Goal: Task Accomplishment & Management: Manage account settings

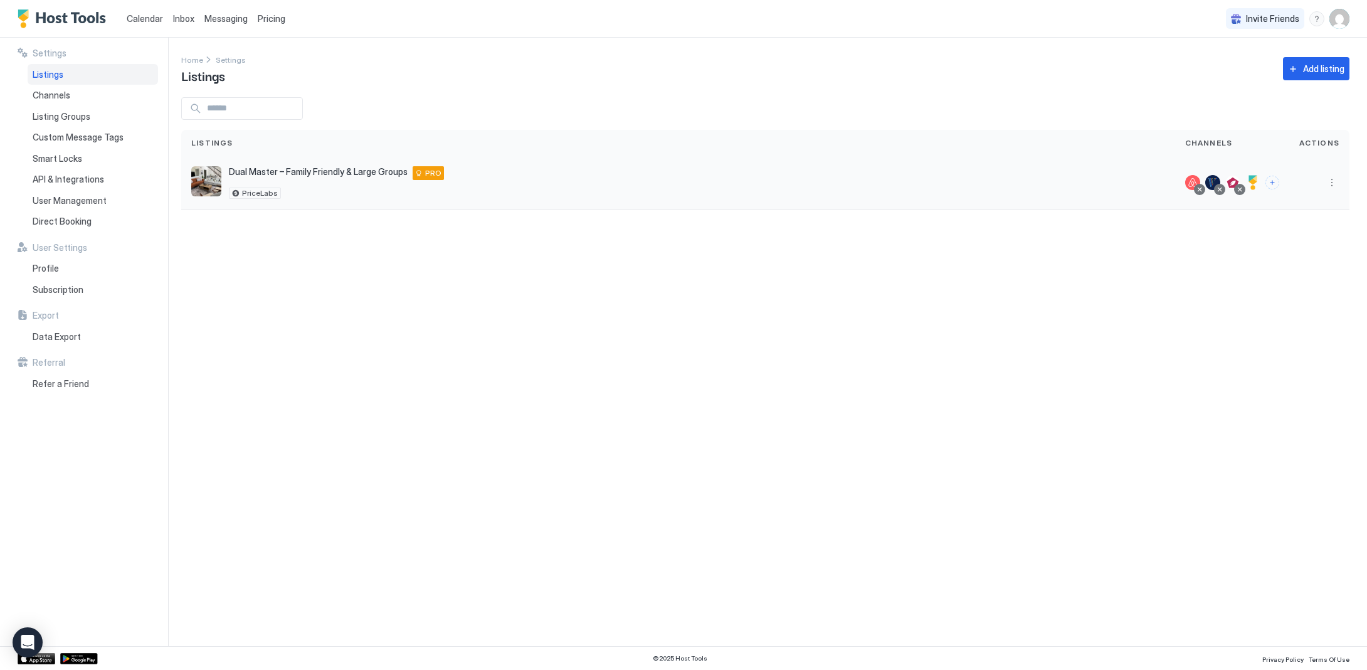
click at [332, 174] on span "Dual Master – Family Friendly & Large Groups" at bounding box center [318, 171] width 179 height 11
click at [1267, 184] on div at bounding box center [1232, 182] width 94 height 15
click at [1273, 184] on button "Connect channels" at bounding box center [1272, 183] width 14 height 14
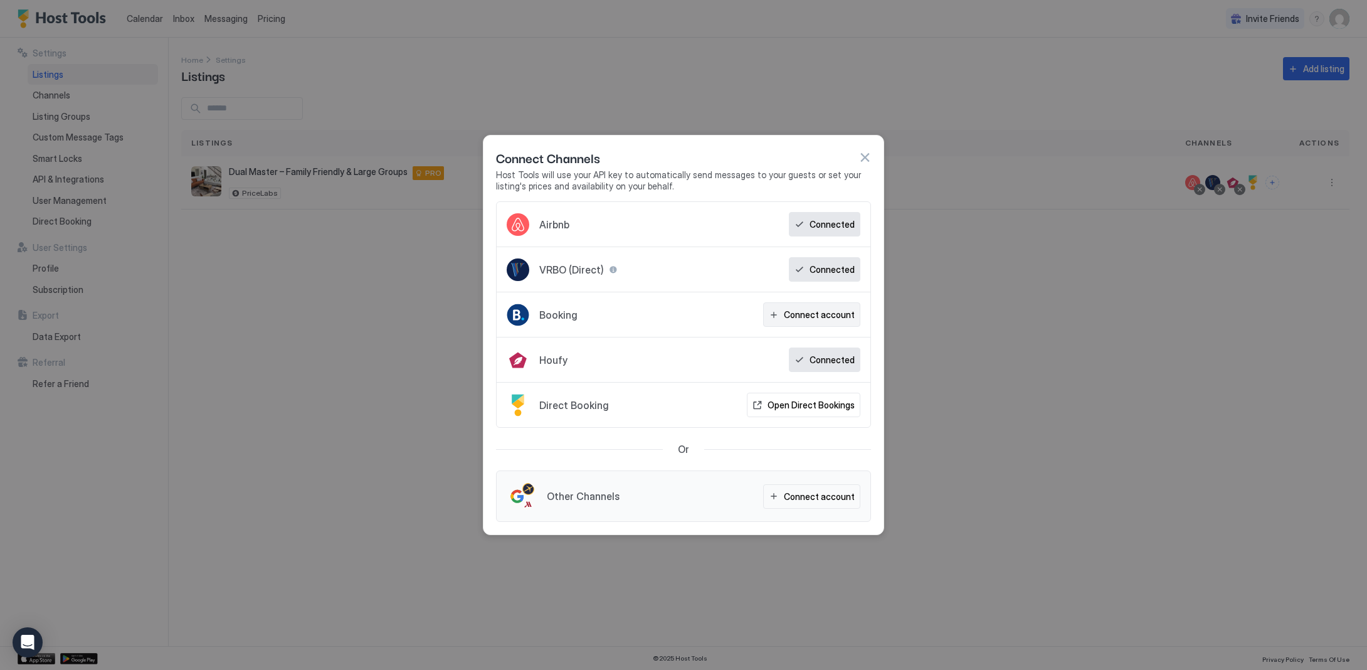
click at [843, 315] on div "Connect account" at bounding box center [819, 314] width 71 height 13
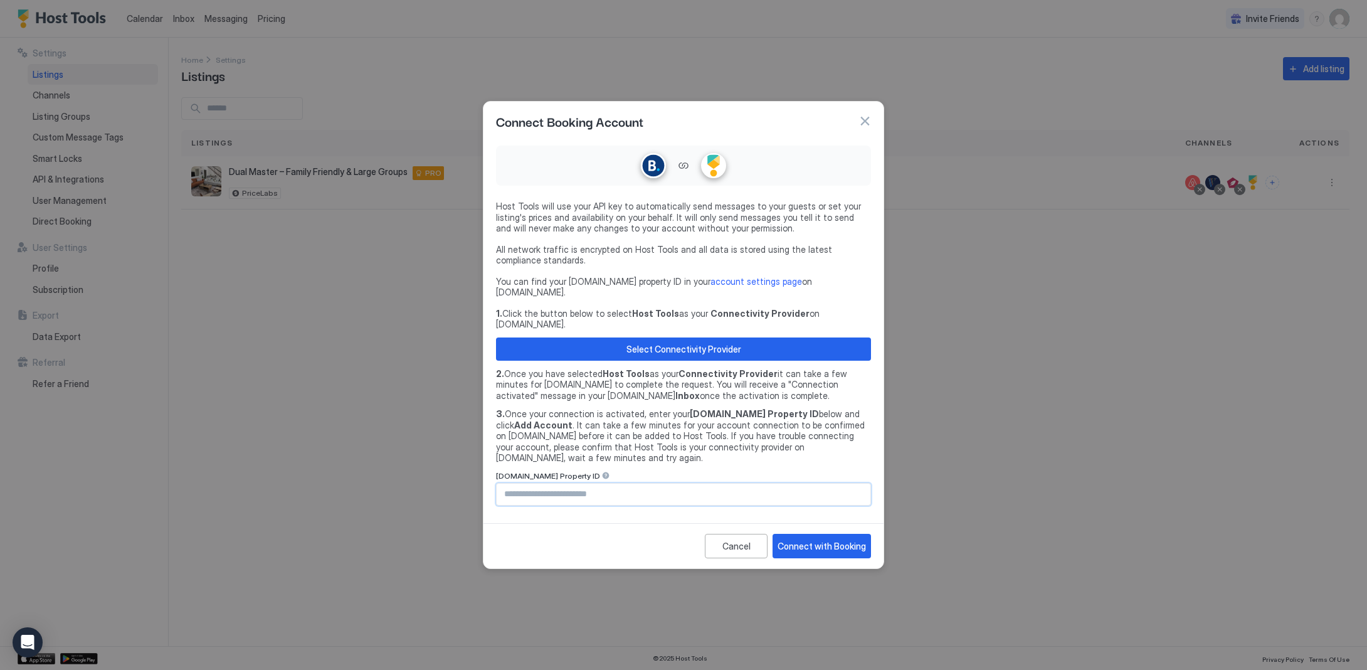
click at [666, 483] on input "Input Field" at bounding box center [684, 493] width 374 height 21
click at [685, 342] on div "Select Connectivity Provider" at bounding box center [683, 348] width 115 height 13
click at [665, 342] on div "Select Connectivity Provider" at bounding box center [683, 348] width 115 height 13
click at [710, 350] on button "Select Connectivity Provider" at bounding box center [683, 348] width 375 height 23
click at [637, 342] on div "Select Connectivity Provider" at bounding box center [683, 348] width 115 height 13
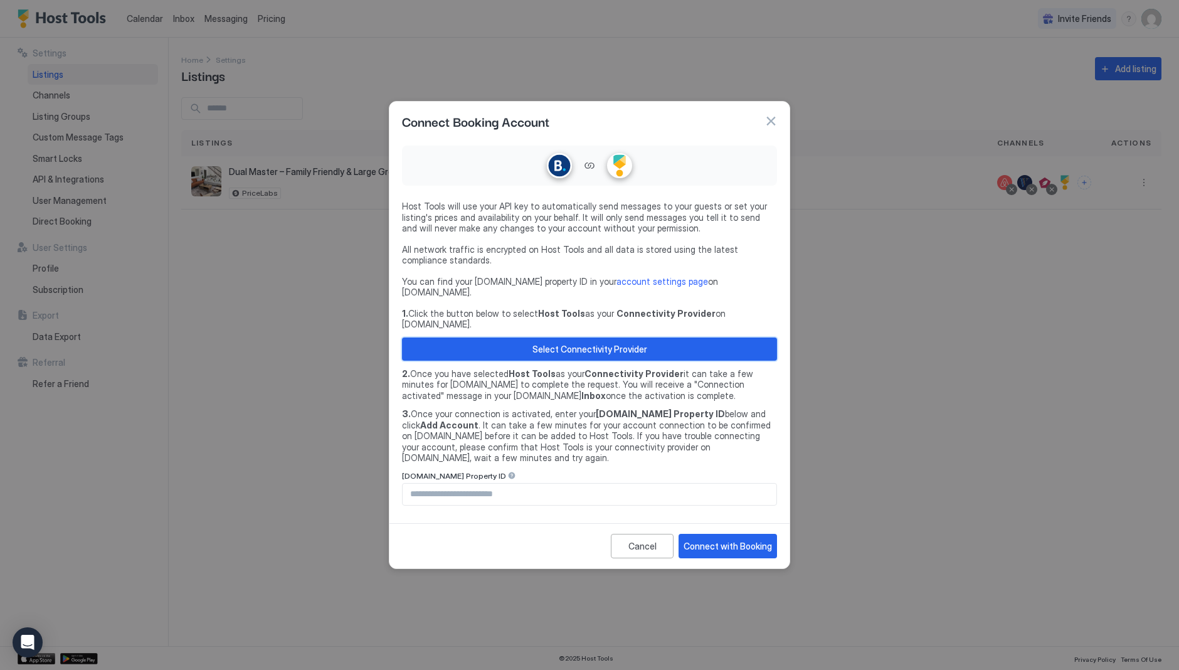
click at [618, 345] on div "Select Connectivity Provider" at bounding box center [589, 348] width 115 height 13
click at [639, 539] on div "Cancel" at bounding box center [642, 545] width 28 height 13
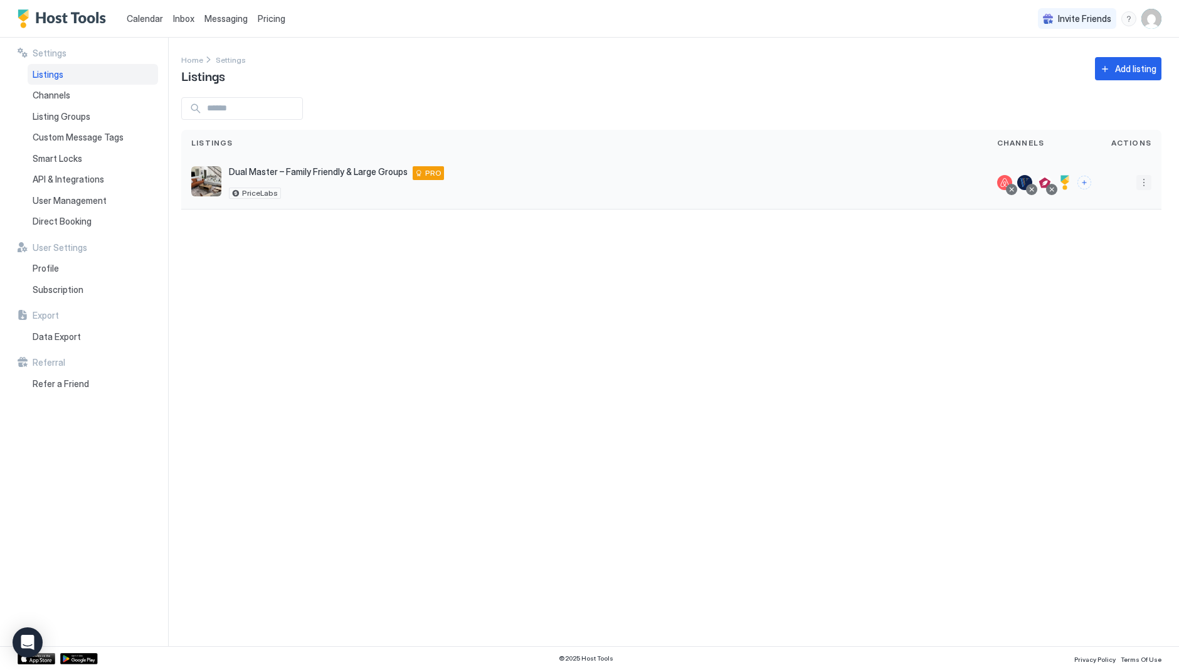
click at [1149, 181] on button "More options" at bounding box center [1143, 182] width 15 height 15
click at [1104, 260] on span "Connect Channel" at bounding box center [1118, 260] width 62 height 9
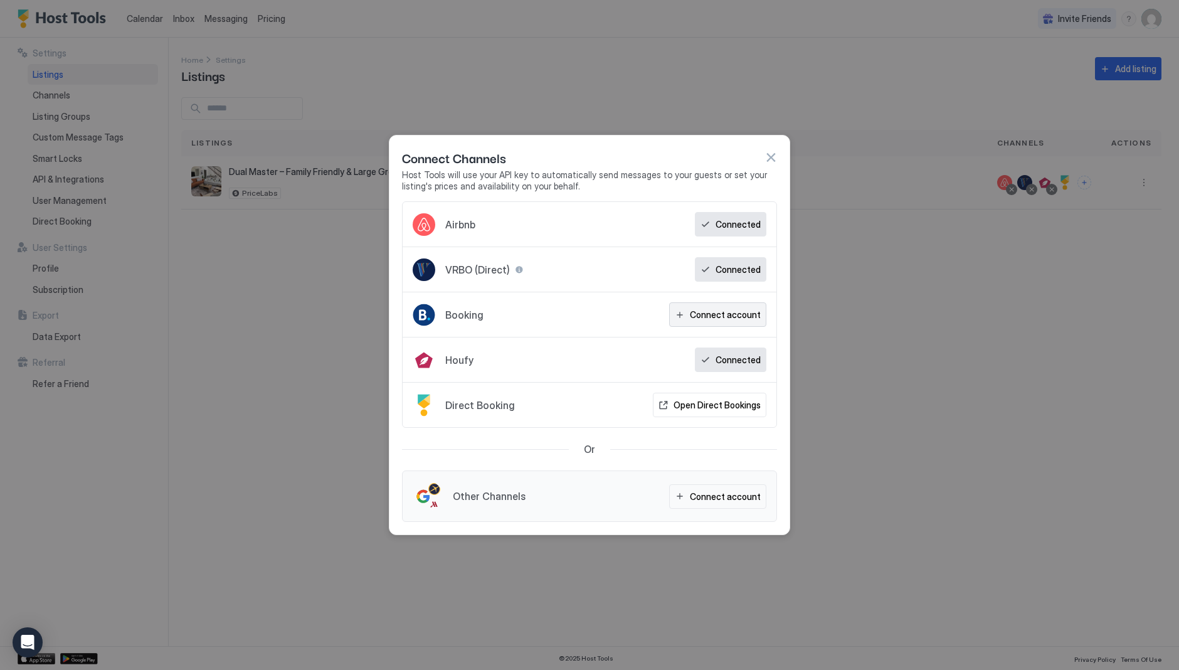
click at [747, 315] on div "Connect account" at bounding box center [725, 314] width 71 height 13
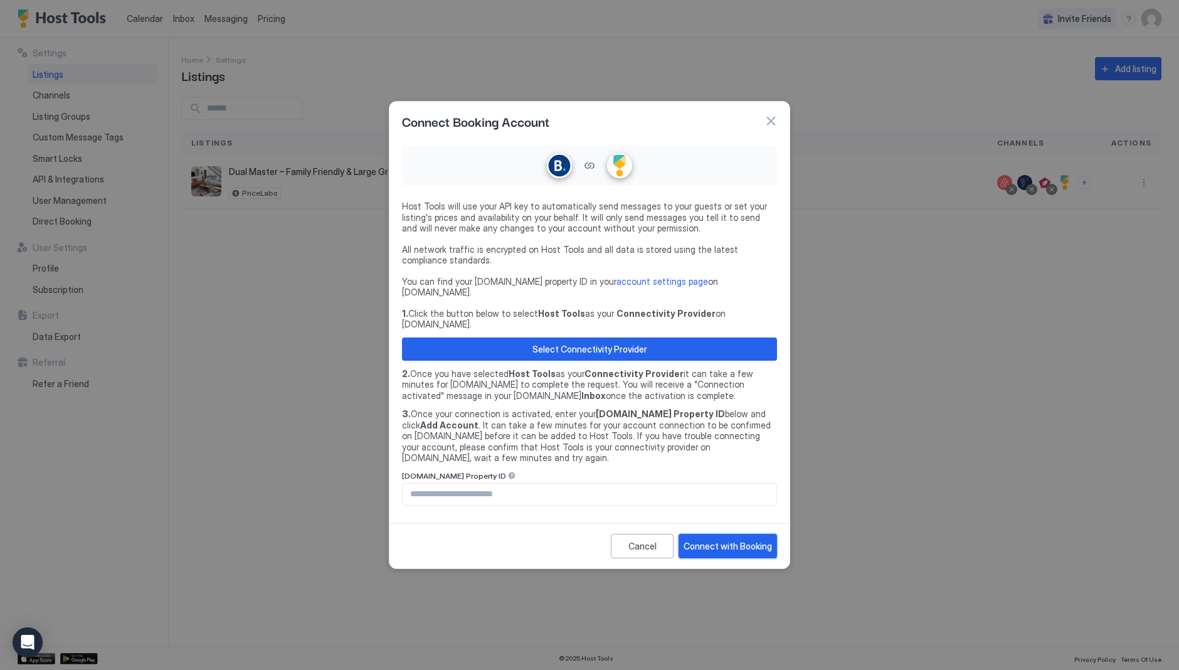
click at [722, 539] on div "Connect with Booking" at bounding box center [727, 545] width 88 height 13
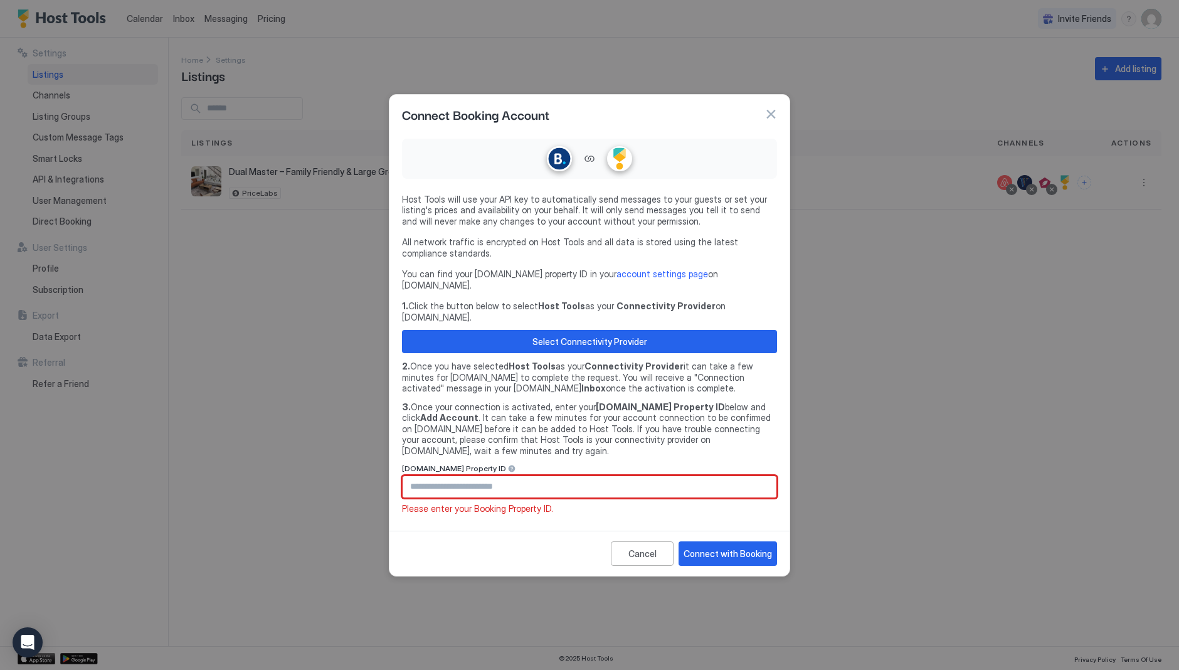
click at [527, 476] on input "Input Field" at bounding box center [590, 486] width 374 height 21
paste input "**********"
type input "**********"
click at [703, 541] on button "Connect with Booking" at bounding box center [727, 553] width 98 height 24
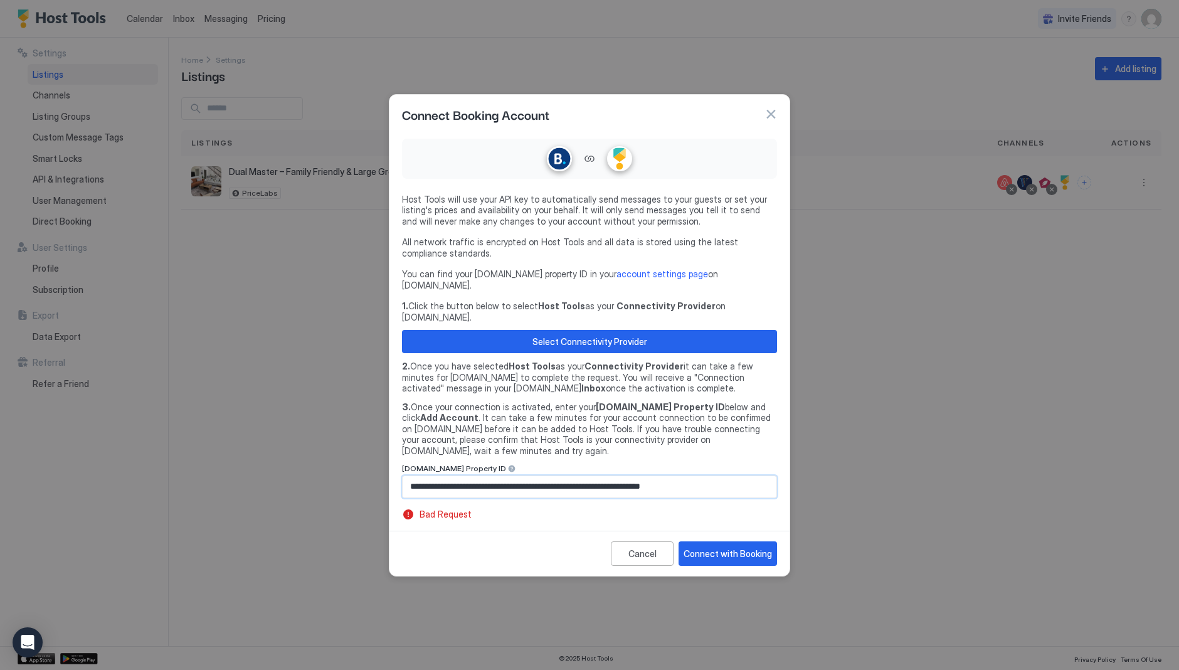
drag, startPoint x: 730, startPoint y: 466, endPoint x: 447, endPoint y: 456, distance: 283.0
click at [448, 476] on input "**********" at bounding box center [590, 486] width 374 height 21
click at [616, 279] on link "account settings page" at bounding box center [662, 273] width 92 height 11
click at [665, 279] on link "account settings page" at bounding box center [662, 273] width 92 height 11
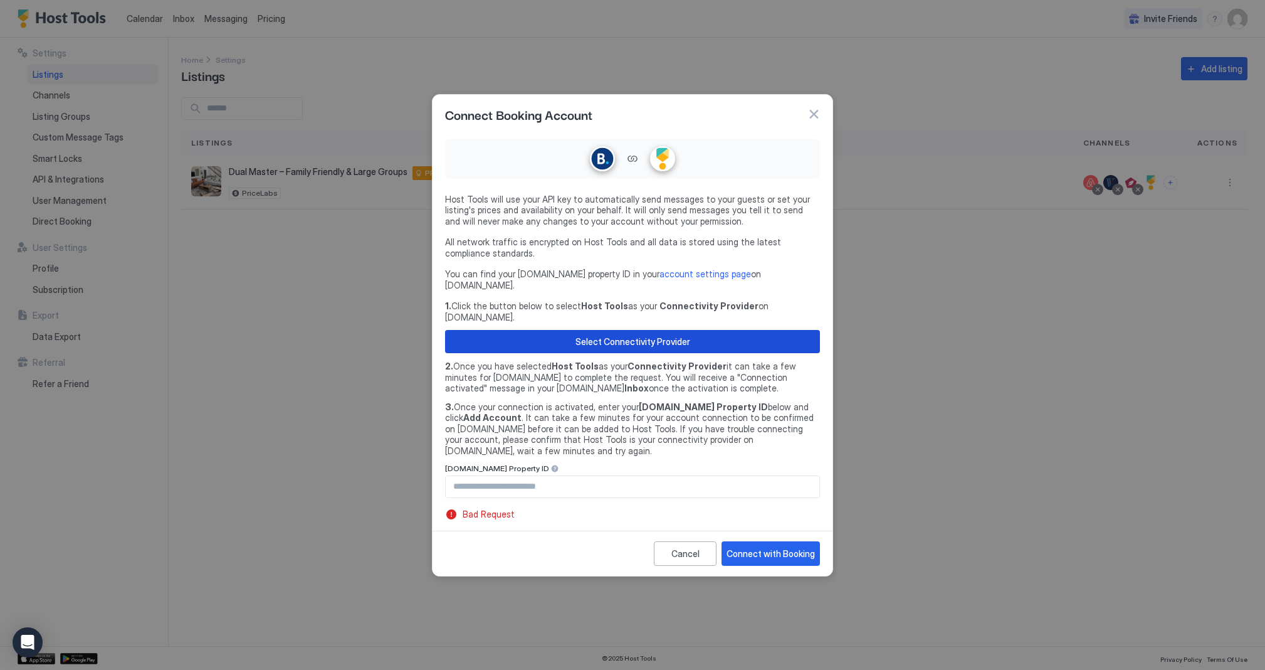
click at [688, 334] on button "Select Connectivity Provider" at bounding box center [632, 341] width 375 height 23
click at [606, 336] on div "Select Connectivity Provider" at bounding box center [633, 341] width 115 height 13
click at [670, 335] on div "Select Connectivity Provider" at bounding box center [633, 341] width 115 height 13
click at [712, 279] on link "account settings page" at bounding box center [706, 273] width 92 height 11
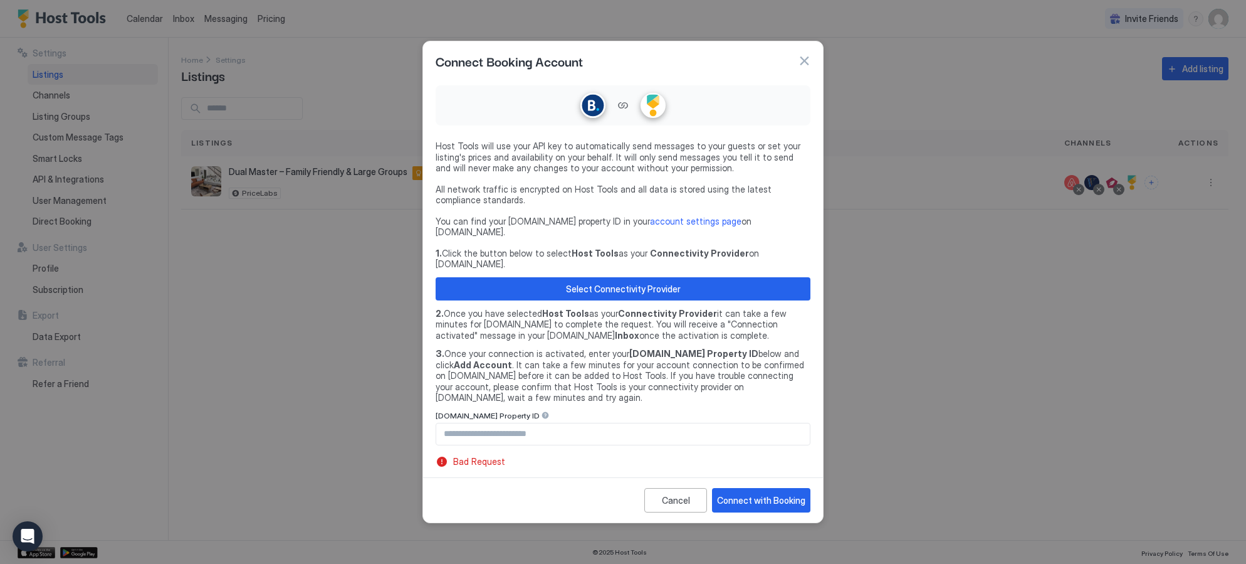
click at [519, 423] on input "Input Field" at bounding box center [623, 433] width 374 height 21
paste input "**********"
drag, startPoint x: 468, startPoint y: 414, endPoint x: 403, endPoint y: 414, distance: 64.6
click at [403, 414] on div "**********" at bounding box center [623, 282] width 1246 height 564
type input "********"
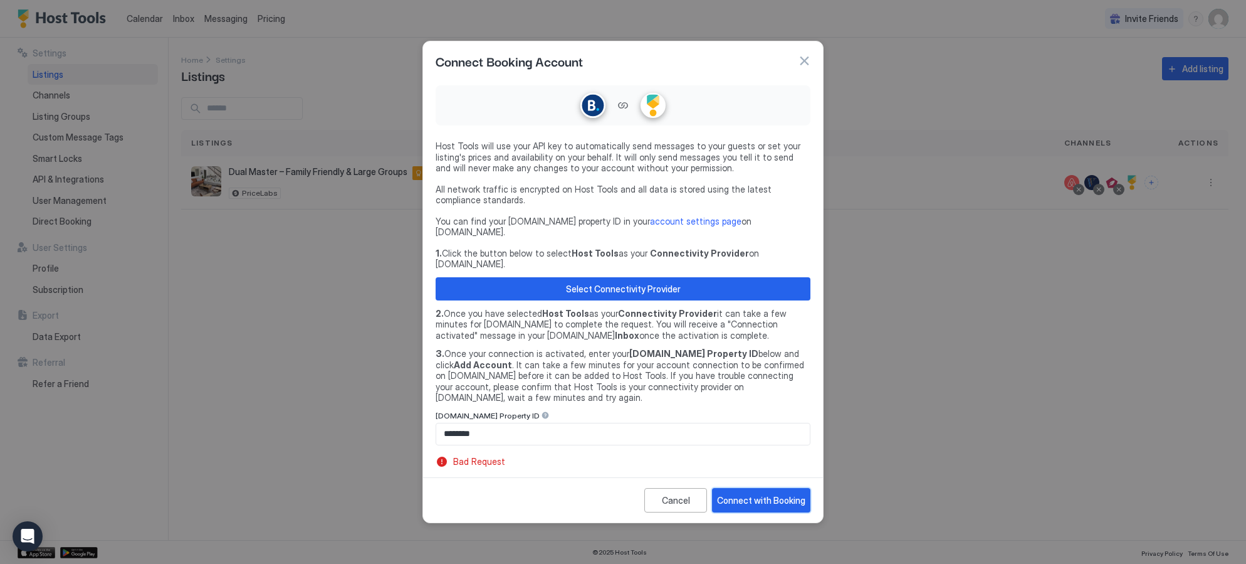
click at [759, 493] on div "Connect with Booking" at bounding box center [761, 499] width 88 height 13
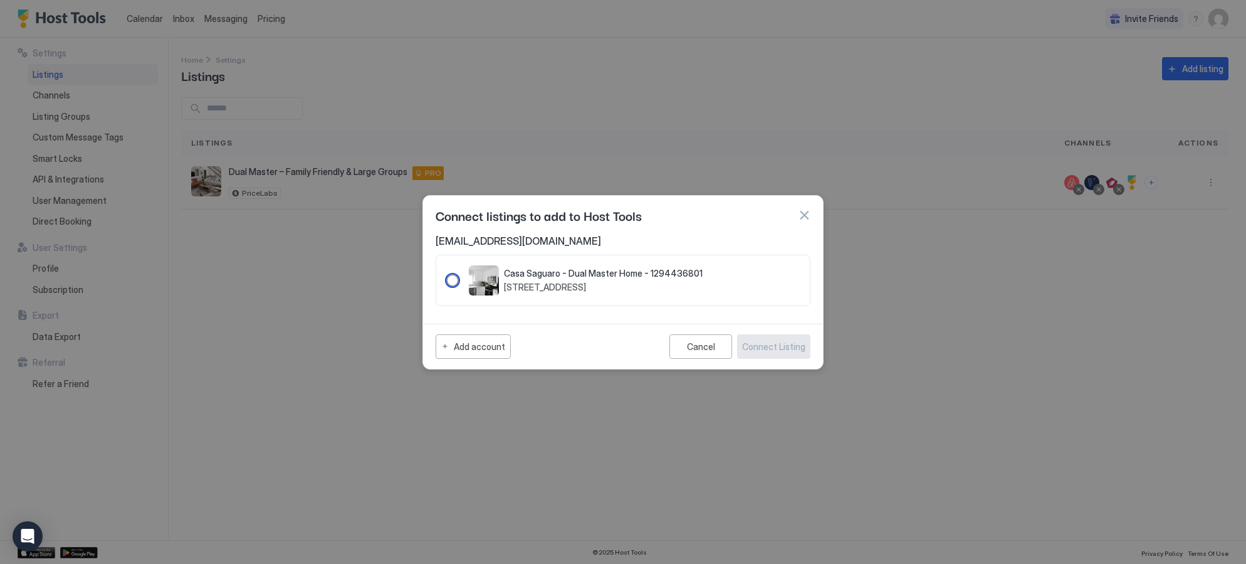
click at [453, 280] on div "1294436801" at bounding box center [452, 280] width 13 height 13
click at [796, 347] on div "Connect Listing" at bounding box center [773, 346] width 63 height 13
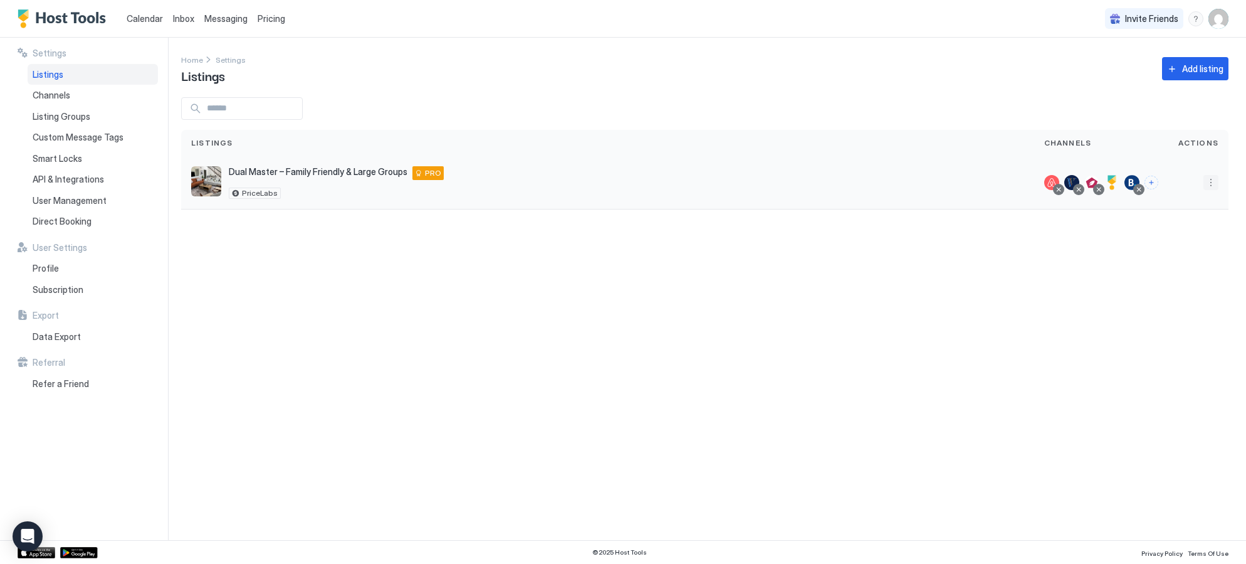
click at [1209, 181] on button "More options" at bounding box center [1211, 182] width 15 height 15
click at [1199, 221] on div "Pricing" at bounding box center [1179, 221] width 86 height 20
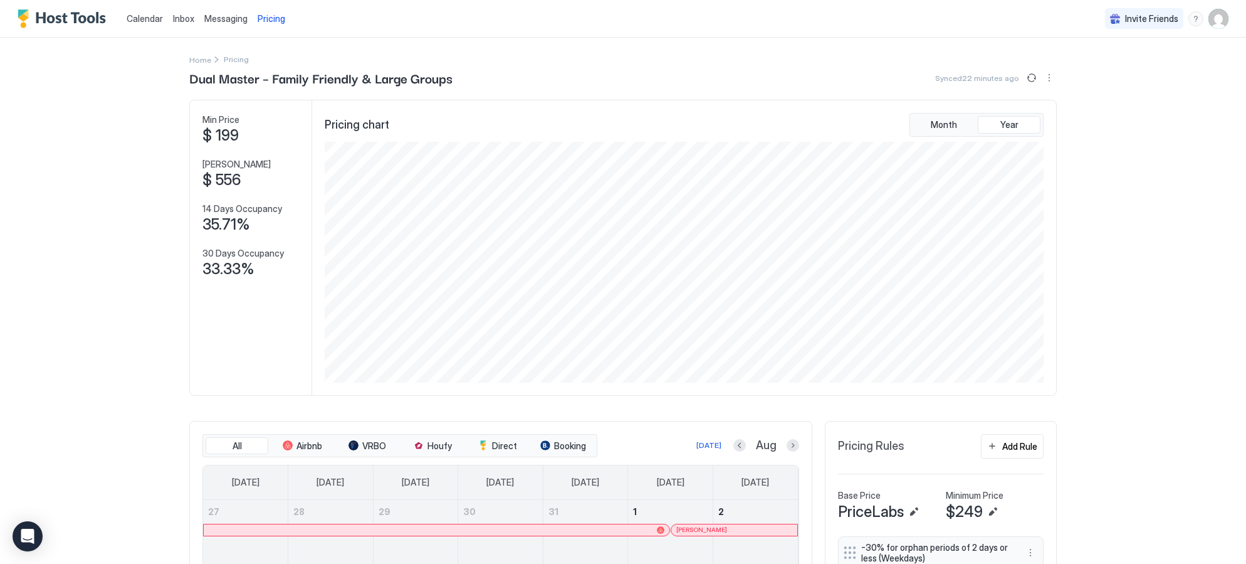
click at [228, 139] on span "$ 199" at bounding box center [221, 135] width 36 height 19
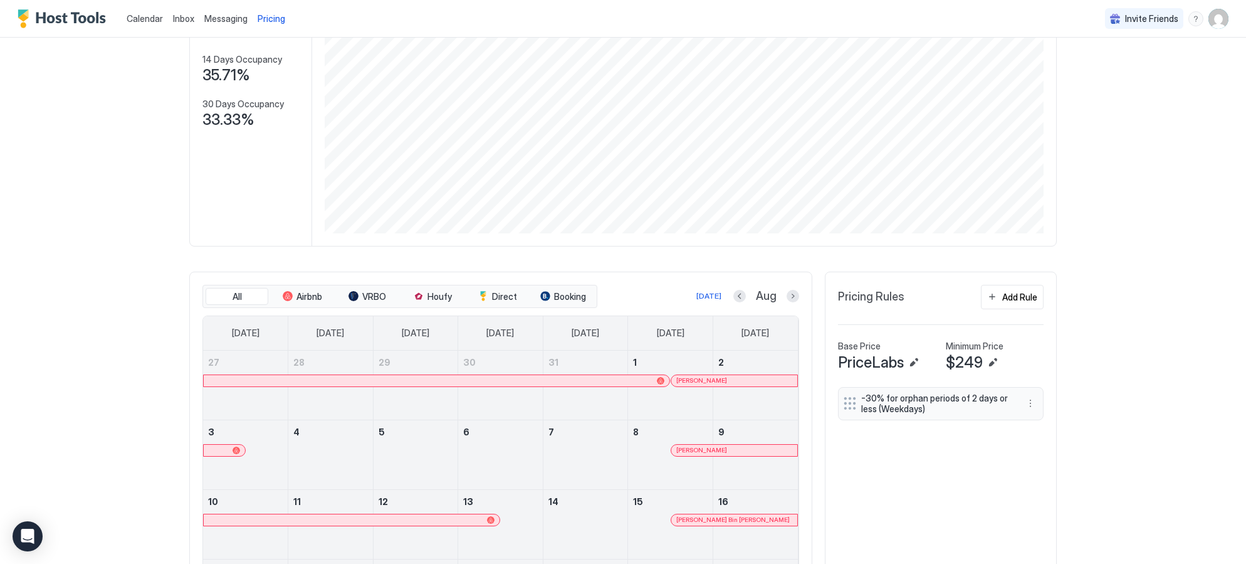
scroll to position [162, 0]
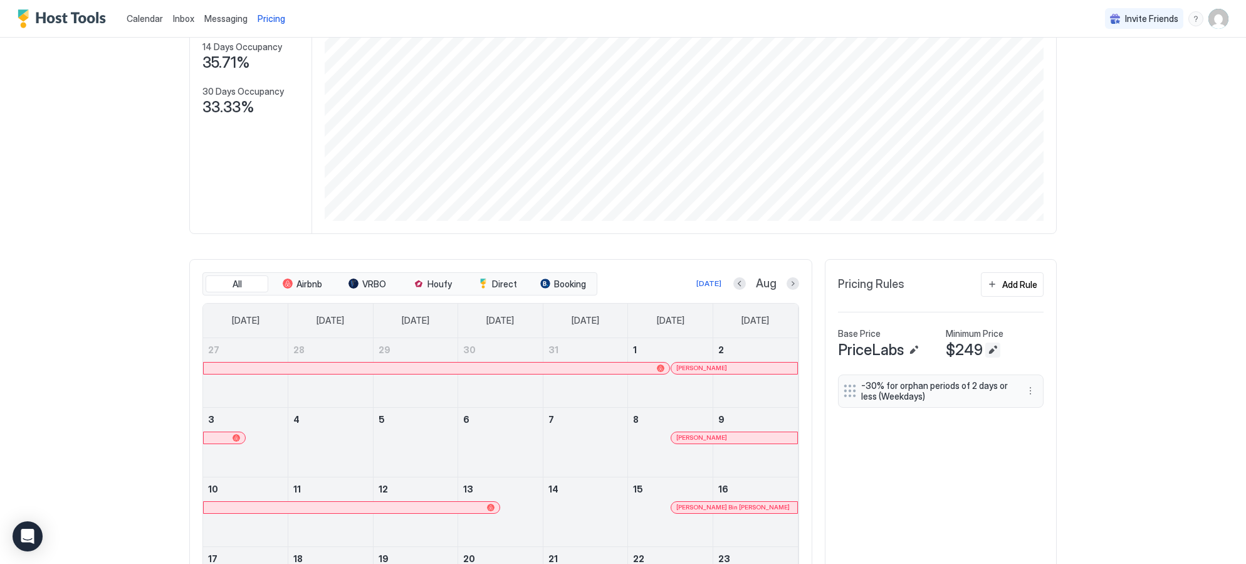
click at [996, 349] on button "Edit" at bounding box center [993, 349] width 15 height 15
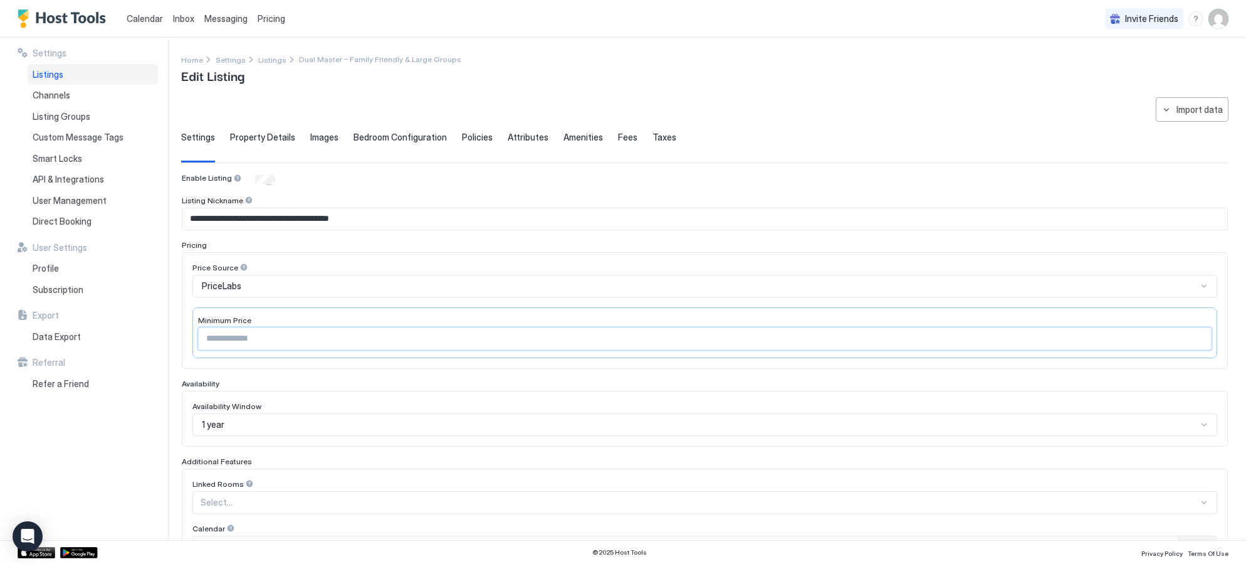
click at [246, 342] on input "***" at bounding box center [705, 338] width 1013 height 21
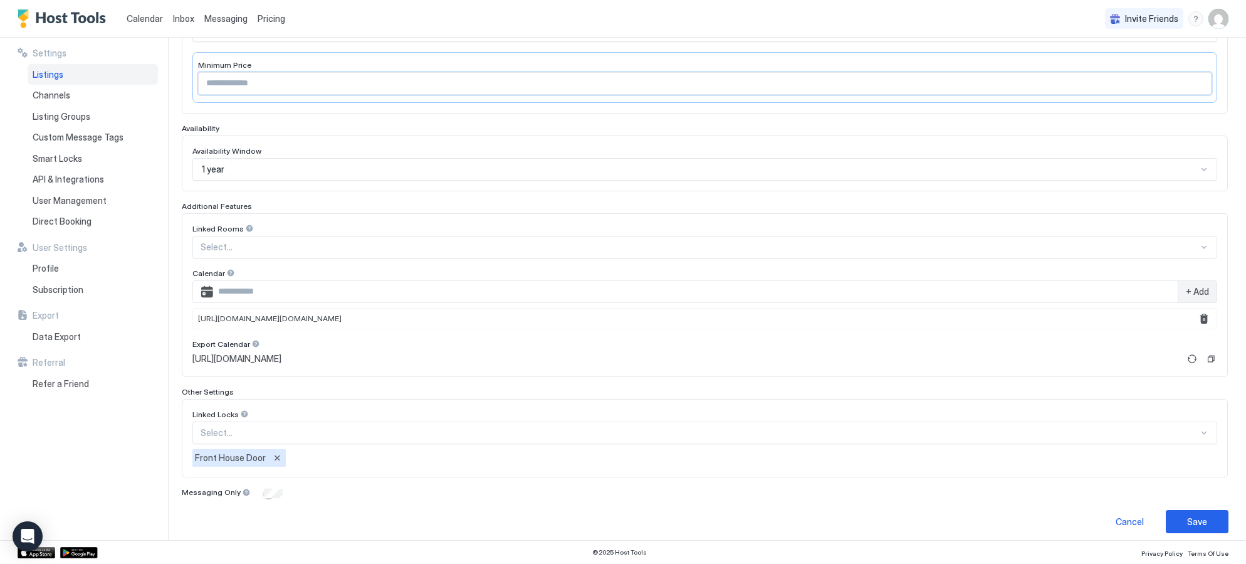
scroll to position [263, 0]
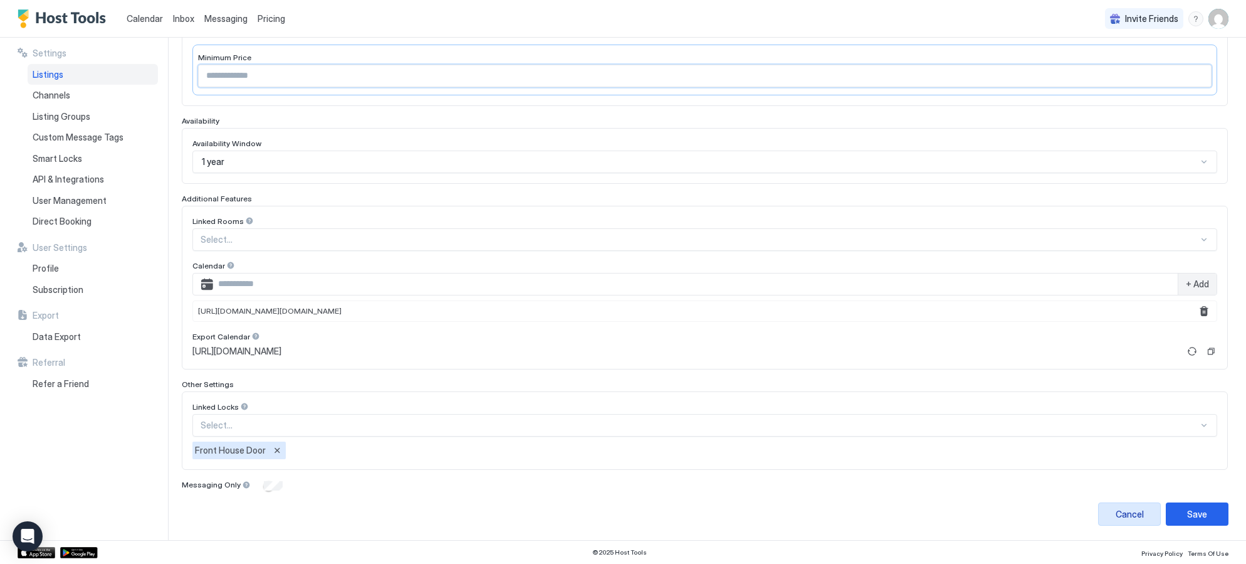
type input "***"
click at [1116, 511] on div "Cancel" at bounding box center [1130, 513] width 28 height 13
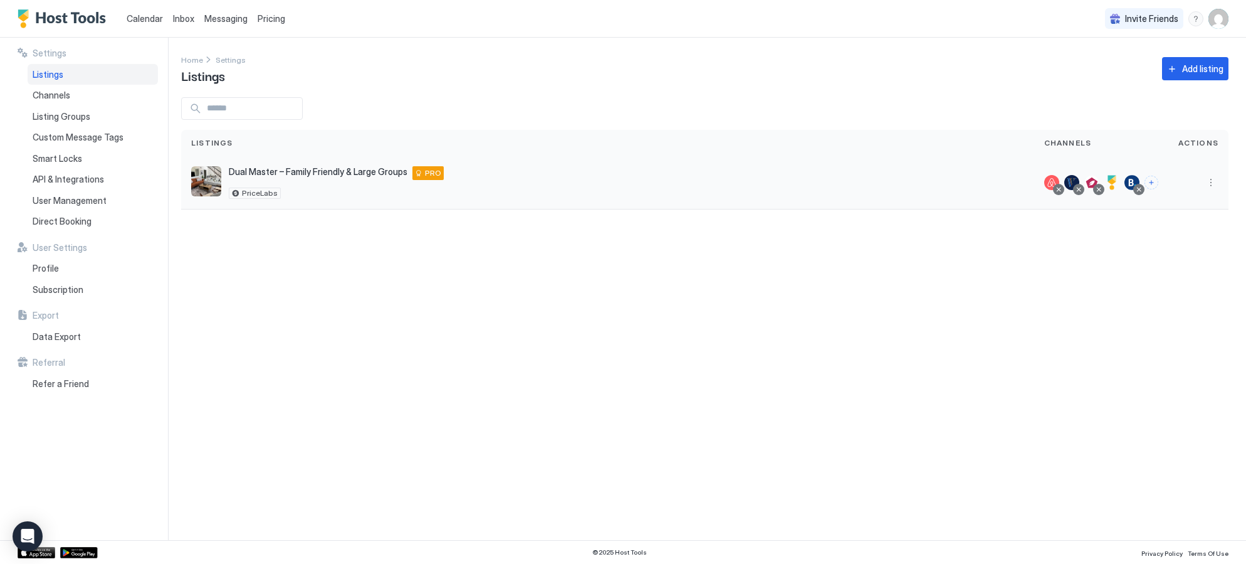
click at [1133, 179] on div at bounding box center [1132, 182] width 15 height 15
click at [1215, 185] on button "More options" at bounding box center [1211, 182] width 15 height 15
click at [1188, 237] on span "Listing Settings" at bounding box center [1183, 240] width 56 height 9
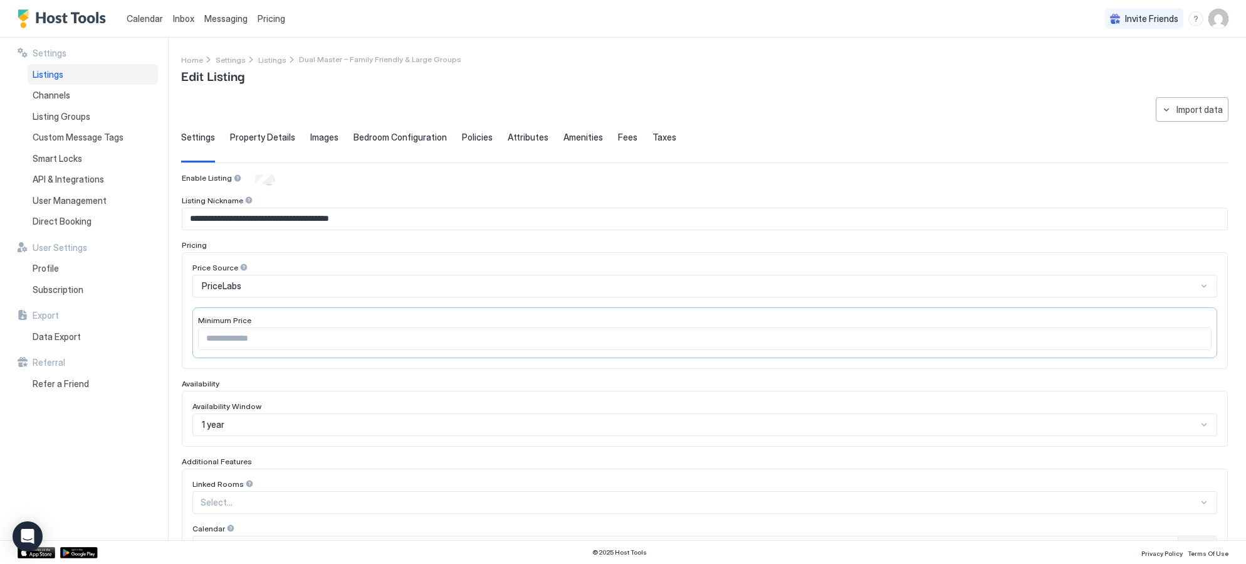
click at [618, 137] on span "Fees" at bounding box center [627, 137] width 19 height 11
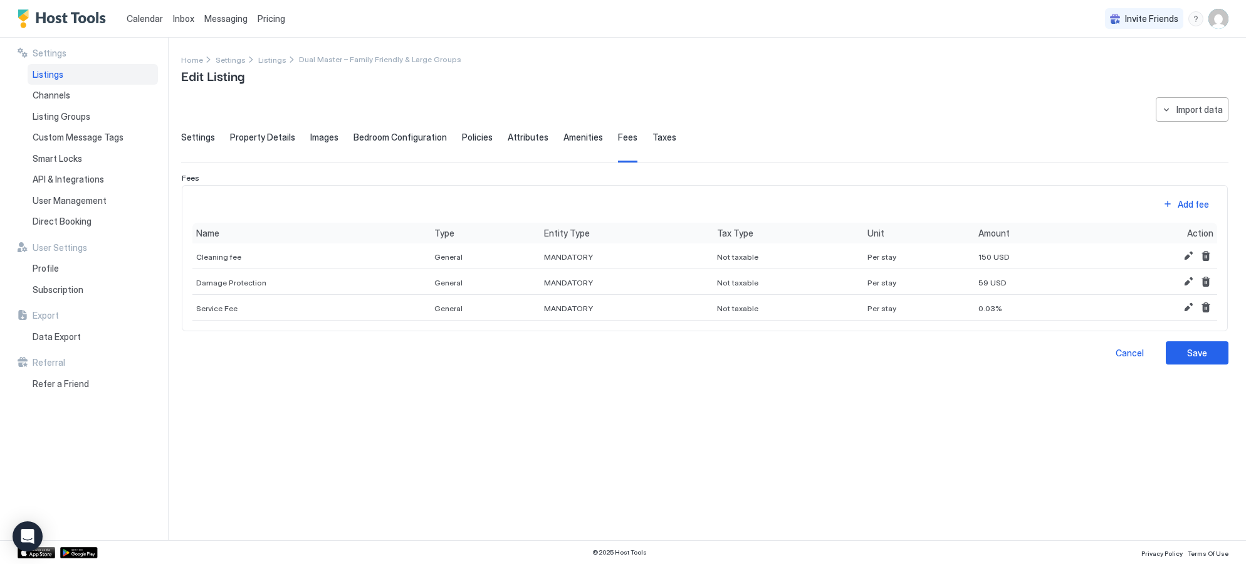
click at [203, 140] on span "Settings" at bounding box center [198, 137] width 34 height 11
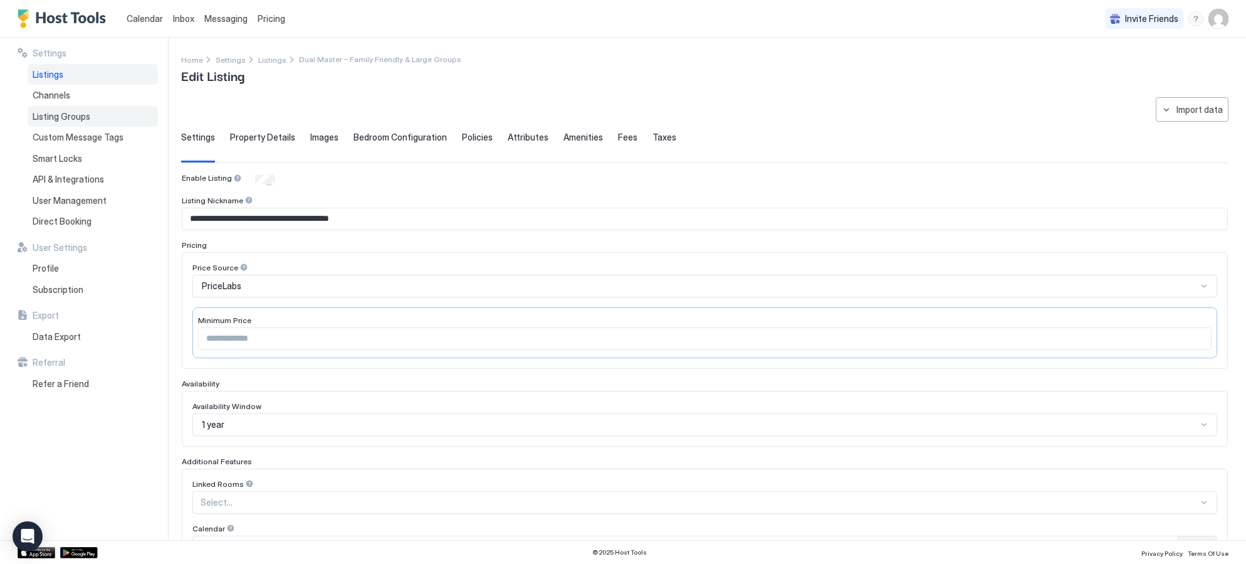
click at [82, 117] on span "Listing Groups" at bounding box center [62, 116] width 58 height 11
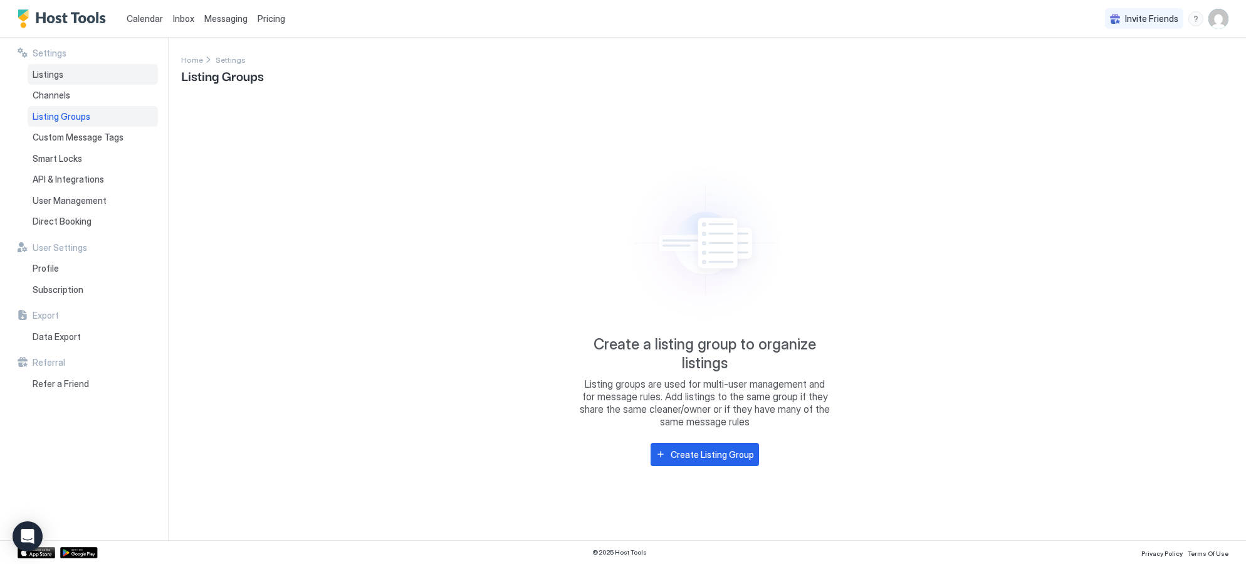
click at [63, 74] on div "Listings" at bounding box center [93, 74] width 130 height 21
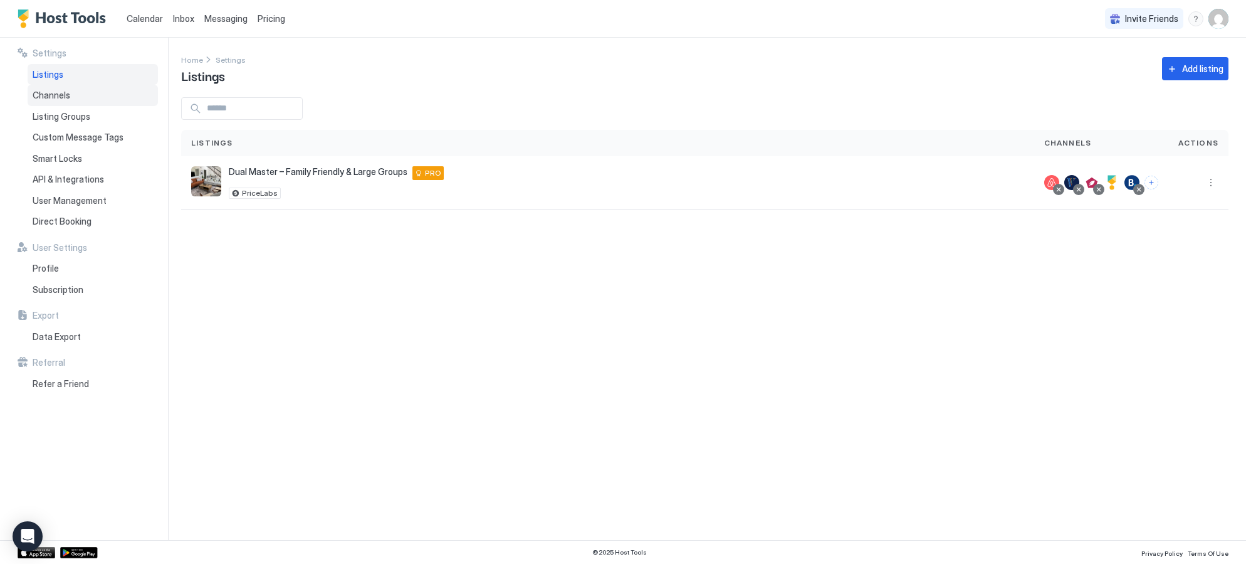
click at [56, 94] on span "Channels" at bounding box center [52, 95] width 38 height 11
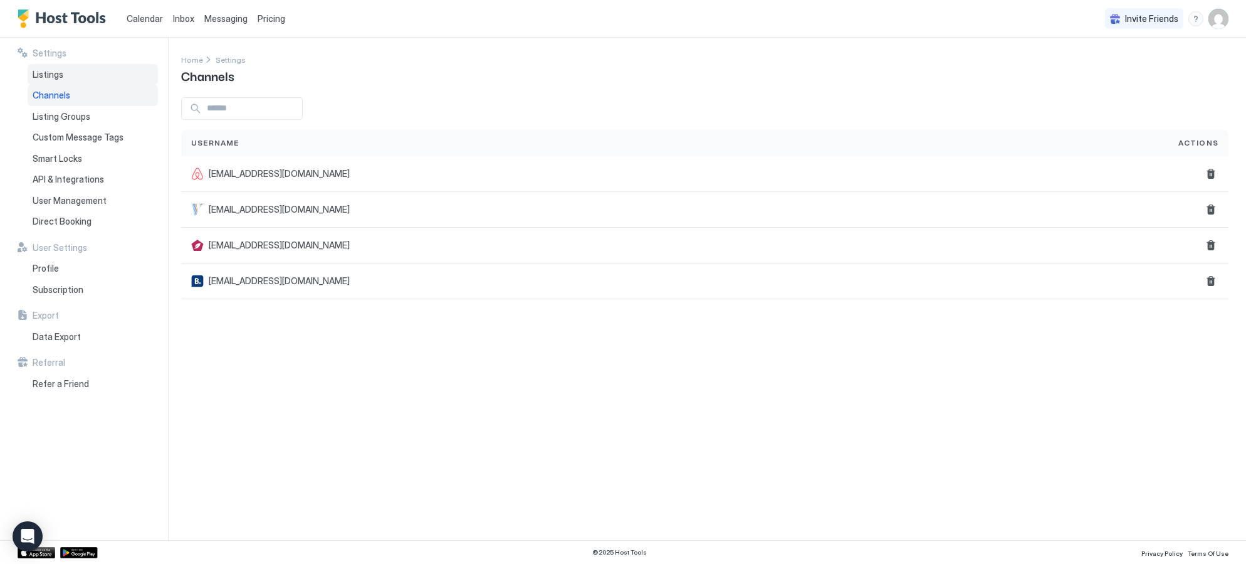
click at [56, 75] on span "Listings" at bounding box center [48, 74] width 31 height 11
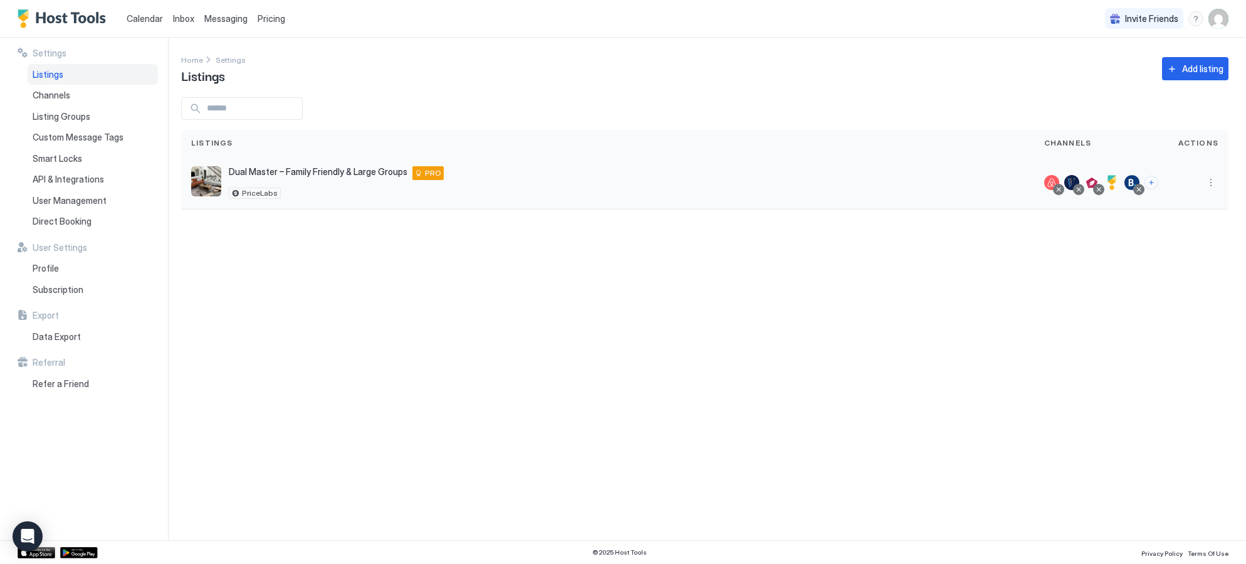
click at [1137, 181] on div at bounding box center [1132, 182] width 15 height 15
click at [1216, 184] on button "More options" at bounding box center [1211, 182] width 15 height 15
click at [1167, 218] on span "Pricing" at bounding box center [1167, 220] width 25 height 9
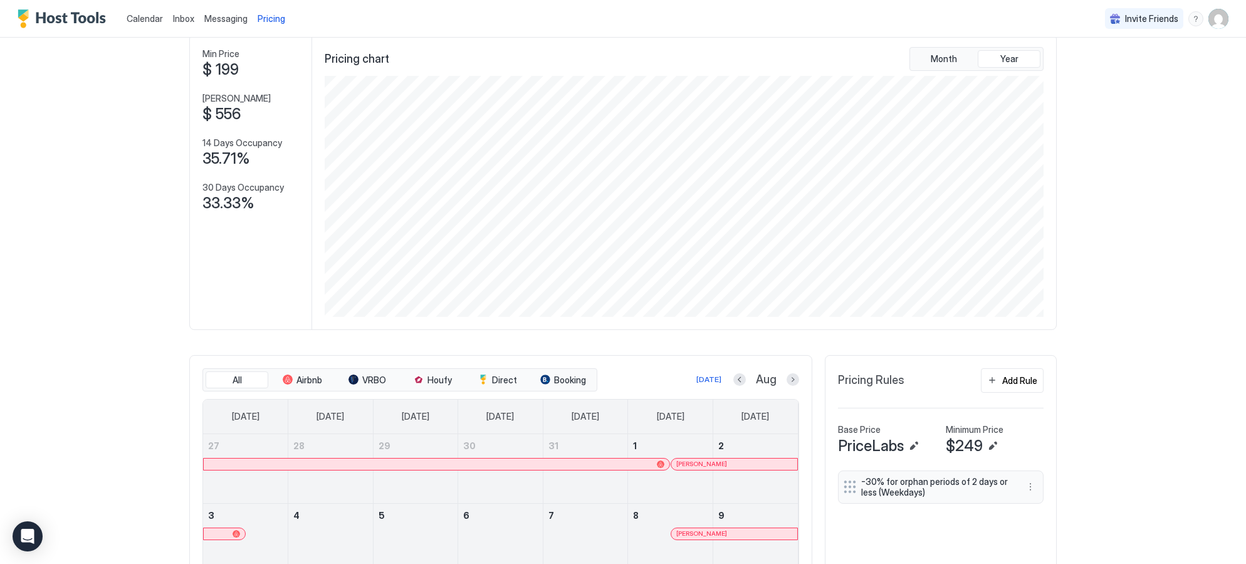
scroll to position [69, 0]
click at [219, 62] on span "$ 199" at bounding box center [221, 66] width 36 height 19
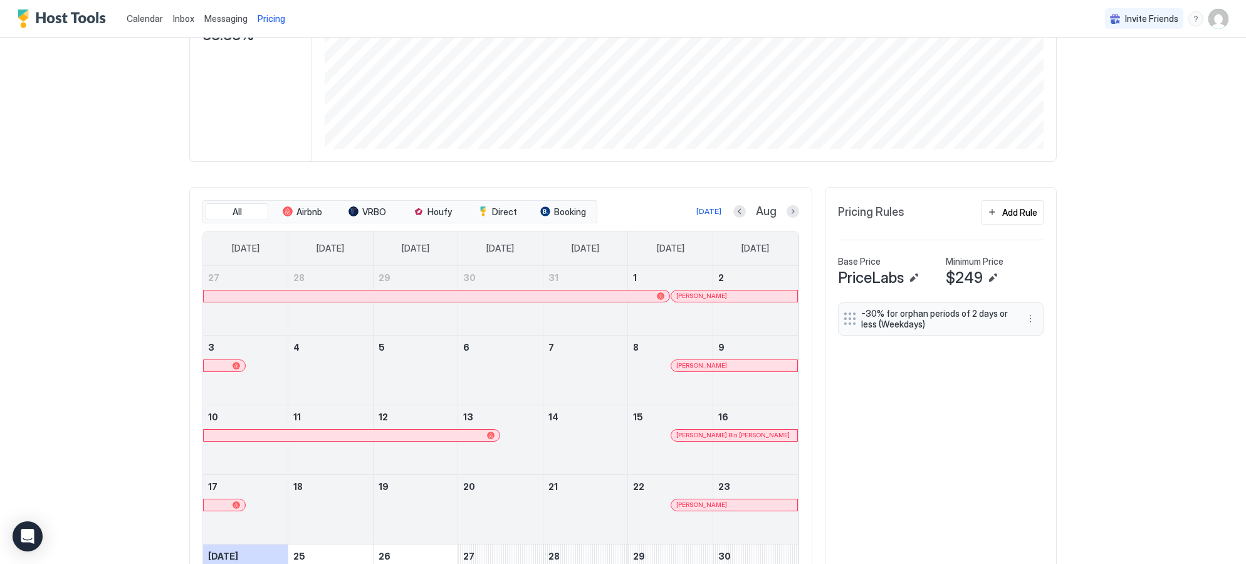
scroll to position [232, 0]
click at [1027, 321] on button "More options" at bounding box center [1030, 320] width 15 height 15
click at [1041, 340] on div "Edit" at bounding box center [1043, 338] width 28 height 9
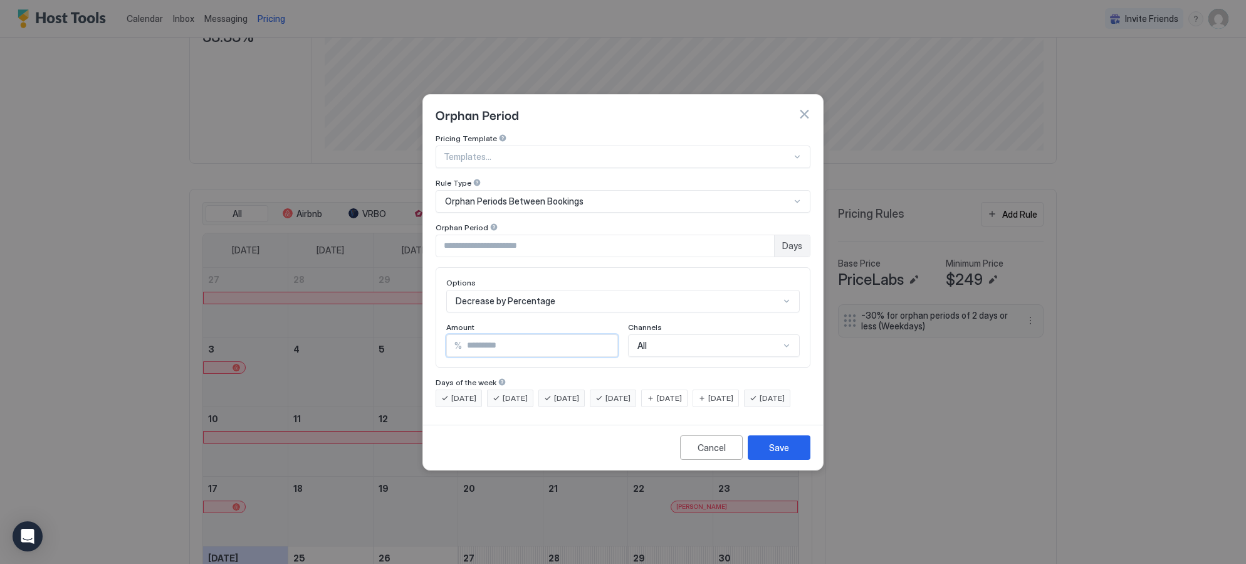
click at [606, 337] on input "**" at bounding box center [539, 345] width 155 height 21
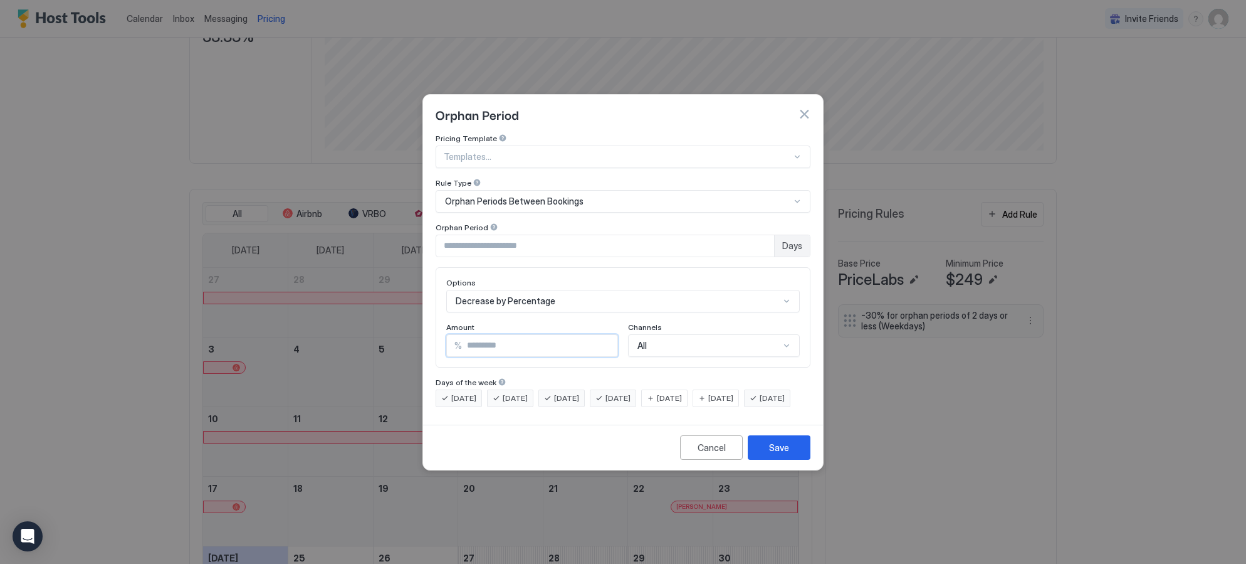
click at [606, 337] on input "**" at bounding box center [539, 345] width 155 height 21
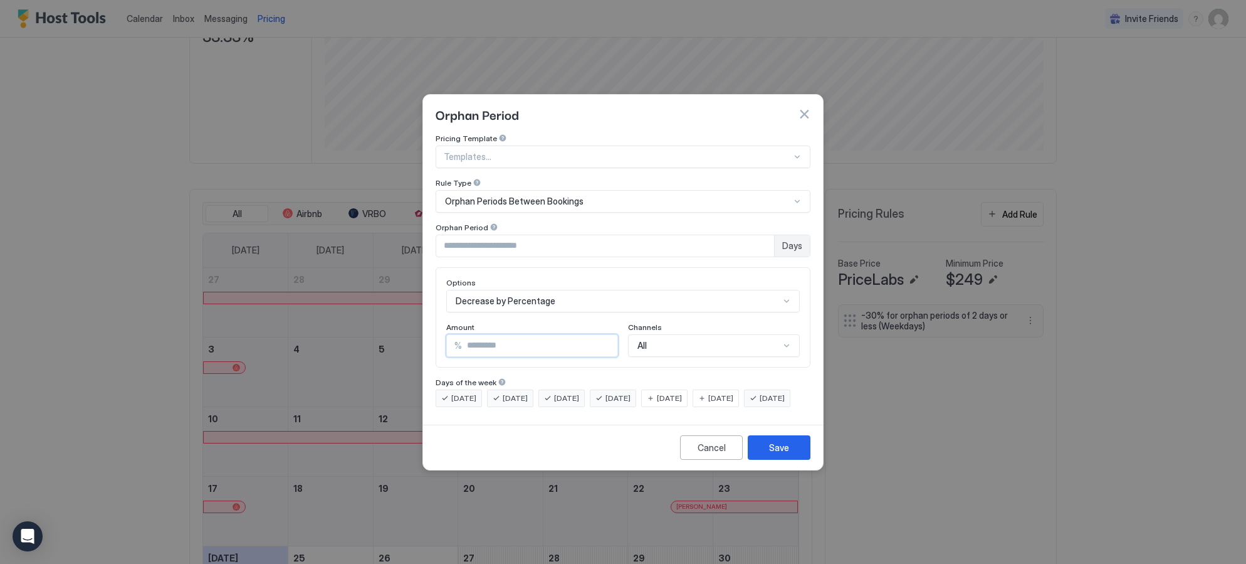
click at [606, 337] on input "**" at bounding box center [539, 345] width 155 height 21
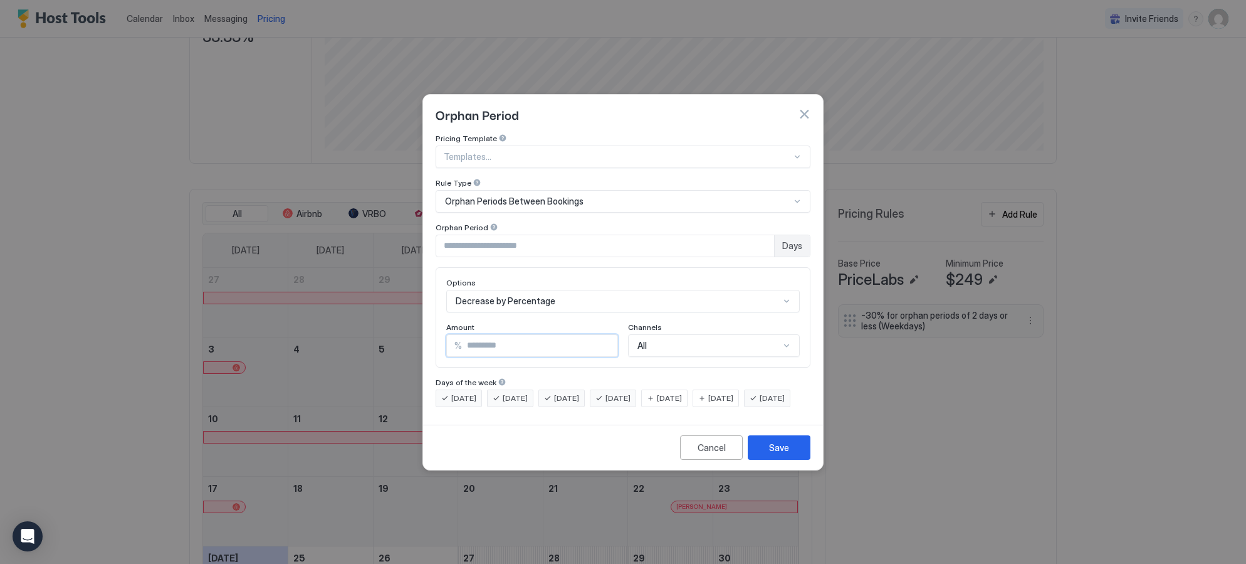
click at [606, 337] on input "**" at bounding box center [539, 345] width 155 height 21
type input "**"
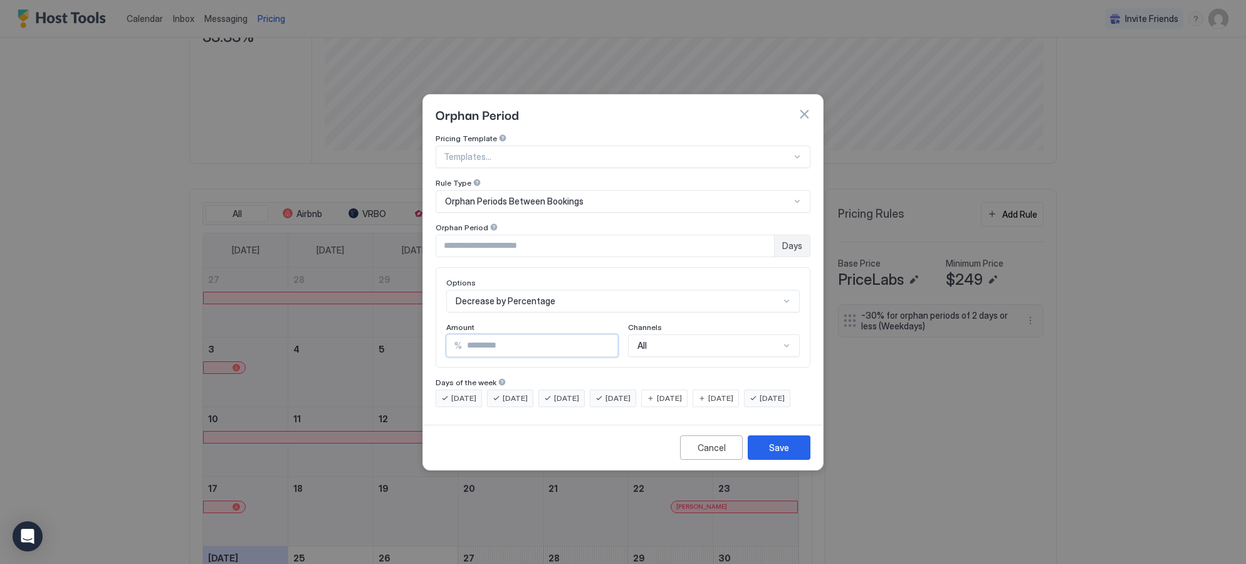
click at [606, 337] on input "**" at bounding box center [539, 345] width 155 height 21
click at [794, 455] on button "Save" at bounding box center [779, 447] width 63 height 24
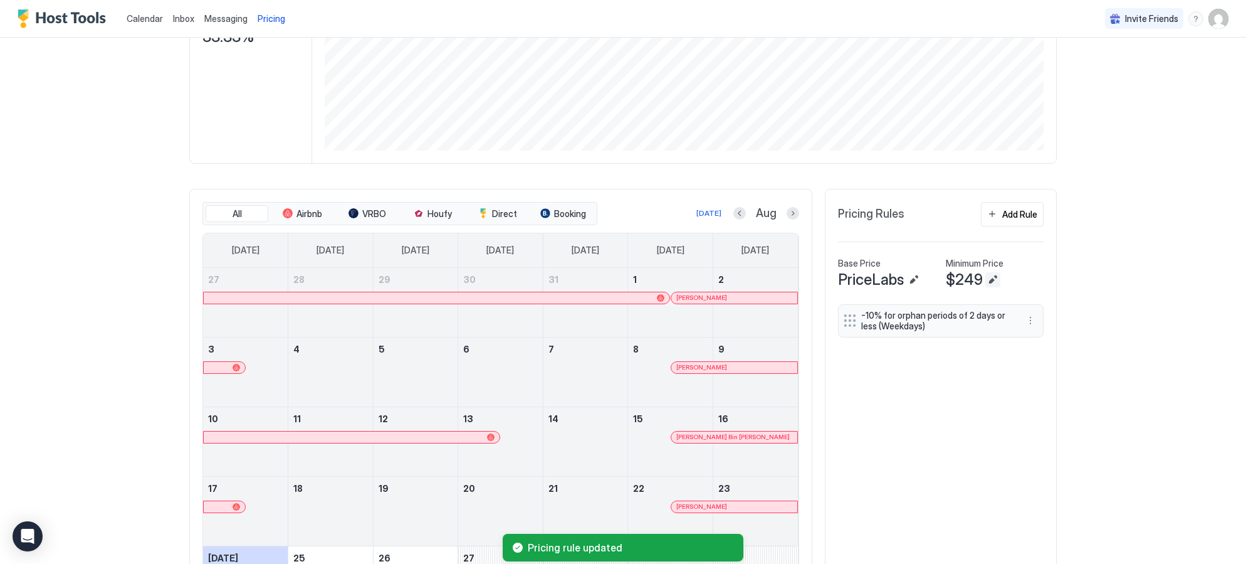
click at [998, 278] on button "Edit" at bounding box center [993, 279] width 15 height 15
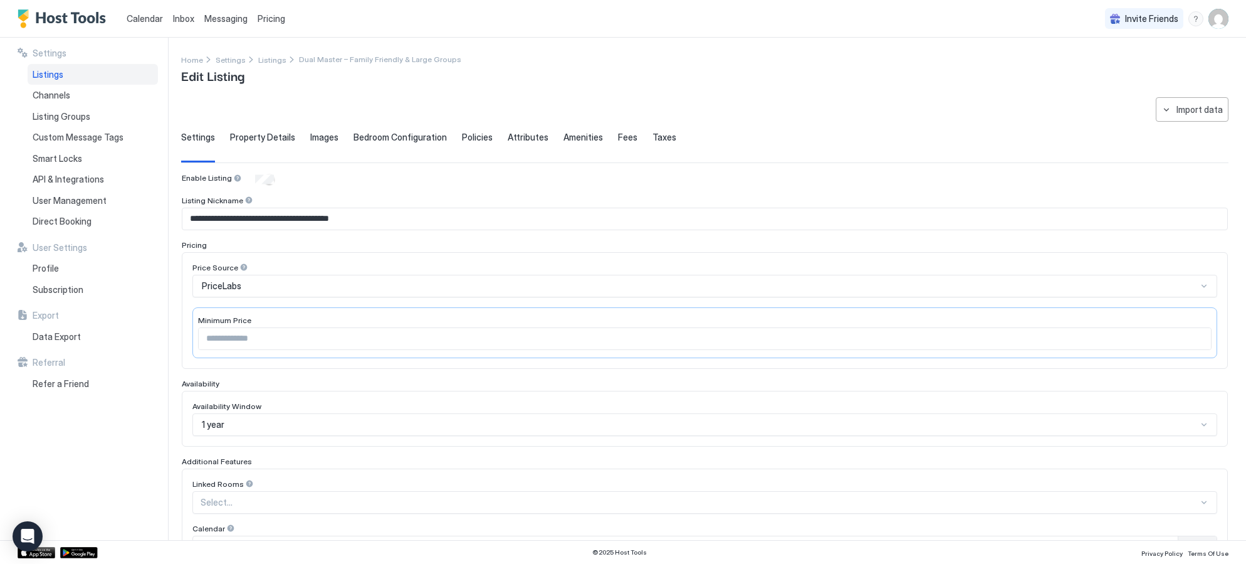
click at [241, 337] on input "***" at bounding box center [705, 338] width 1013 height 21
drag, startPoint x: 238, startPoint y: 338, endPoint x: 194, endPoint y: 335, distance: 44.6
click at [194, 335] on div "Minimum Price ***" at bounding box center [704, 332] width 1025 height 51
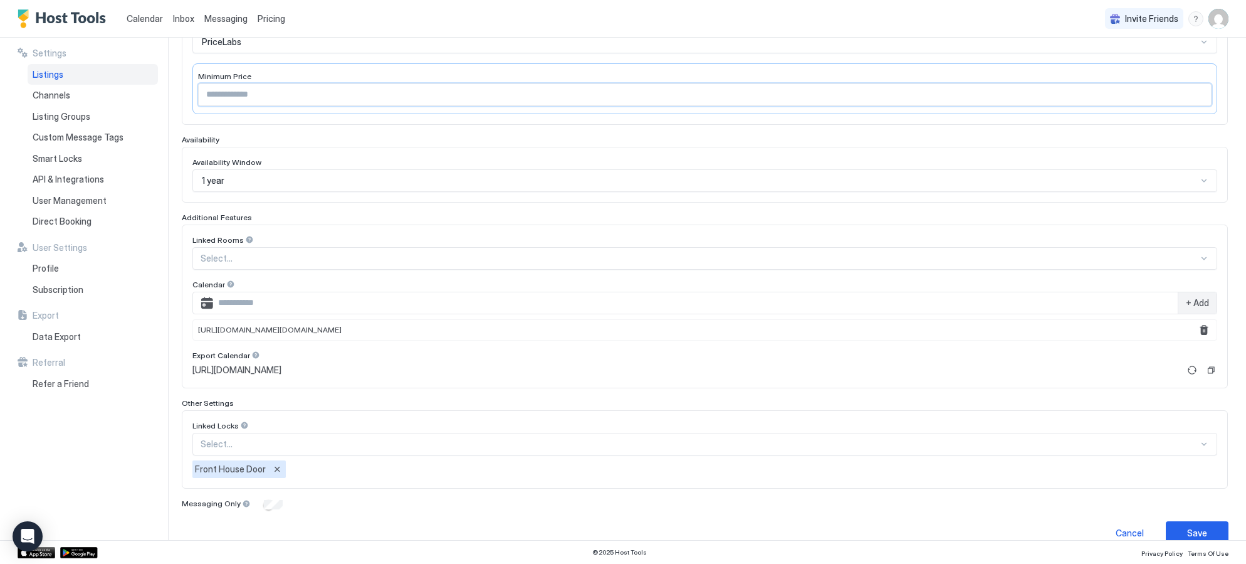
scroll to position [263, 0]
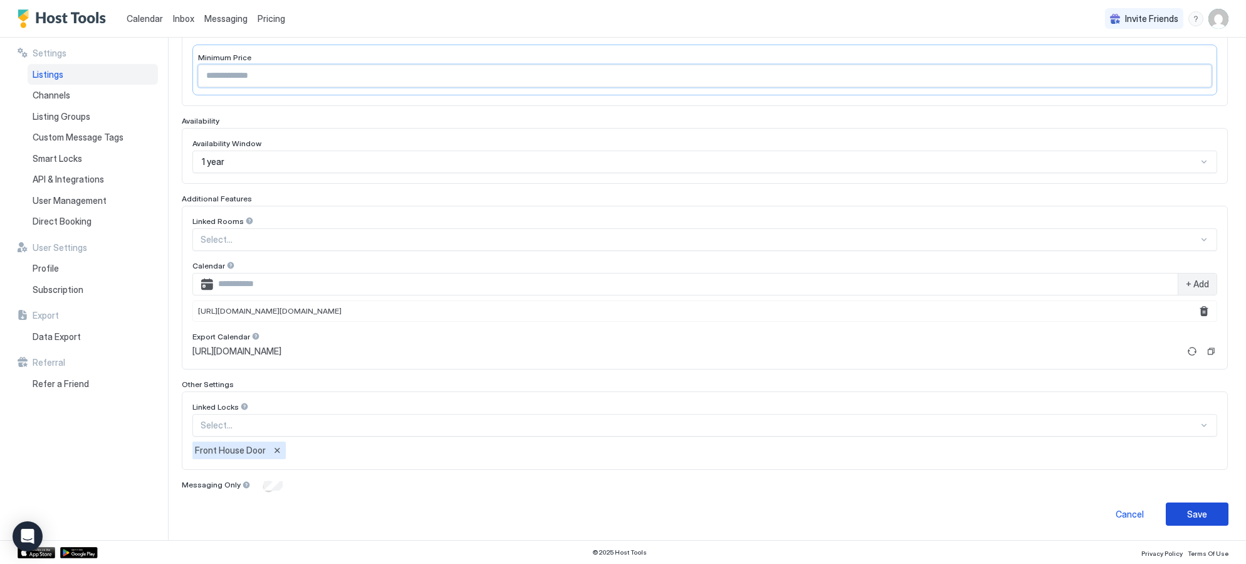
type input "***"
click at [1182, 507] on button "Save" at bounding box center [1197, 513] width 63 height 23
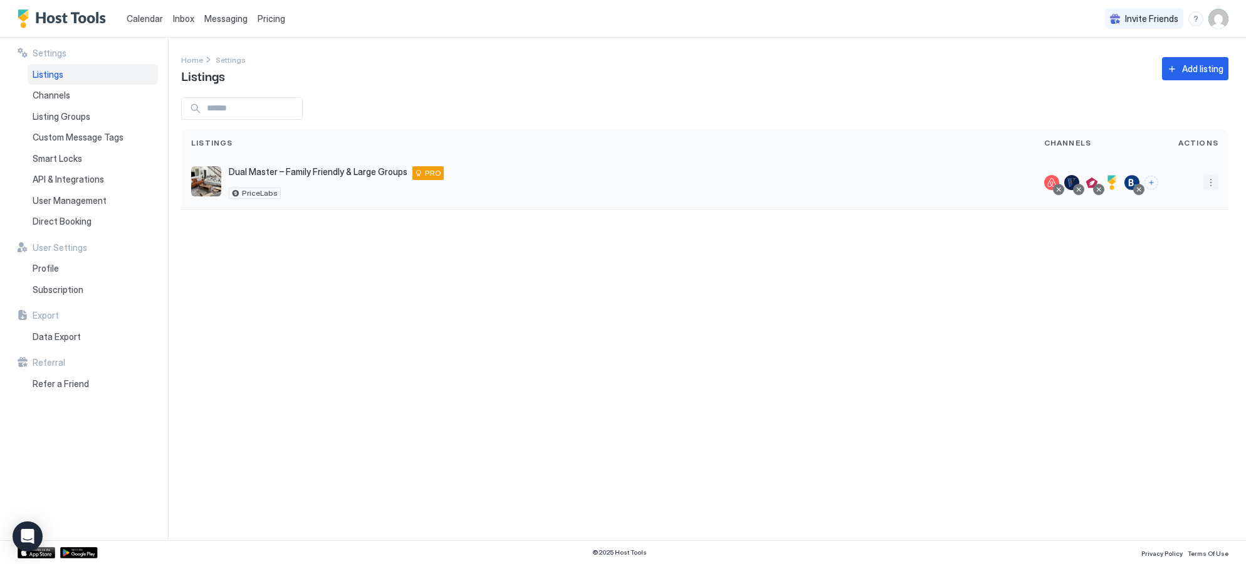
click at [1217, 187] on button "More options" at bounding box center [1211, 182] width 15 height 15
click at [1181, 240] on span "Listing Settings" at bounding box center [1183, 240] width 56 height 9
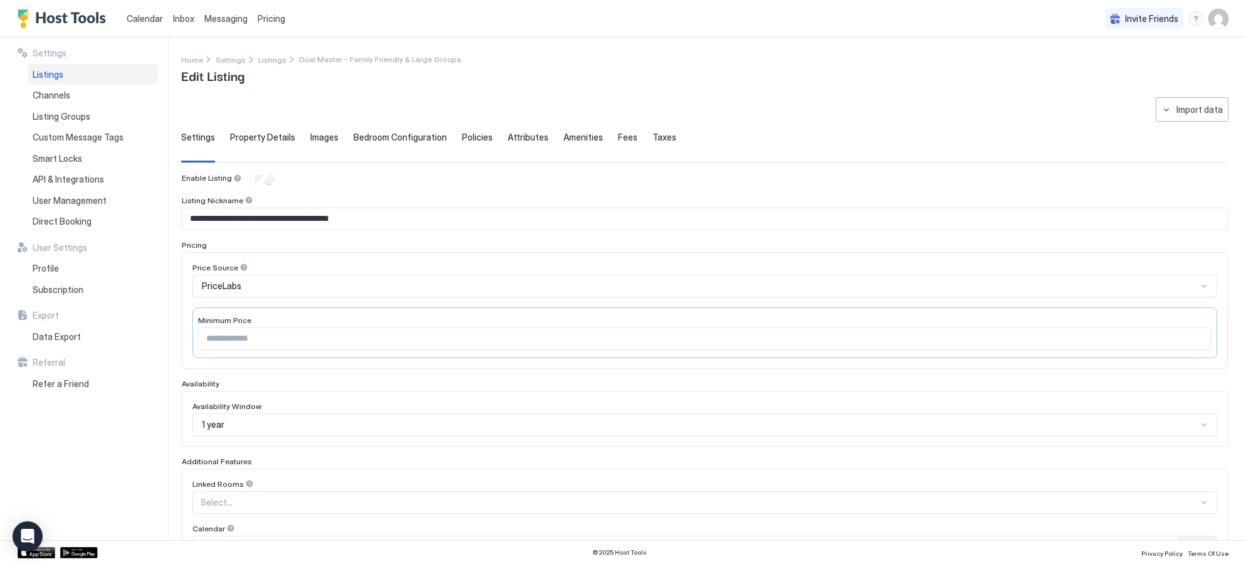
click at [620, 137] on span "Fees" at bounding box center [627, 137] width 19 height 11
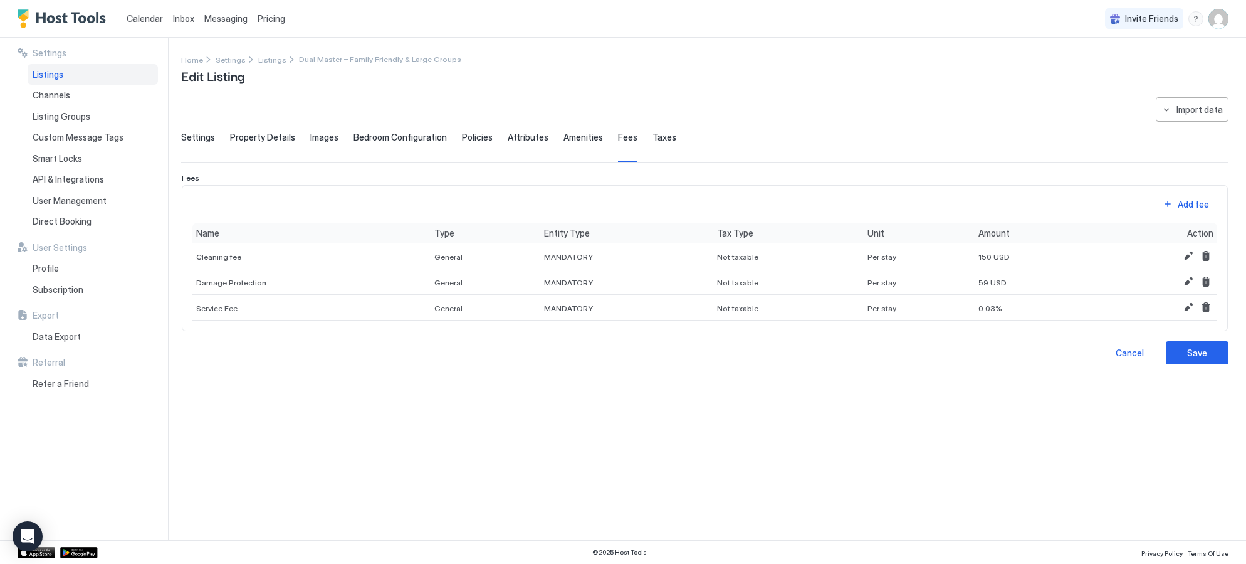
click at [653, 137] on span "Taxes" at bounding box center [665, 137] width 24 height 11
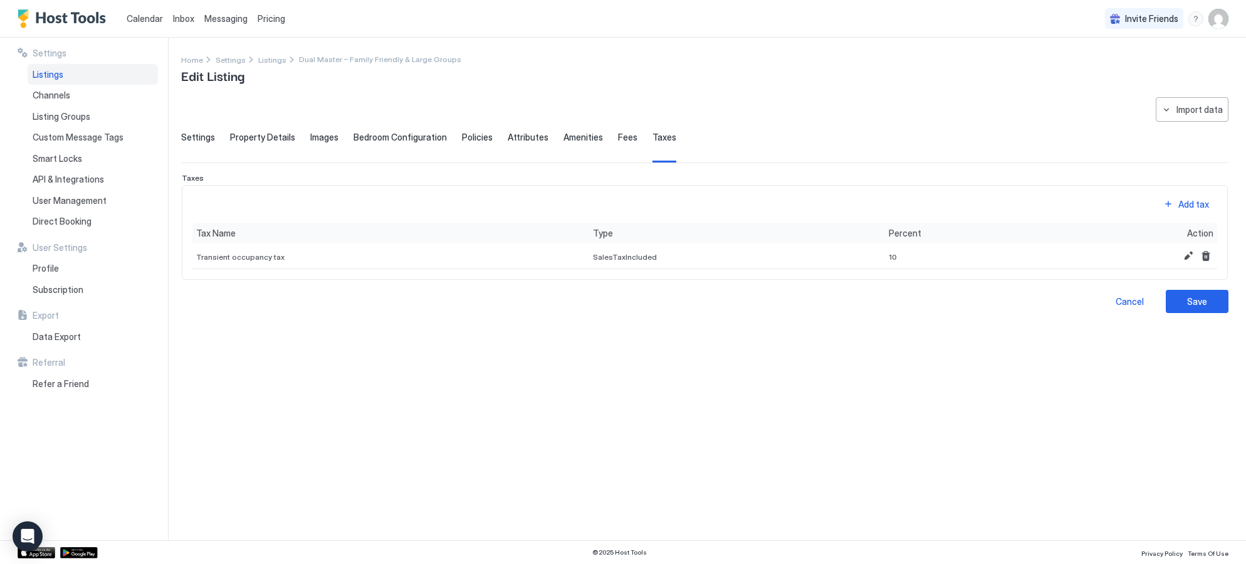
click at [325, 134] on span "Images" at bounding box center [324, 137] width 28 height 11
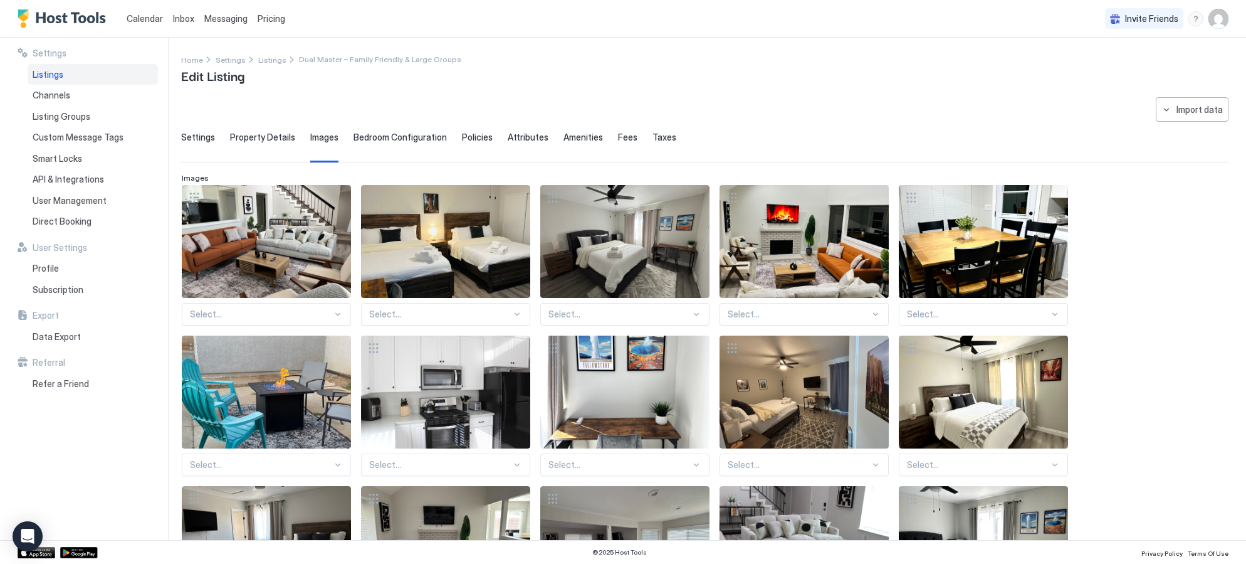
click at [192, 139] on span "Settings" at bounding box center [198, 137] width 34 height 11
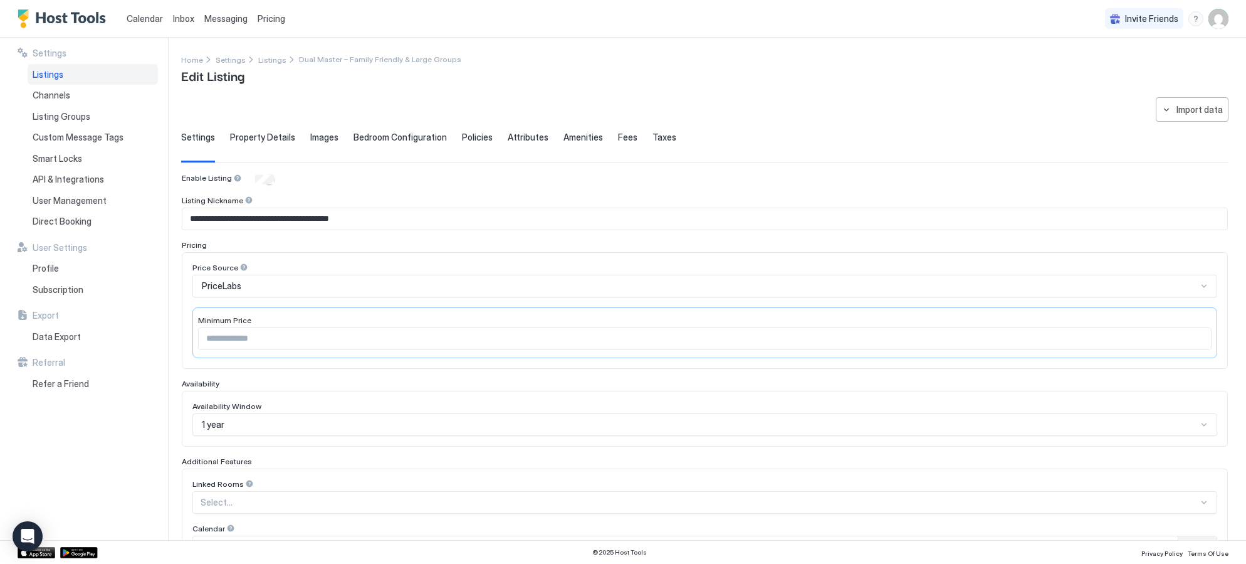
click at [258, 139] on span "Property Details" at bounding box center [262, 137] width 65 height 11
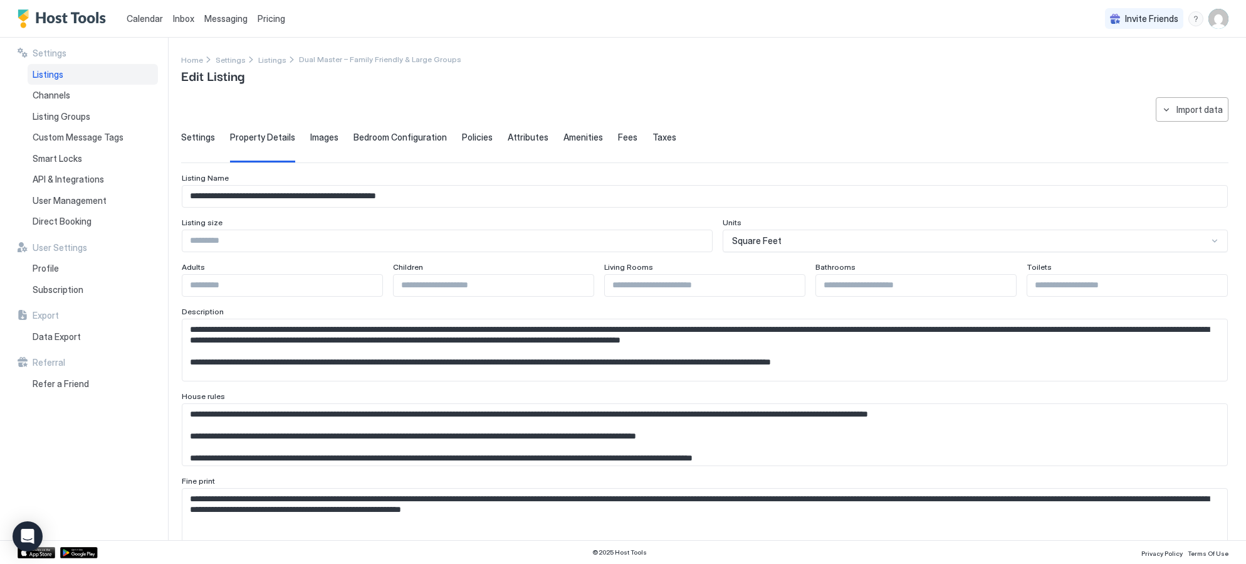
click at [199, 138] on span "Settings" at bounding box center [198, 137] width 34 height 11
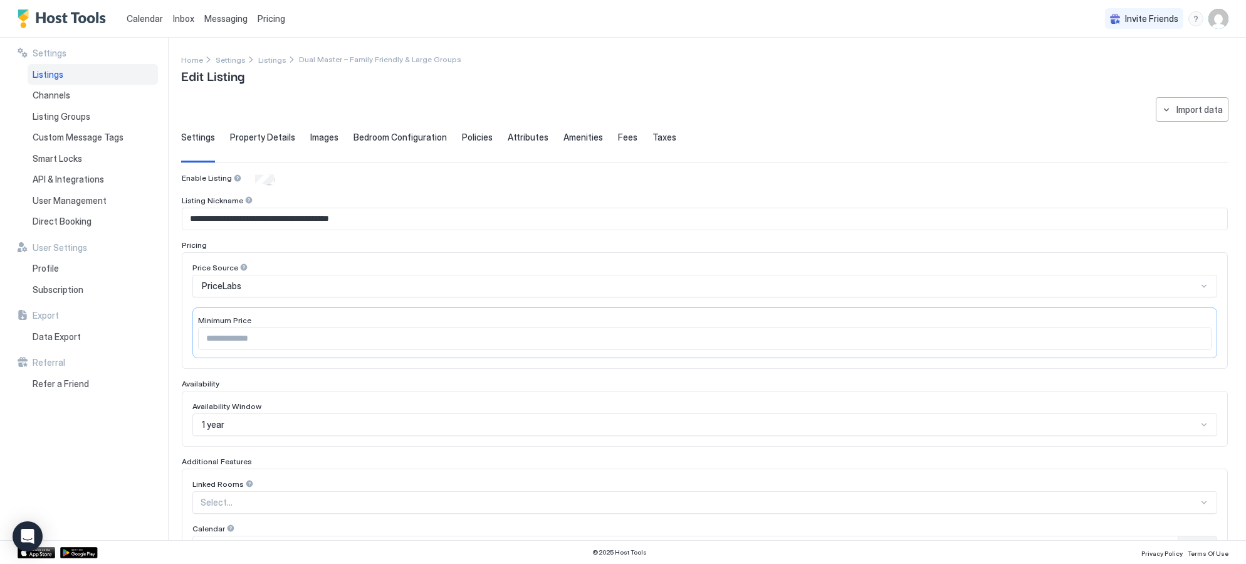
click at [1225, 19] on img "User profile" at bounding box center [1219, 19] width 20 height 20
click at [1108, 73] on span "Settings" at bounding box center [1106, 70] width 34 height 11
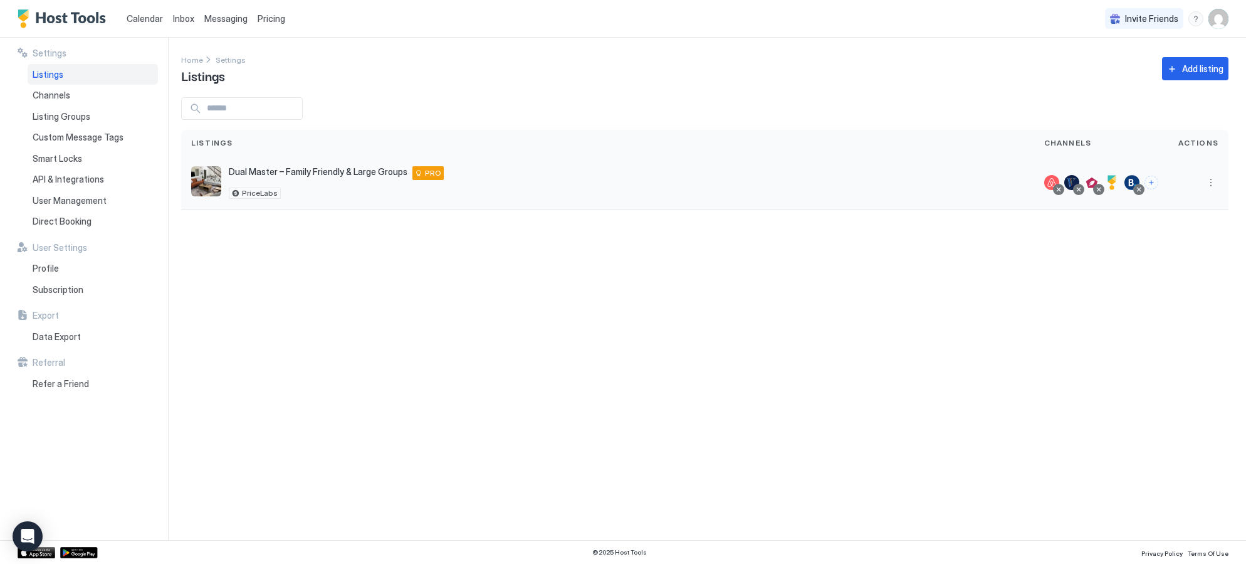
click at [1205, 190] on div at bounding box center [1199, 182] width 60 height 53
click at [1210, 184] on button "More options" at bounding box center [1211, 182] width 15 height 15
click at [1182, 216] on div "Pricing" at bounding box center [1179, 221] width 86 height 20
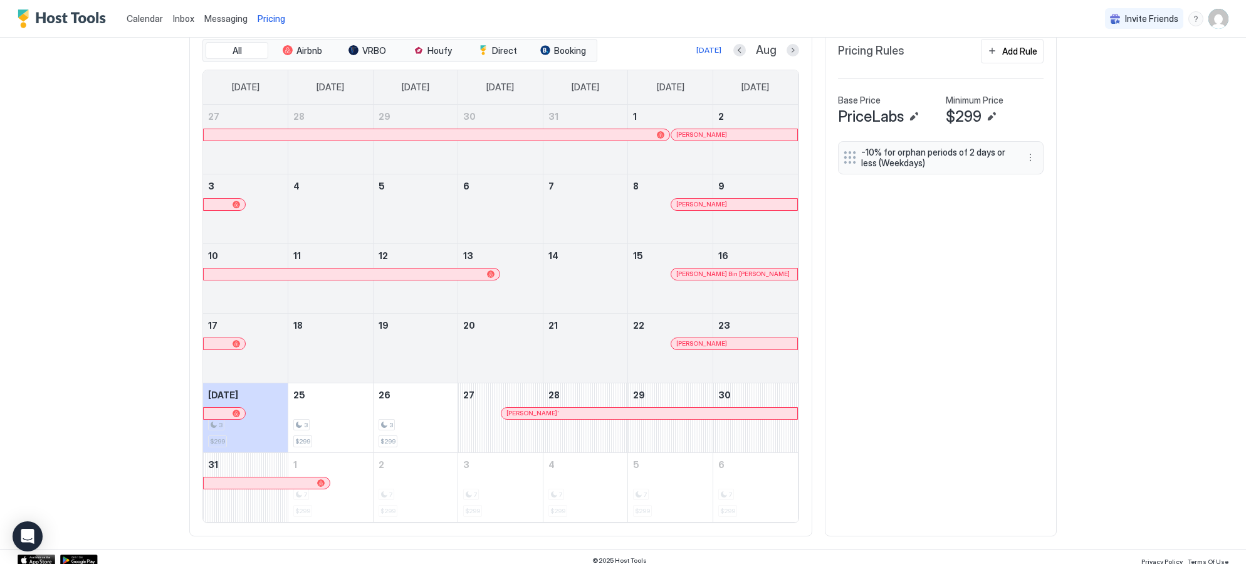
scroll to position [402, 0]
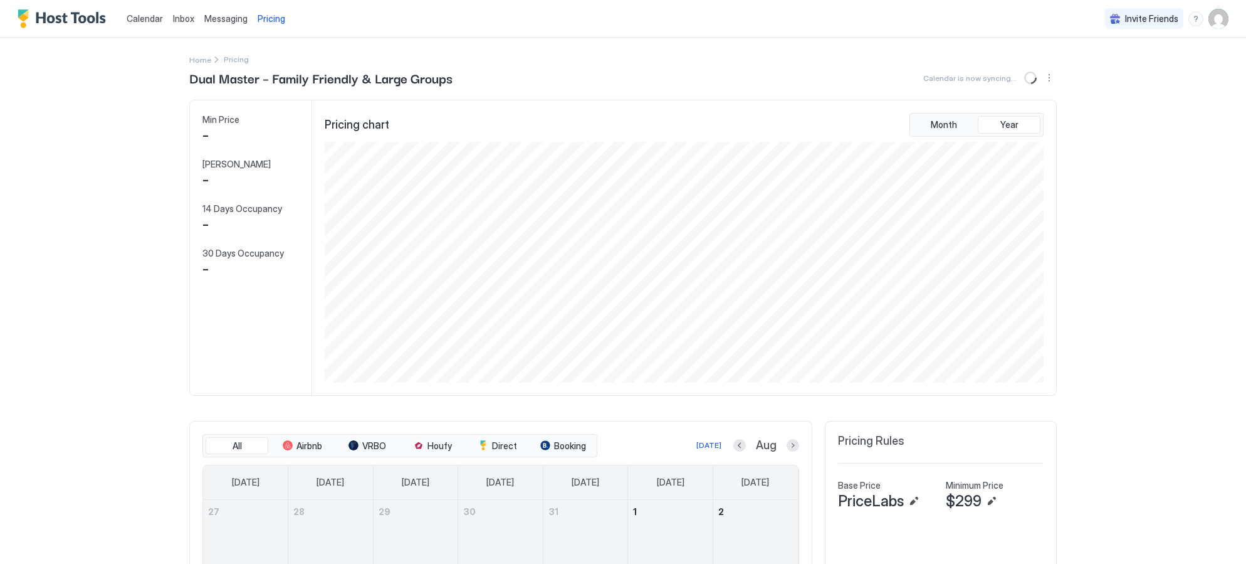
scroll to position [241, 722]
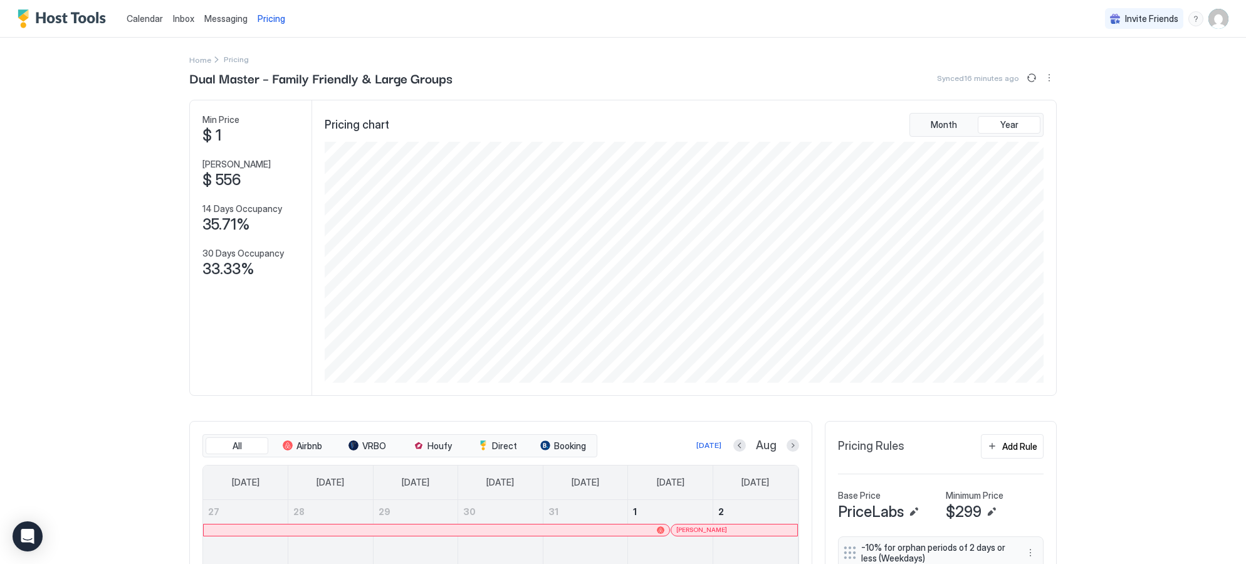
scroll to position [26, 0]
click at [1228, 16] on img "User profile" at bounding box center [1219, 19] width 20 height 20
click at [1109, 92] on span "Logout" at bounding box center [1103, 91] width 28 height 11
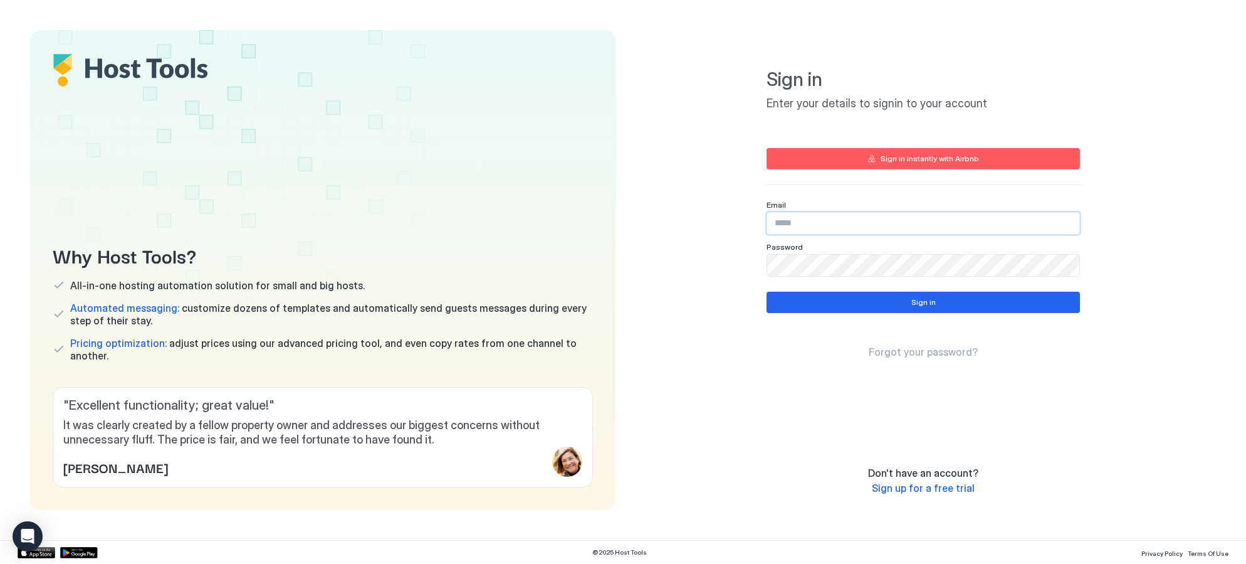
click at [875, 221] on input "Input Field" at bounding box center [923, 223] width 312 height 21
type input "**********"
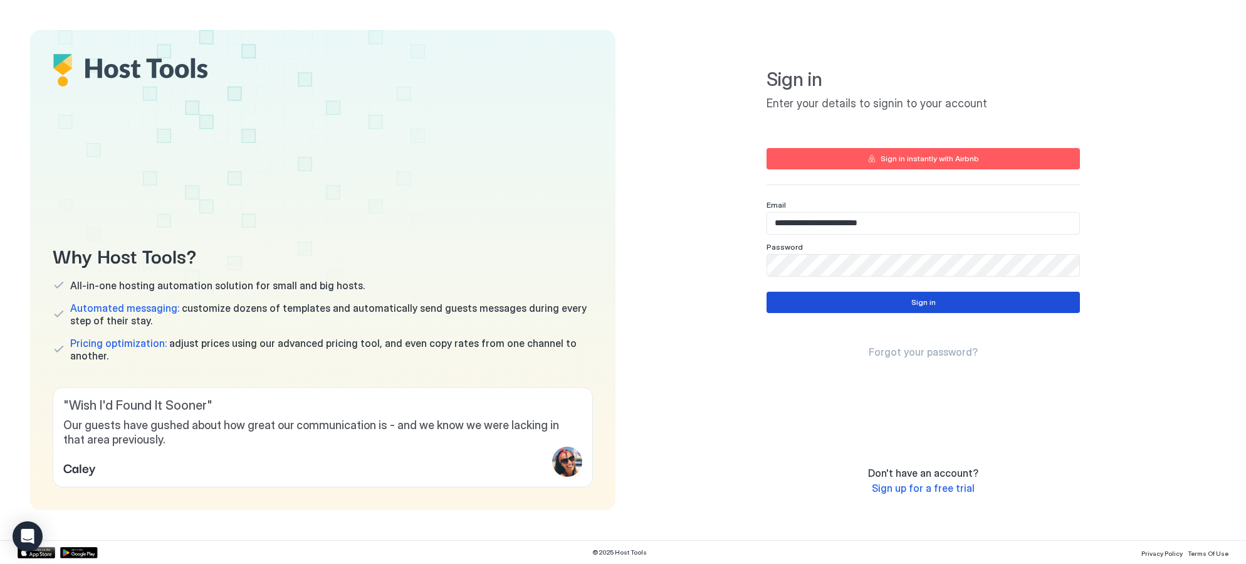
click at [826, 303] on button "Sign in" at bounding box center [924, 302] width 314 height 21
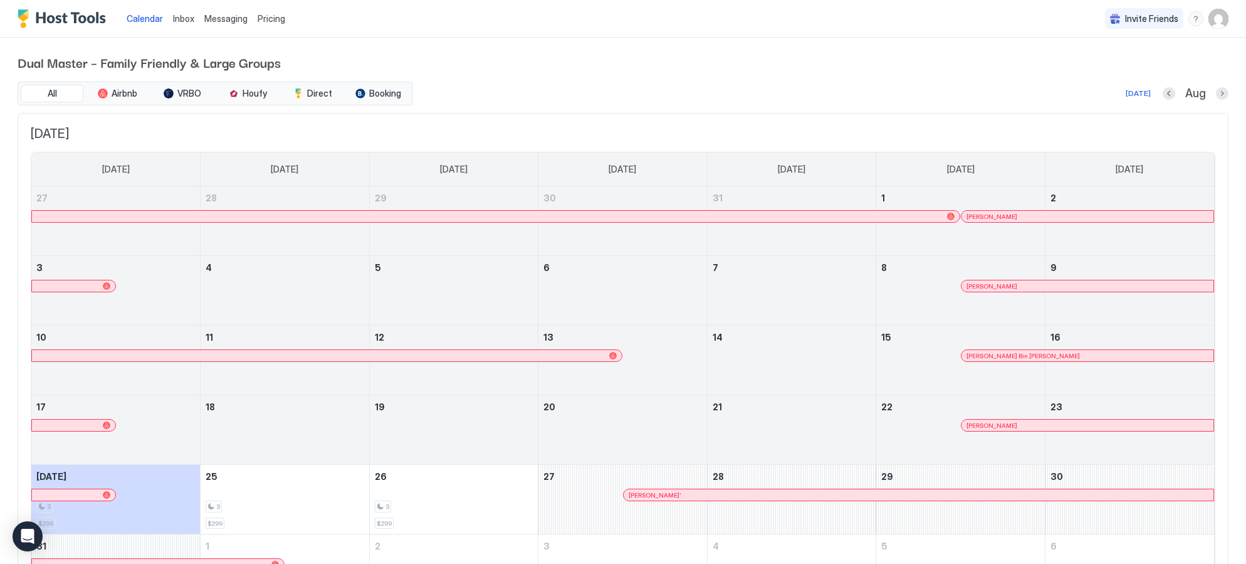
click at [48, 12] on img "Host Tools Logo" at bounding box center [65, 18] width 94 height 19
click at [54, 18] on img "Host Tools Logo" at bounding box center [65, 18] width 94 height 19
click at [1218, 23] on img "User profile" at bounding box center [1219, 19] width 20 height 20
click at [1120, 68] on span "Settings" at bounding box center [1106, 70] width 34 height 11
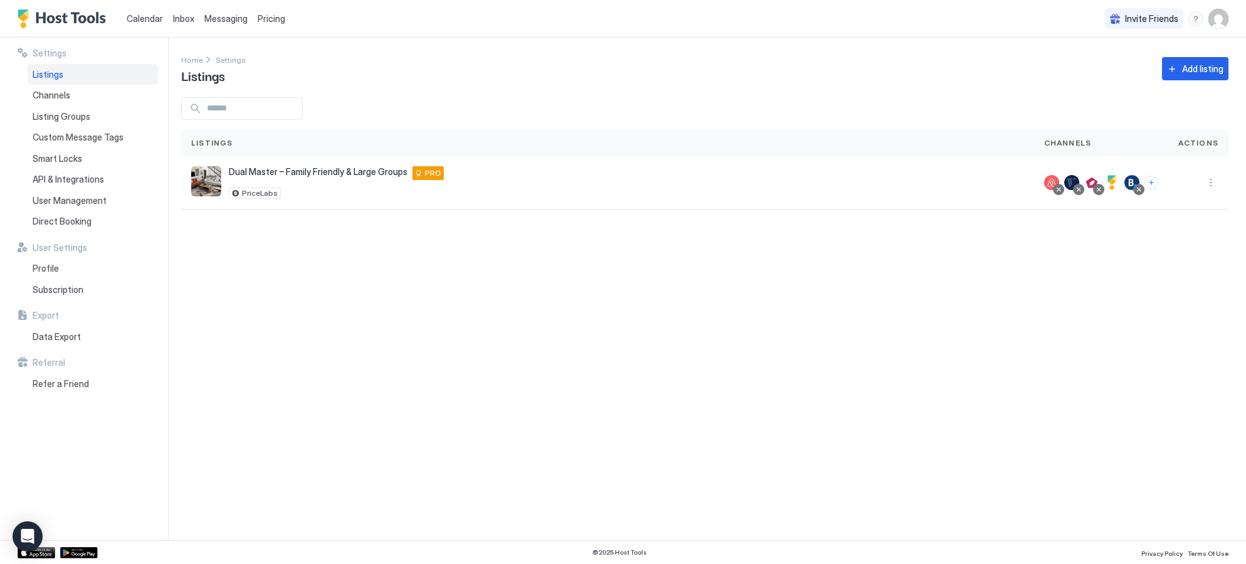
click at [141, 19] on span "Calendar" at bounding box center [145, 18] width 36 height 11
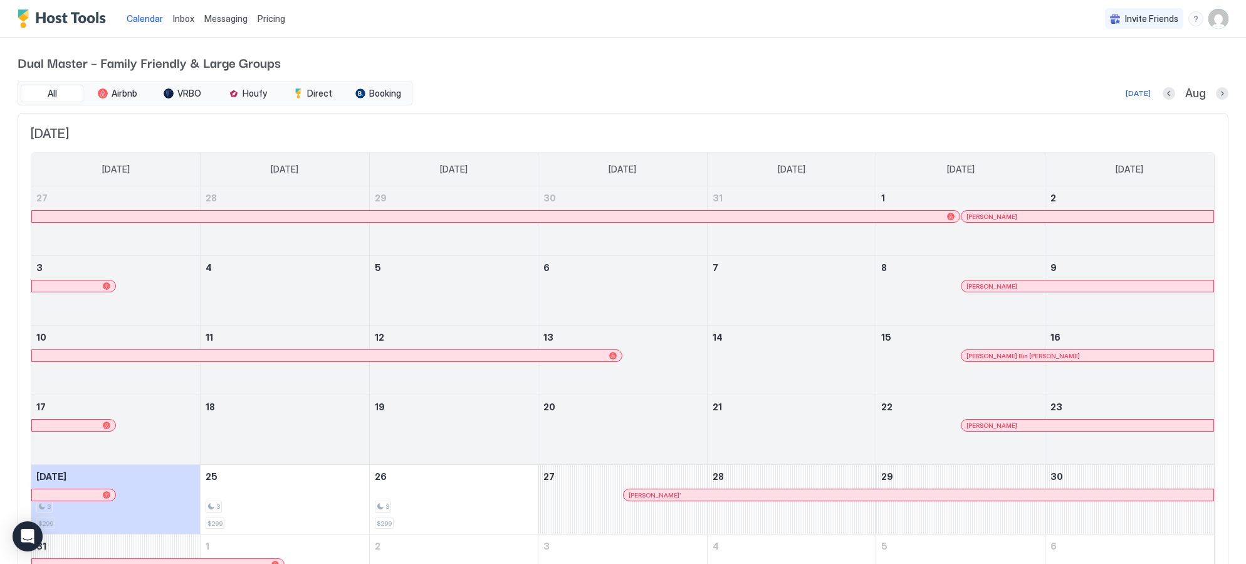
click at [294, 15] on div "Calendar Inbox Messaging Pricing Invite Friends DL" at bounding box center [623, 19] width 1246 height 38
click at [277, 18] on span "Pricing" at bounding box center [272, 18] width 28 height 11
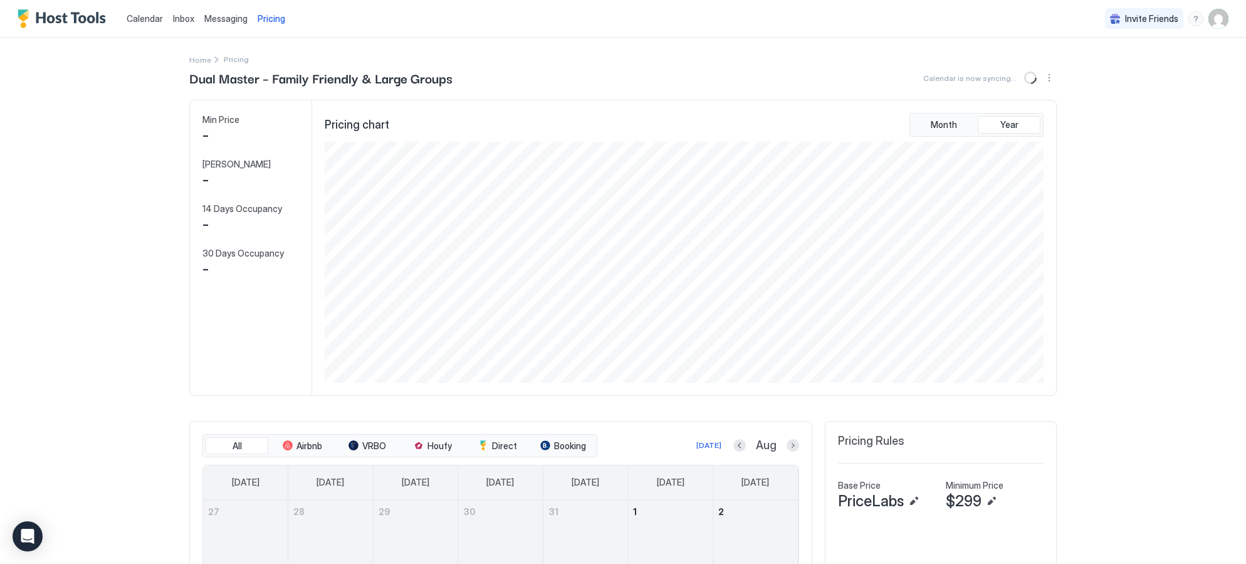
scroll to position [241, 722]
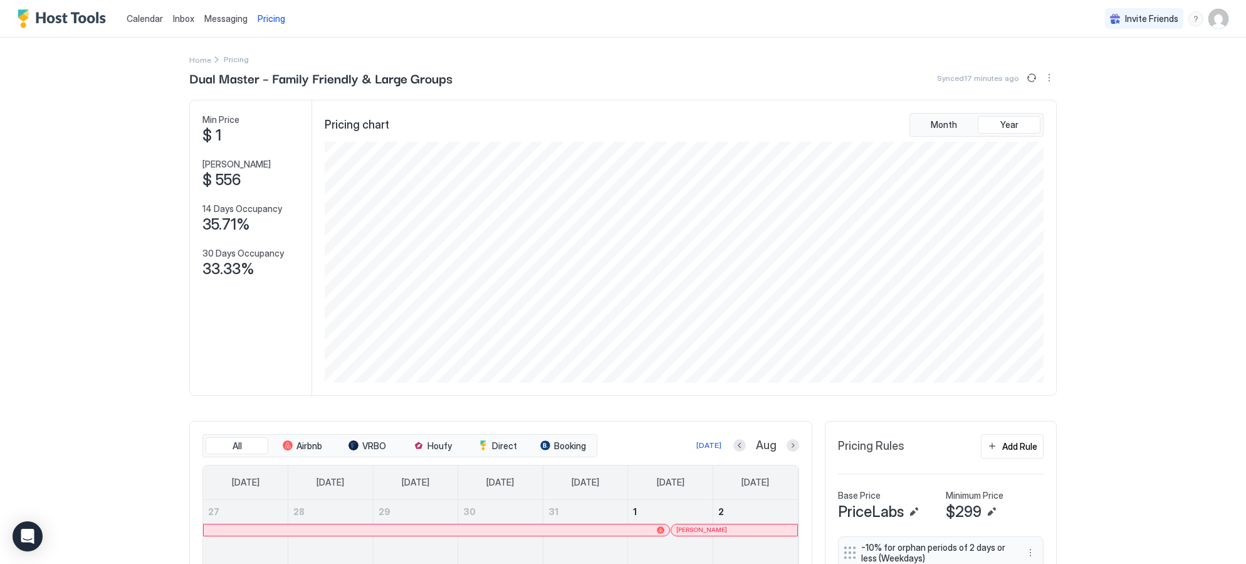
click at [221, 135] on div "$ 1" at bounding box center [246, 135] width 87 height 19
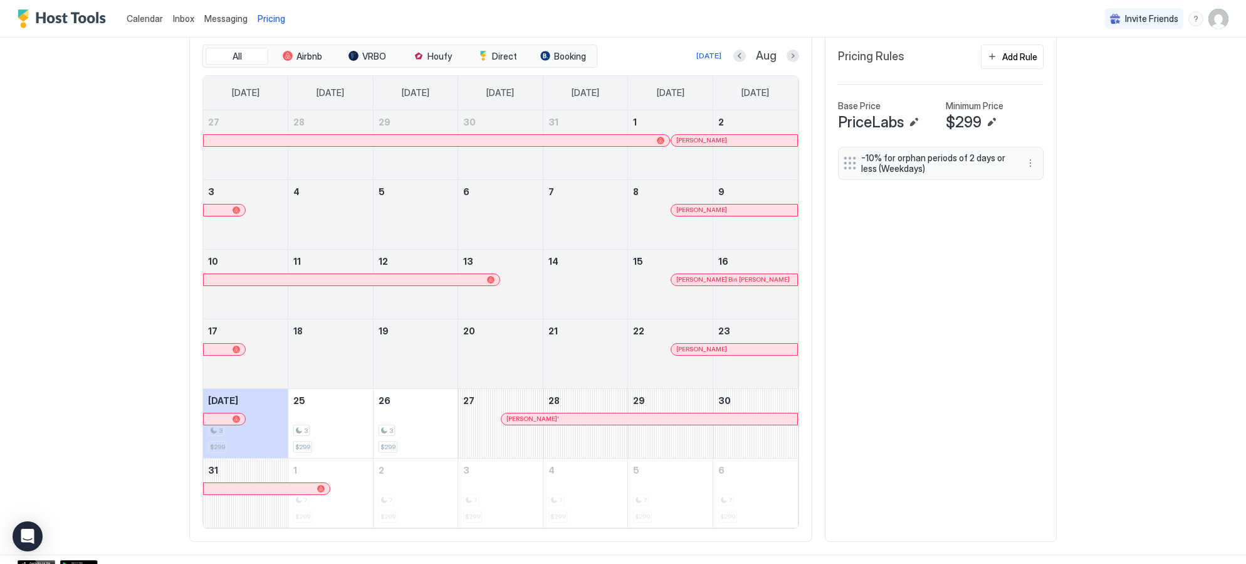
scroll to position [402, 0]
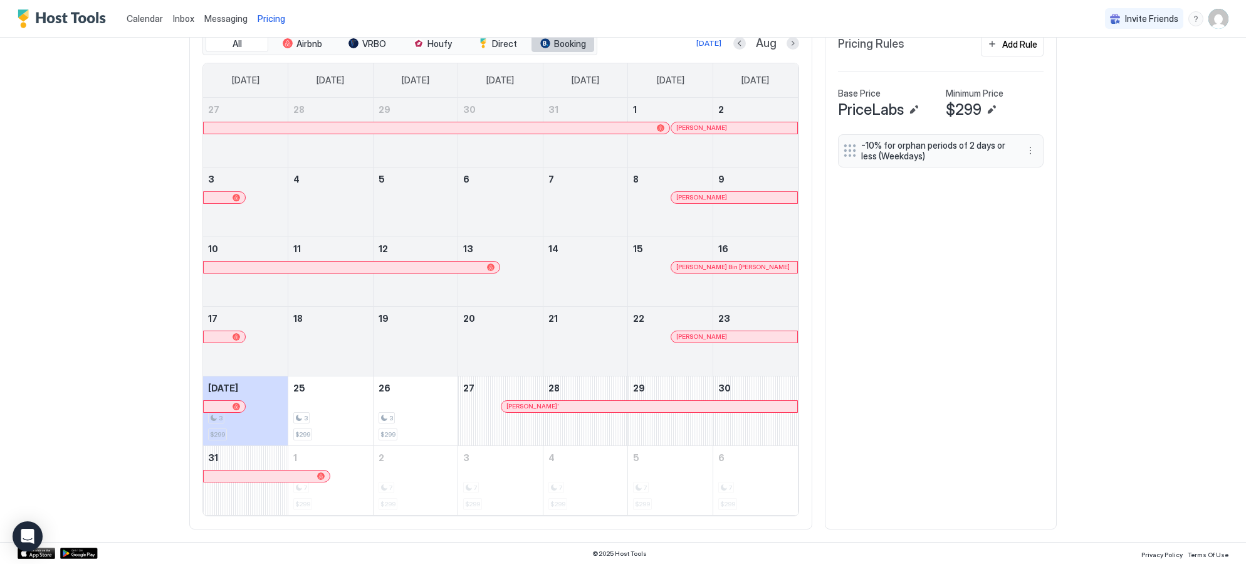
click at [576, 43] on span "Booking" at bounding box center [570, 43] width 32 height 11
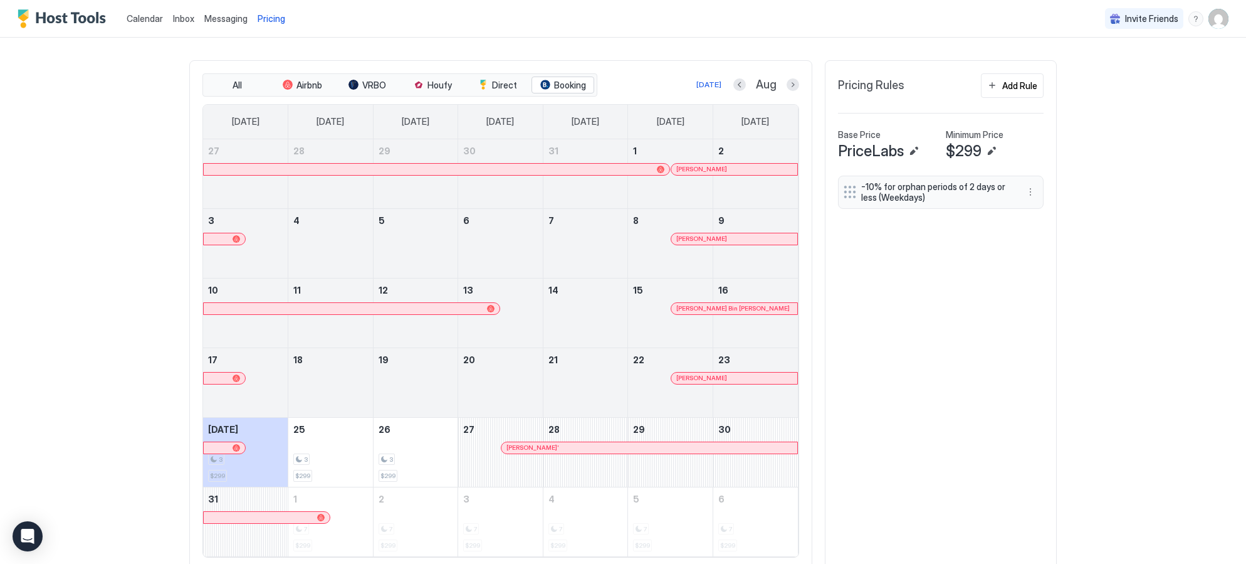
scroll to position [346, 0]
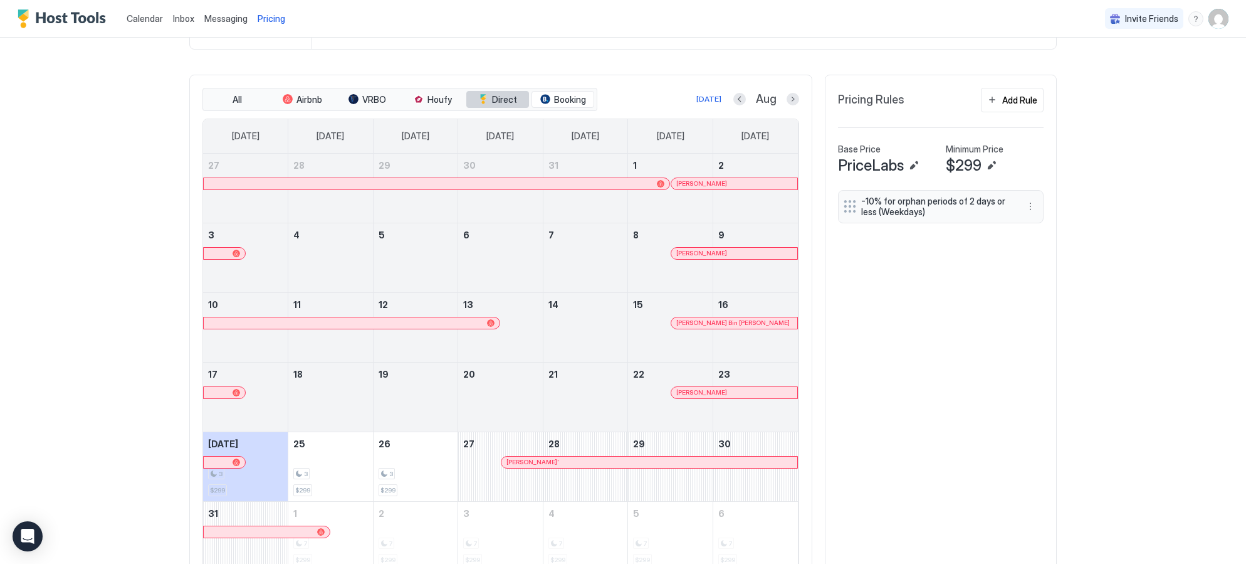
click at [496, 93] on button "Direct" at bounding box center [497, 100] width 63 height 18
click at [443, 100] on span "Houfy" at bounding box center [440, 99] width 24 height 11
click at [369, 100] on span "VRBO" at bounding box center [374, 99] width 24 height 11
click at [284, 92] on button "Airbnb" at bounding box center [302, 100] width 63 height 18
click at [245, 98] on button "All" at bounding box center [237, 100] width 63 height 18
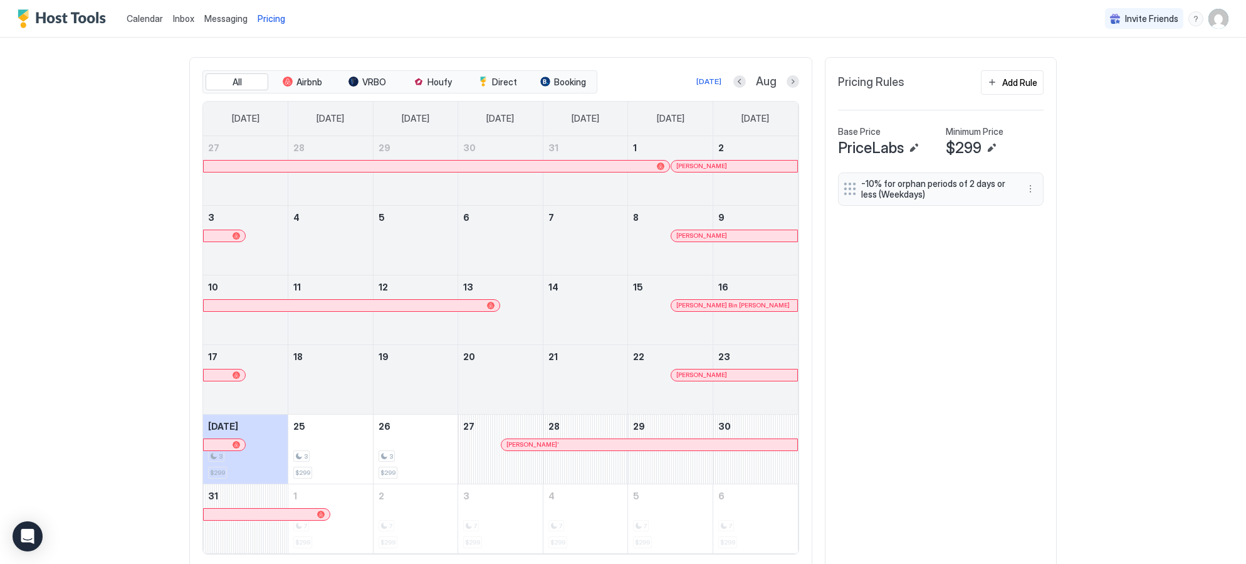
scroll to position [367, 0]
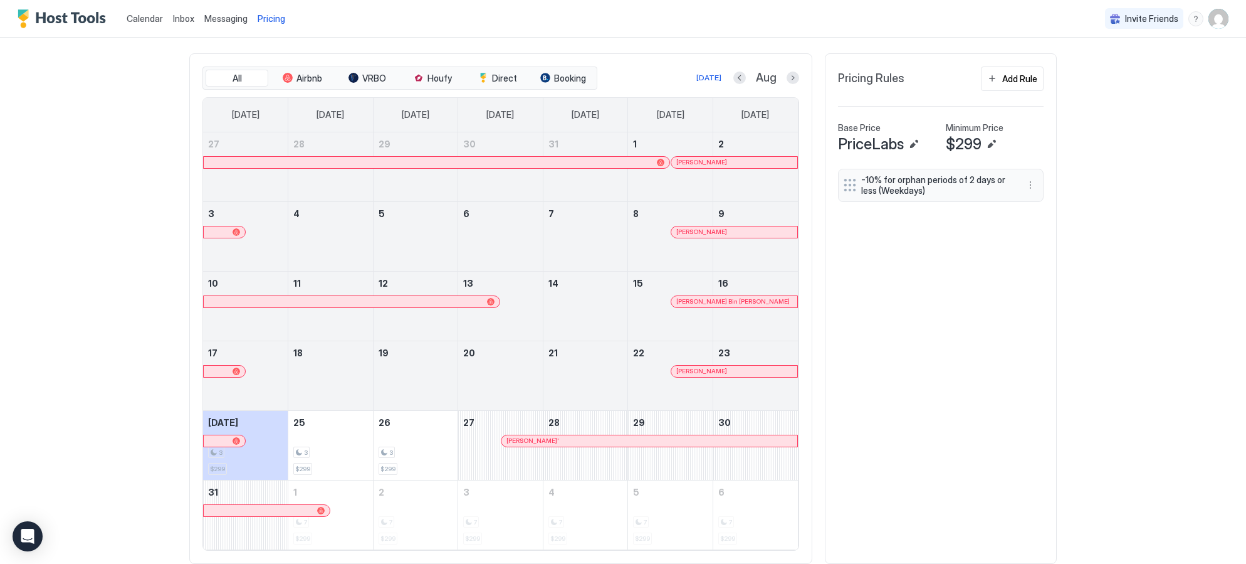
click at [150, 17] on span "Calendar" at bounding box center [145, 18] width 36 height 11
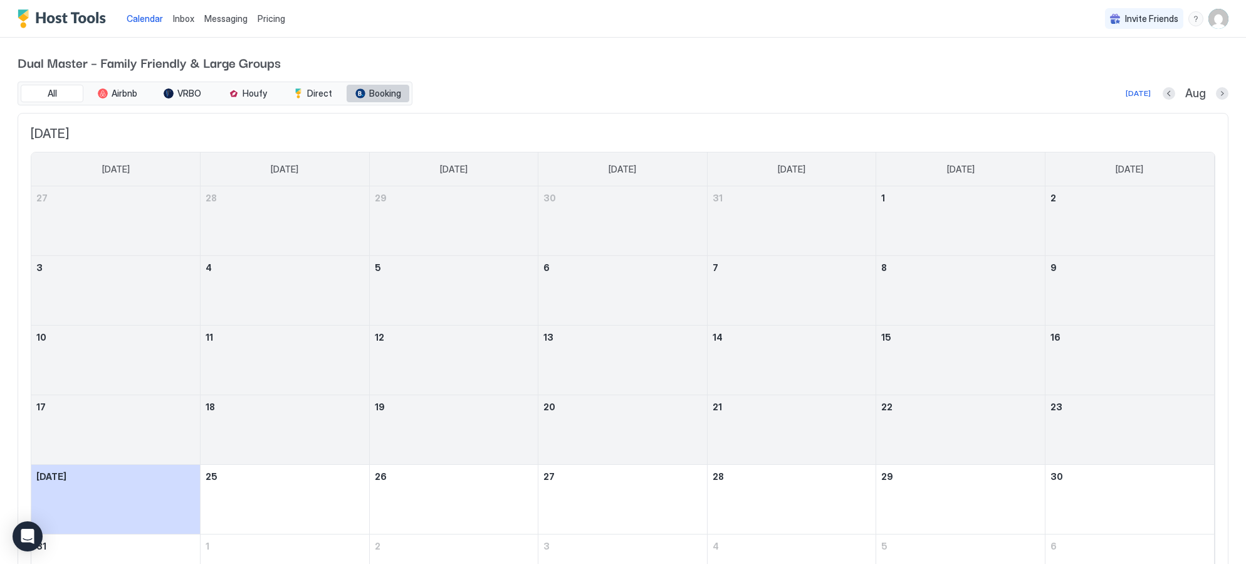
click at [379, 94] on span "Booking" at bounding box center [385, 93] width 32 height 11
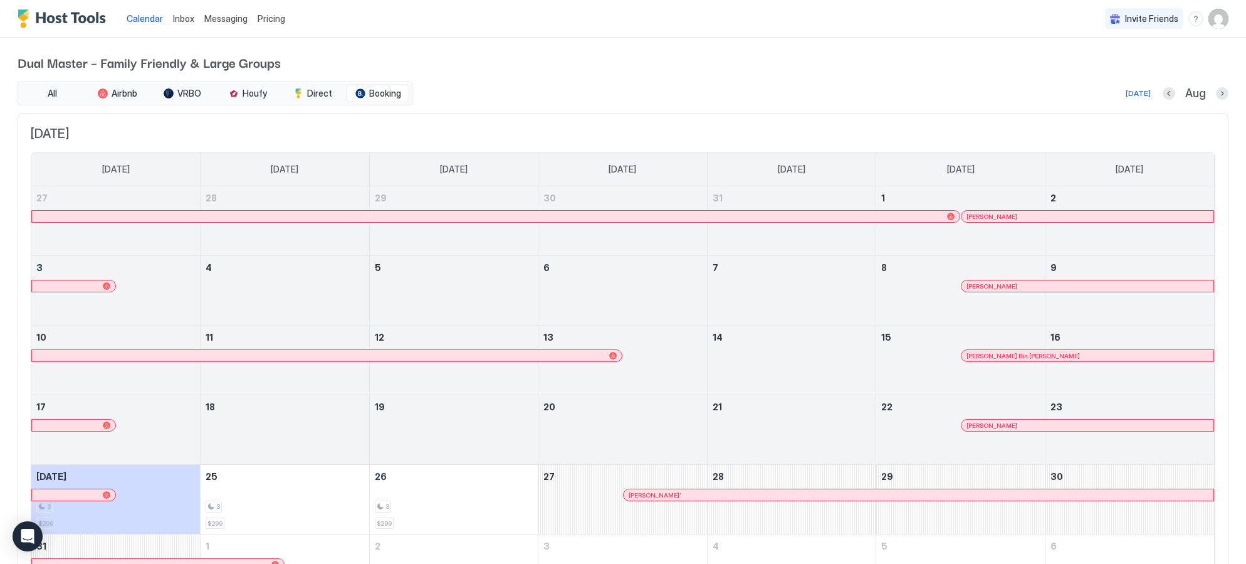
click at [1225, 21] on img "User profile" at bounding box center [1219, 19] width 20 height 20
click at [1128, 71] on div "Settings" at bounding box center [1148, 71] width 159 height 22
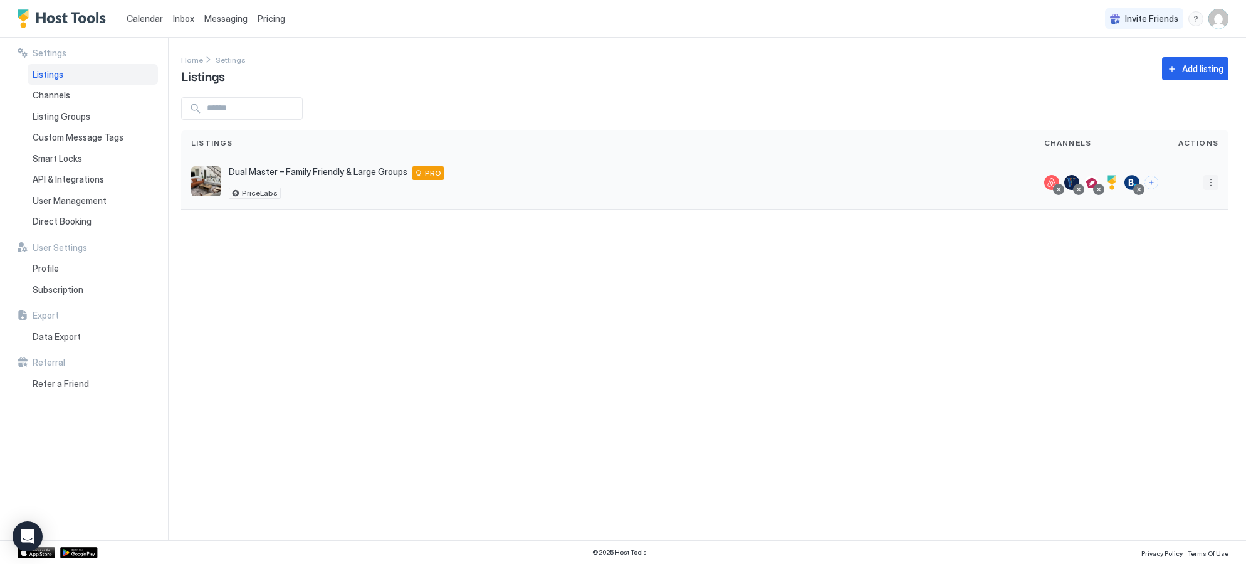
click at [1211, 187] on button "More options" at bounding box center [1211, 182] width 15 height 15
click at [1177, 241] on span "Listing Settings" at bounding box center [1183, 240] width 56 height 9
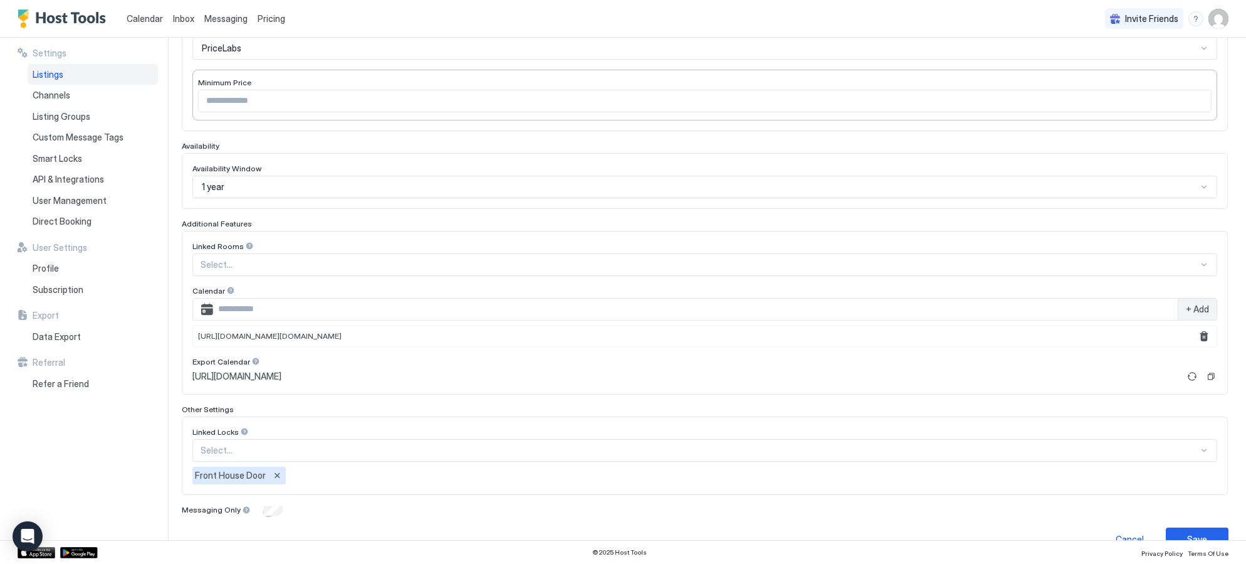
scroll to position [263, 0]
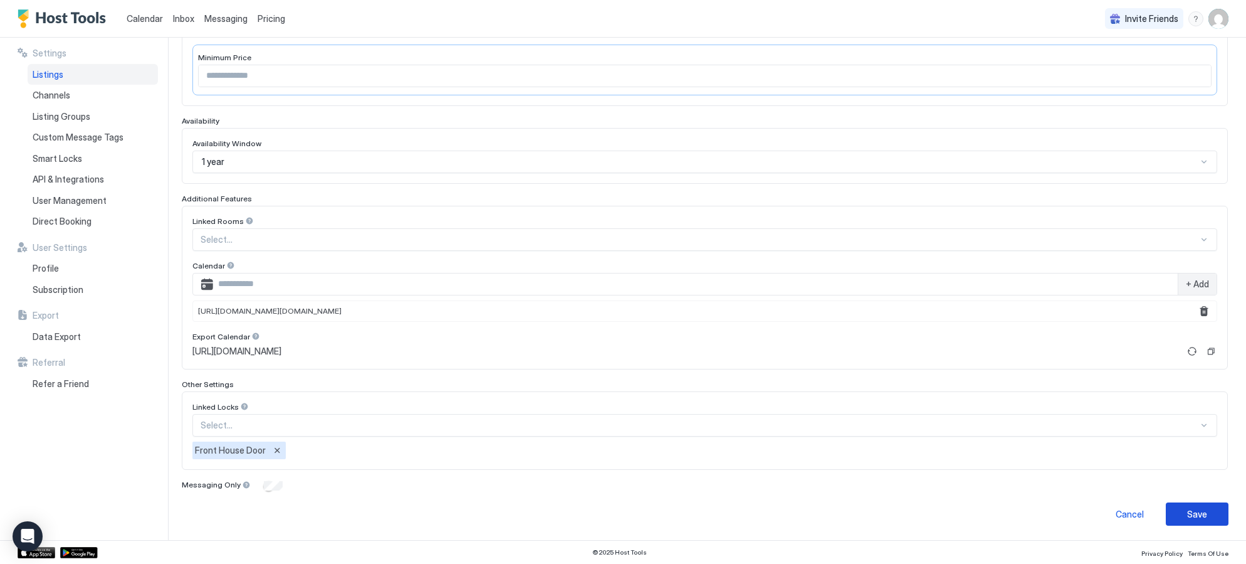
click at [1204, 516] on div "Save" at bounding box center [1198, 513] width 20 height 13
click at [1194, 507] on div "Save" at bounding box center [1198, 513] width 20 height 13
click at [1183, 512] on button "Save" at bounding box center [1197, 513] width 63 height 23
click at [1140, 514] on div "Cancel" at bounding box center [1130, 513] width 28 height 13
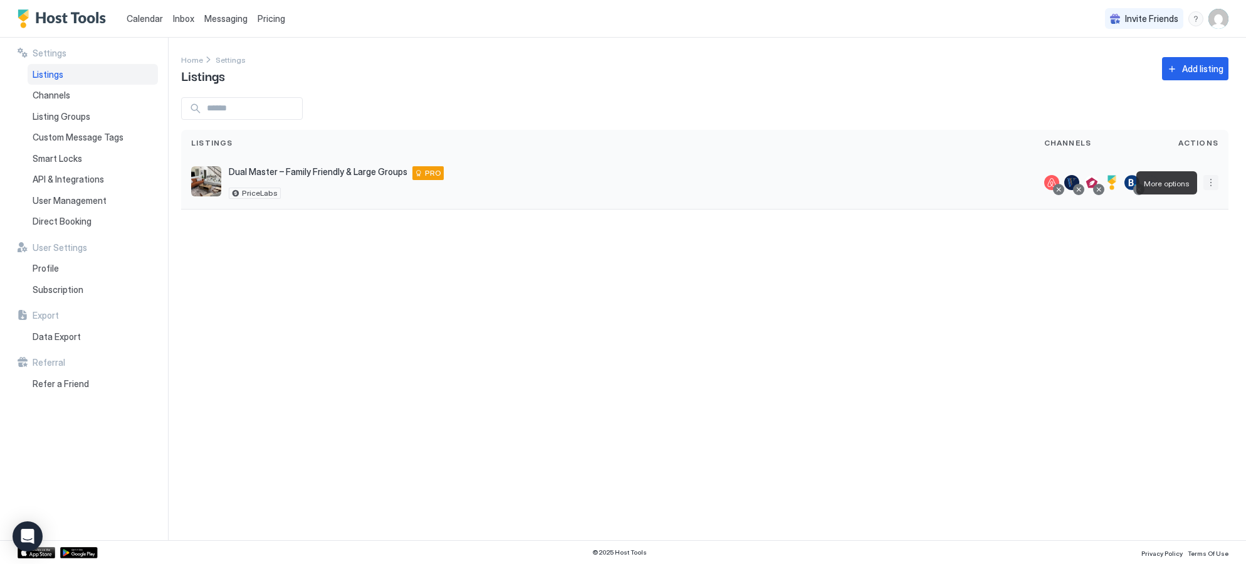
click at [1212, 182] on button "More options" at bounding box center [1211, 182] width 15 height 15
click at [1036, 285] on div at bounding box center [623, 282] width 1246 height 564
click at [1216, 181] on button "More options" at bounding box center [1211, 182] width 15 height 15
click at [16, 540] on div "Open Intercom Messenger" at bounding box center [27, 536] width 33 height 33
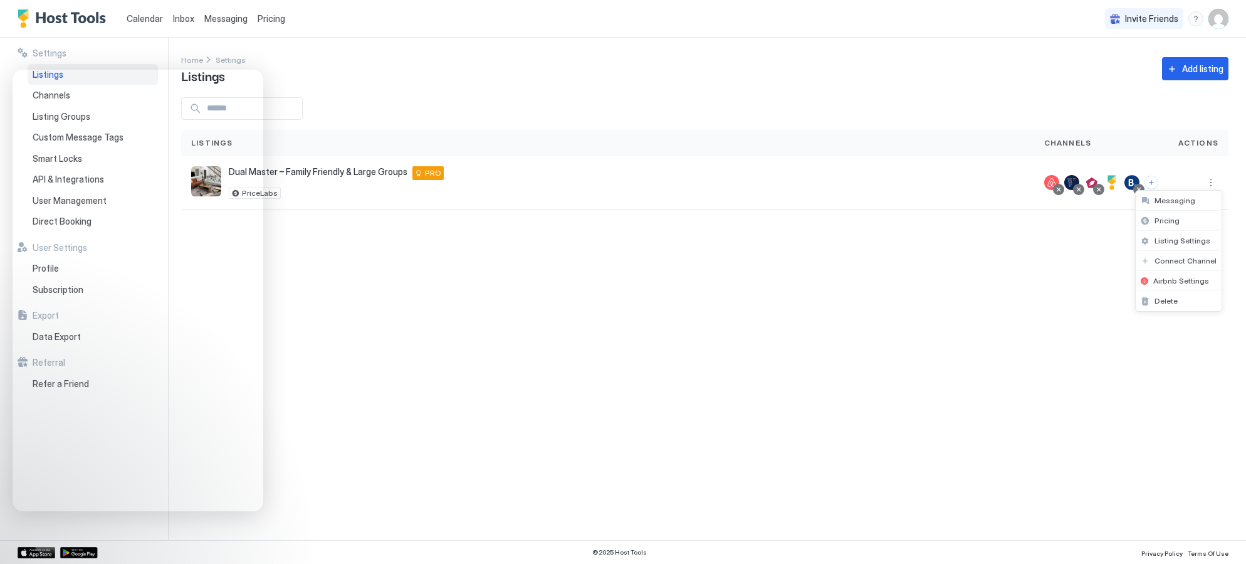
click at [1228, 14] on div at bounding box center [623, 282] width 1246 height 564
click at [1221, 17] on div at bounding box center [623, 282] width 1246 height 564
click at [1219, 24] on img "User profile" at bounding box center [1219, 19] width 20 height 20
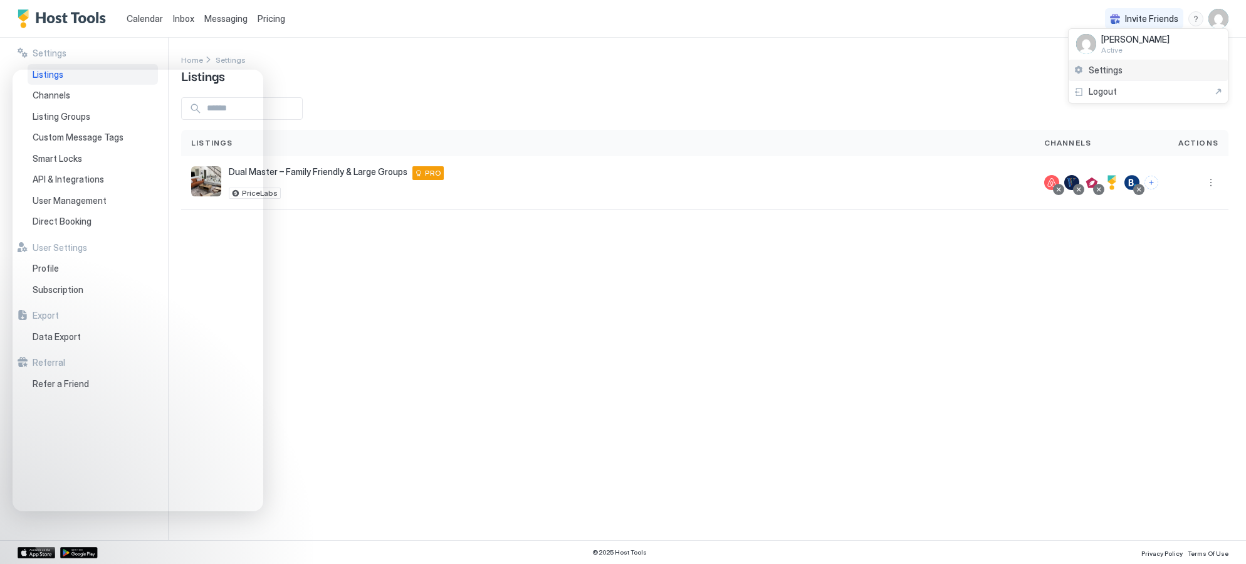
click at [1150, 67] on div "Settings" at bounding box center [1148, 71] width 159 height 22
click at [1211, 182] on button "More options" at bounding box center [1211, 182] width 15 height 15
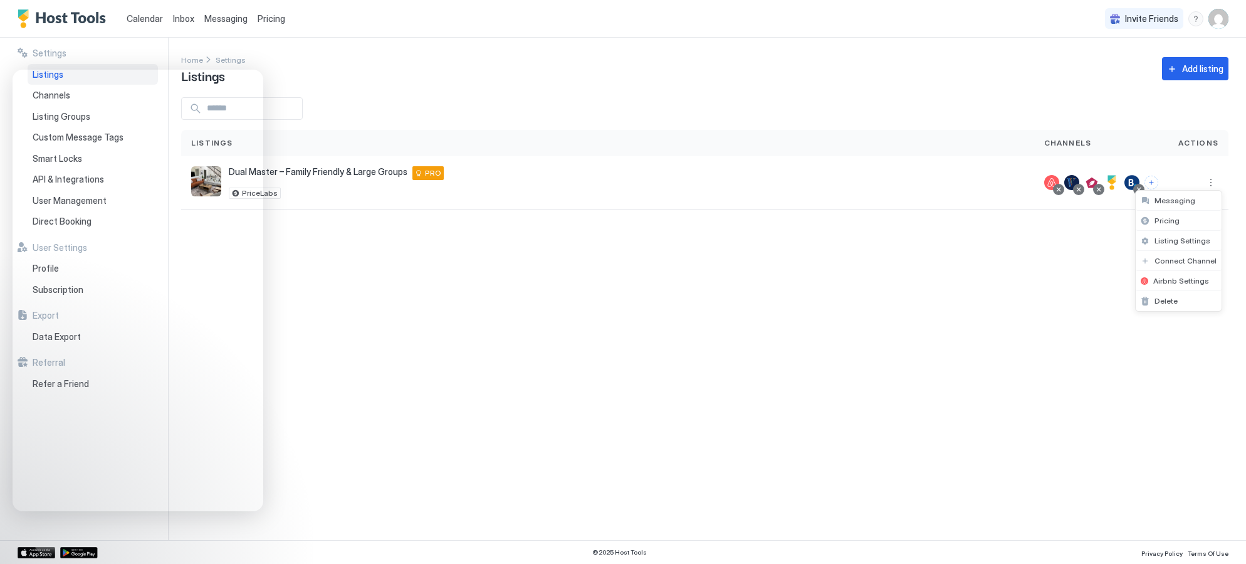
drag, startPoint x: 1092, startPoint y: 224, endPoint x: 1121, endPoint y: 209, distance: 32.2
click at [1095, 222] on div at bounding box center [623, 282] width 1246 height 564
click at [1134, 181] on div at bounding box center [1132, 182] width 15 height 15
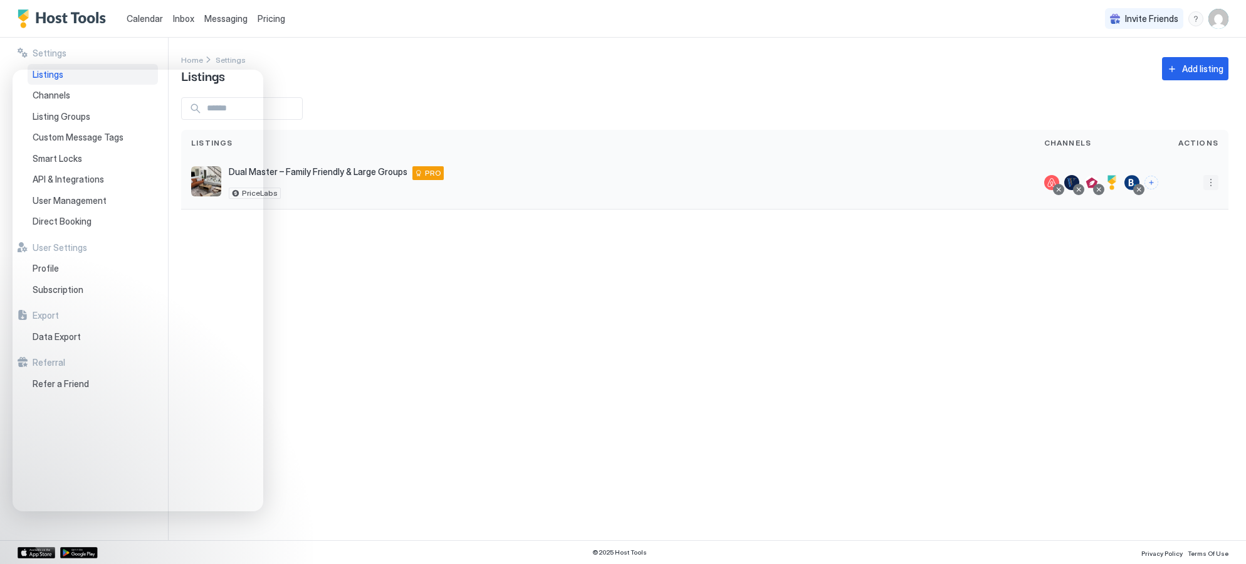
click at [1207, 183] on button "More options" at bounding box center [1211, 182] width 15 height 15
click at [1178, 239] on span "Listing Settings" at bounding box center [1183, 240] width 56 height 9
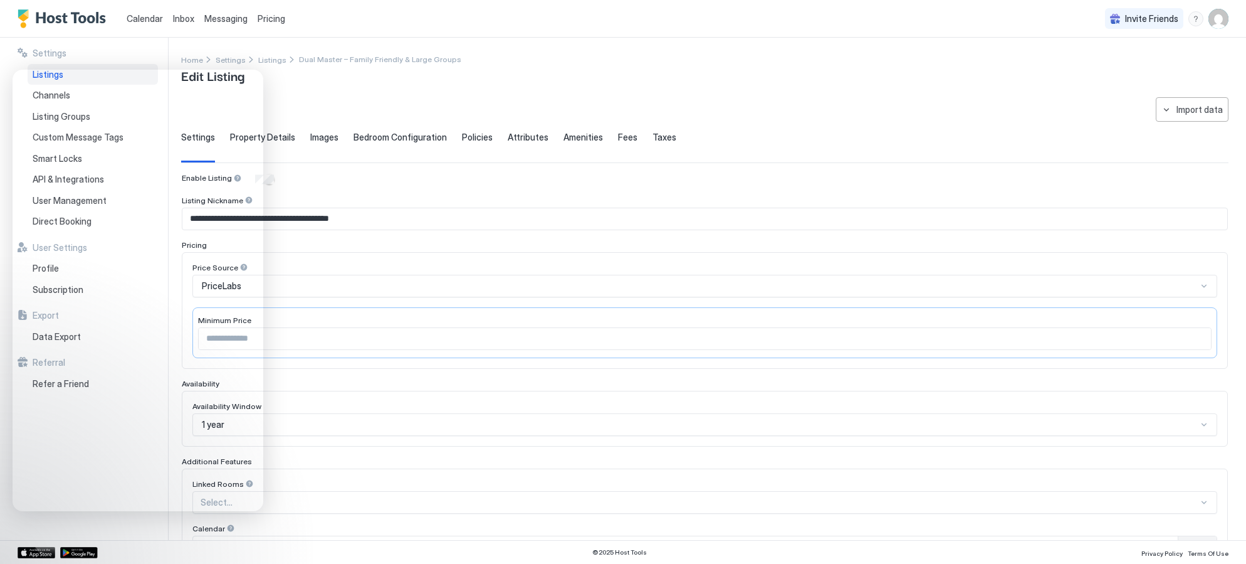
click at [360, 87] on div "**********" at bounding box center [713, 289] width 1065 height 502
click at [1228, 15] on img "User profile" at bounding box center [1219, 19] width 20 height 20
click at [1141, 76] on div "Settings" at bounding box center [1148, 71] width 159 height 22
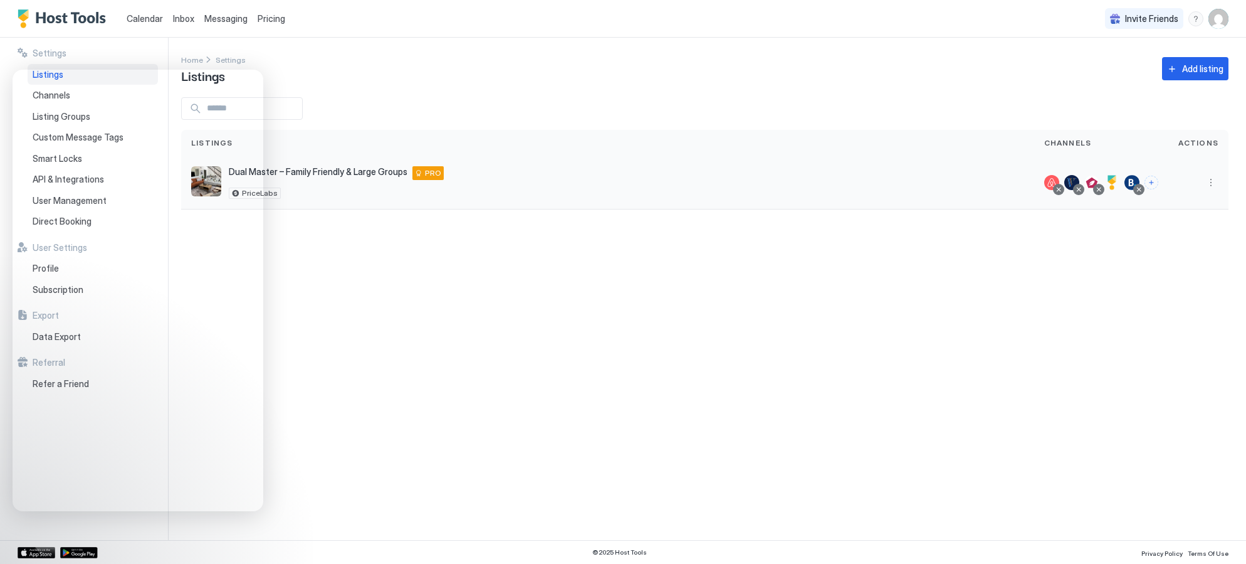
click at [1132, 179] on div at bounding box center [1132, 182] width 15 height 15
click at [1134, 180] on div at bounding box center [1132, 182] width 15 height 15
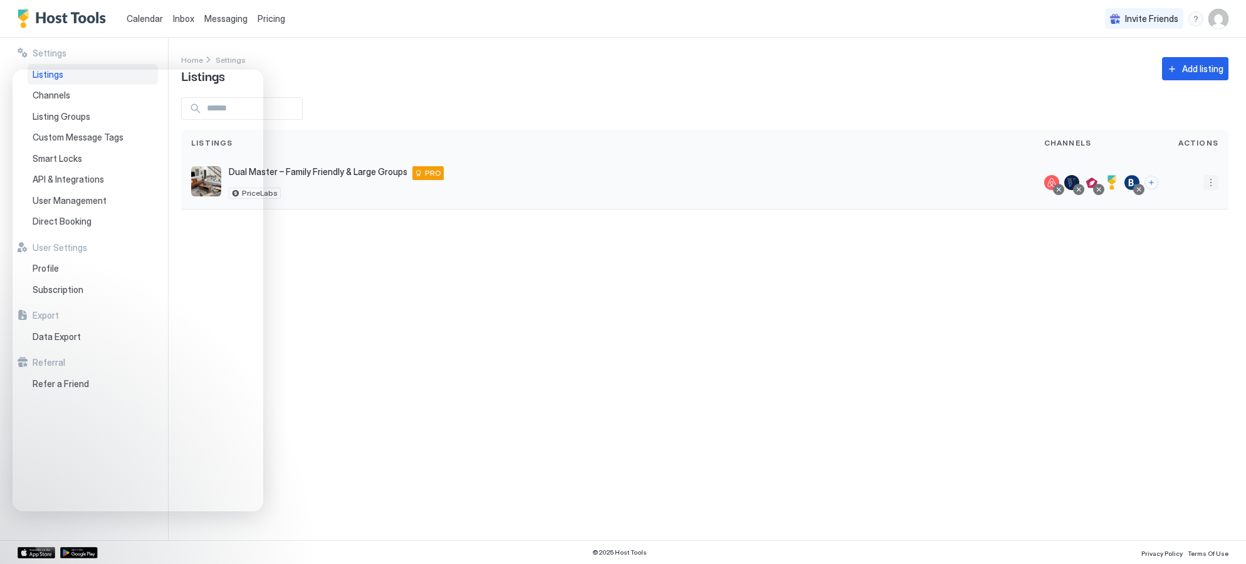
click at [1215, 182] on button "More options" at bounding box center [1211, 182] width 15 height 15
click at [1186, 240] on span "Listing Settings" at bounding box center [1183, 240] width 56 height 9
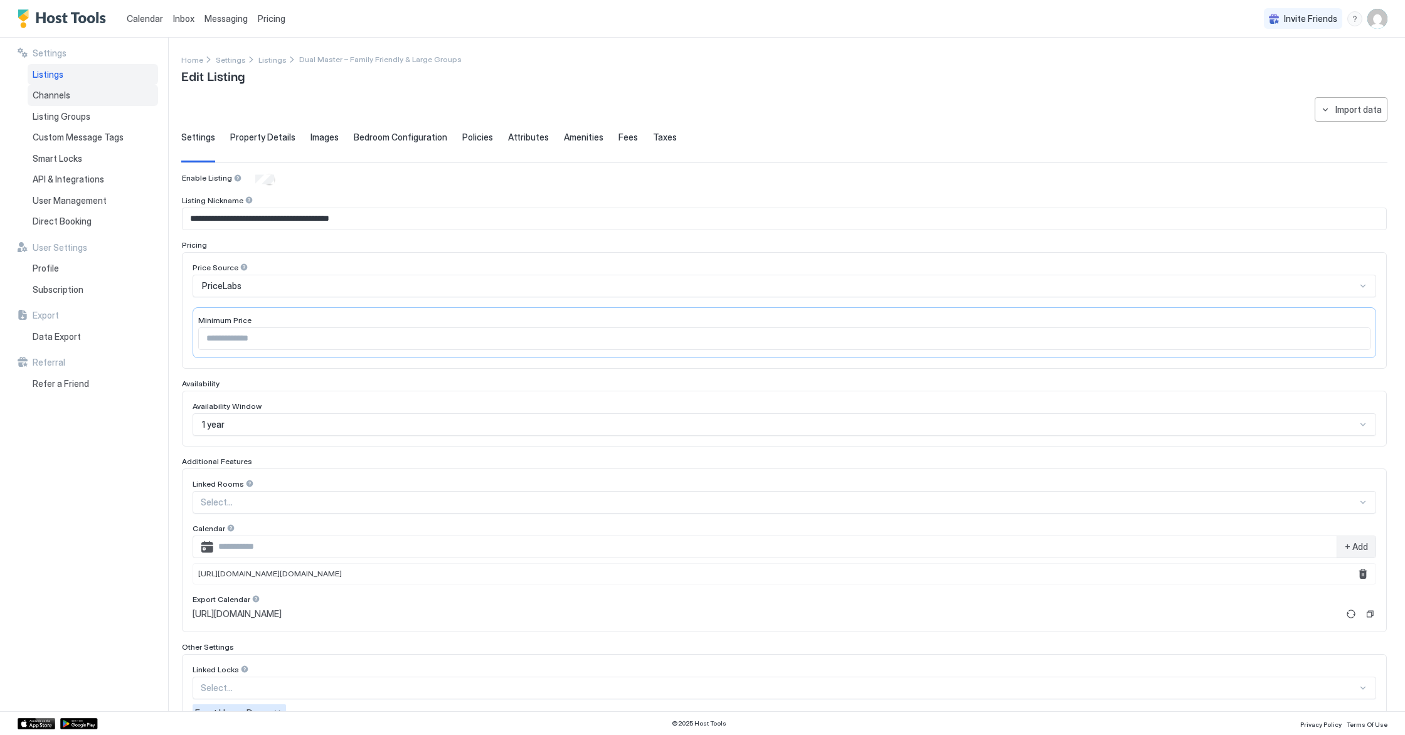
click at [59, 91] on span "Channels" at bounding box center [52, 95] width 38 height 11
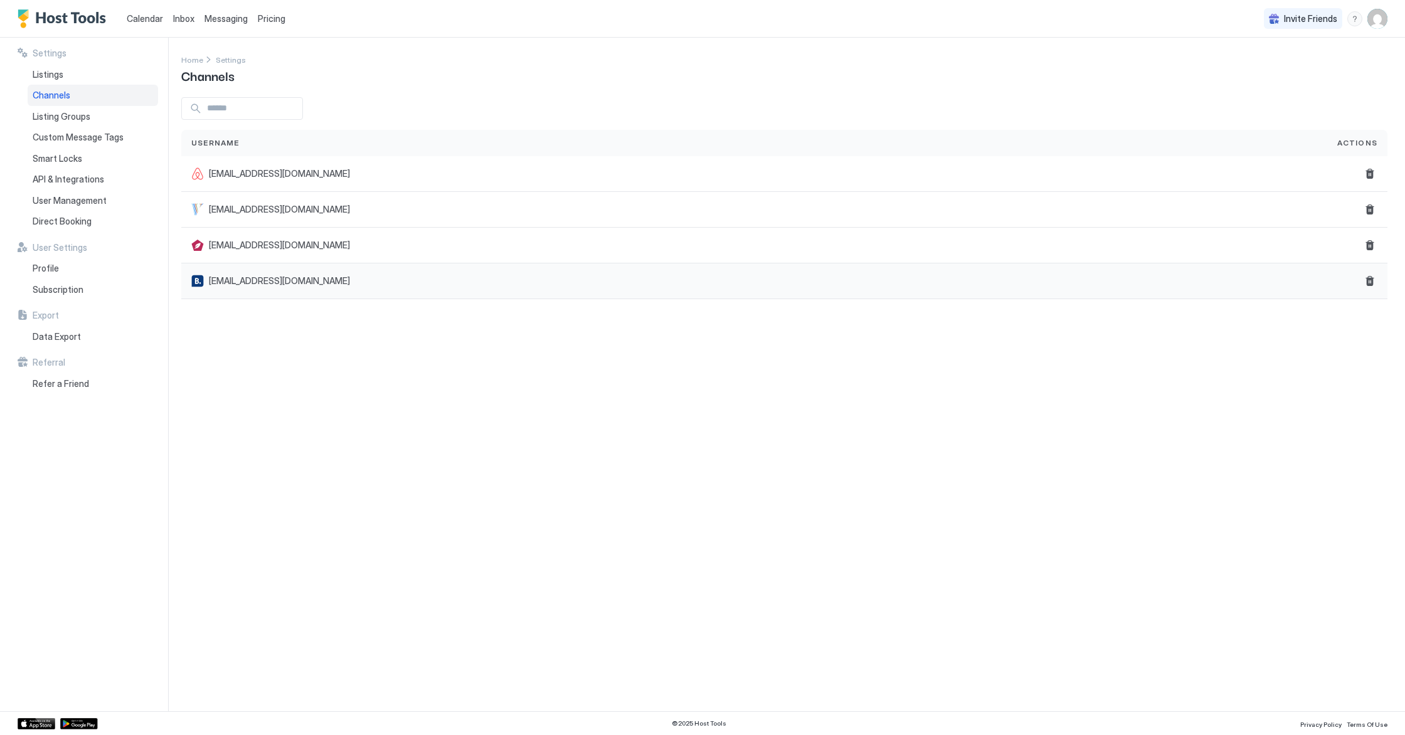
click at [283, 279] on span "lgproperties2024@gmail.com" at bounding box center [279, 280] width 141 height 11
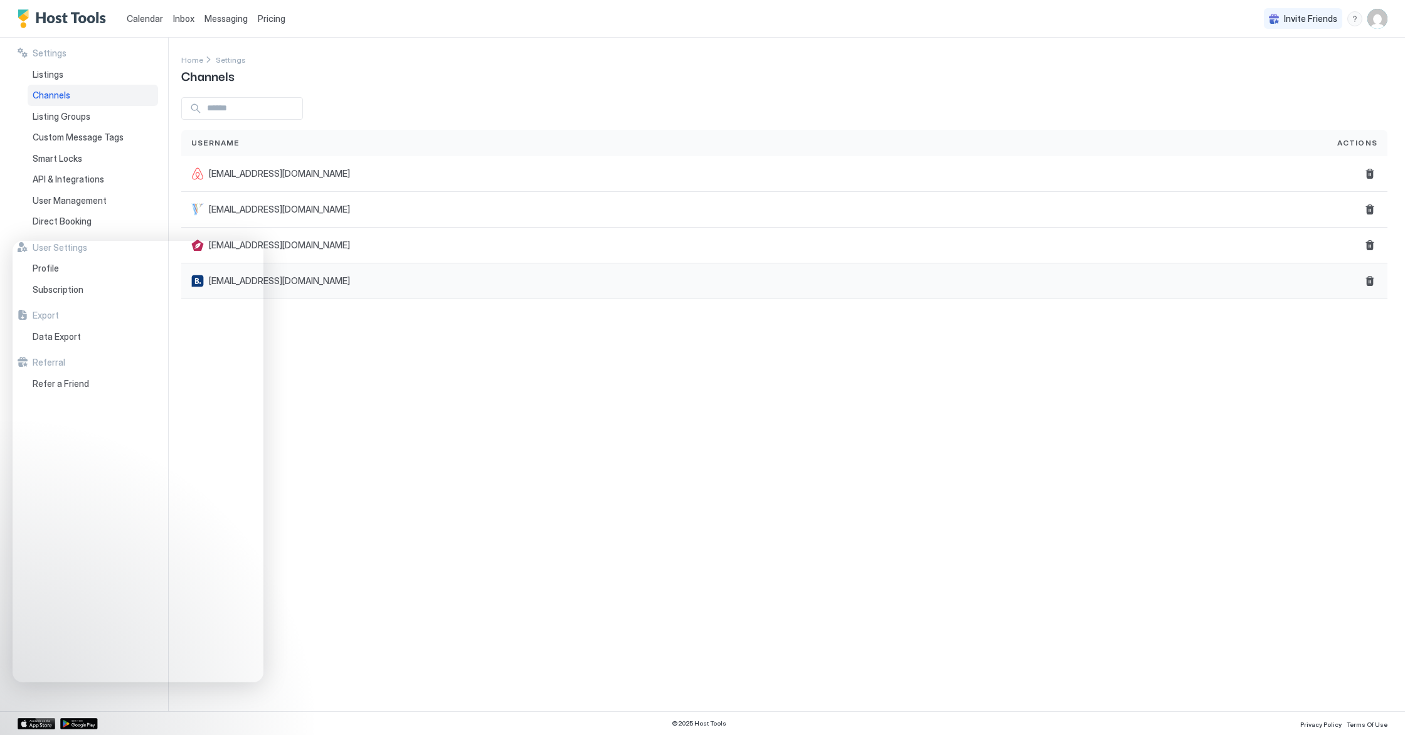
click at [376, 280] on div "lgproperties2024@gmail.com" at bounding box center [753, 281] width 1125 height 13
click at [306, 277] on span "lgproperties2024@gmail.com" at bounding box center [279, 280] width 141 height 11
click at [73, 77] on div "Listings" at bounding box center [93, 74] width 130 height 21
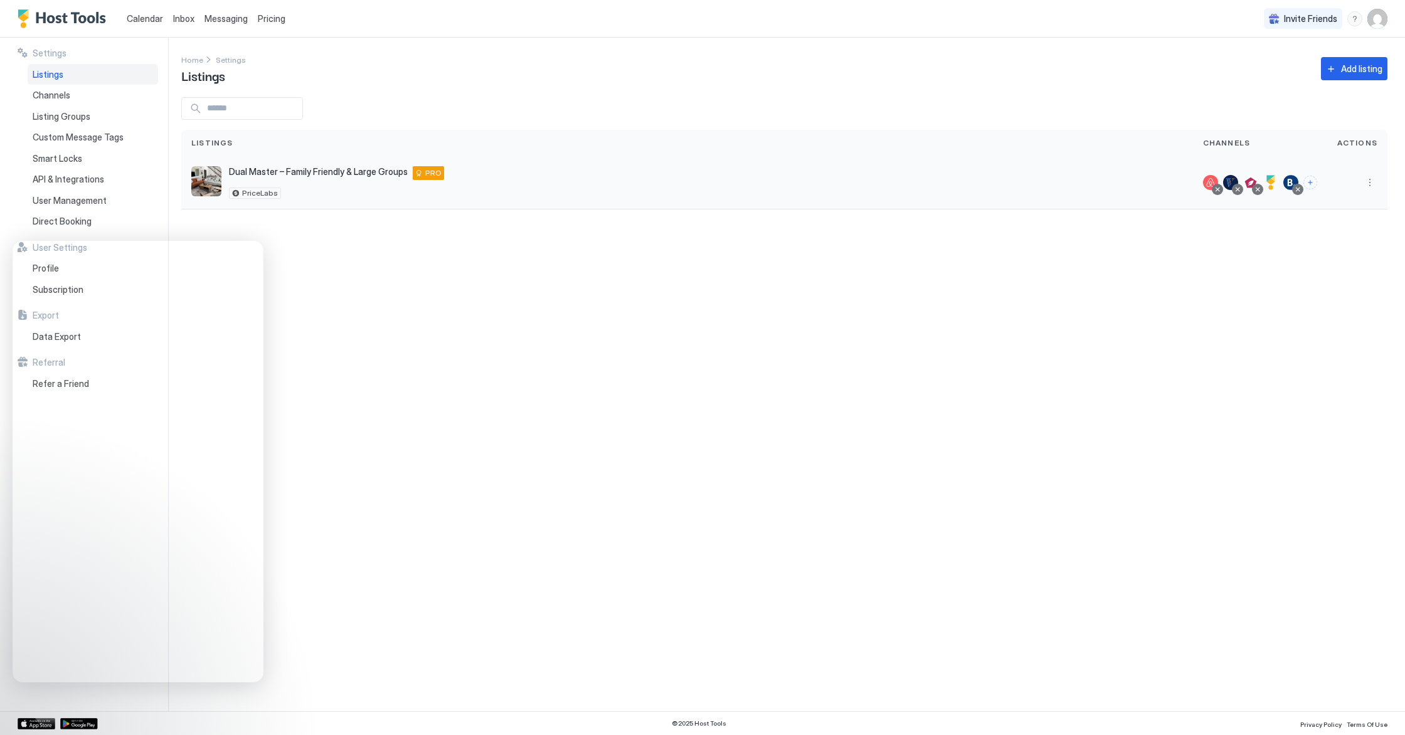
click at [1246, 181] on div at bounding box center [1290, 182] width 15 height 15
click at [1246, 180] on div at bounding box center [1290, 182] width 15 height 15
click at [1246, 181] on div at bounding box center [1270, 182] width 15 height 15
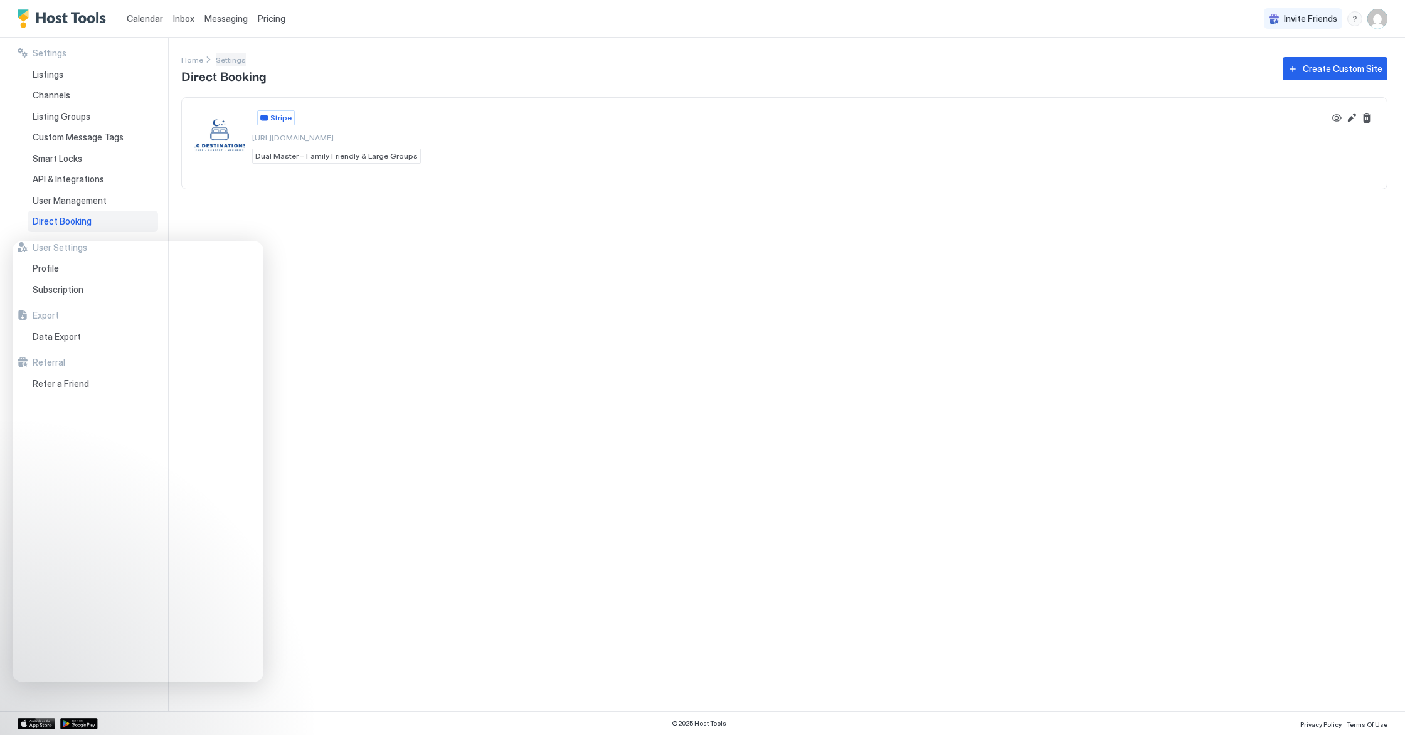
click at [234, 57] on span "Settings" at bounding box center [231, 59] width 30 height 9
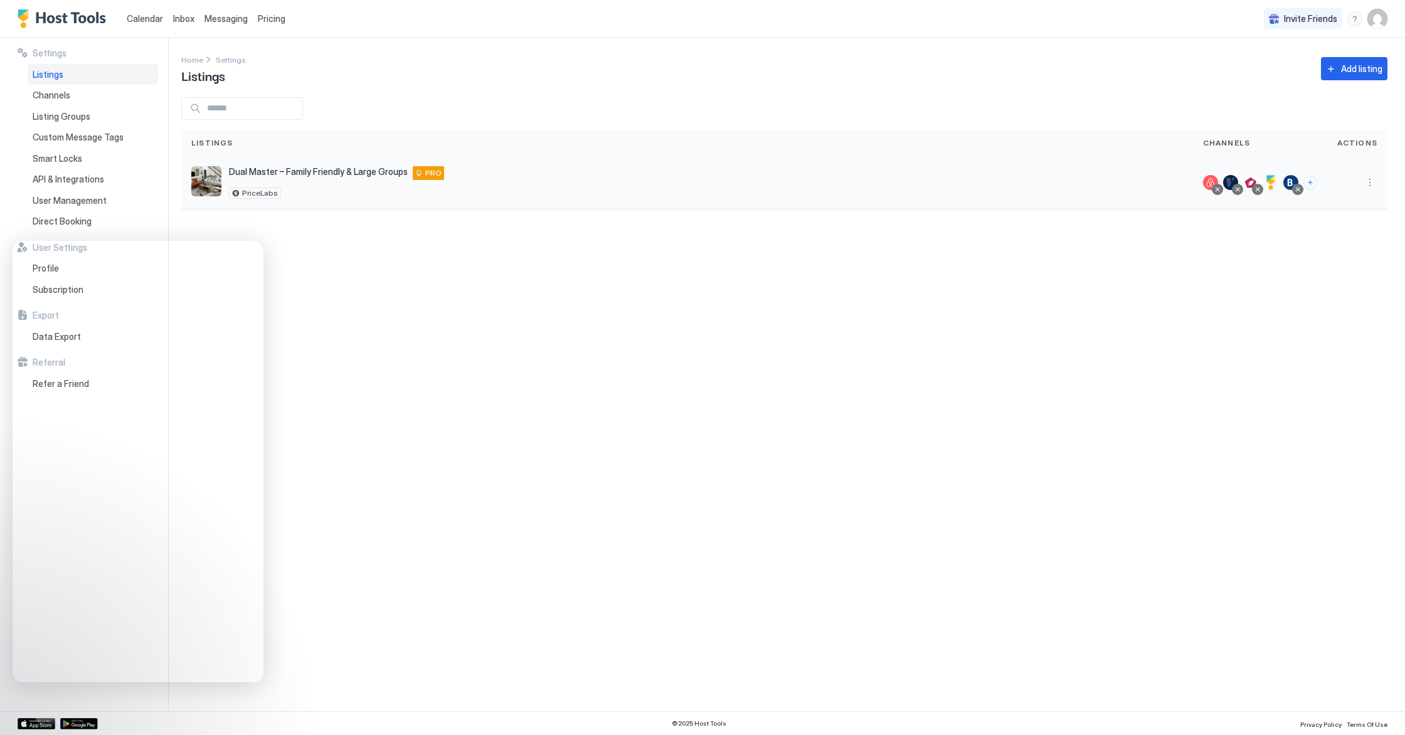
click at [1246, 177] on div at bounding box center [1357, 182] width 60 height 53
click at [1246, 182] on button "More options" at bounding box center [1369, 182] width 15 height 15
click at [1246, 238] on span "Listing Settings" at bounding box center [1341, 240] width 56 height 9
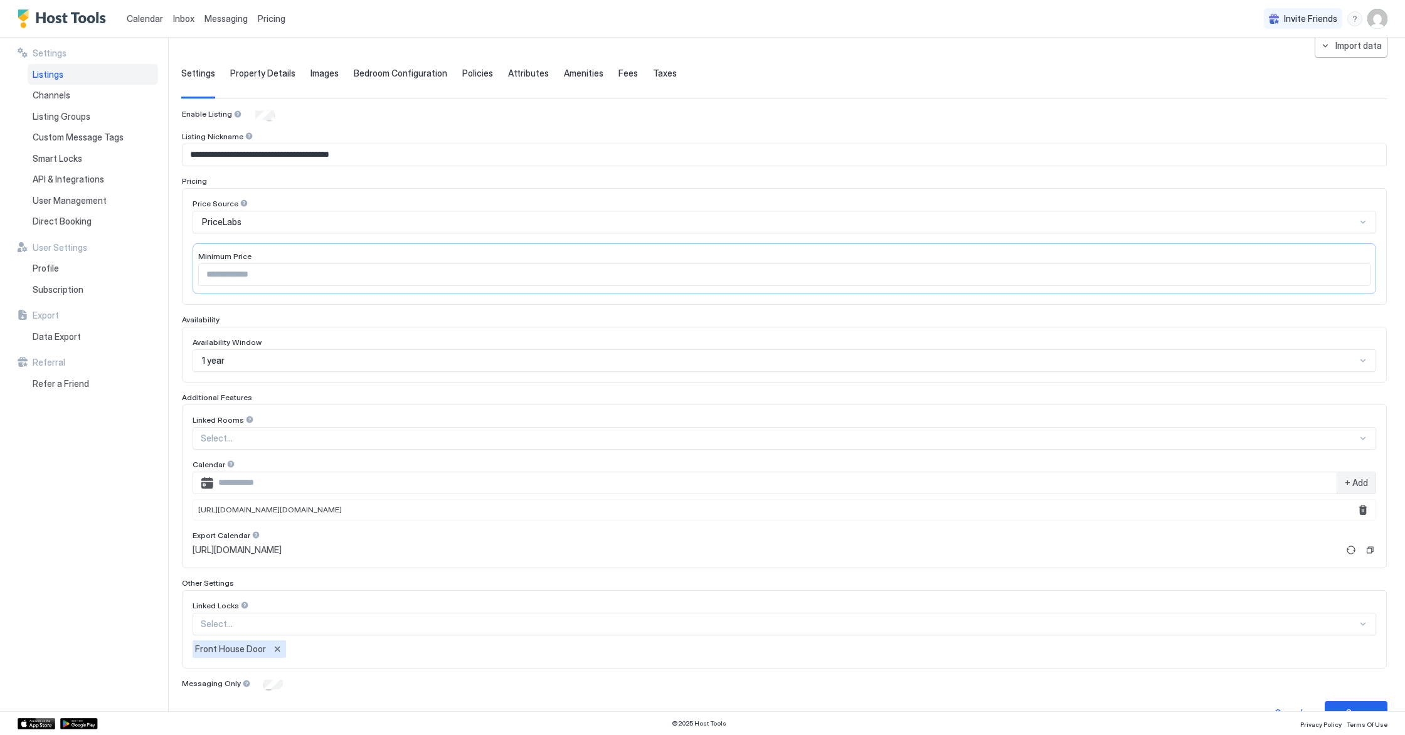
scroll to position [60, 0]
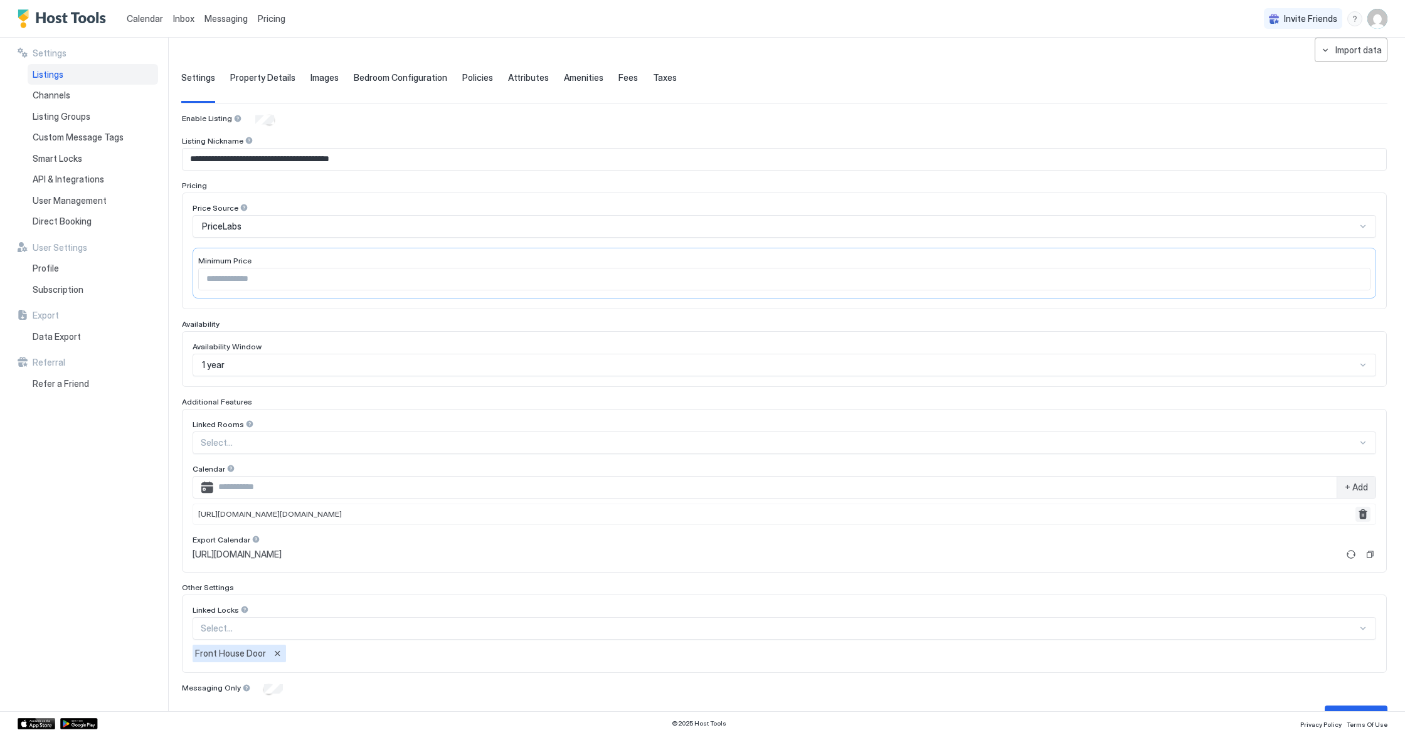
drag, startPoint x: 1360, startPoint y: 515, endPoint x: 1326, endPoint y: 529, distance: 36.6
click at [1246, 529] on div "Linked Rooms Select... Calendar + Add https://www.lodgify.com/8080d667-5075-469…" at bounding box center [783, 490] width 1183 height 142
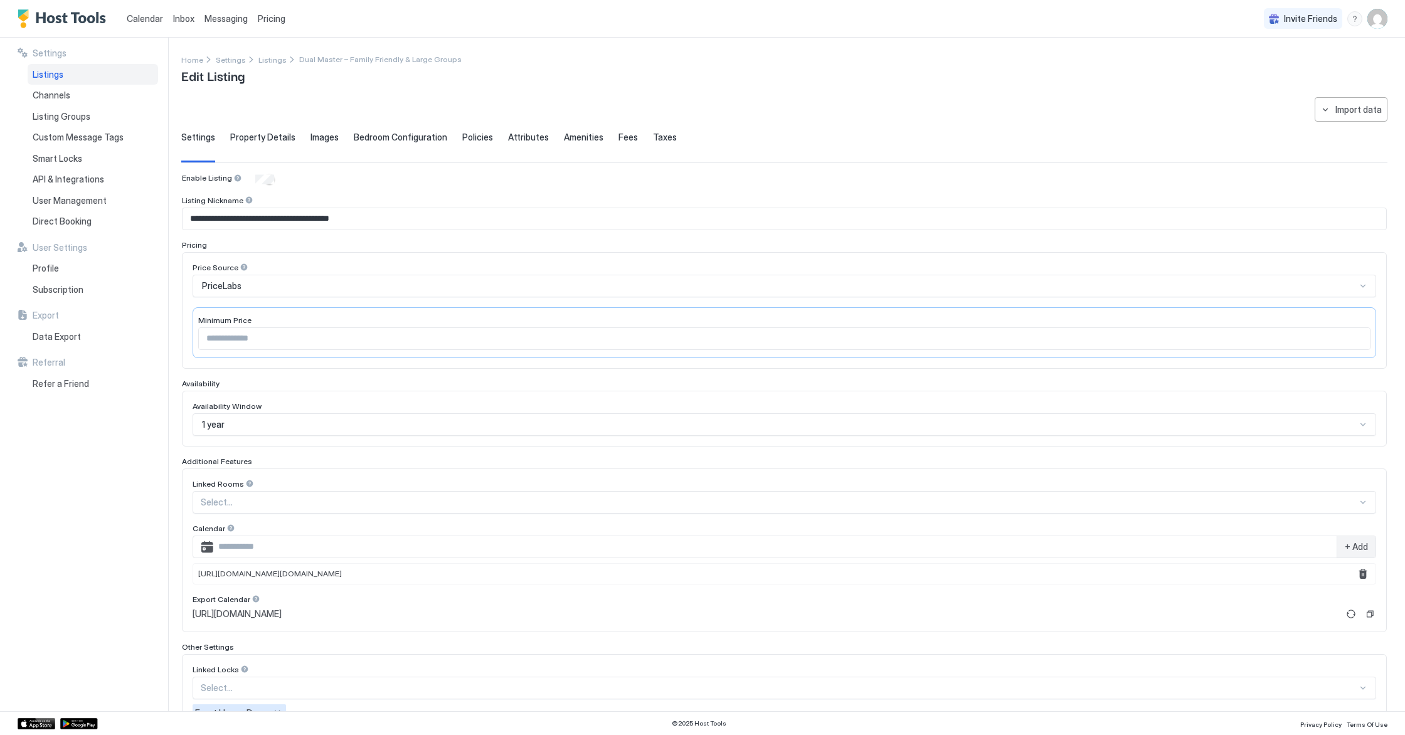
scroll to position [5, 0]
click at [224, 57] on span "Settings" at bounding box center [231, 54] width 30 height 9
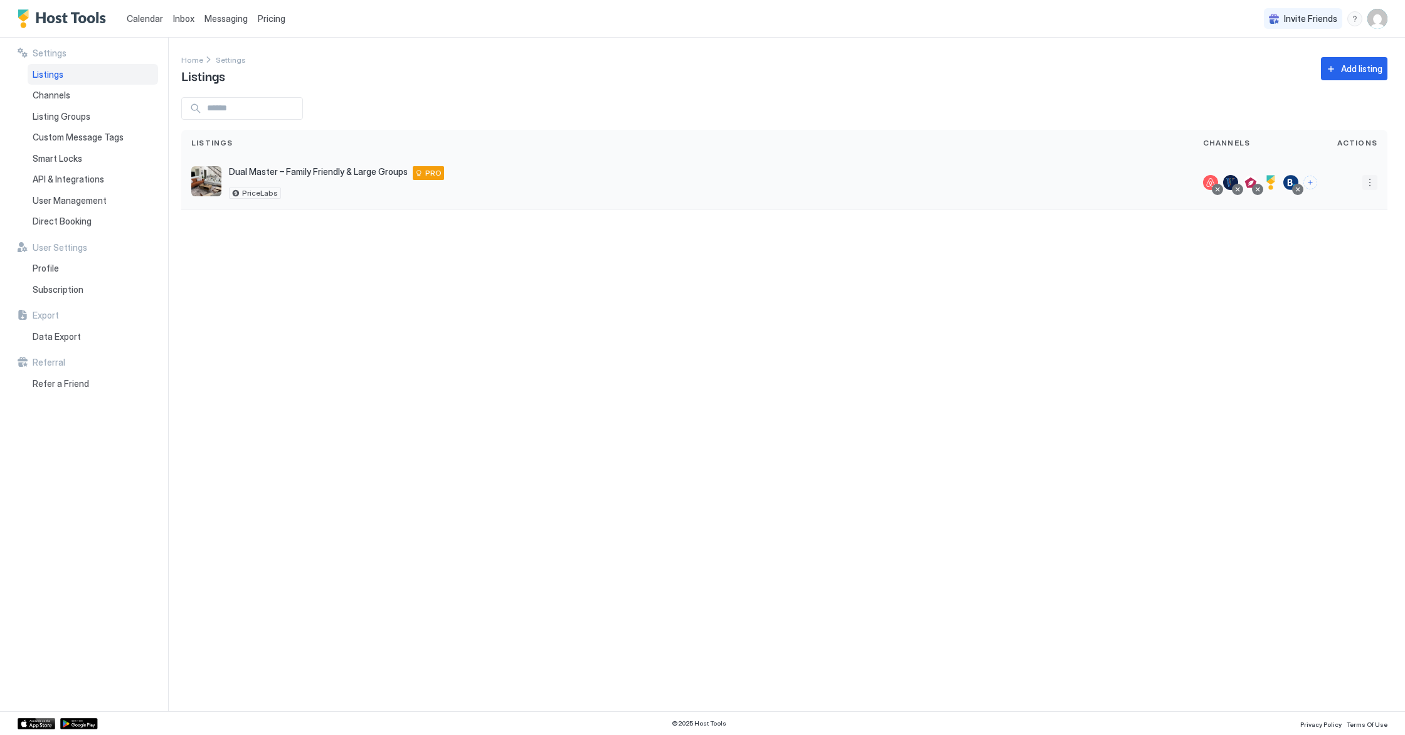
click at [1246, 182] on button "More options" at bounding box center [1369, 182] width 15 height 15
click at [1246, 263] on span "Connect Channel" at bounding box center [1344, 260] width 62 height 9
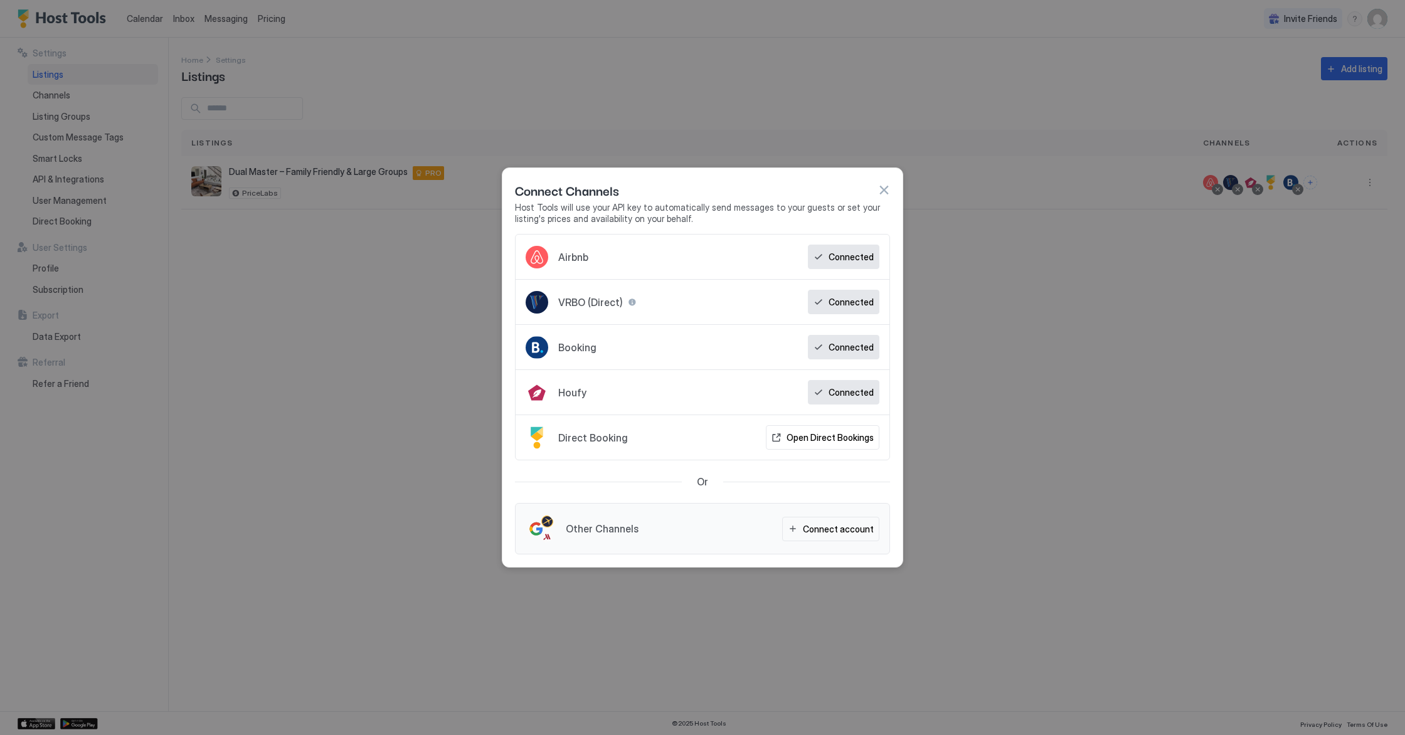
click at [888, 192] on button "button" at bounding box center [883, 190] width 13 height 13
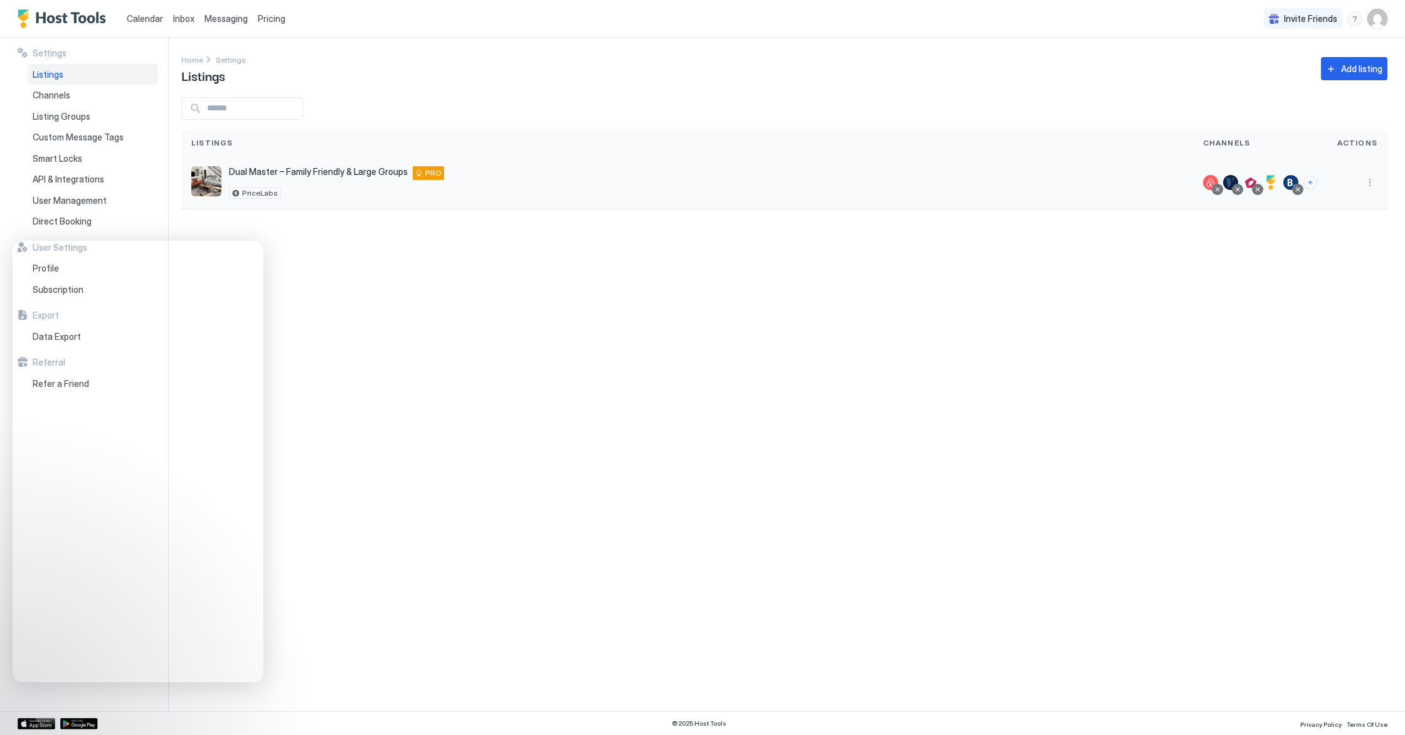
click at [760, 183] on div "Dual Master – Family Friendly & Large Groups 12765 Shadybend Dr, Moreno Valley,…" at bounding box center [686, 182] width 991 height 33
click at [421, 158] on div "Dual Master – Family Friendly & Large Groups 12765 Shadybend Dr, Moreno Valley,…" at bounding box center [686, 182] width 1011 height 53
click at [73, 98] on div "Channels" at bounding box center [93, 95] width 130 height 21
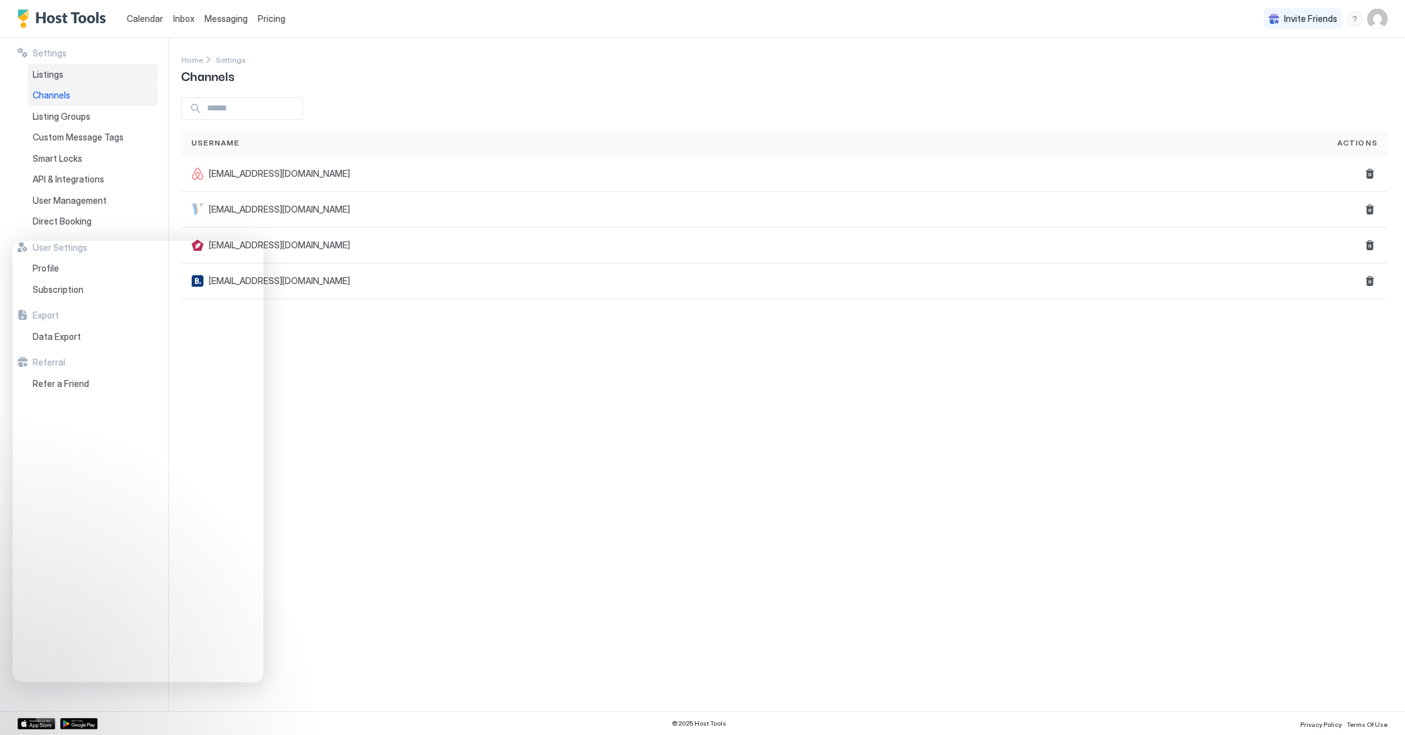
click at [70, 72] on div "Listings" at bounding box center [93, 74] width 130 height 21
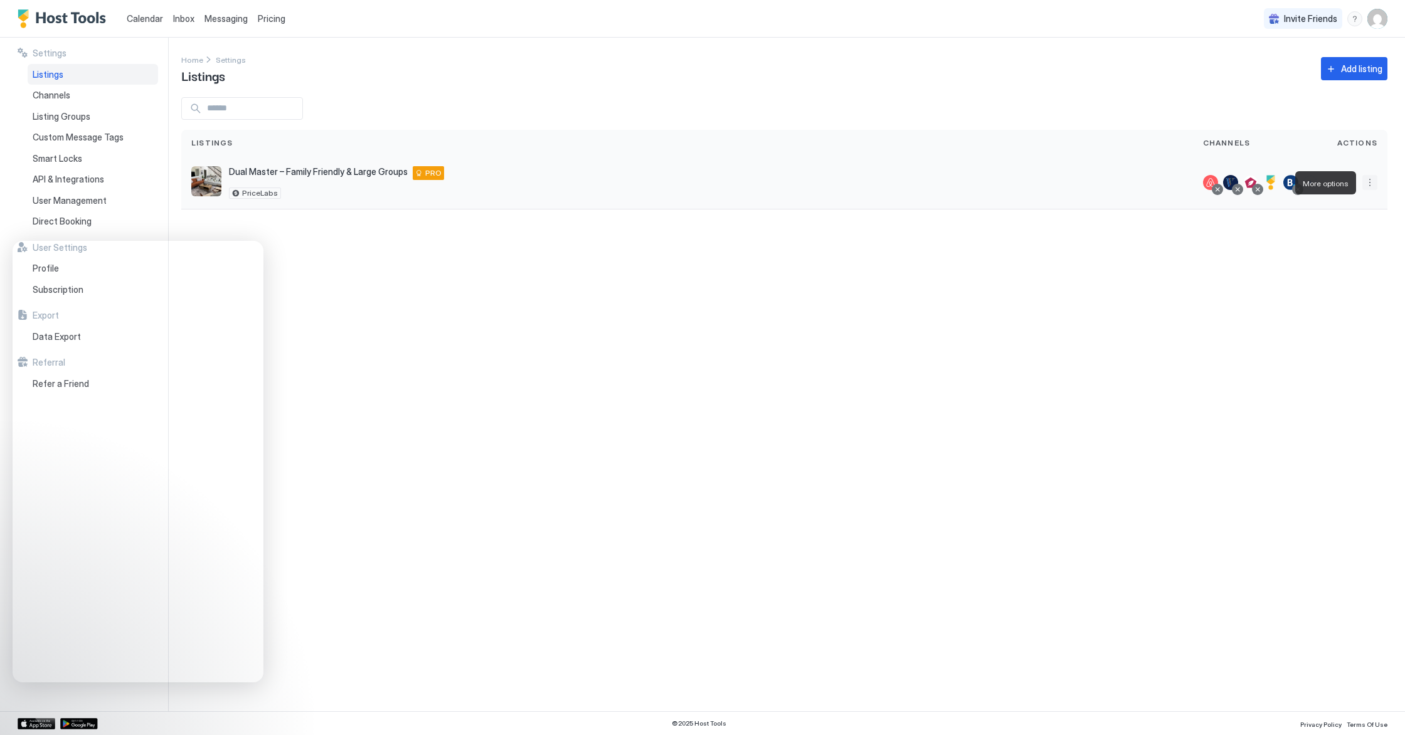
click at [1246, 182] on button "More options" at bounding box center [1369, 182] width 15 height 15
drag, startPoint x: 1188, startPoint y: 327, endPoint x: 1215, endPoint y: 317, distance: 28.8
click at [1189, 327] on div at bounding box center [702, 367] width 1405 height 735
click at [1246, 182] on button "More options" at bounding box center [1369, 182] width 15 height 15
drag, startPoint x: 1281, startPoint y: 202, endPoint x: 1357, endPoint y: 296, distance: 120.8
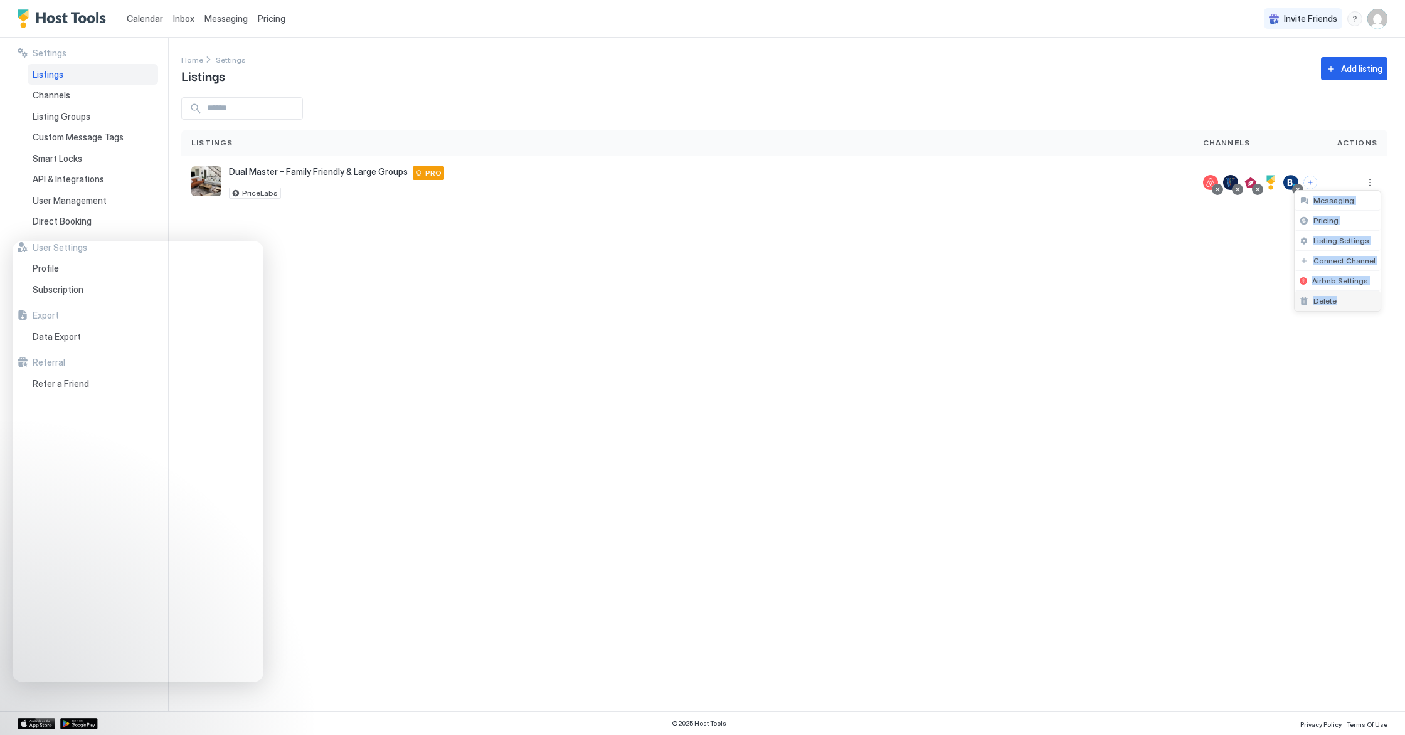
click at [1246, 296] on div "Messaging Pricing Listing Settings Connect Channel Airbnb Settings Delete" at bounding box center [702, 367] width 1405 height 735
copy div "Messaging Pricing Listing Settings Connect Channel Airbnb Settings Delete"
click at [1246, 240] on span "Listing Settings" at bounding box center [1341, 240] width 56 height 9
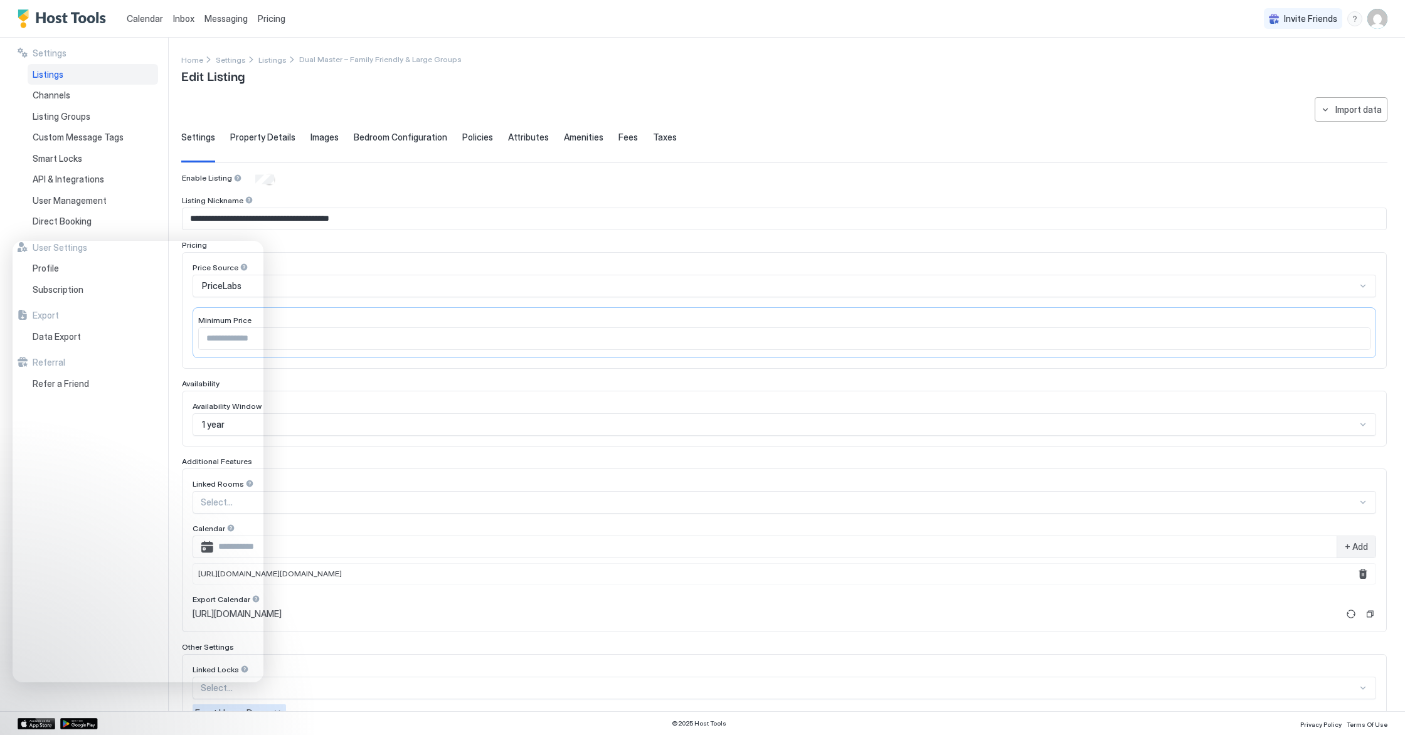
click at [142, 13] on link "Calendar" at bounding box center [145, 18] width 36 height 13
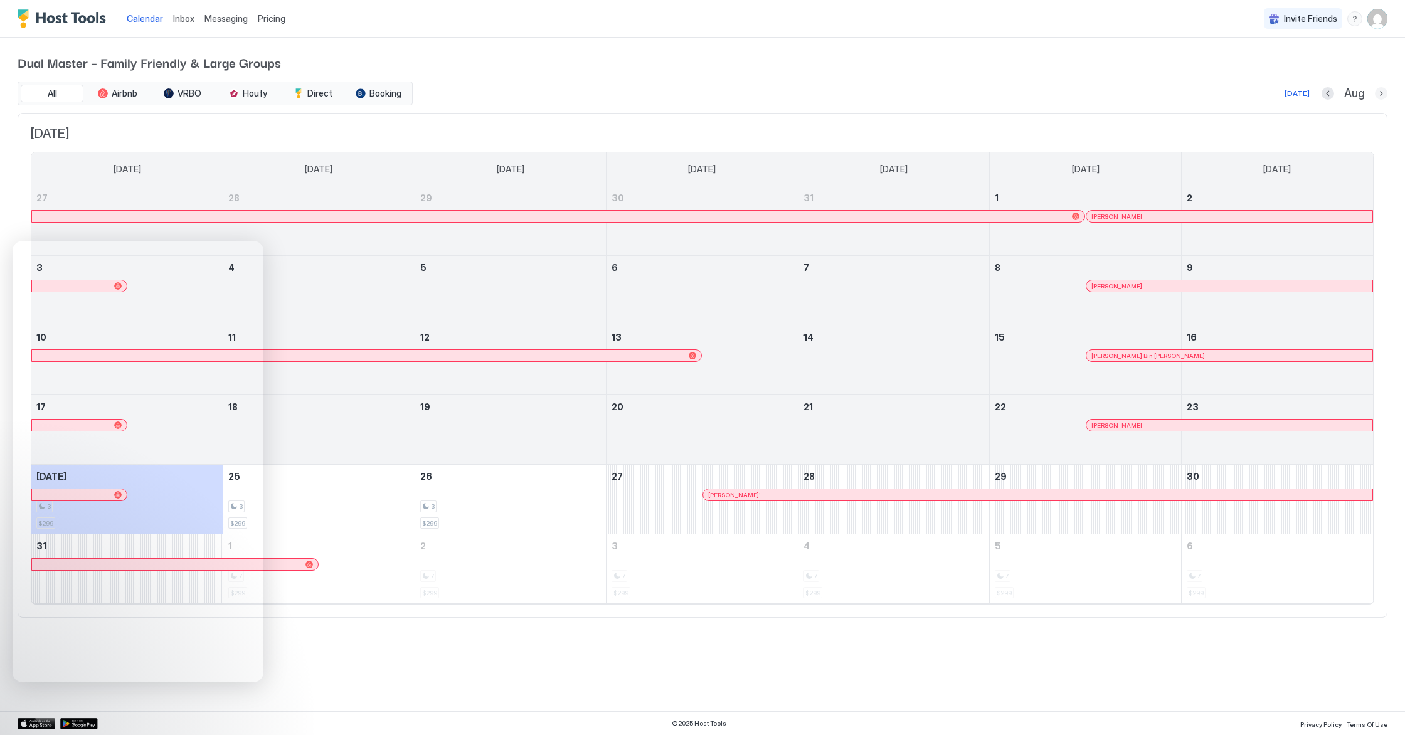
click at [1246, 92] on button "Next month" at bounding box center [1380, 93] width 13 height 13
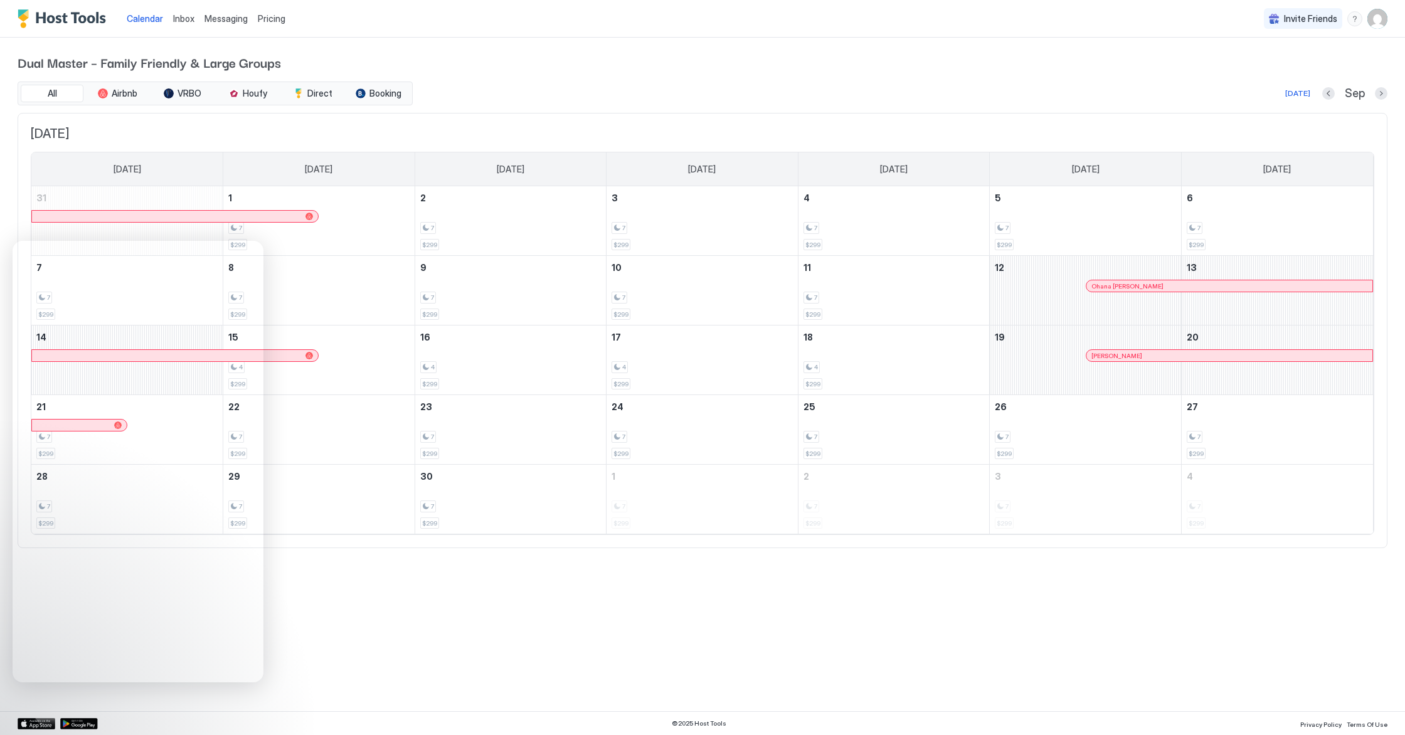
click at [277, 22] on span "Pricing" at bounding box center [272, 18] width 28 height 11
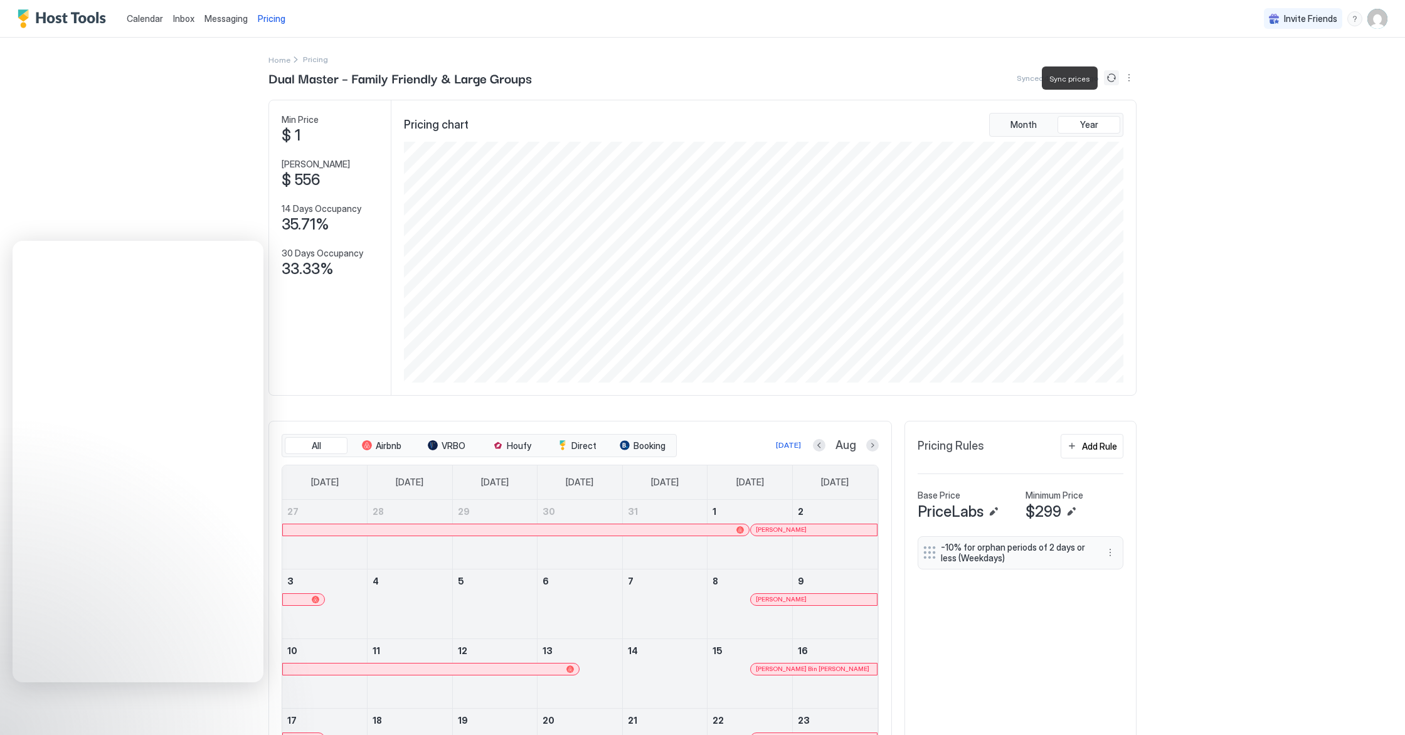
click at [1112, 75] on button "Sync prices" at bounding box center [1111, 77] width 15 height 15
click at [1115, 80] on button "Sync prices" at bounding box center [1111, 77] width 15 height 15
click at [1129, 80] on button "More options" at bounding box center [1128, 77] width 15 height 15
click at [1111, 111] on span "Listing Settings" at bounding box center [1107, 115] width 56 height 9
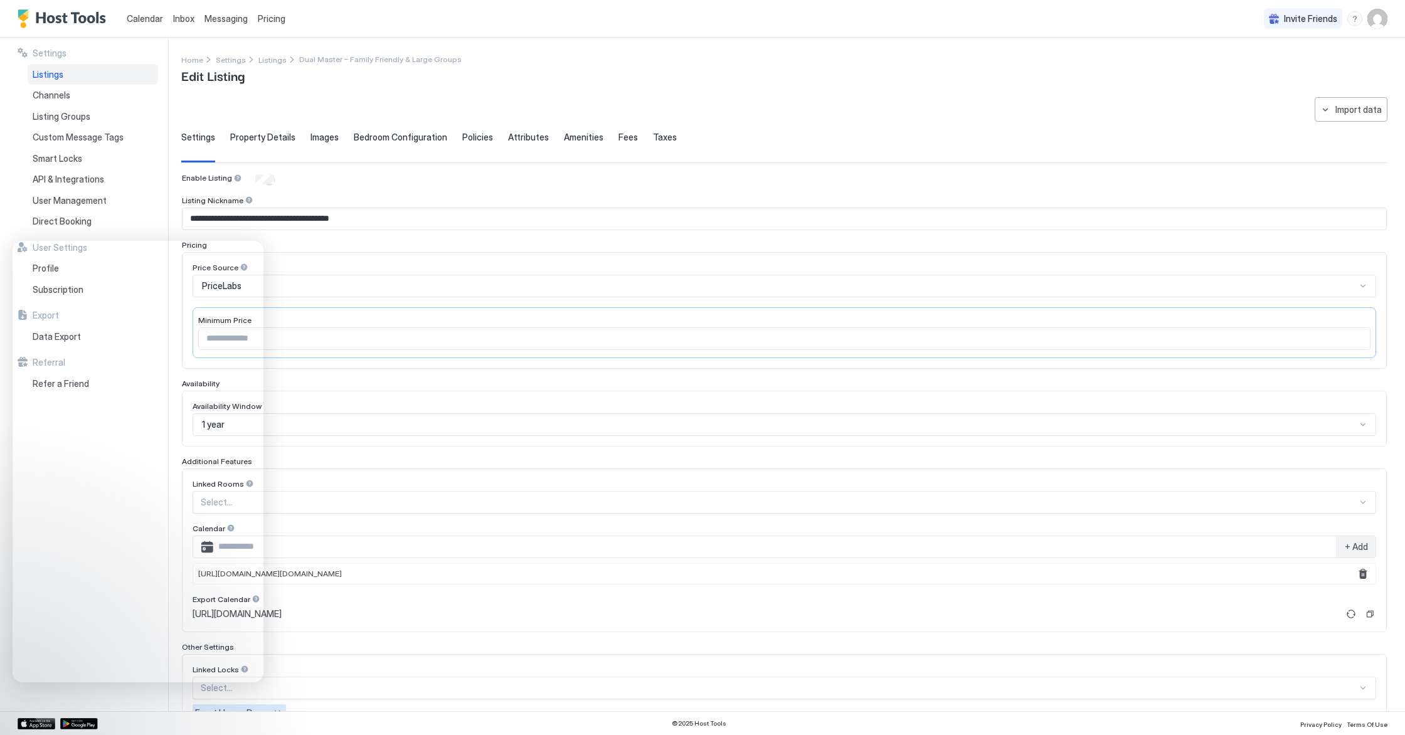
click at [218, 16] on span "Messaging" at bounding box center [225, 18] width 43 height 11
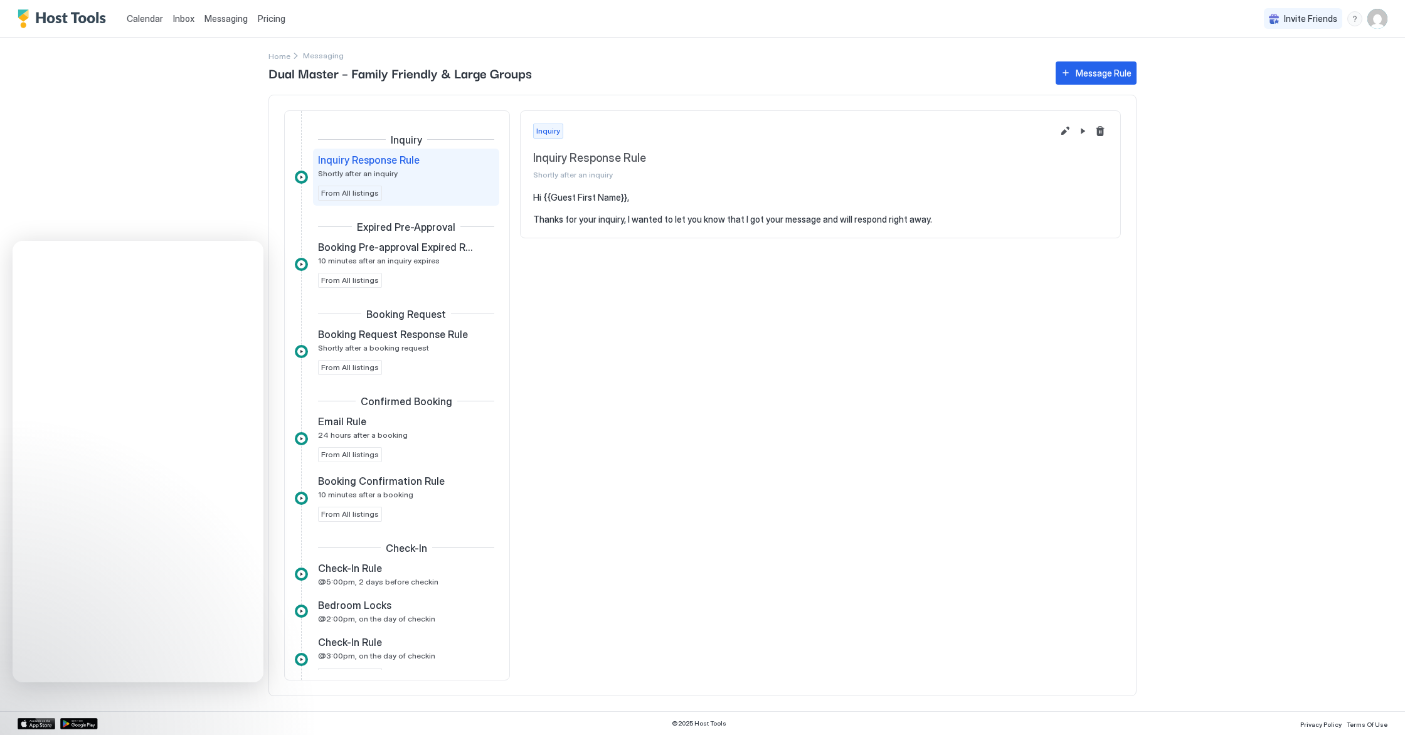
click at [278, 18] on span "Pricing" at bounding box center [272, 18] width 28 height 11
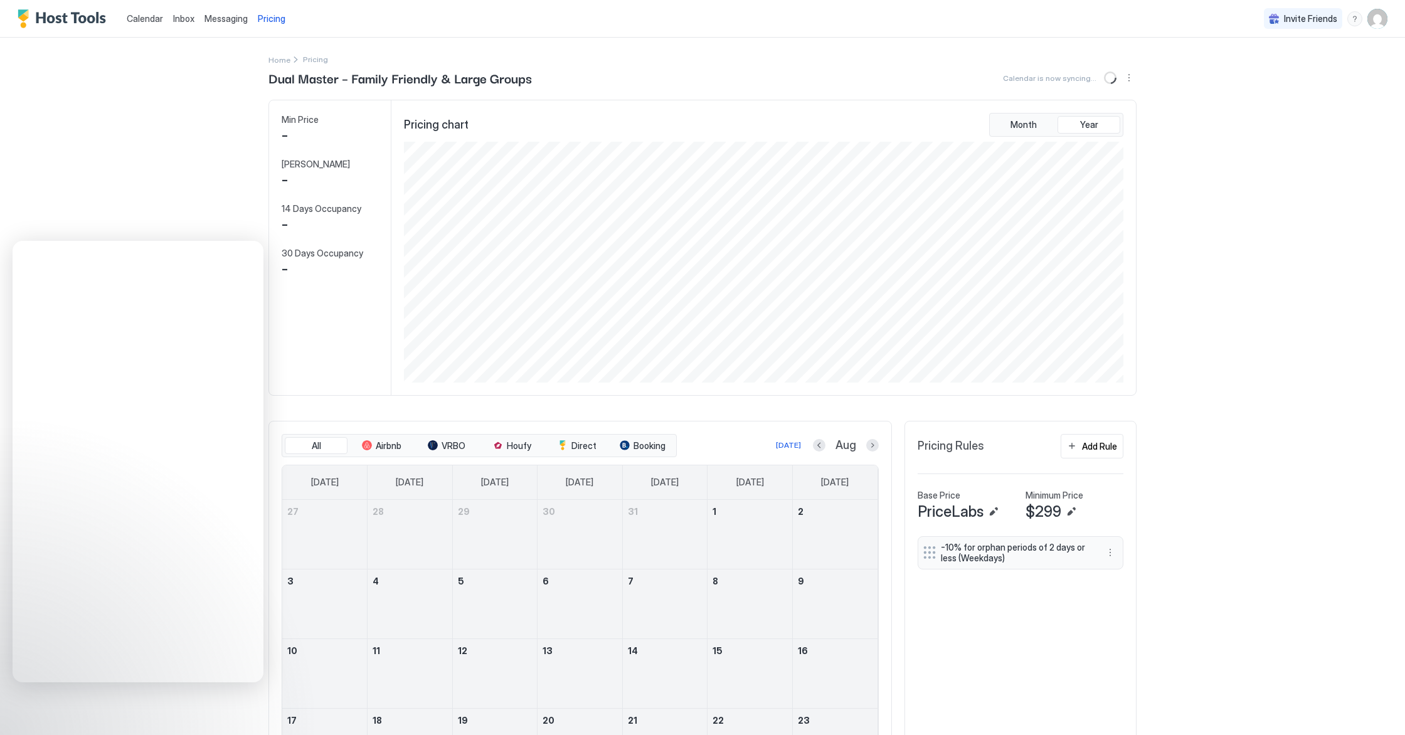
scroll to position [241, 722]
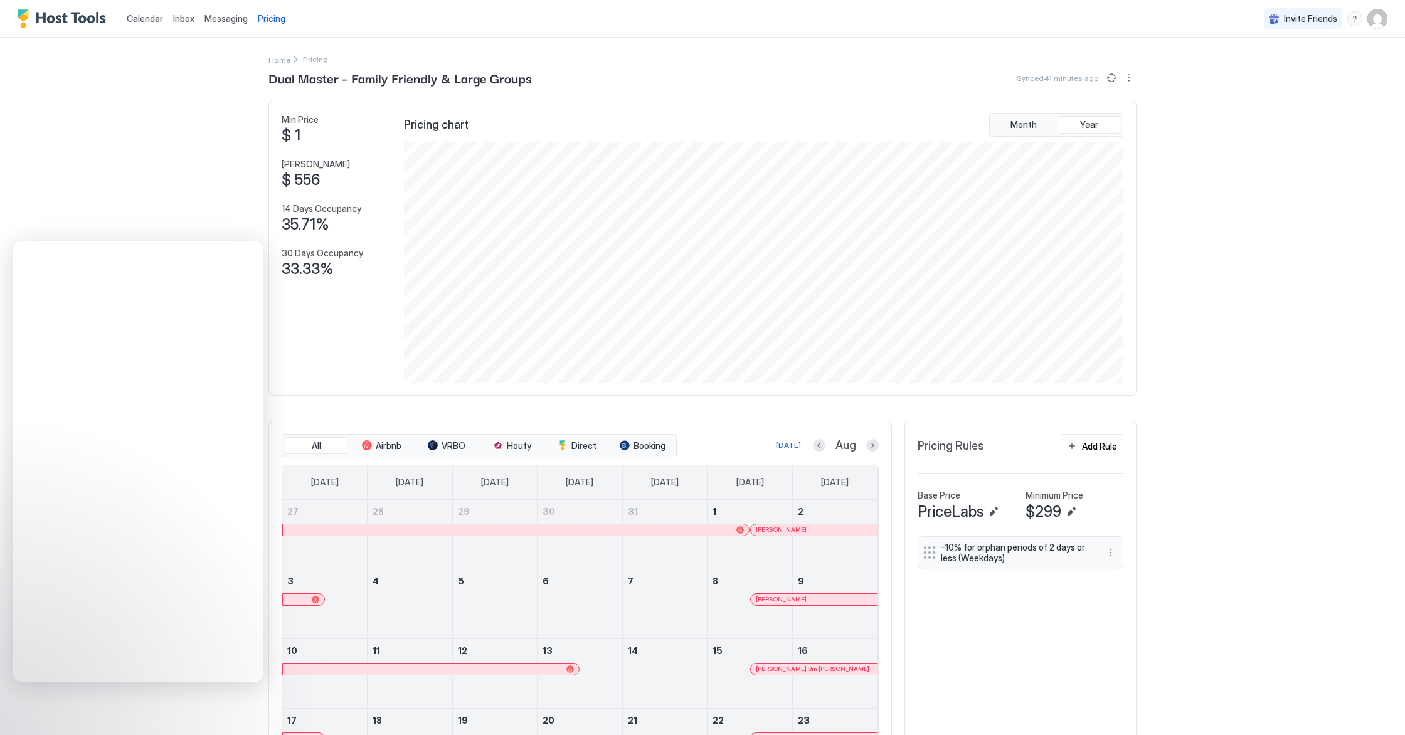
drag, startPoint x: 308, startPoint y: 139, endPoint x: 299, endPoint y: 136, distance: 9.9
click at [307, 139] on div "$ 1" at bounding box center [325, 135] width 87 height 19
click at [299, 135] on span "$ 1" at bounding box center [291, 135] width 19 height 19
click at [1100, 455] on button "Add Rule" at bounding box center [1091, 446] width 63 height 24
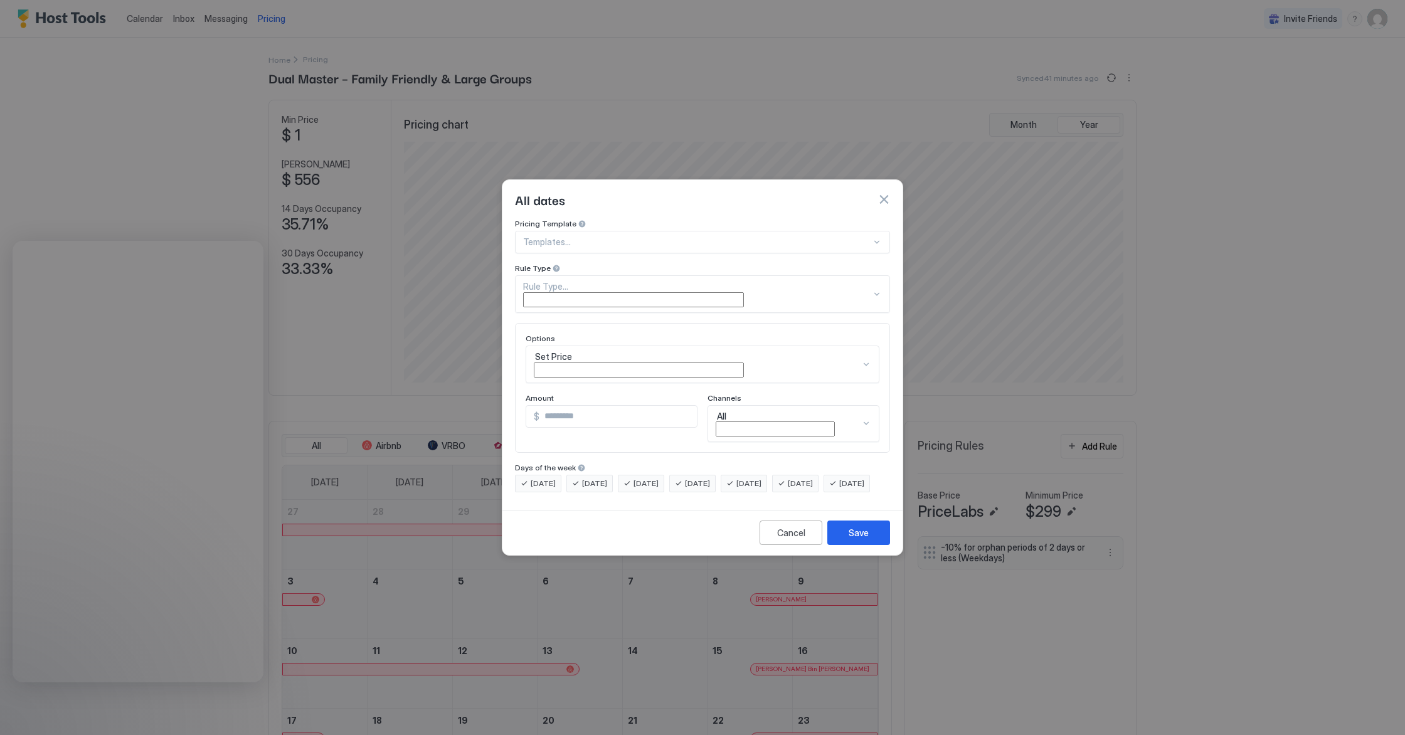
click at [605, 243] on div "Templates..." at bounding box center [702, 242] width 375 height 23
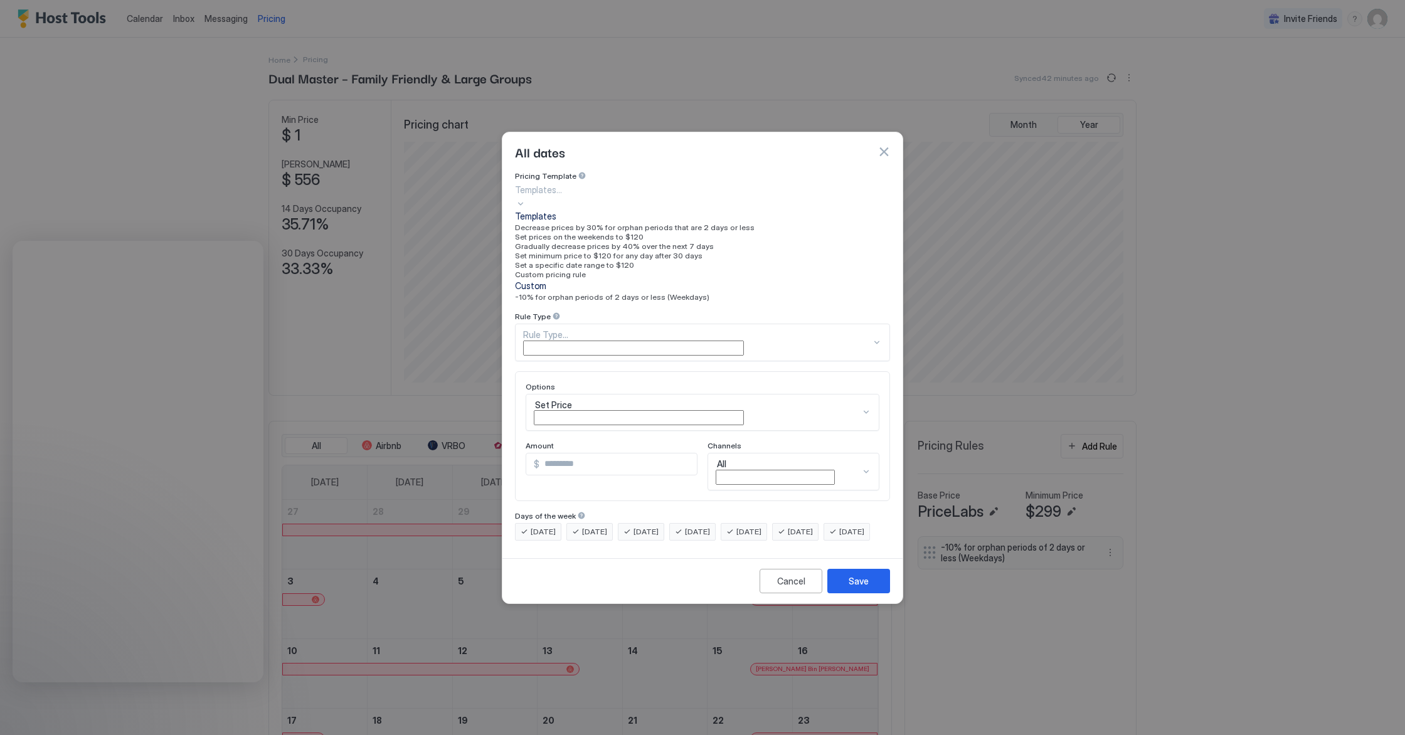
scroll to position [26, 0]
click at [764, 563] on button "Cancel" at bounding box center [790, 581] width 63 height 24
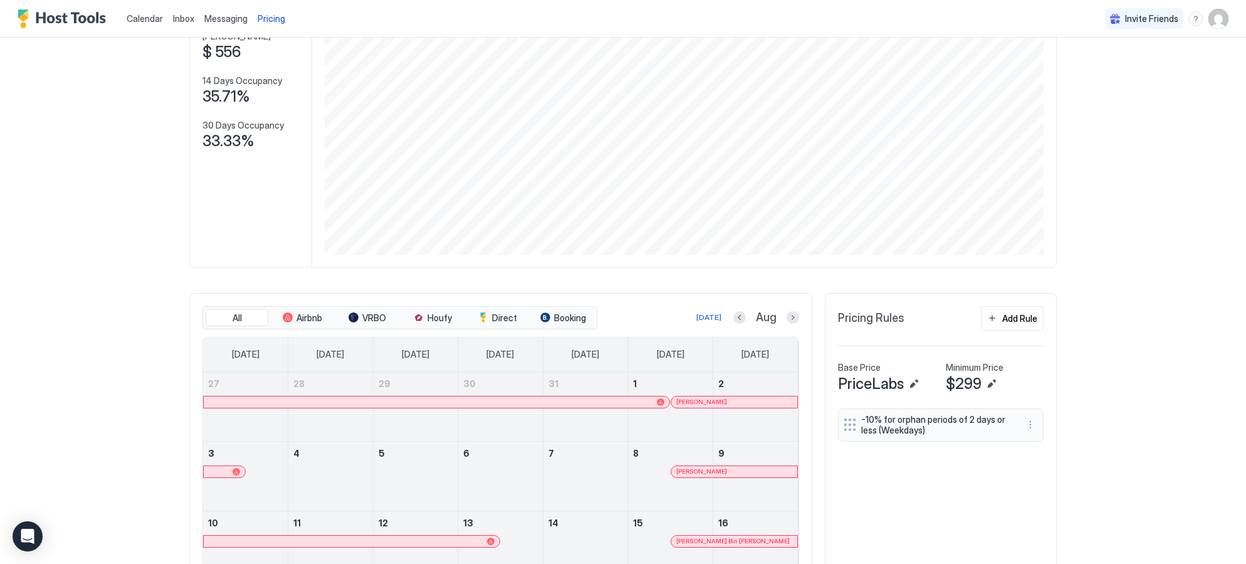
scroll to position [150, 0]
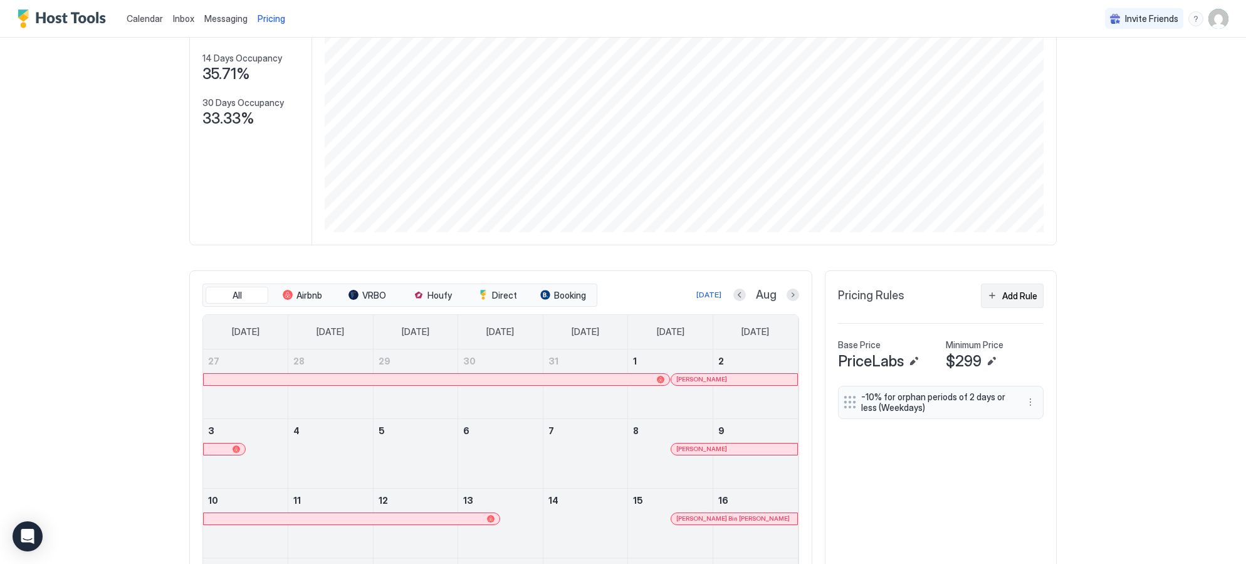
click at [1031, 293] on div "Add Rule" at bounding box center [1020, 295] width 35 height 13
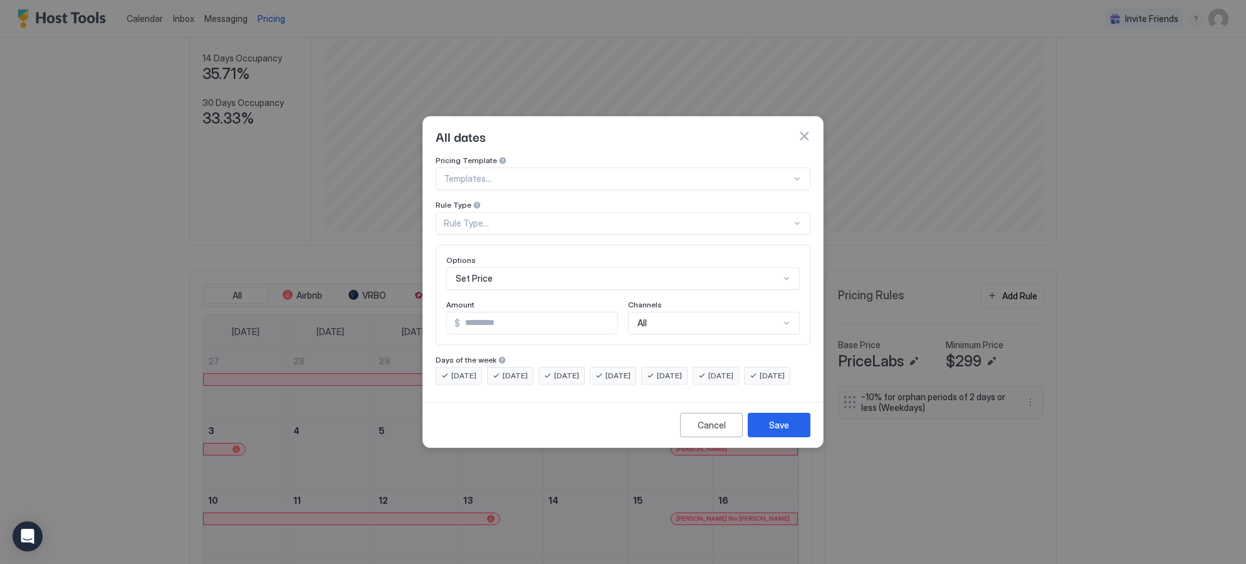
click at [608, 173] on div at bounding box center [618, 178] width 348 height 11
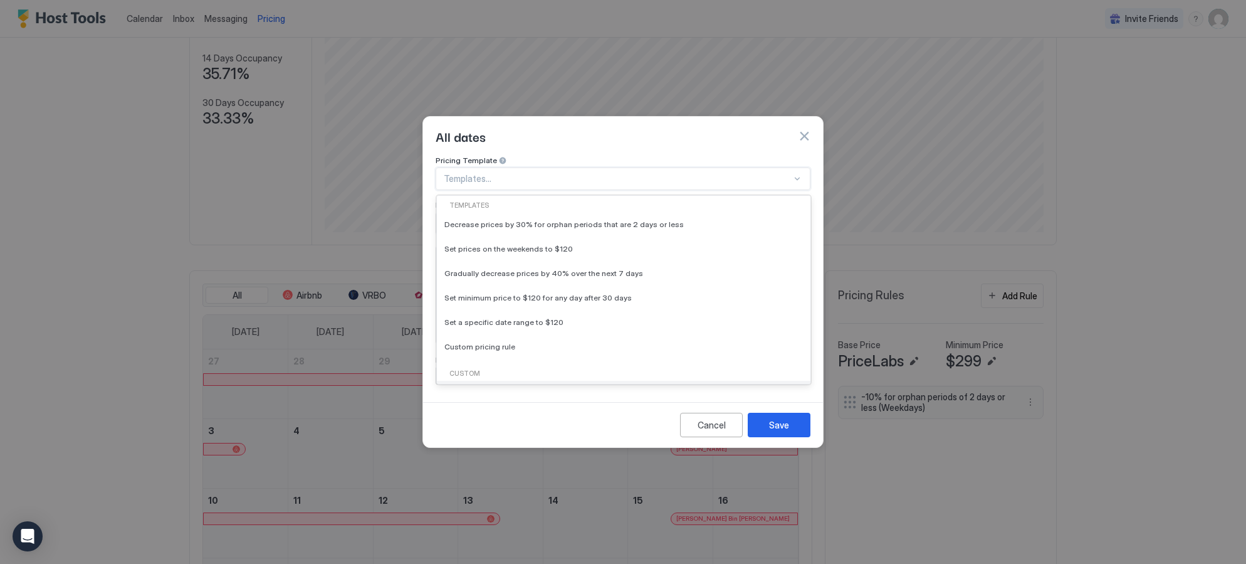
scroll to position [26, 0]
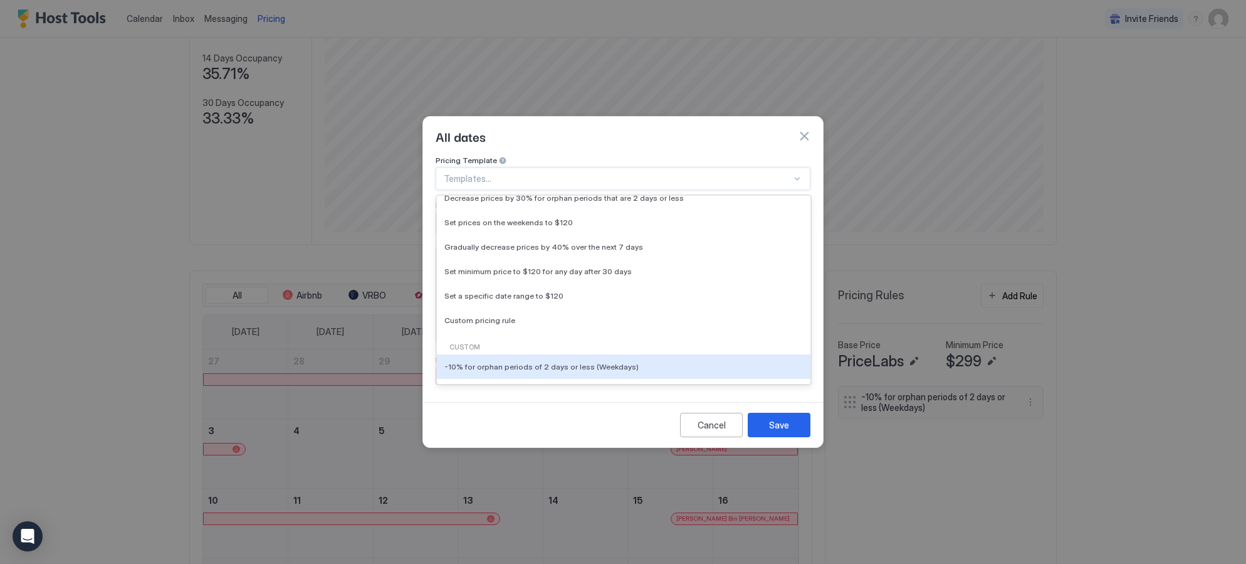
click at [581, 397] on div "Pricing Template -10% for orphan periods of 2 days or less (Weekdays), 7 of 7. …" at bounding box center [623, 275] width 400 height 241
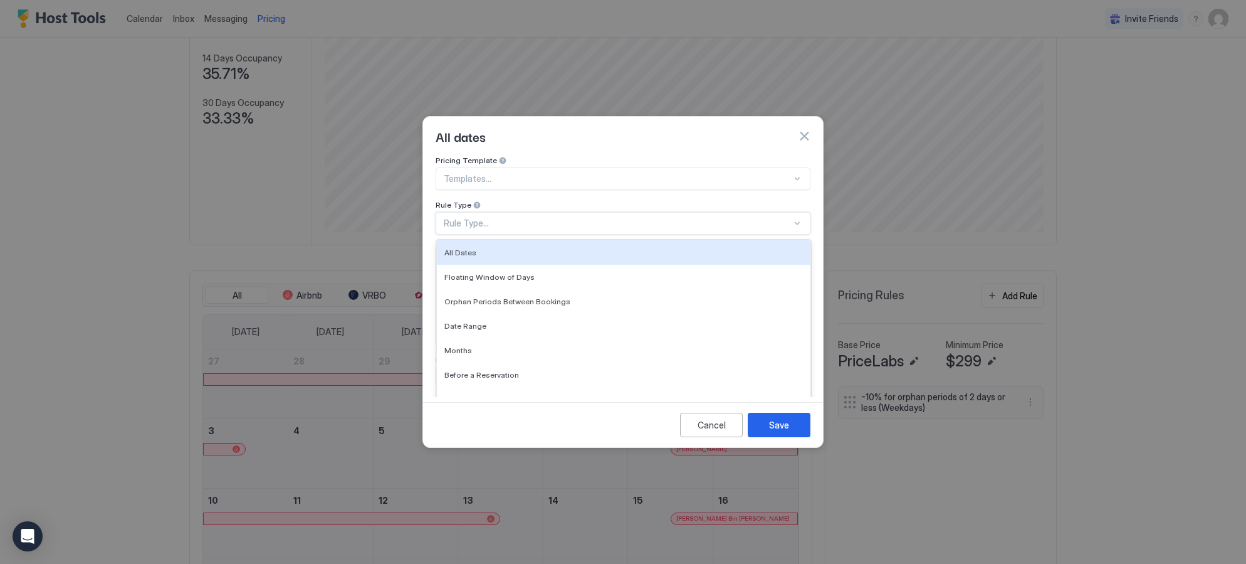
click at [550, 218] on div "Rule Type..." at bounding box center [618, 223] width 348 height 11
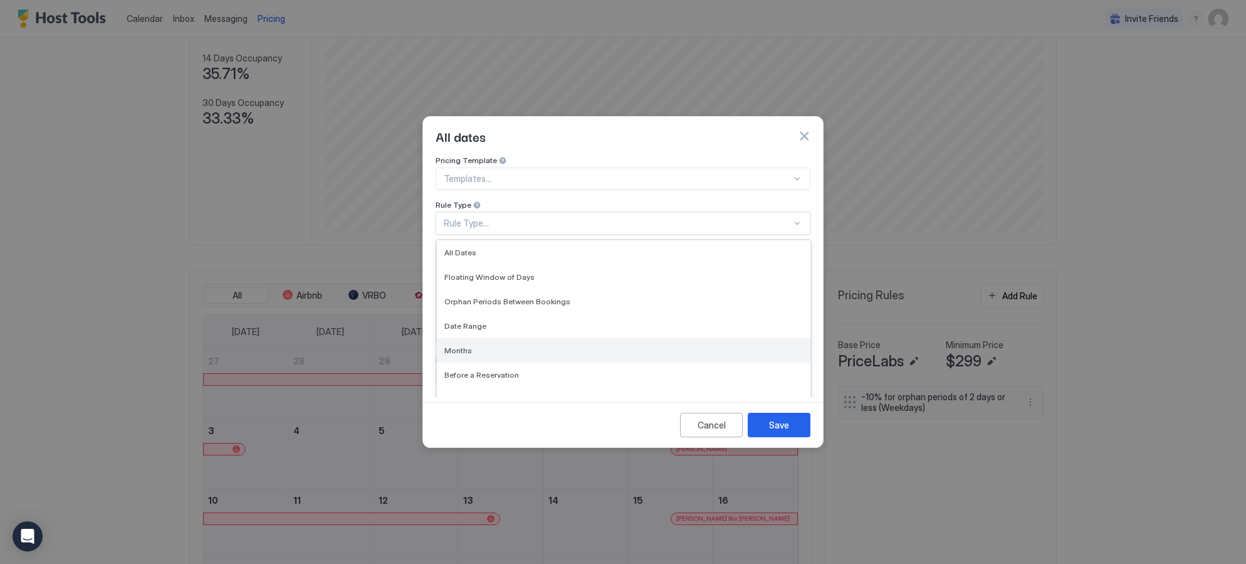
click at [530, 345] on div "Months" at bounding box center [624, 349] width 359 height 9
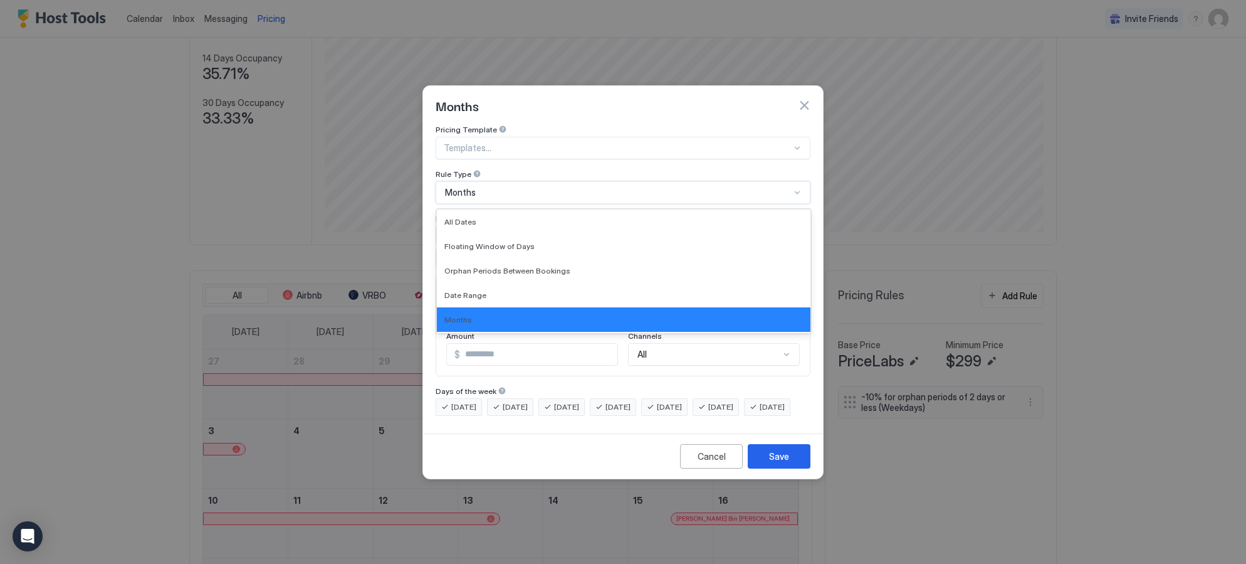
click at [585, 181] on div "Months" at bounding box center [623, 192] width 375 height 23
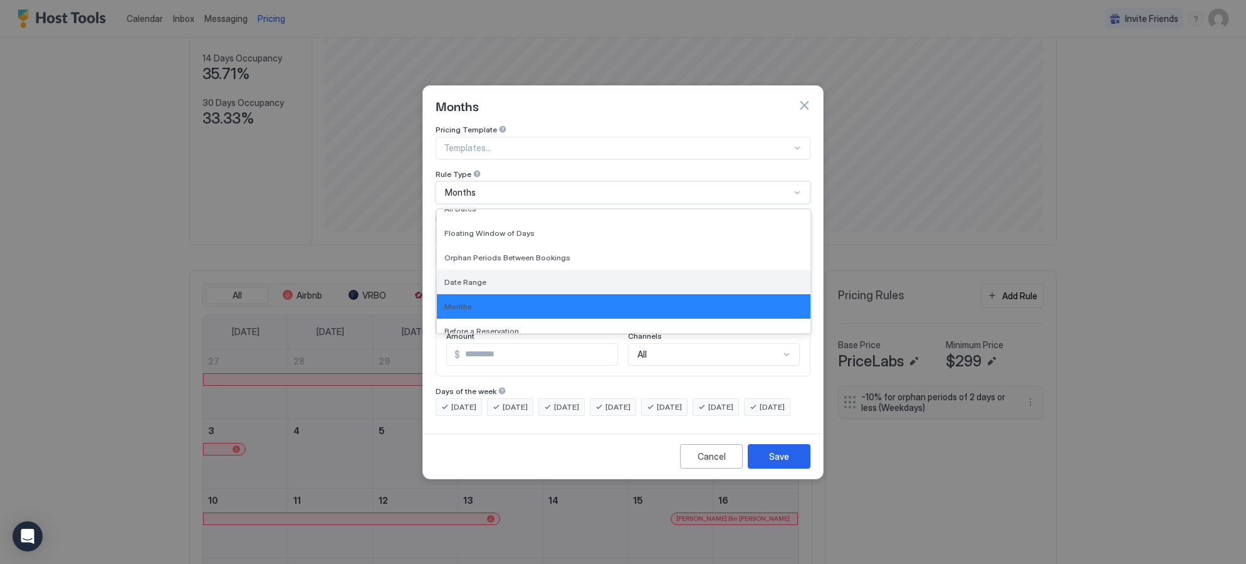
scroll to position [0, 0]
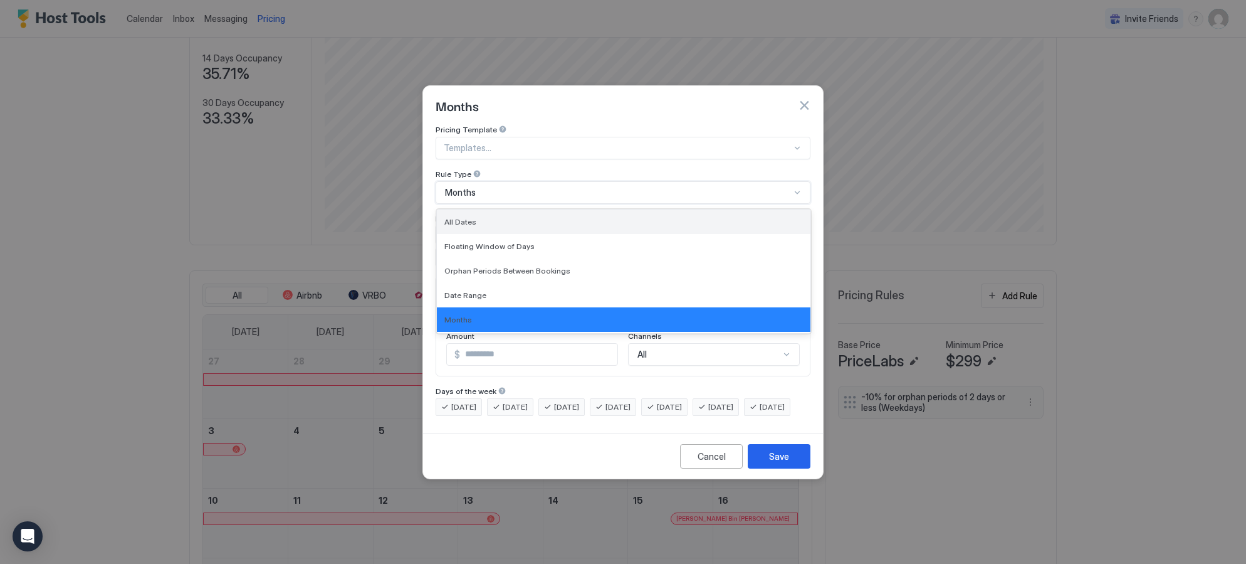
click at [505, 217] on div "All Dates" at bounding box center [624, 221] width 359 height 9
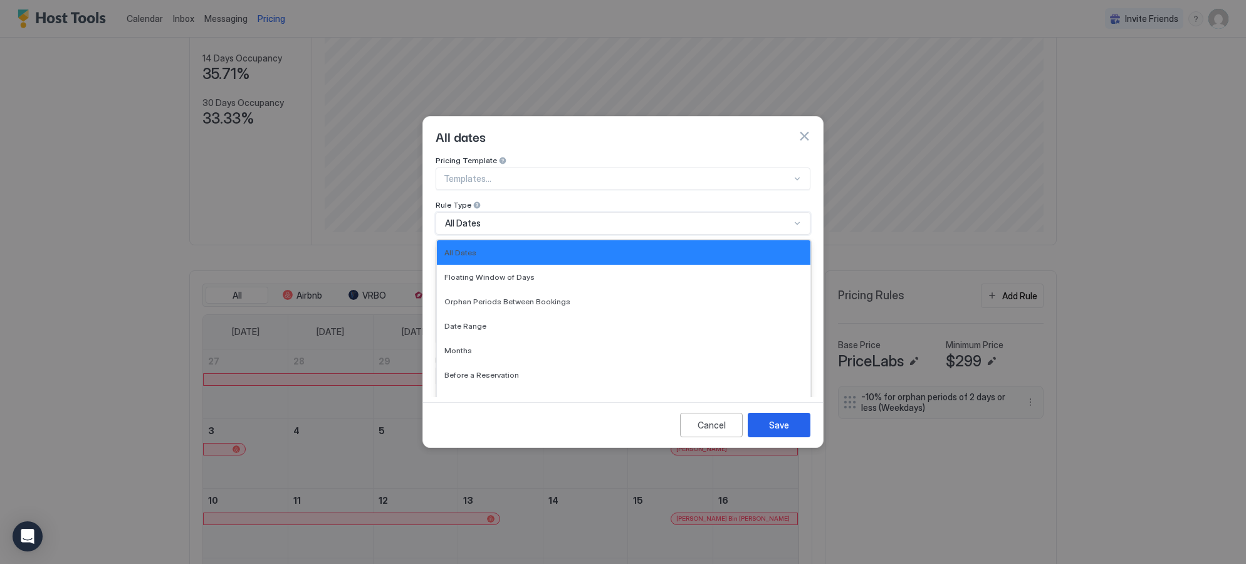
click at [508, 218] on div "All Dates" at bounding box center [617, 223] width 345 height 11
click at [490, 218] on div "All Dates" at bounding box center [617, 223] width 345 height 11
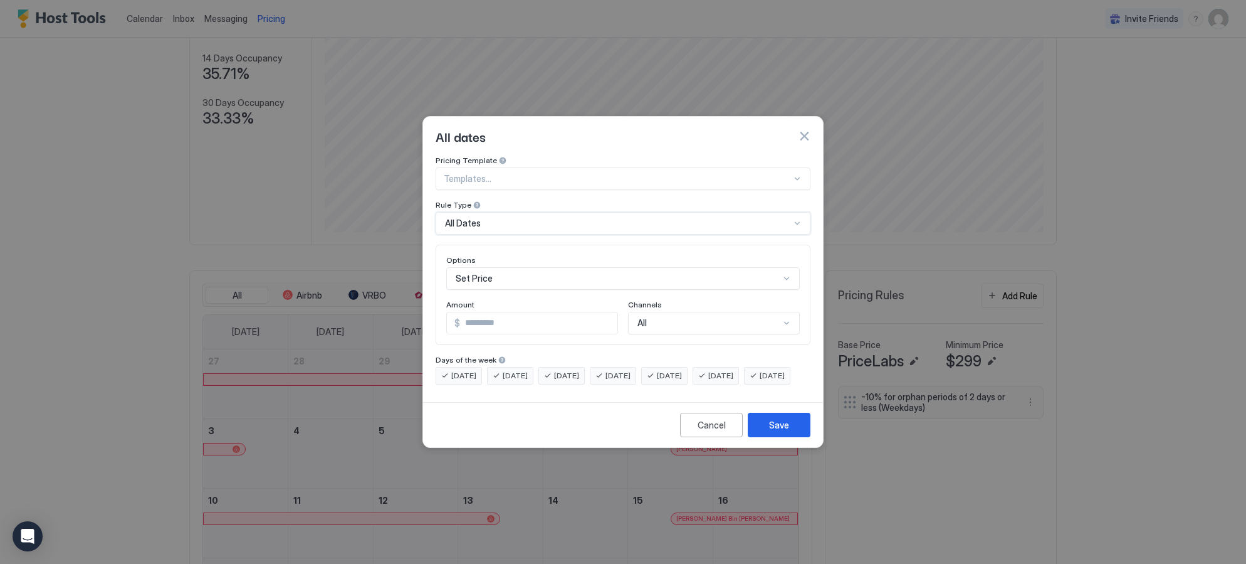
click at [490, 218] on div "All Dates" at bounding box center [617, 223] width 345 height 11
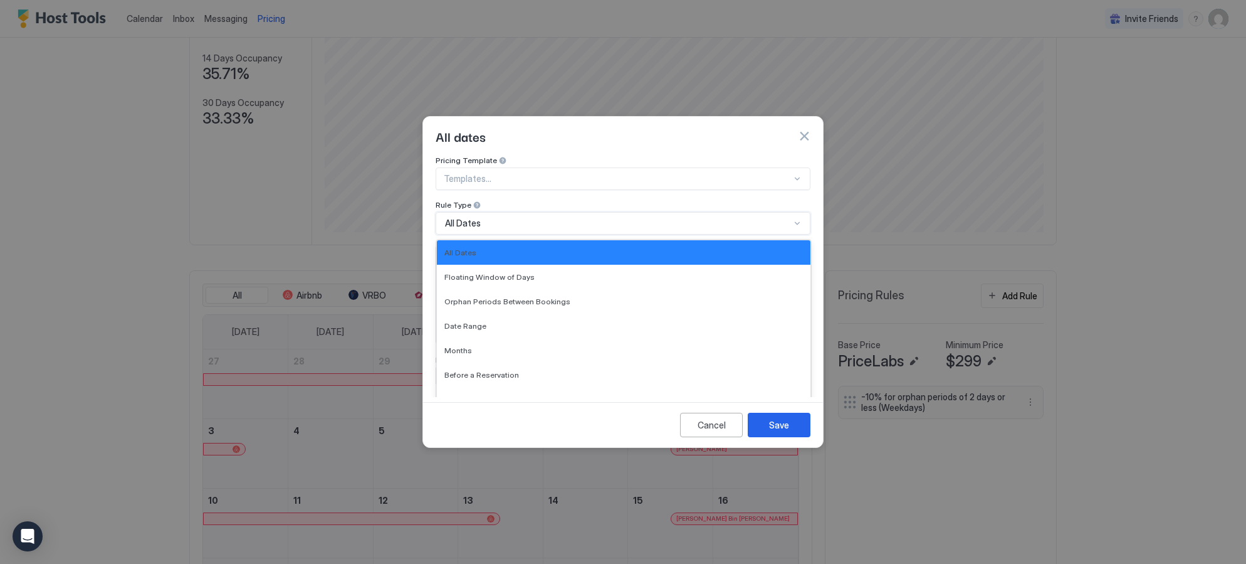
click at [435, 221] on div "Pricing Template Templates... Rule Type option All Dates, selected. All Dates s…" at bounding box center [623, 275] width 400 height 241
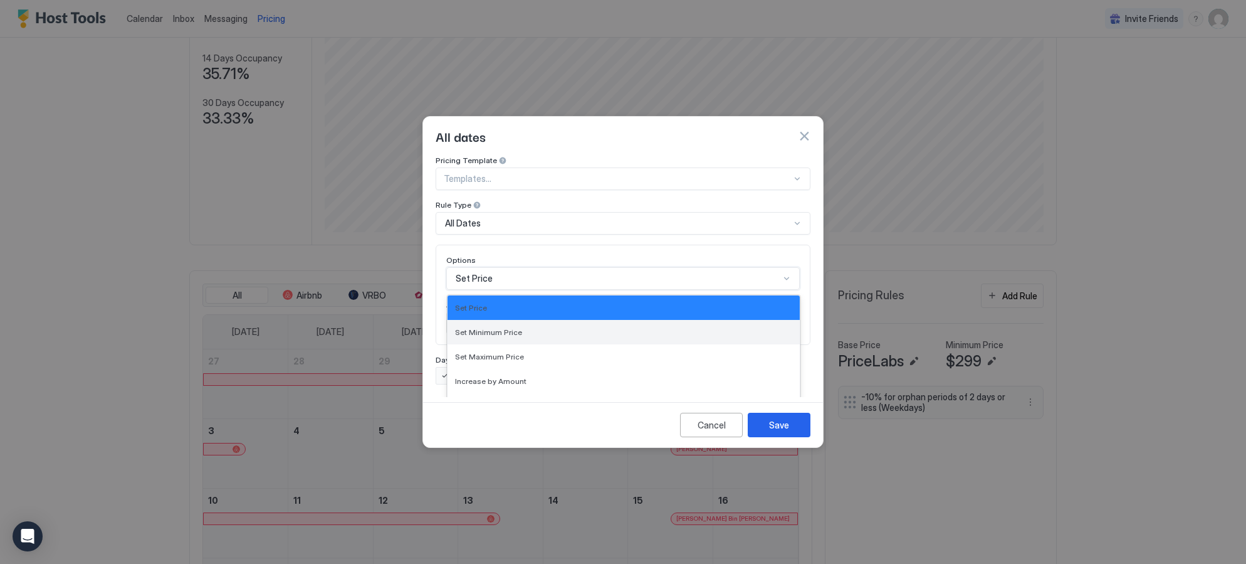
scroll to position [65, 0]
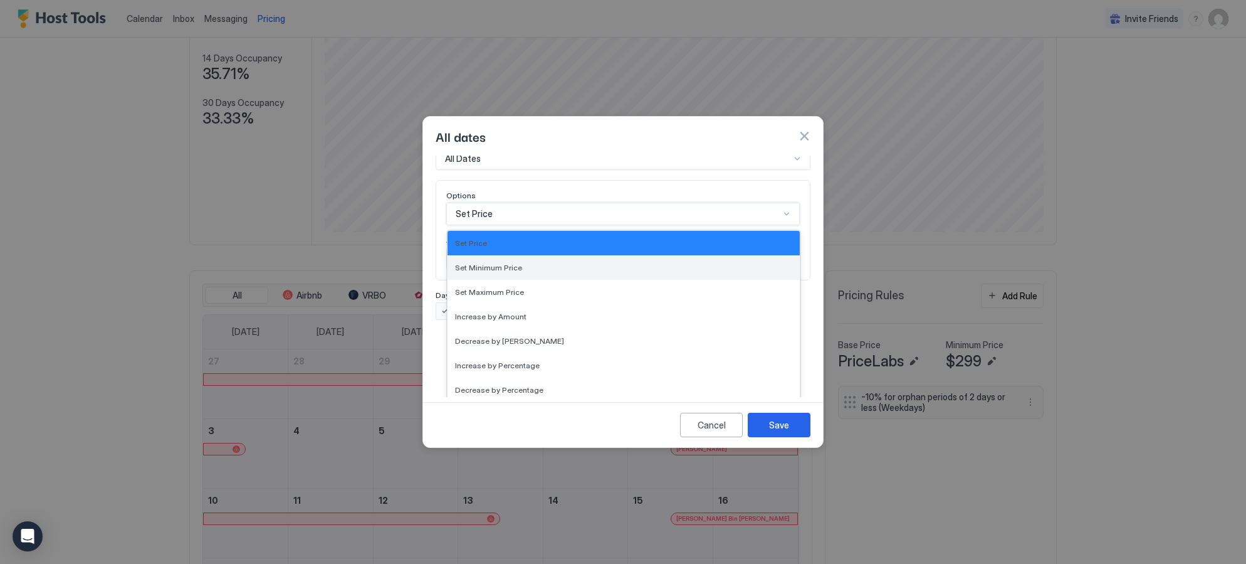
click at [503, 225] on div "Set Minimum Price, 2 of 17. 17 results available. Use Up and Down to choose opt…" at bounding box center [623, 214] width 354 height 23
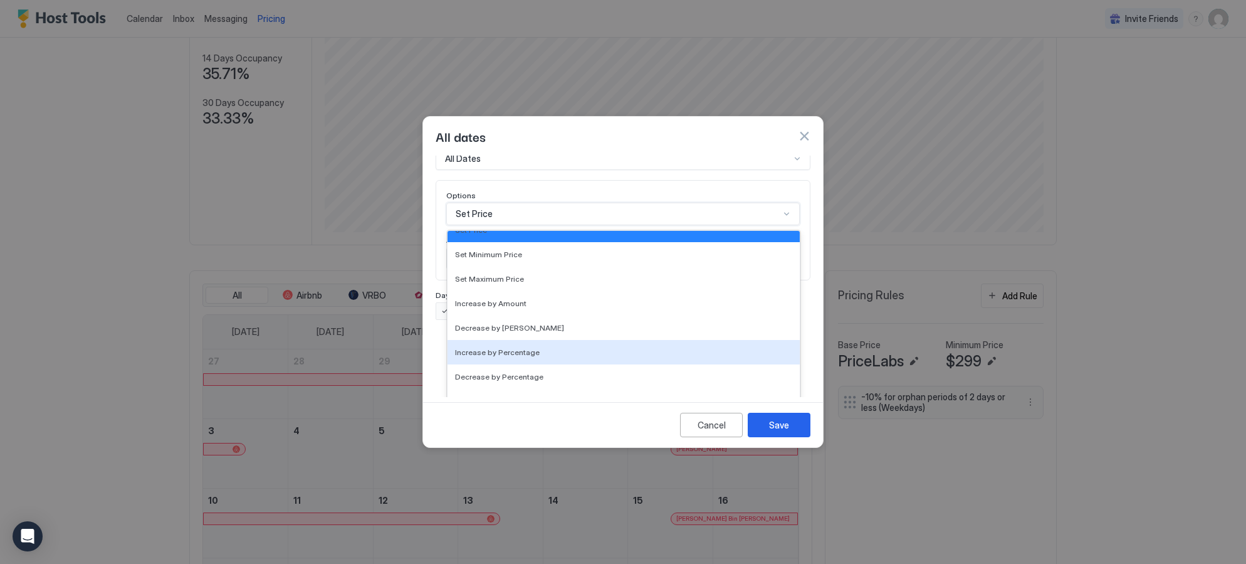
scroll to position [0, 0]
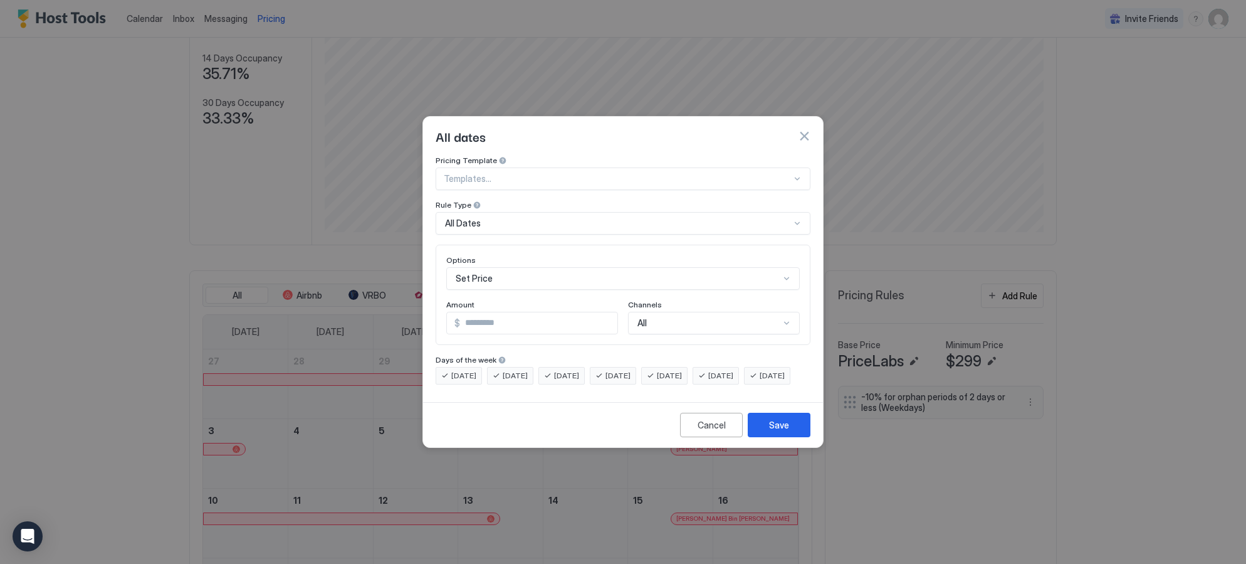
click at [430, 259] on div "Pricing Template Templates... Rule Type All Dates Options Set Price Amount $ * …" at bounding box center [623, 275] width 400 height 241
click at [510, 269] on div "Set Price" at bounding box center [623, 278] width 354 height 23
click at [434, 253] on div "Pricing Template Templates... Rule Type All Dates Options Set Price Amount $ * …" at bounding box center [623, 275] width 400 height 241
click at [655, 312] on div "VRBO, 3 of 7. 7 results available. Use Up and Down to choose options, press Ent…" at bounding box center [714, 323] width 172 height 23
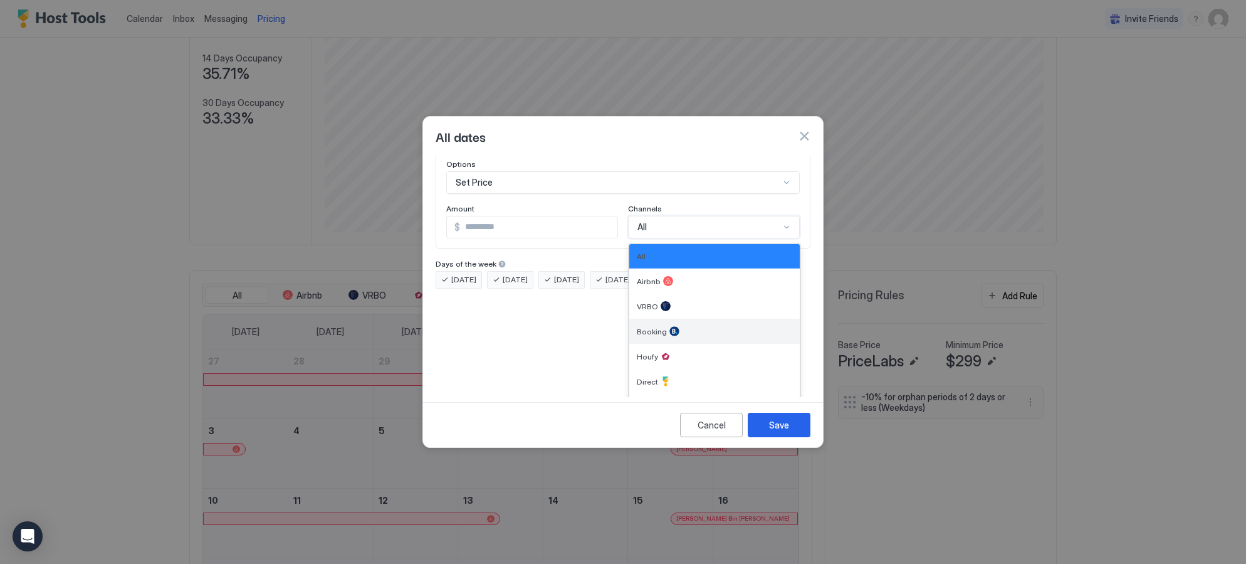
click at [656, 327] on span "Booking" at bounding box center [652, 331] width 30 height 9
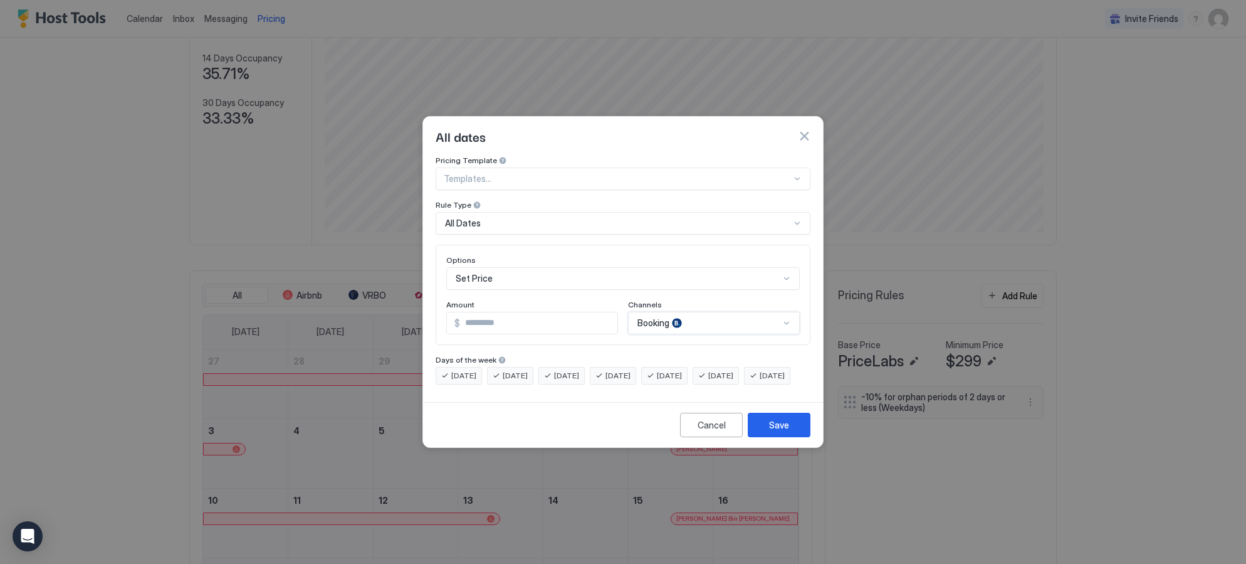
scroll to position [65, 0]
click at [526, 270] on div "Set Price" at bounding box center [623, 278] width 354 height 23
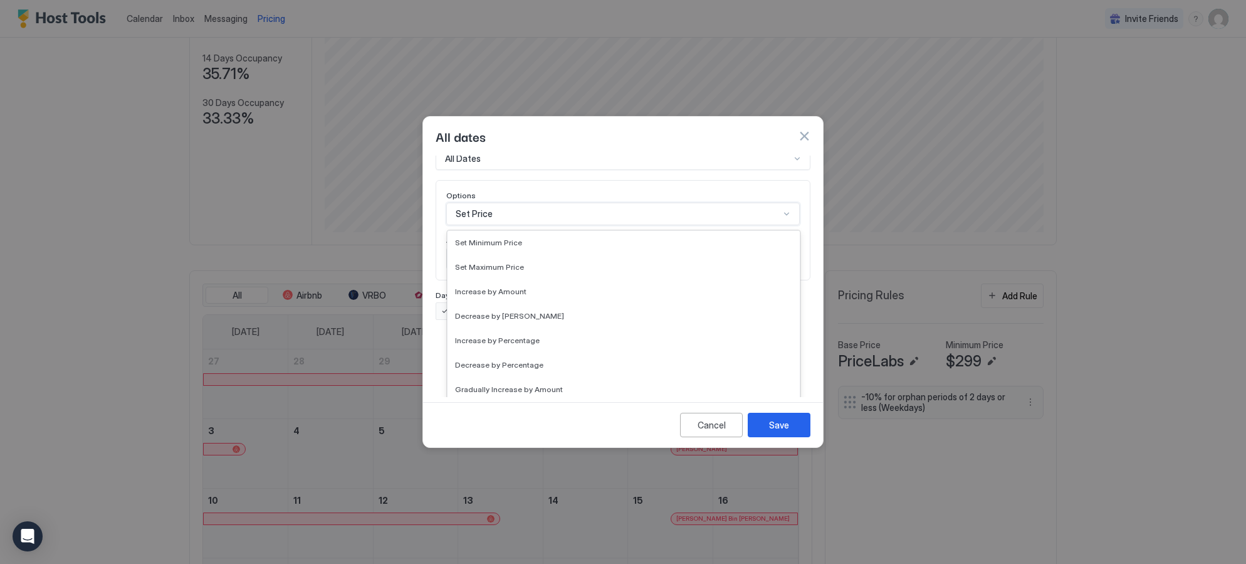
scroll to position [0, 0]
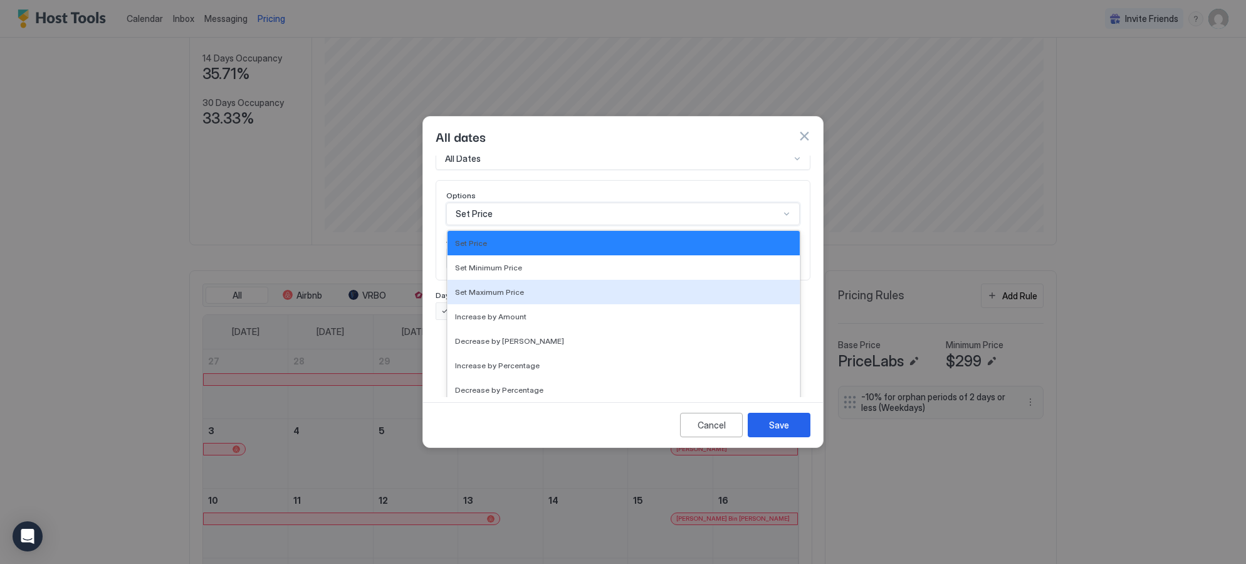
click at [443, 273] on div "Pricing Template Templates... Rule Type All Dates Options Set Maximum Price, 3 …" at bounding box center [623, 205] width 375 height 229
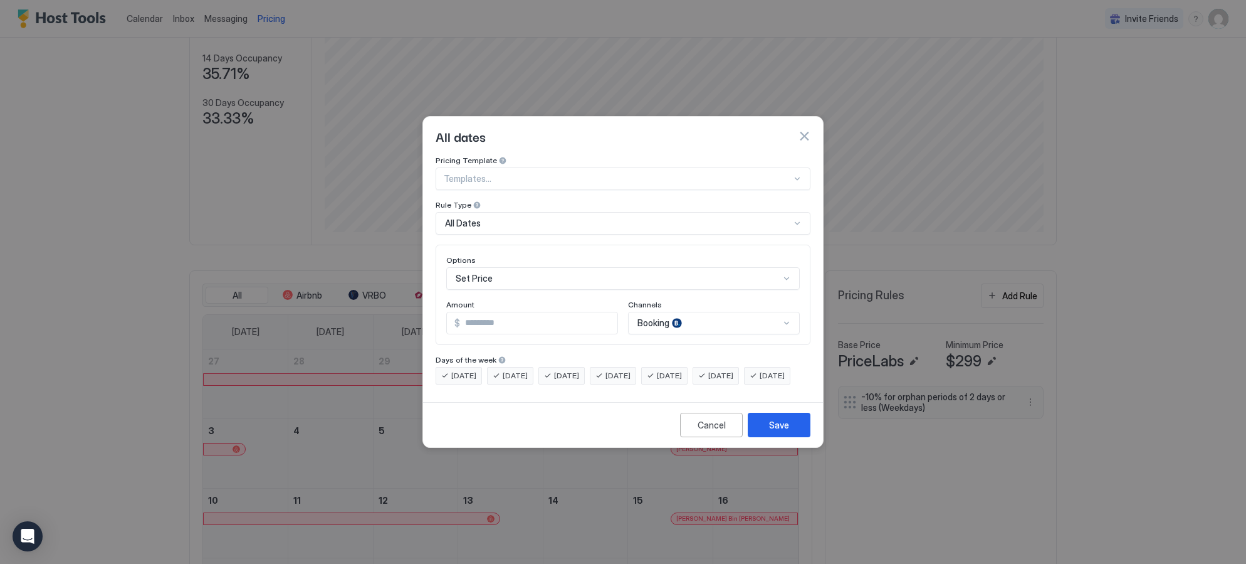
click at [535, 269] on div "Set Price" at bounding box center [623, 278] width 354 height 23
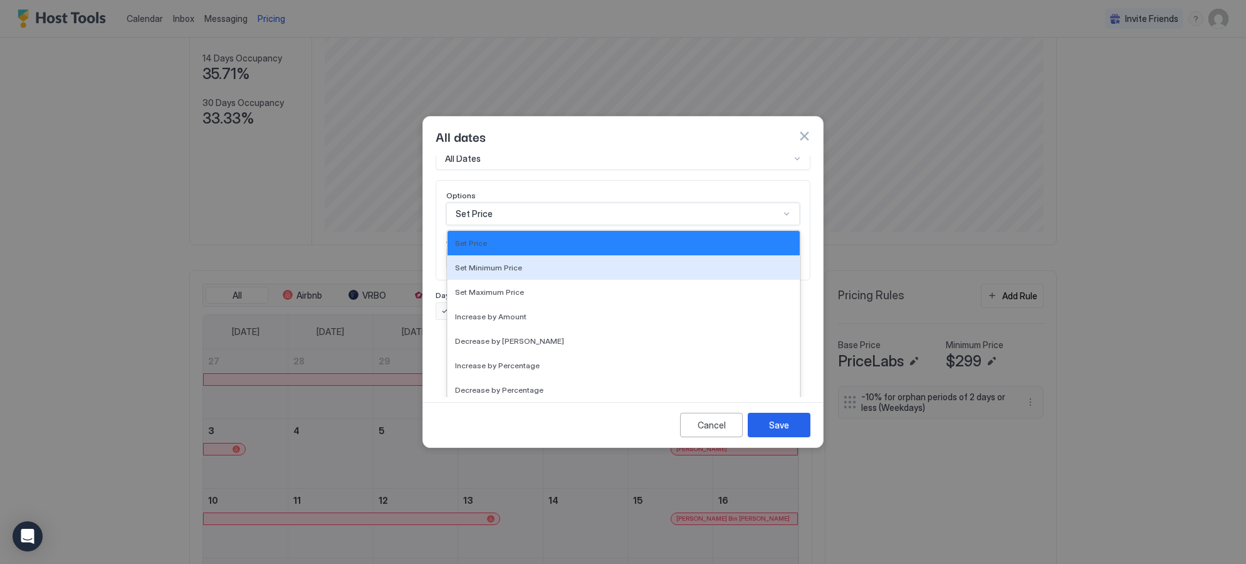
drag, startPoint x: 420, startPoint y: 231, endPoint x: 427, endPoint y: 232, distance: 6.9
click at [420, 231] on div at bounding box center [623, 282] width 1246 height 564
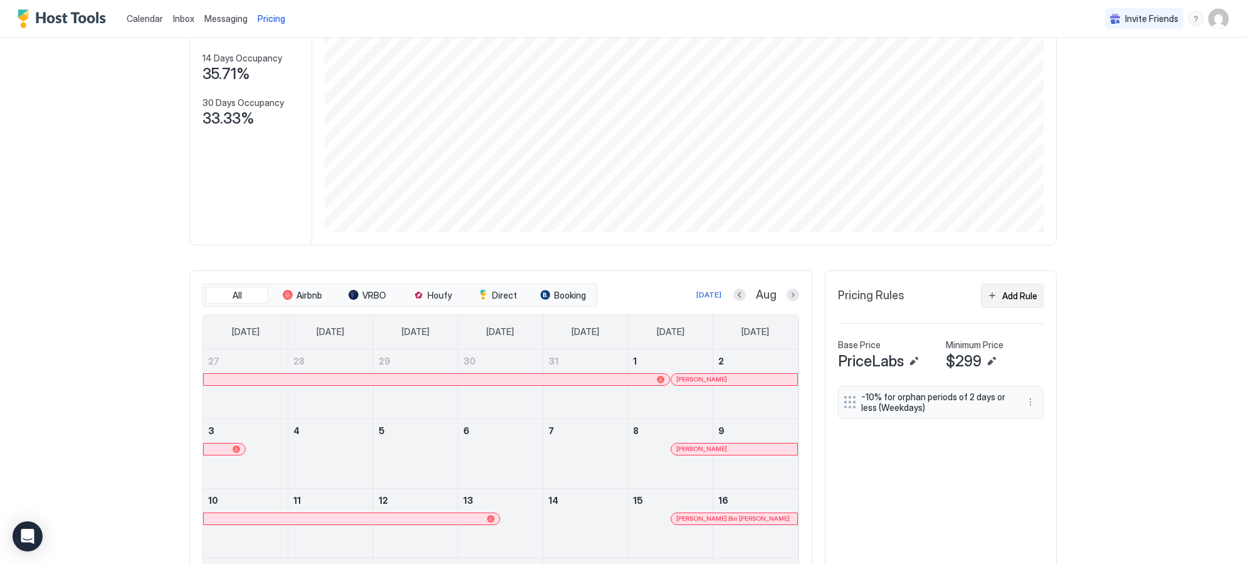
click at [1011, 305] on button "Add Rule" at bounding box center [1012, 295] width 63 height 24
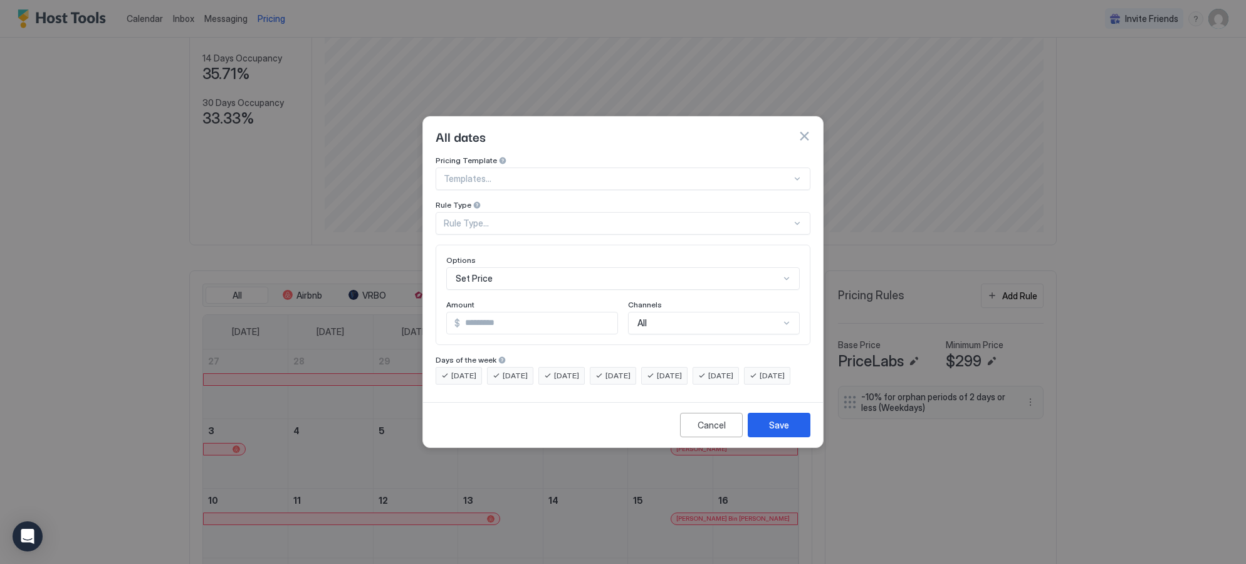
click at [682, 319] on div "All" at bounding box center [714, 323] width 172 height 23
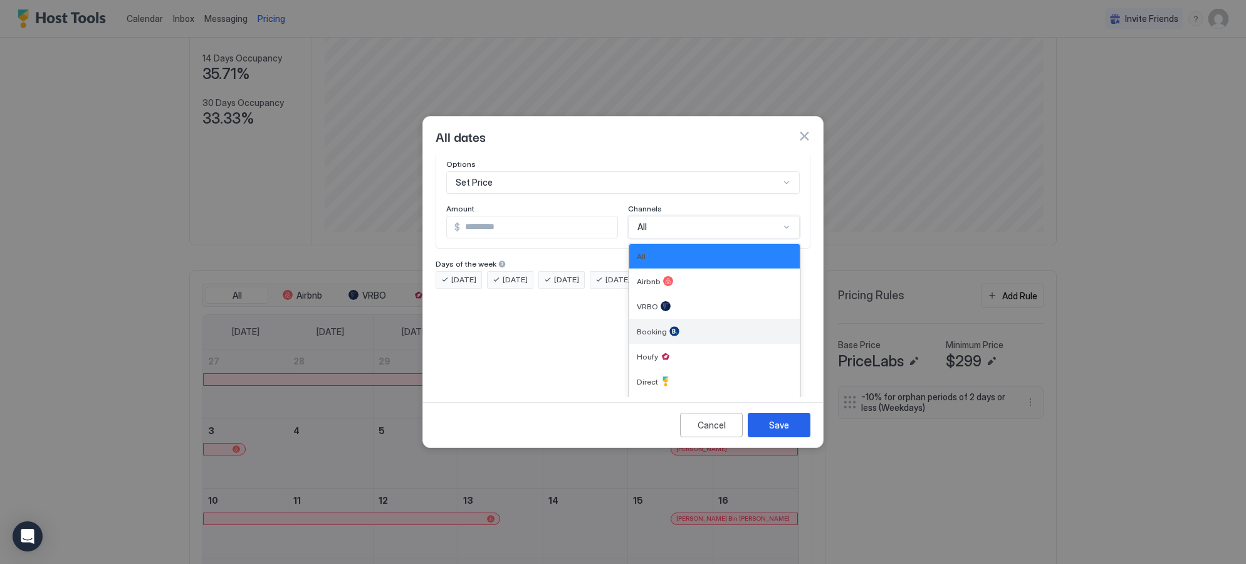
click at [680, 326] on div "Booking" at bounding box center [714, 331] width 155 height 10
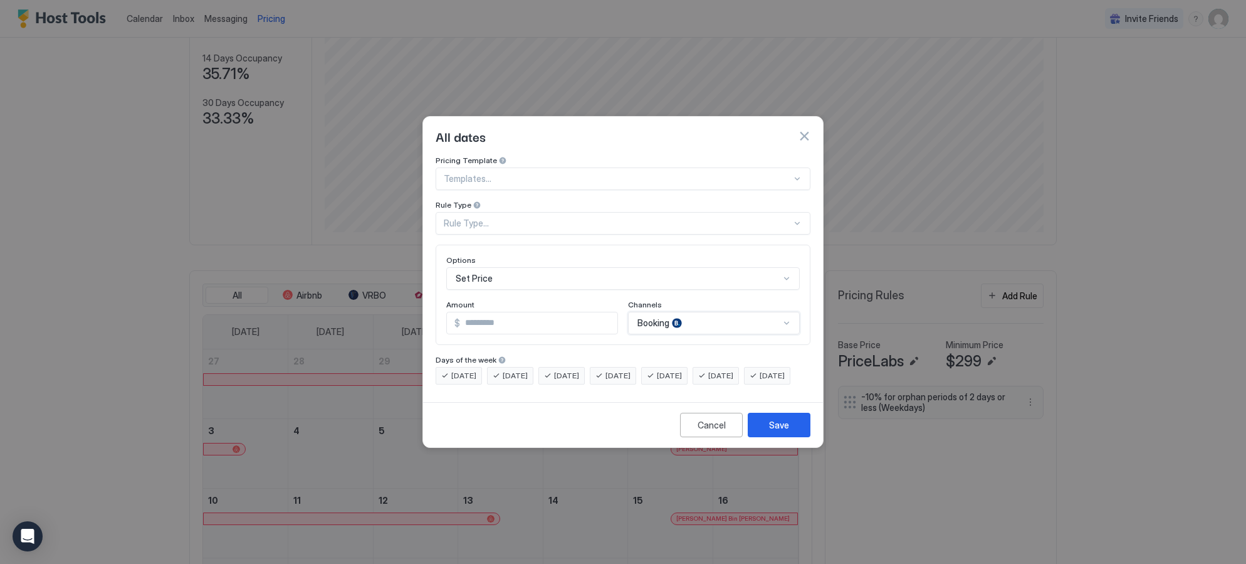
scroll to position [0, 0]
click at [697, 315] on div "option Booking, selected. Booking, 4 of 7. 7 results available. Use Up and Down…" at bounding box center [714, 323] width 172 height 23
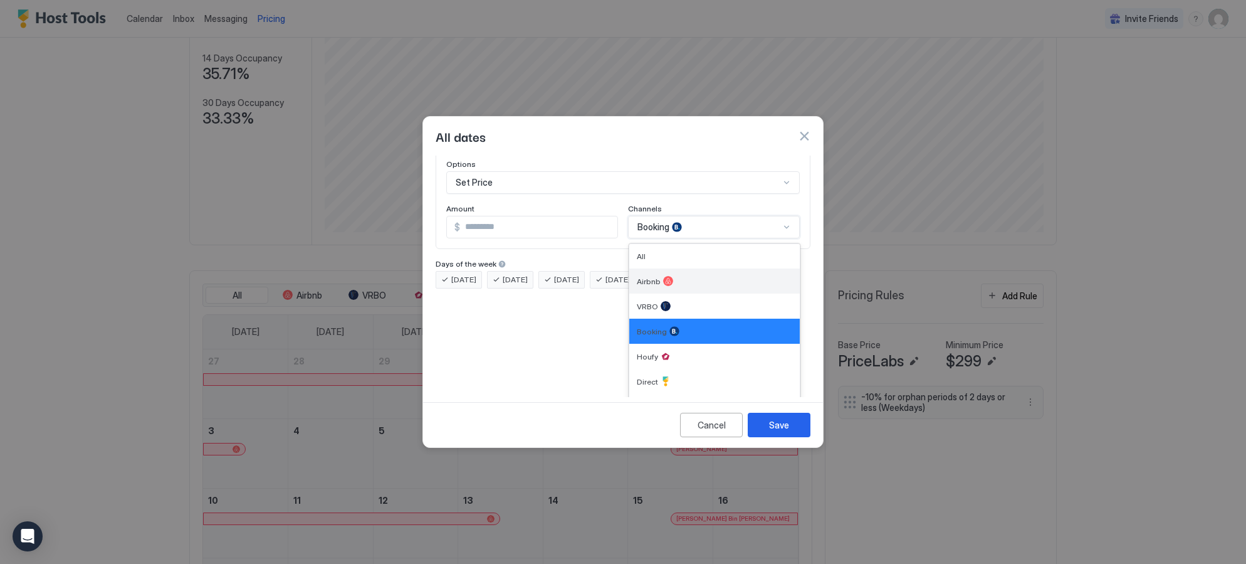
click at [688, 275] on div "Airbnb" at bounding box center [715, 280] width 171 height 25
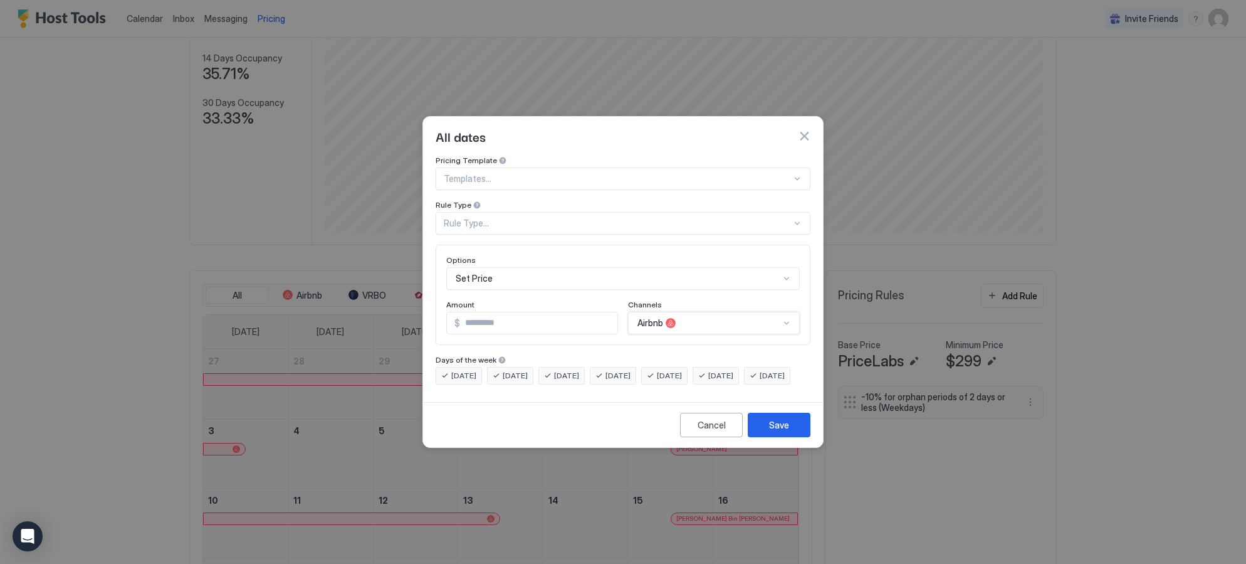
scroll to position [0, 0]
click at [562, 314] on input "*" at bounding box center [538, 322] width 157 height 21
click at [573, 277] on div "Set Price" at bounding box center [623, 278] width 354 height 23
click at [814, 282] on div "Pricing Template Templates... Rule Type Rule Type... Options Set Price Amount $…" at bounding box center [623, 275] width 400 height 241
click at [762, 312] on div "All, 1 of 7. 7 results available. Use Up and Down to choose options, press Ente…" at bounding box center [714, 323] width 172 height 23
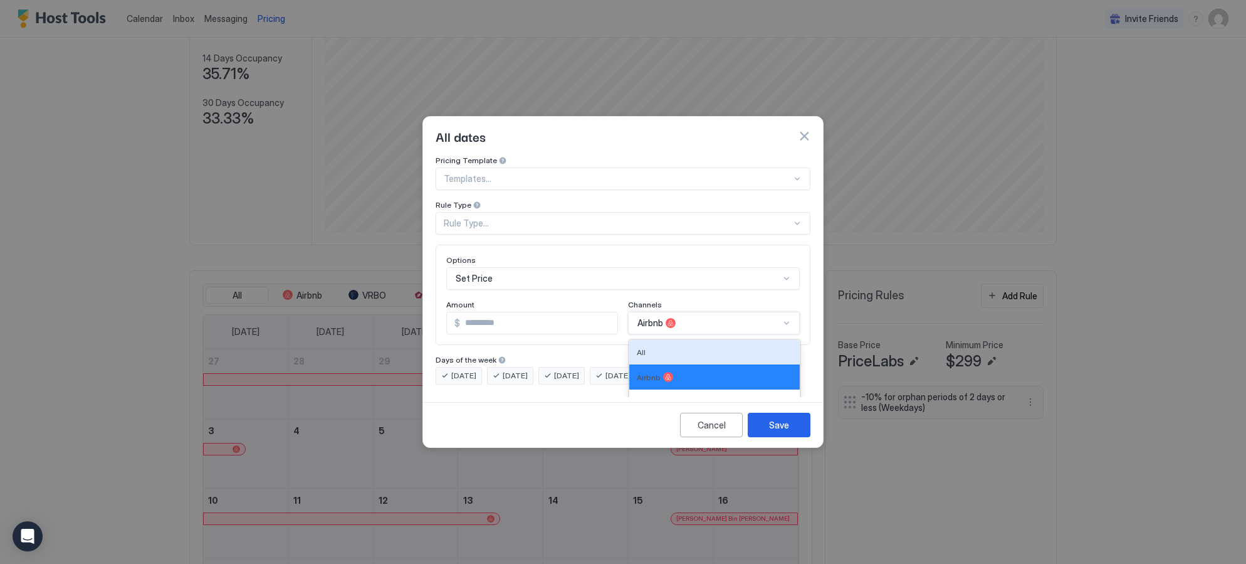
scroll to position [96, 0]
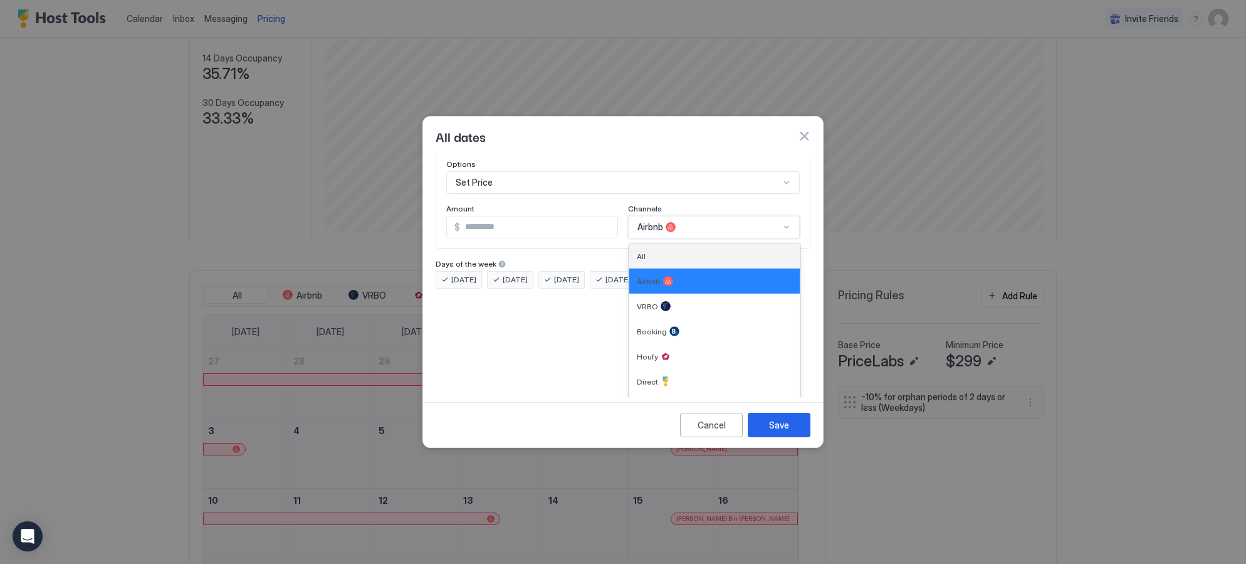
click at [739, 251] on div "All" at bounding box center [714, 255] width 155 height 9
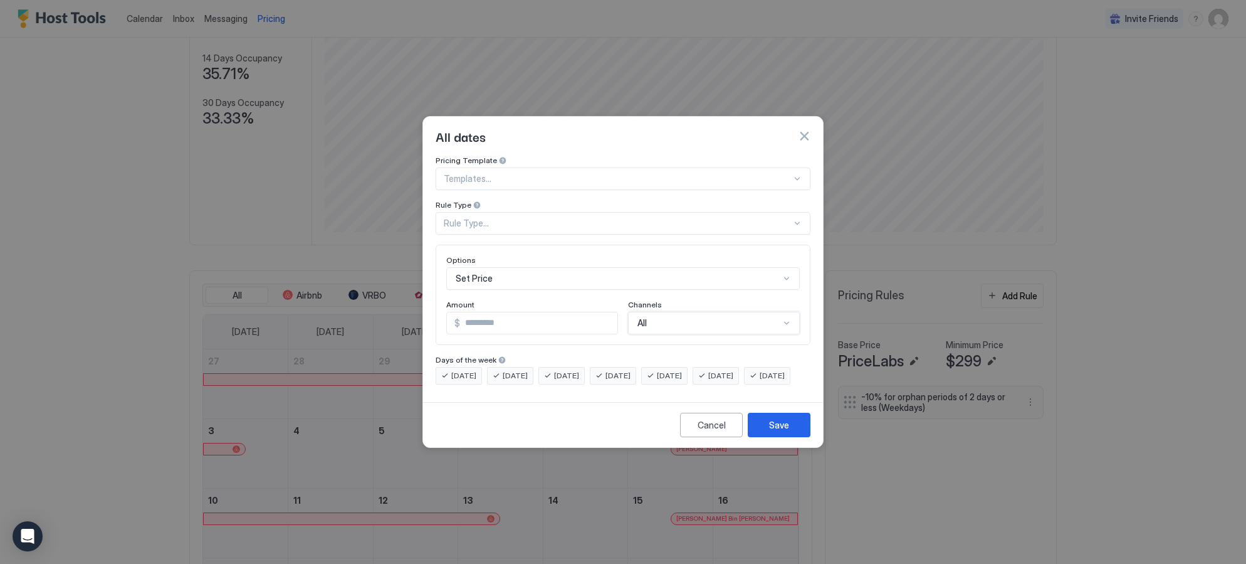
scroll to position [0, 0]
click at [630, 167] on div "Templates..." at bounding box center [623, 178] width 375 height 23
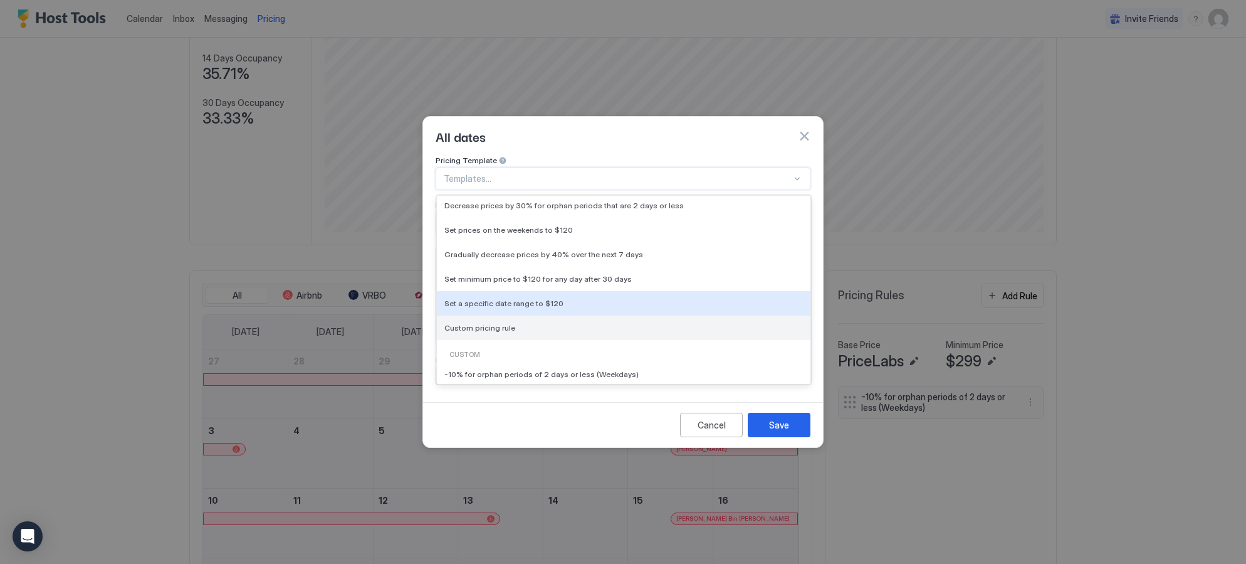
scroll to position [26, 0]
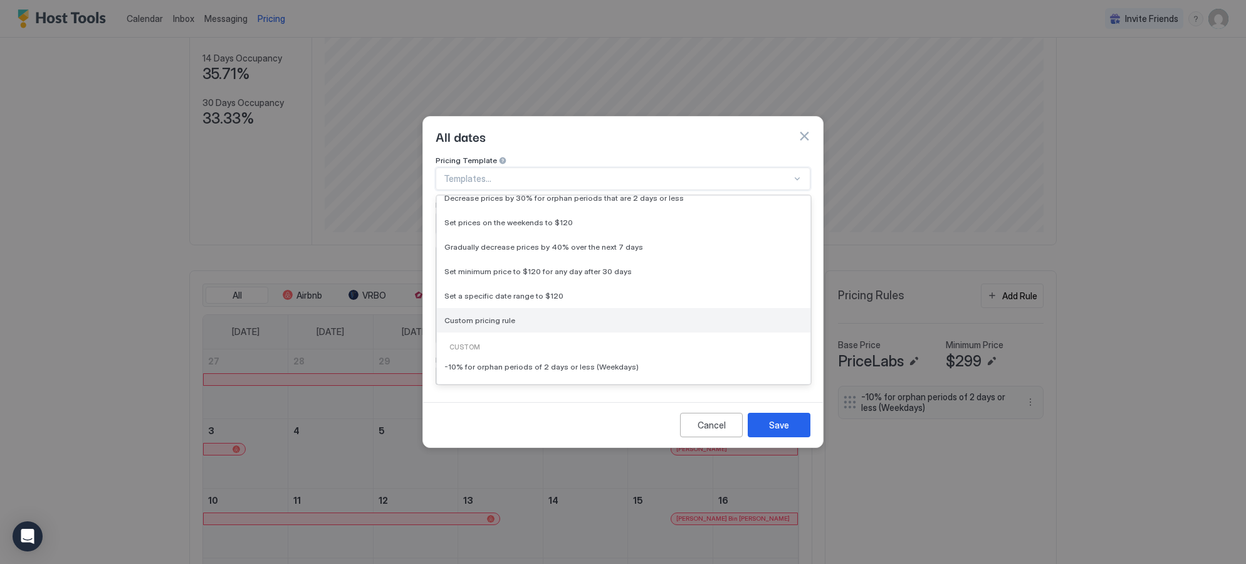
click at [614, 315] on div "Custom pricing rule" at bounding box center [624, 319] width 359 height 9
type input "***"
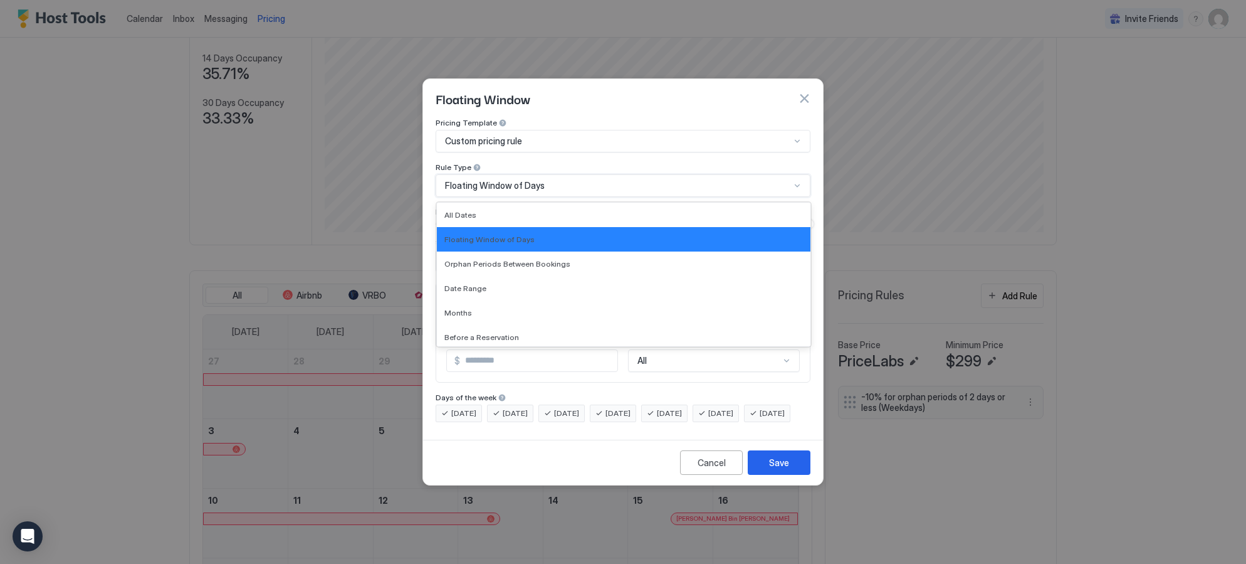
click at [700, 180] on div "Floating Window of Days" at bounding box center [617, 185] width 345 height 11
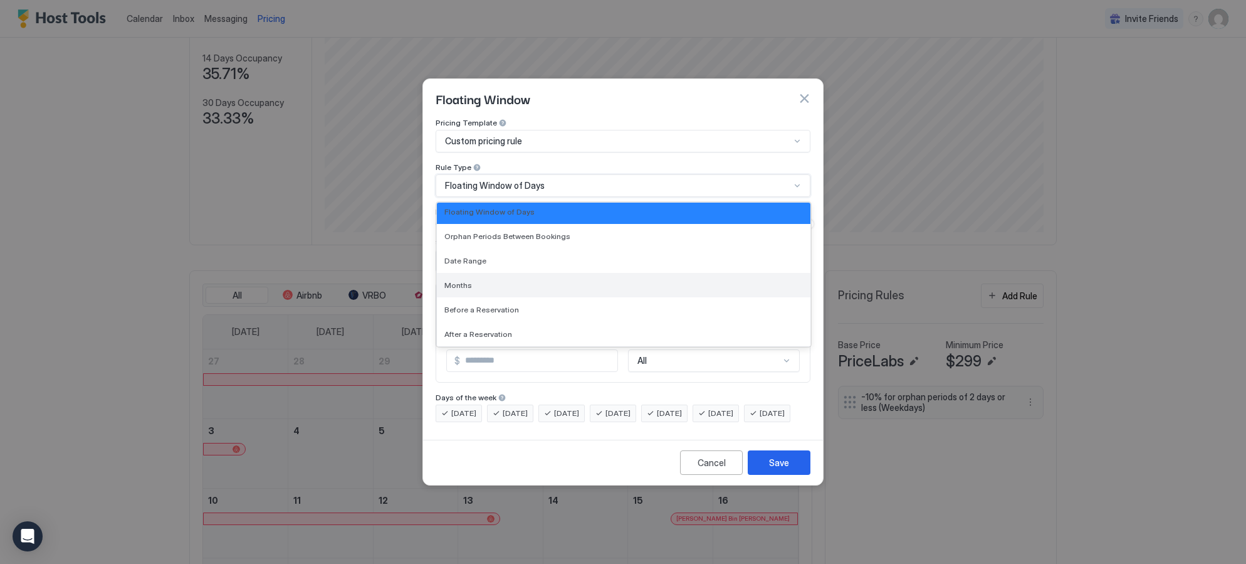
scroll to position [0, 0]
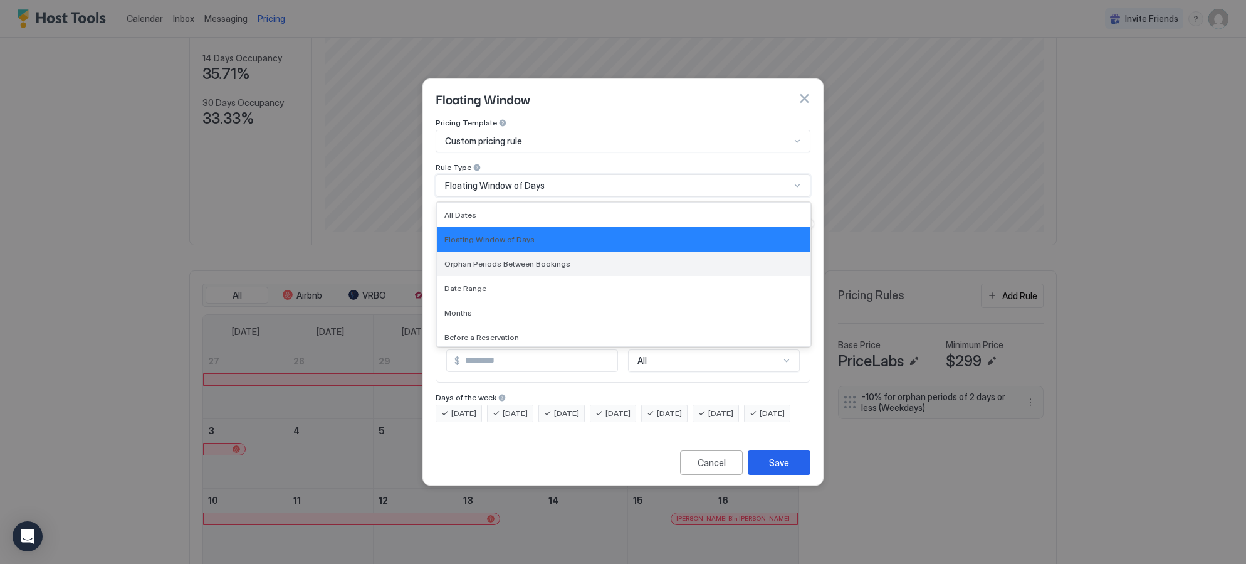
click at [575, 259] on div "Orphan Periods Between Bookings" at bounding box center [624, 263] width 359 height 9
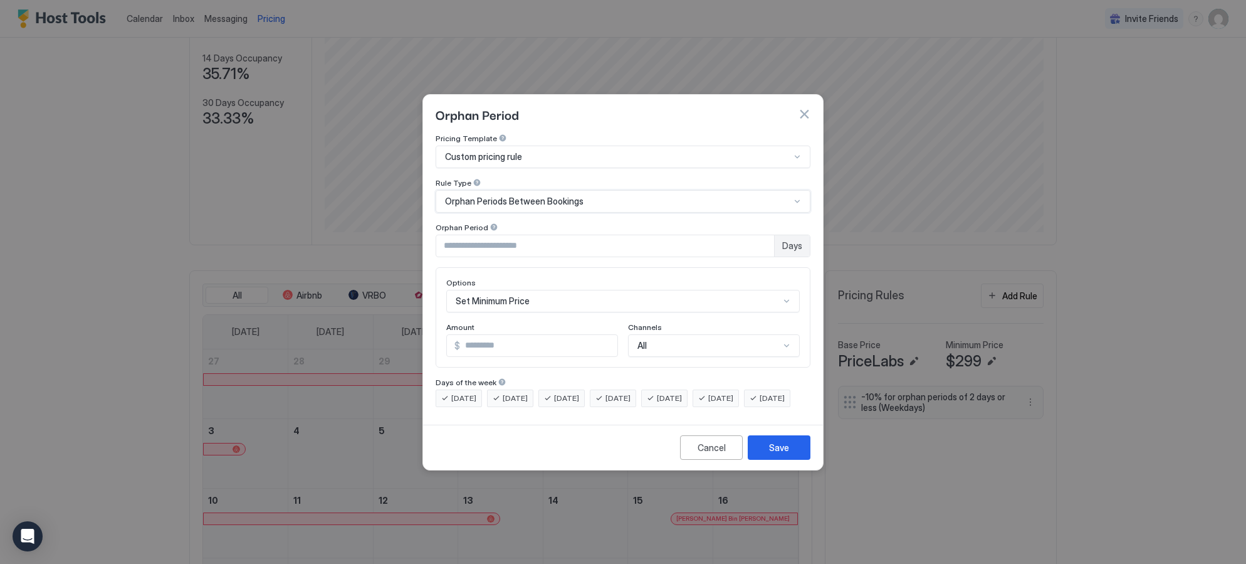
click at [683, 334] on div "All" at bounding box center [714, 345] width 172 height 23
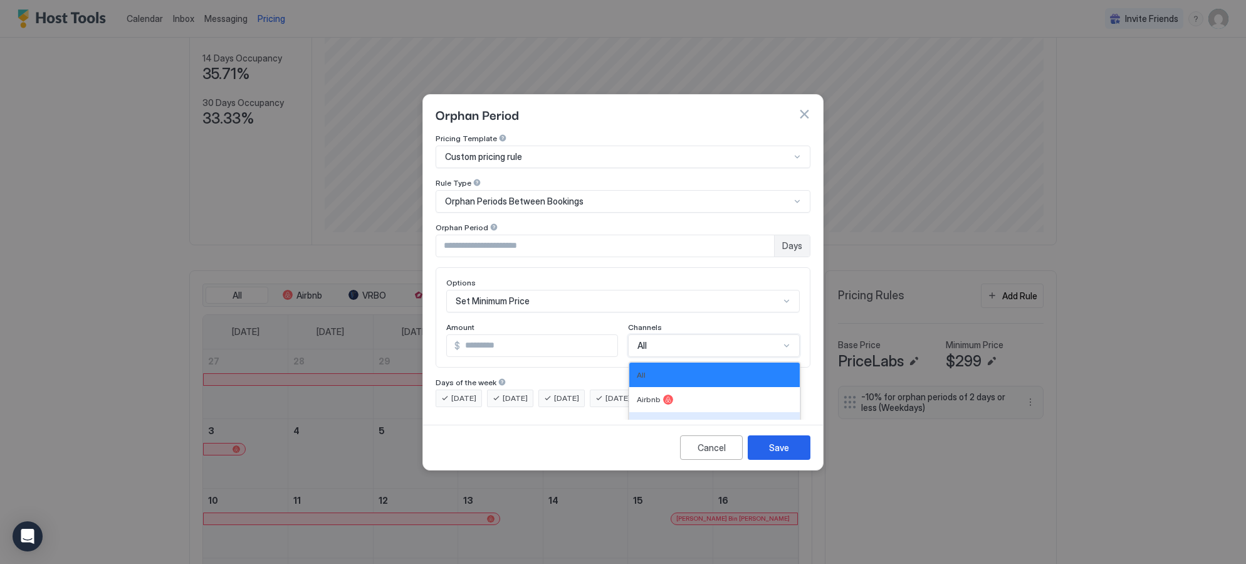
click at [808, 108] on button "button" at bounding box center [804, 114] width 13 height 13
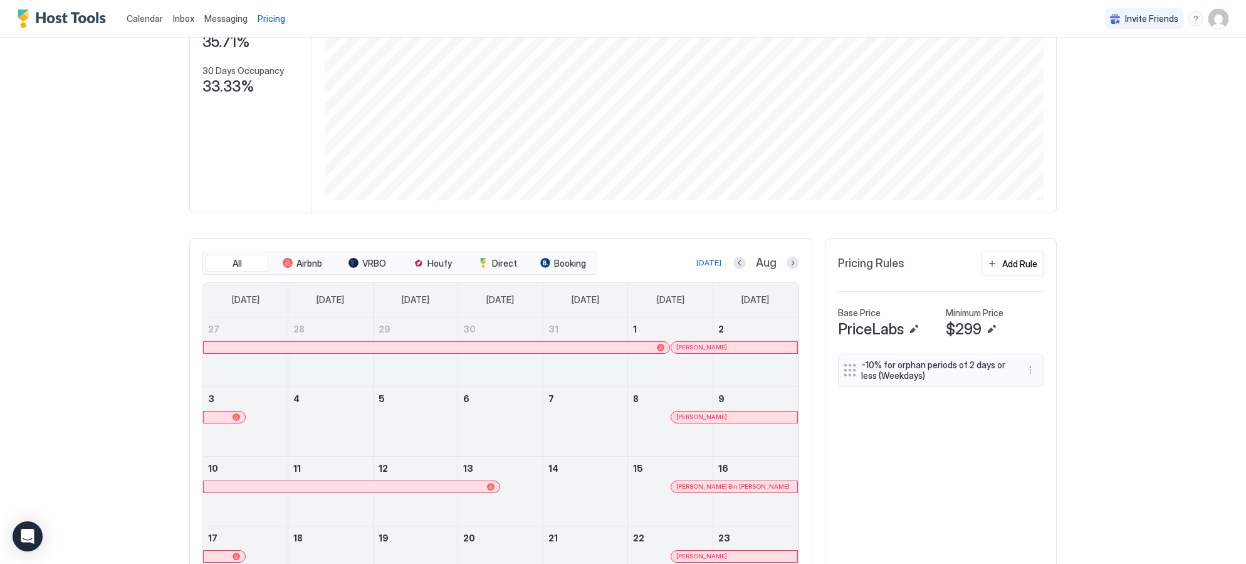
scroll to position [195, 0]
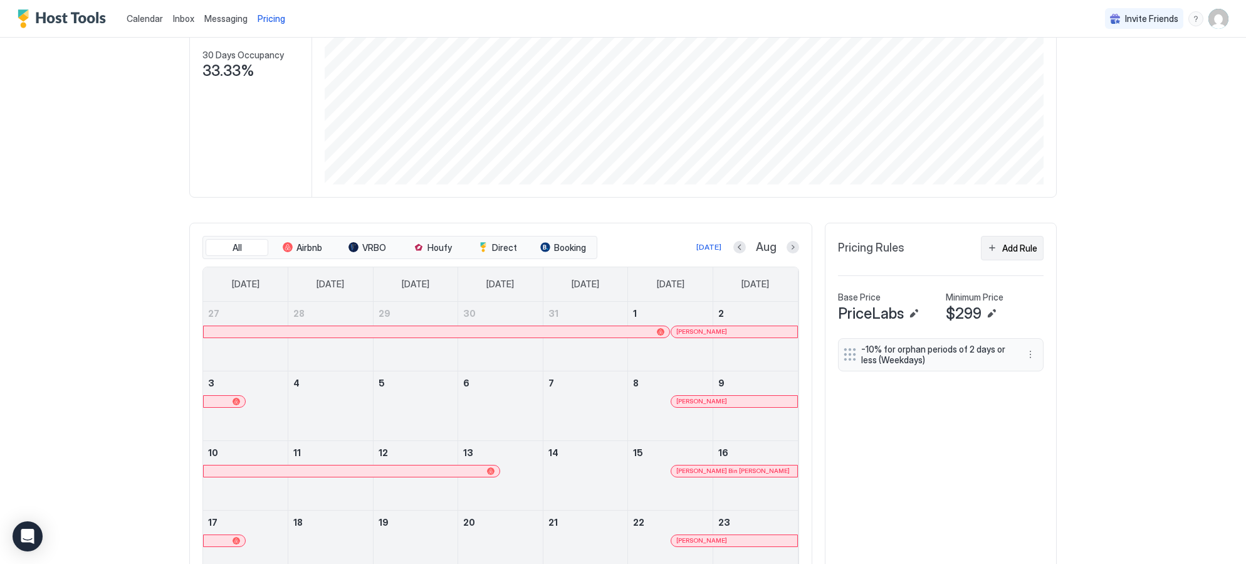
click at [1021, 253] on div "Add Rule" at bounding box center [1020, 247] width 35 height 13
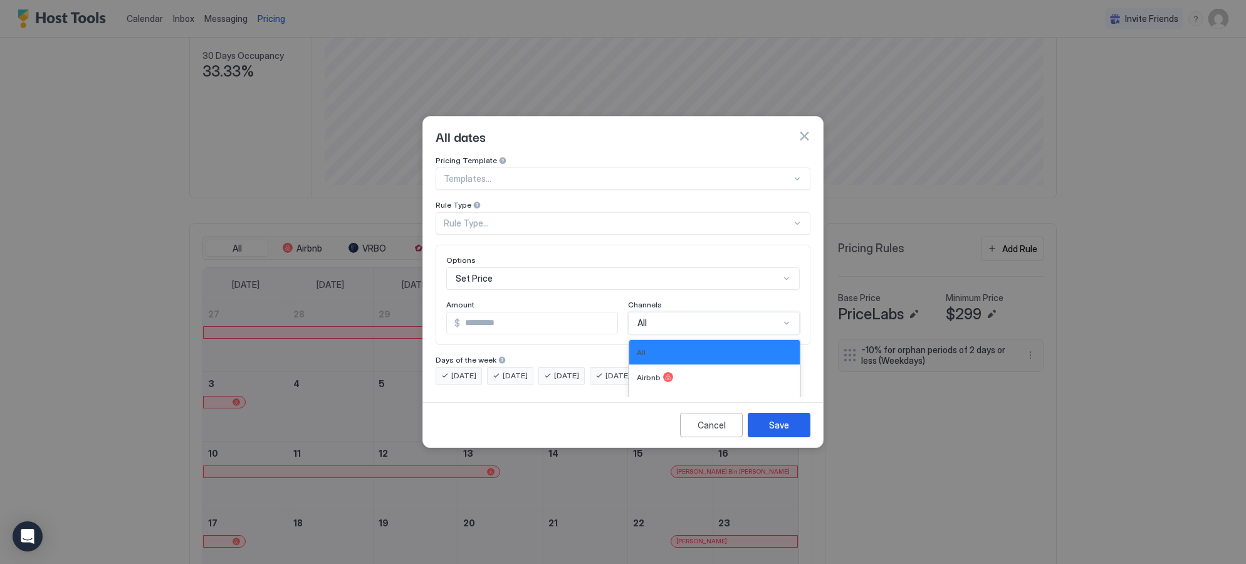
scroll to position [96, 0]
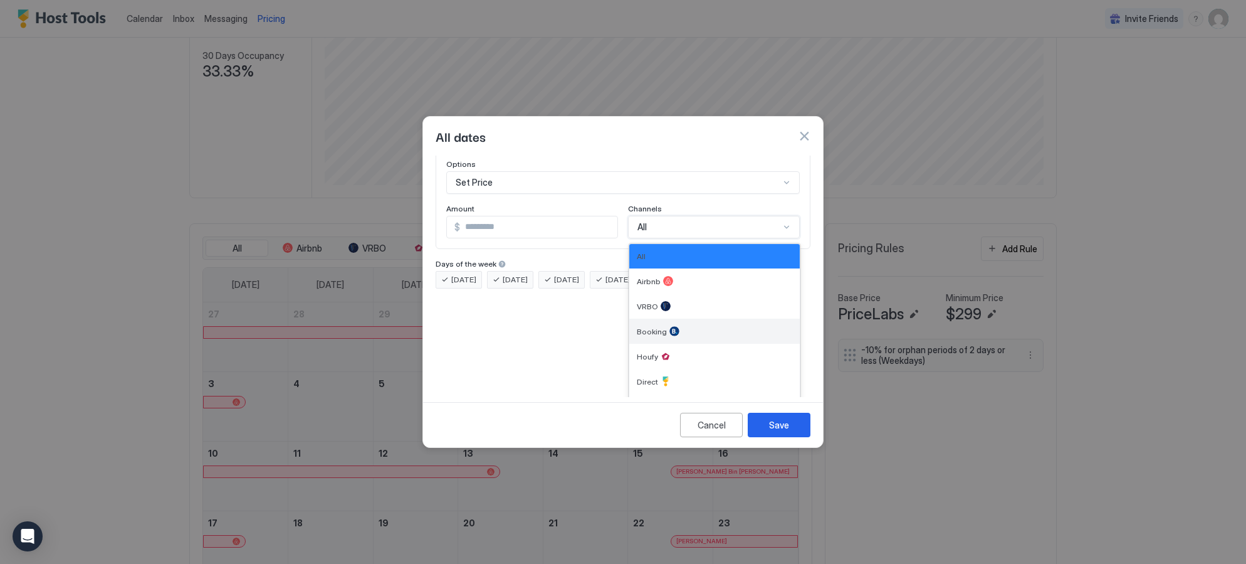
click at [667, 238] on div "Booking, 4 of 7. 7 results available. Use Up and Down to choose options, press …" at bounding box center [714, 227] width 172 height 23
click at [653, 375] on div "Direct" at bounding box center [715, 381] width 171 height 25
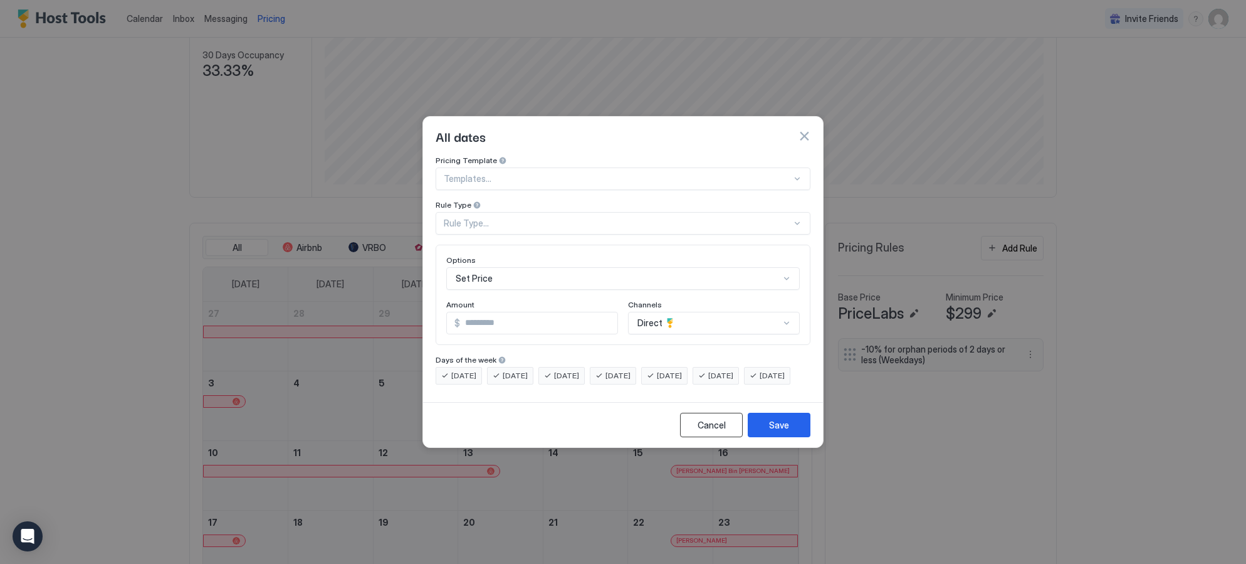
click at [722, 431] on div "Cancel" at bounding box center [712, 424] width 28 height 13
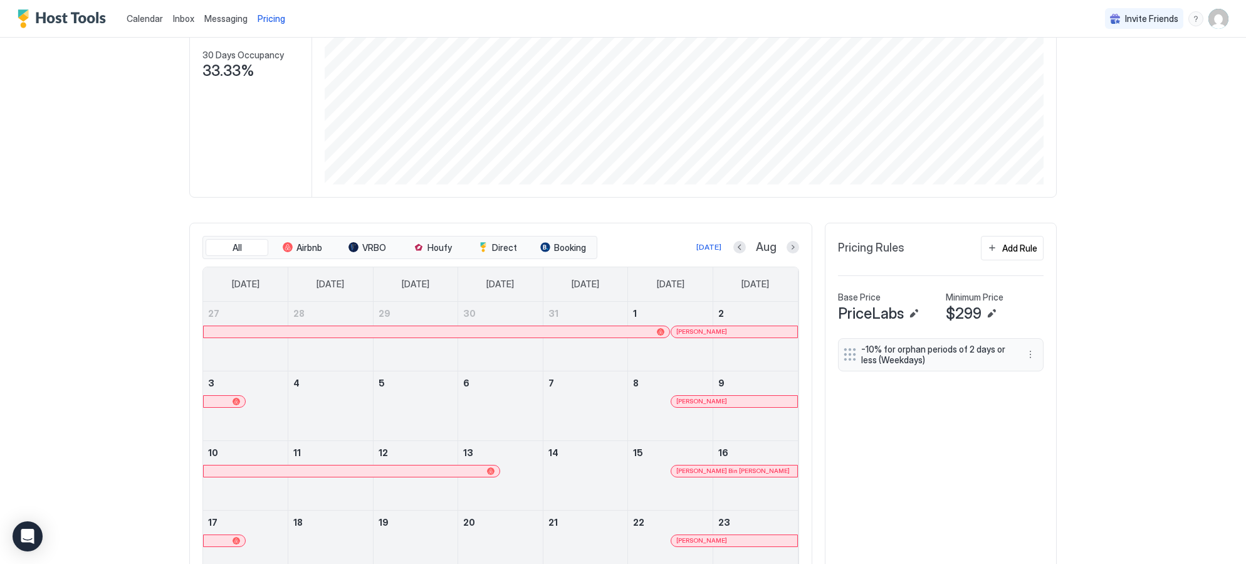
scroll to position [198, 0]
click at [1228, 24] on img "User profile" at bounding box center [1219, 19] width 20 height 20
click at [1177, 68] on div "Settings" at bounding box center [1148, 71] width 159 height 22
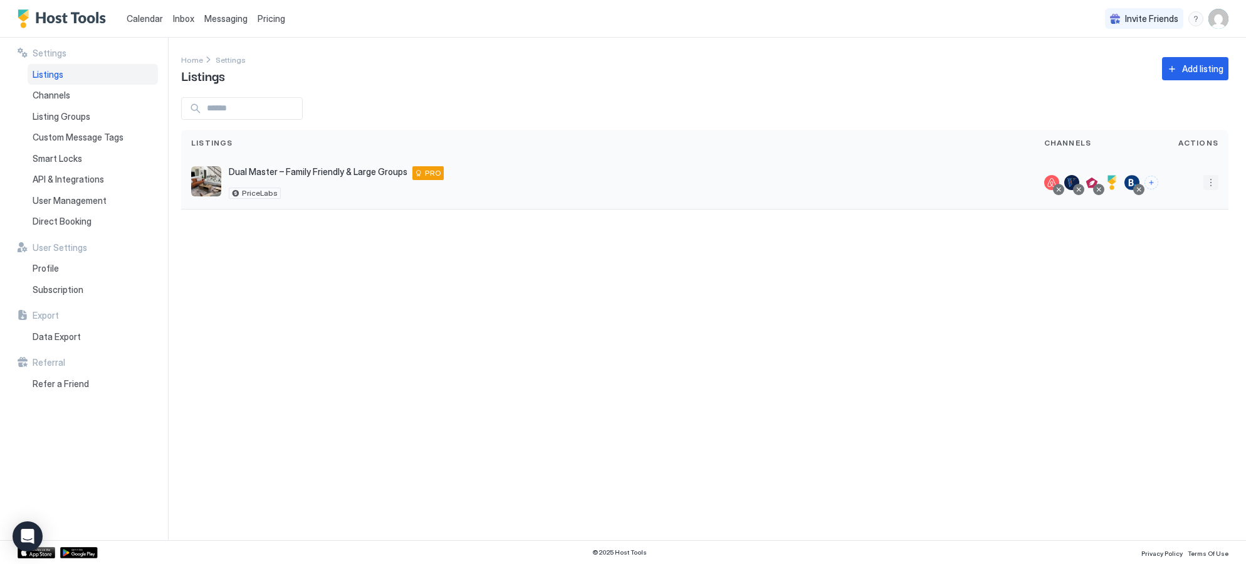
click at [1218, 179] on button "More options" at bounding box center [1211, 182] width 15 height 15
click at [1194, 238] on span "Listing Settings" at bounding box center [1183, 240] width 56 height 9
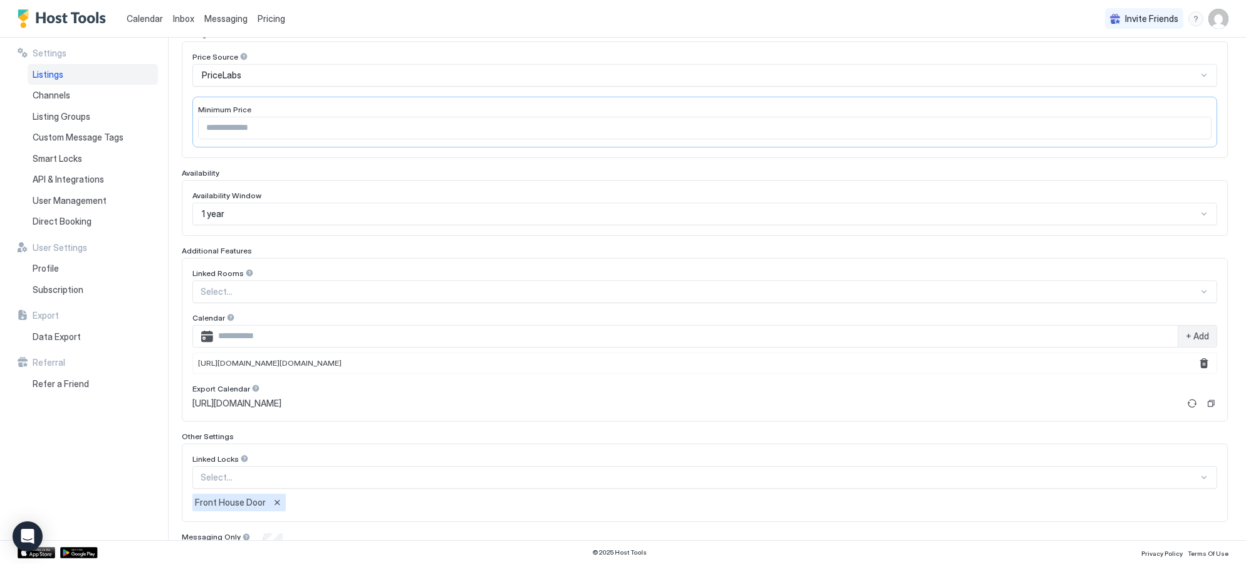
scroll to position [263, 0]
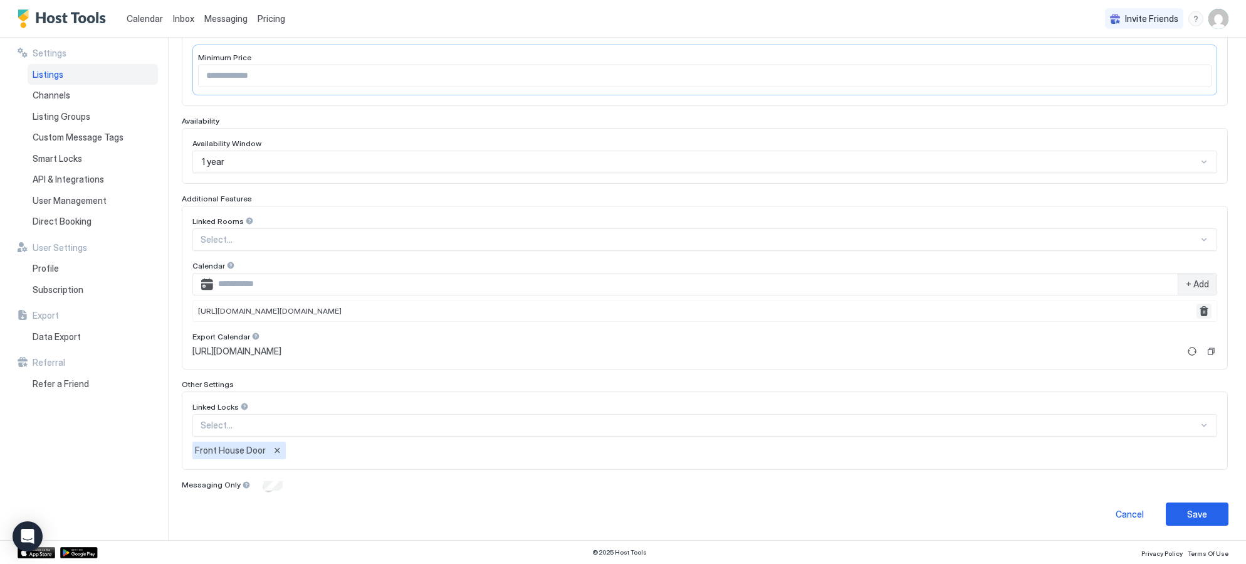
click at [1209, 312] on button "Remove" at bounding box center [1204, 310] width 15 height 15
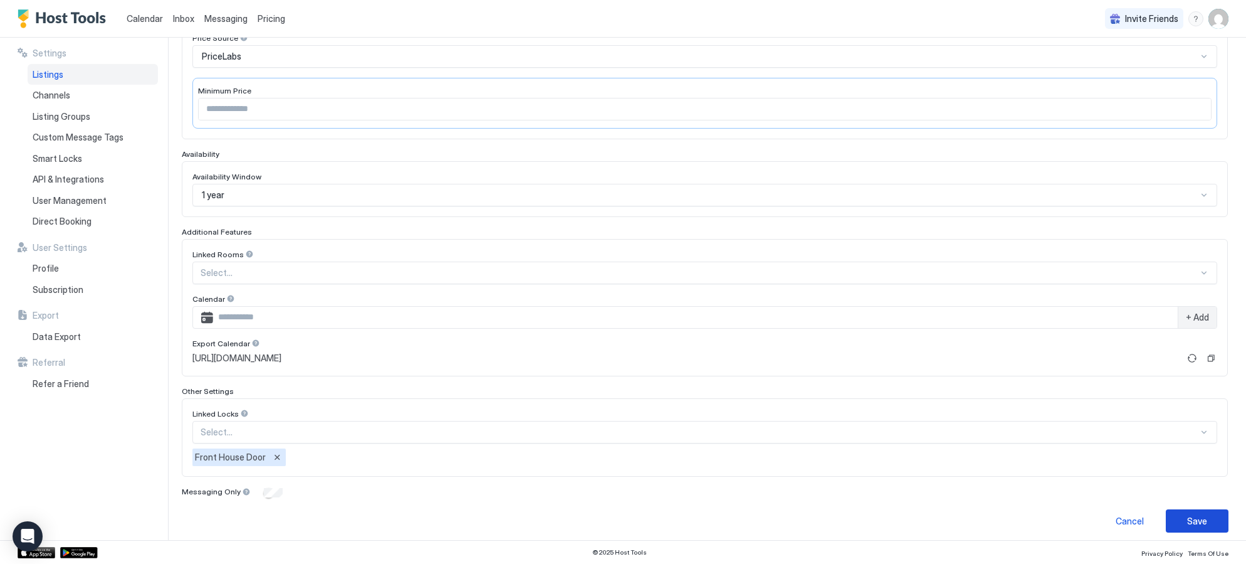
click at [1190, 522] on div "Save" at bounding box center [1198, 520] width 20 height 13
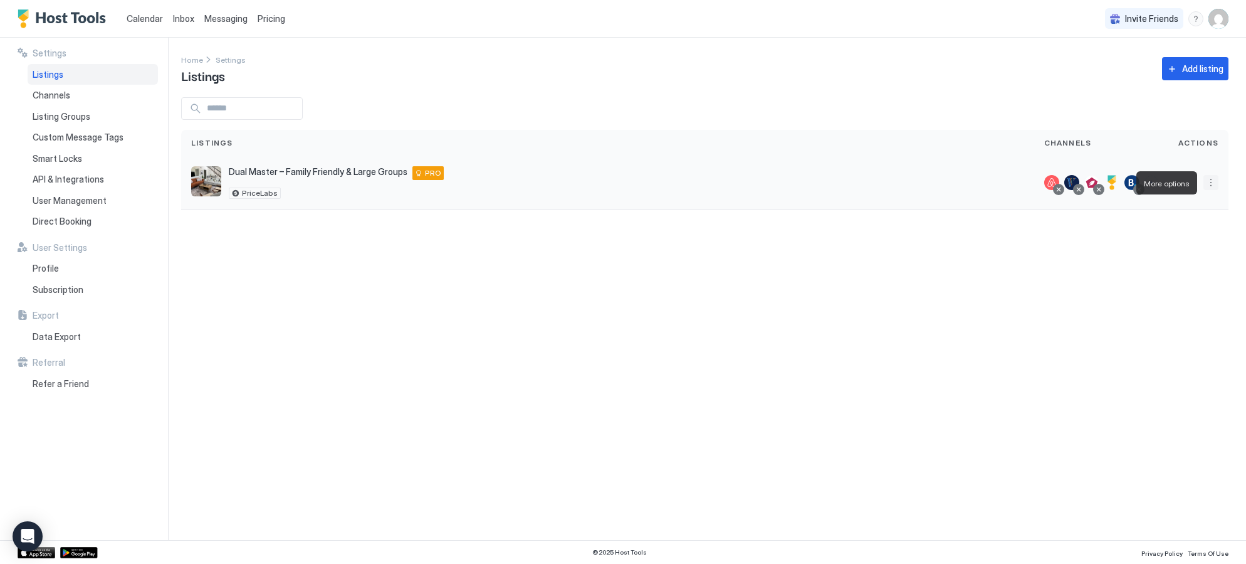
click at [1210, 183] on button "More options" at bounding box center [1211, 182] width 15 height 15
click at [1198, 219] on div "Pricing" at bounding box center [1179, 221] width 86 height 20
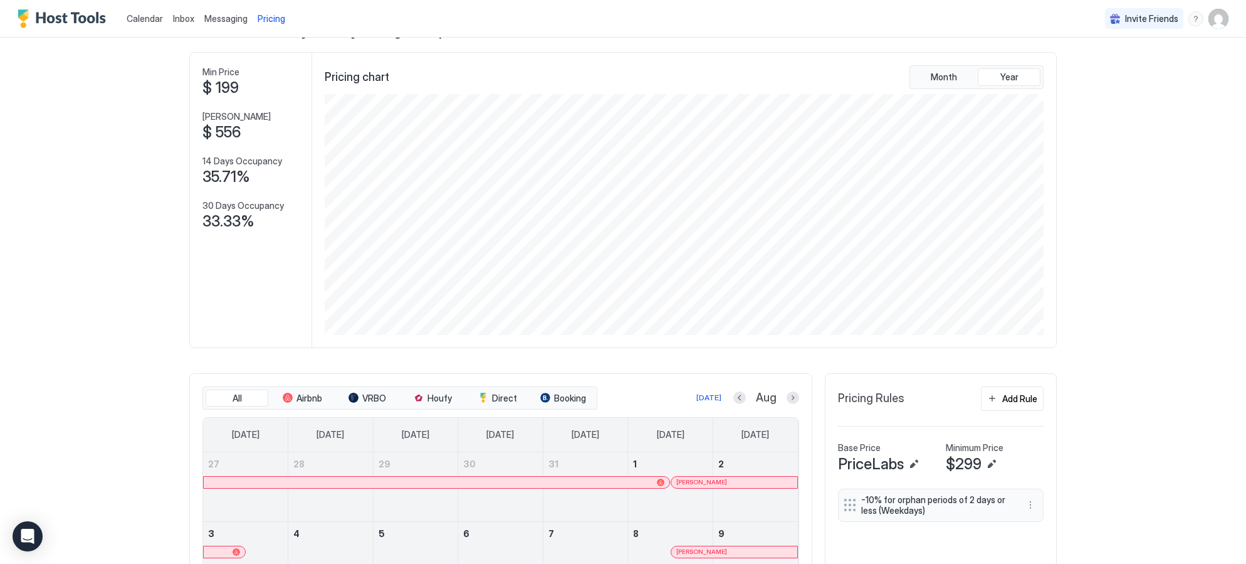
scroll to position [51, 0]
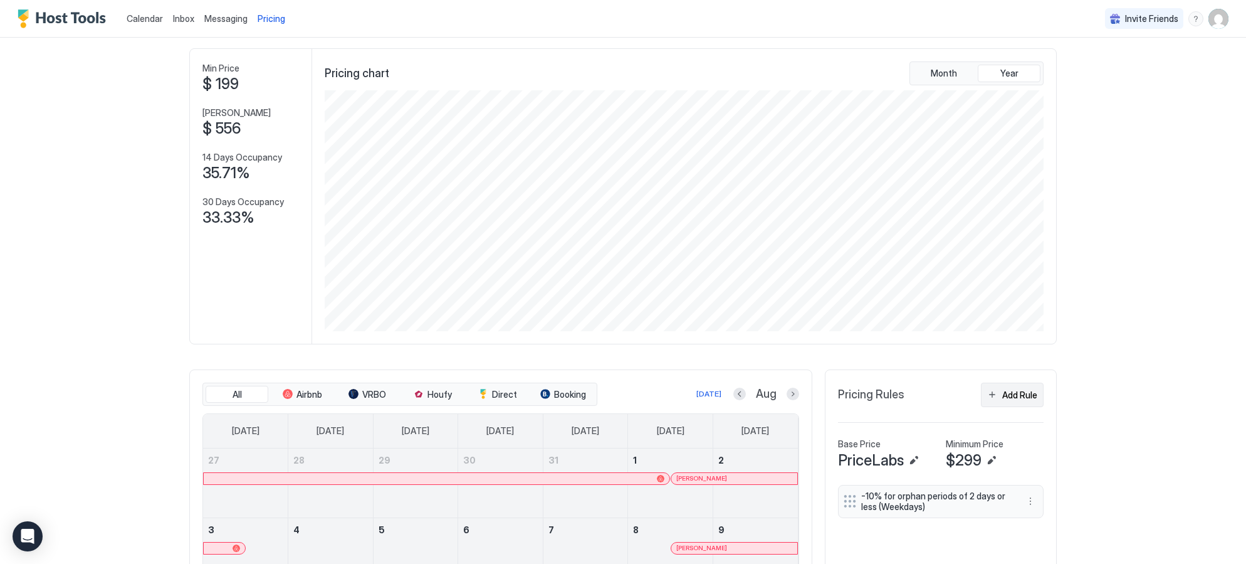
click at [1018, 391] on div "Add Rule" at bounding box center [1020, 394] width 35 height 13
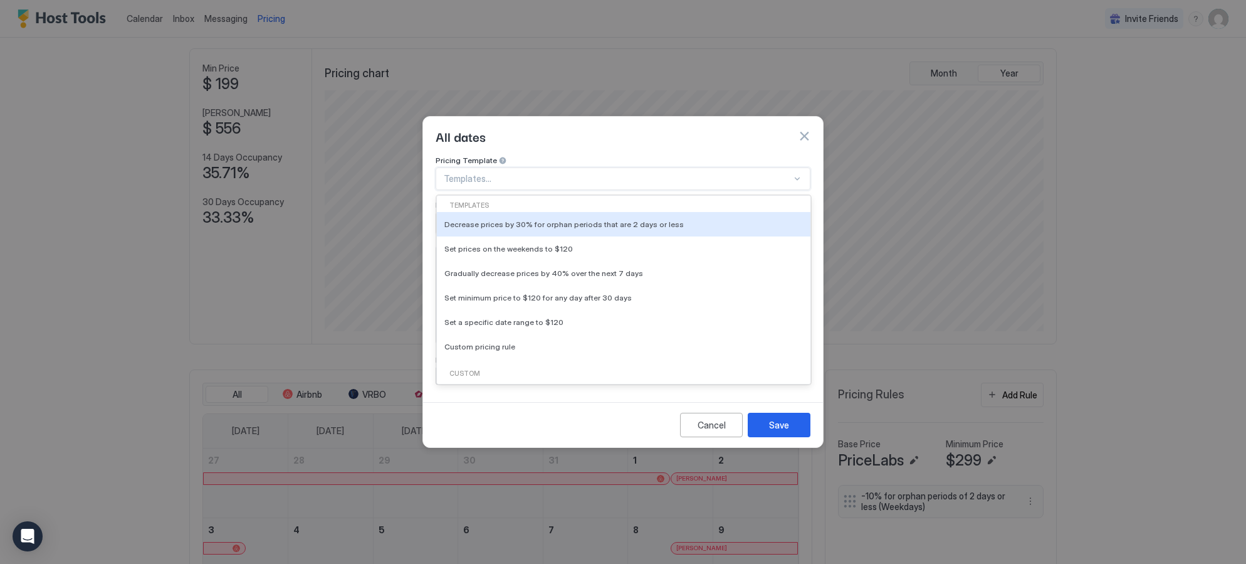
click at [743, 173] on div at bounding box center [618, 178] width 348 height 11
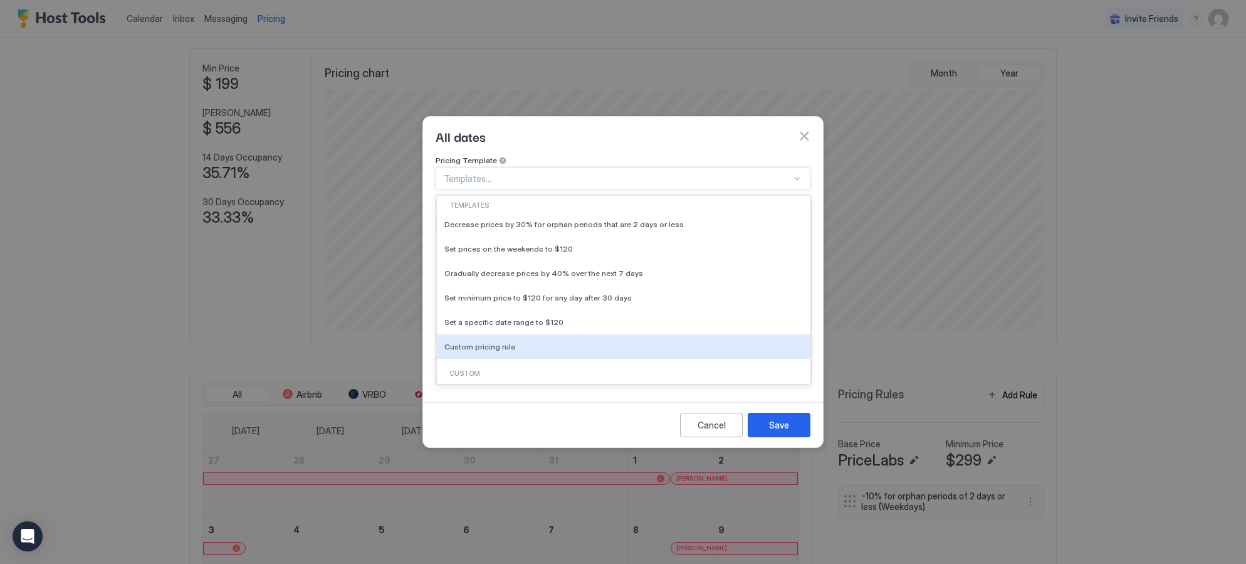
click at [498, 369] on div "Custom" at bounding box center [624, 374] width 364 height 10
click at [461, 369] on div "Custom" at bounding box center [624, 374] width 364 height 10
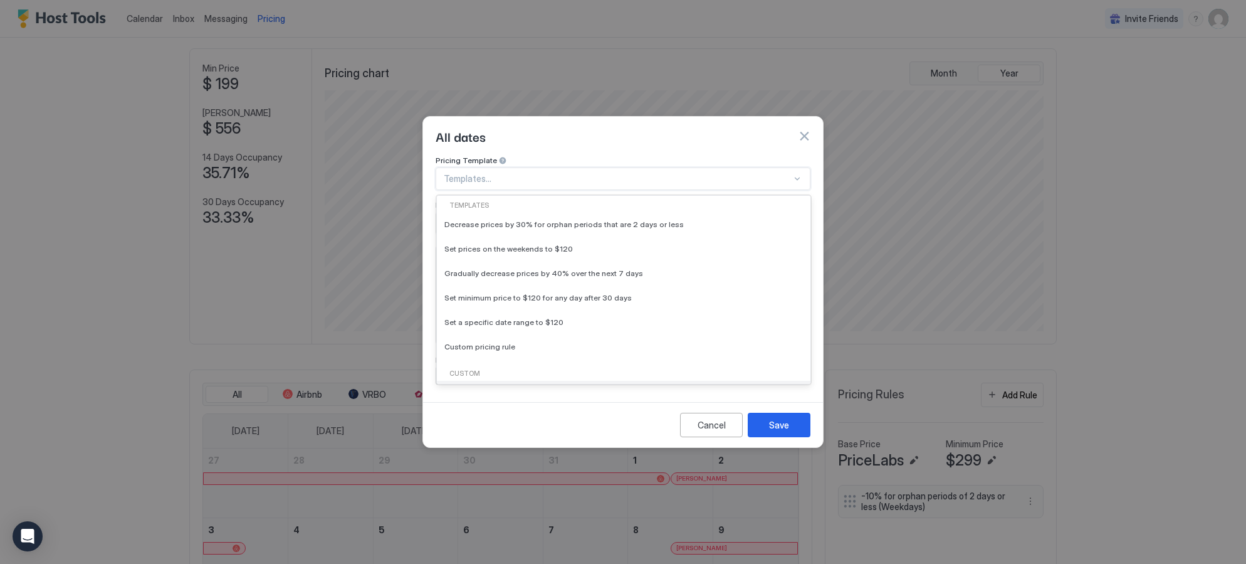
scroll to position [26, 0]
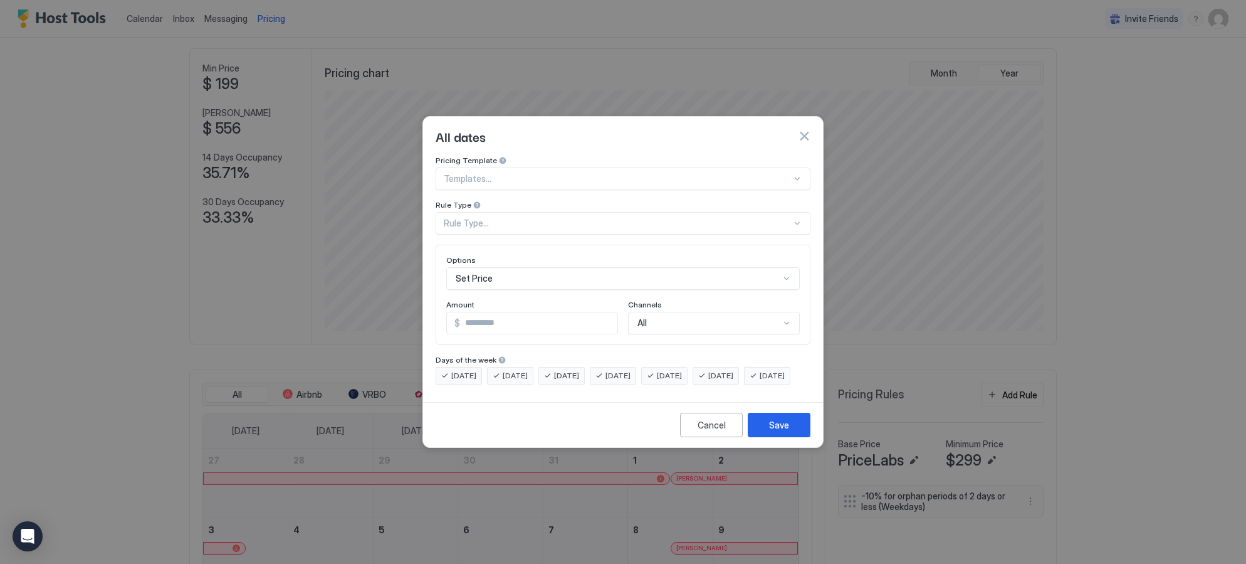
click at [621, 397] on div "Pricing Template Templates... Rule Type Rule Type... Options Set Price Amount $…" at bounding box center [623, 275] width 400 height 241
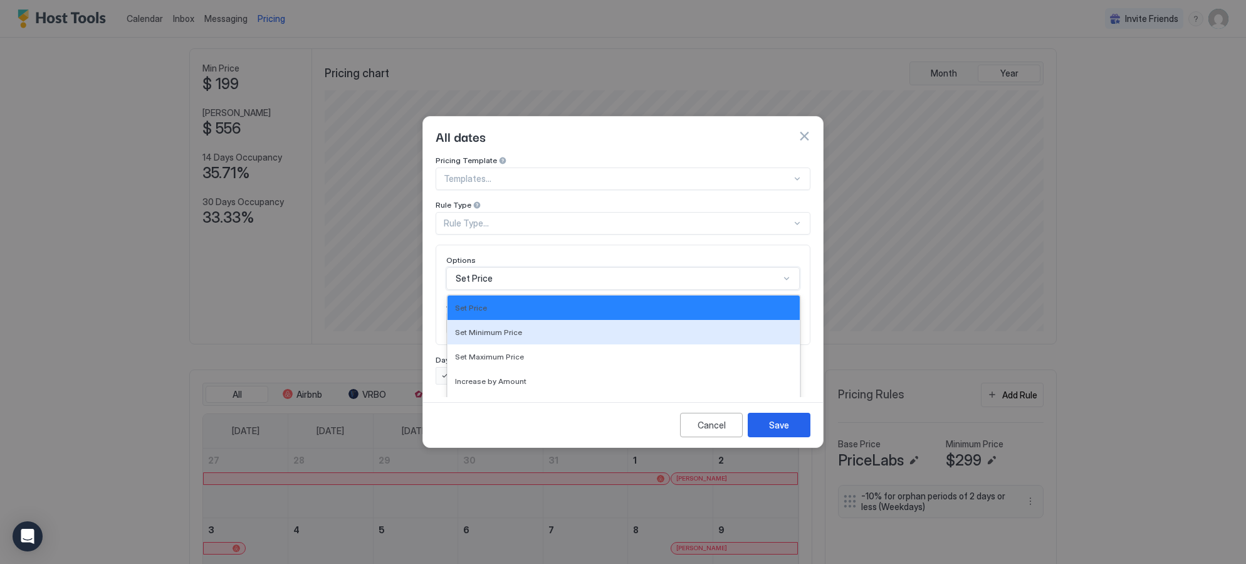
scroll to position [65, 0]
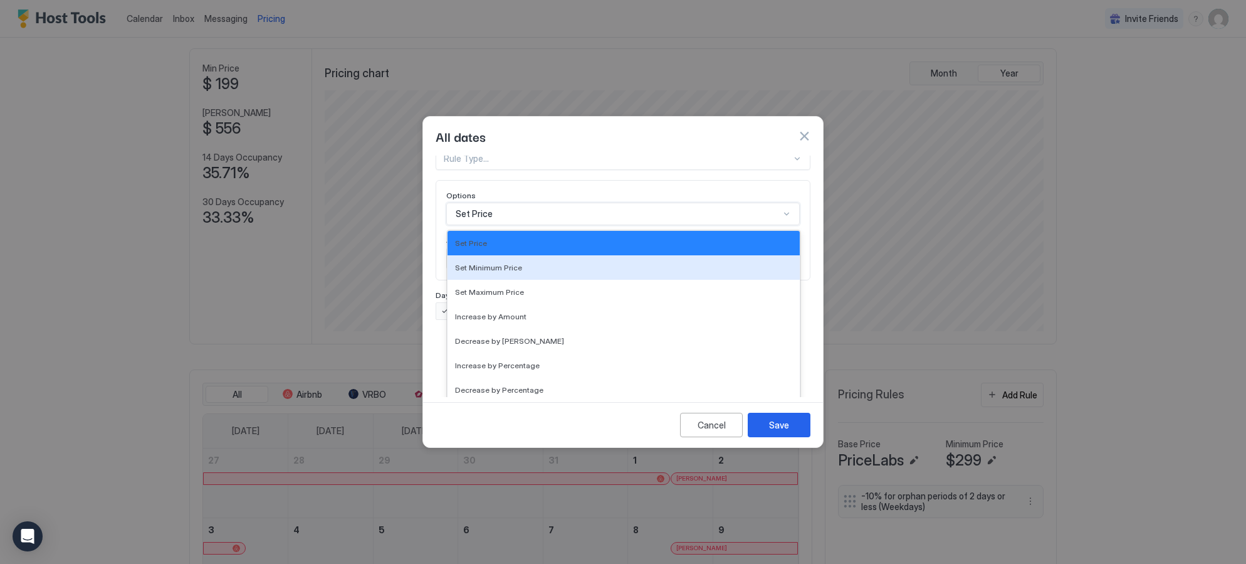
click at [638, 225] on div "Set Minimum Price, 2 of 17. 17 results available. Use Up and Down to choose opt…" at bounding box center [623, 214] width 354 height 23
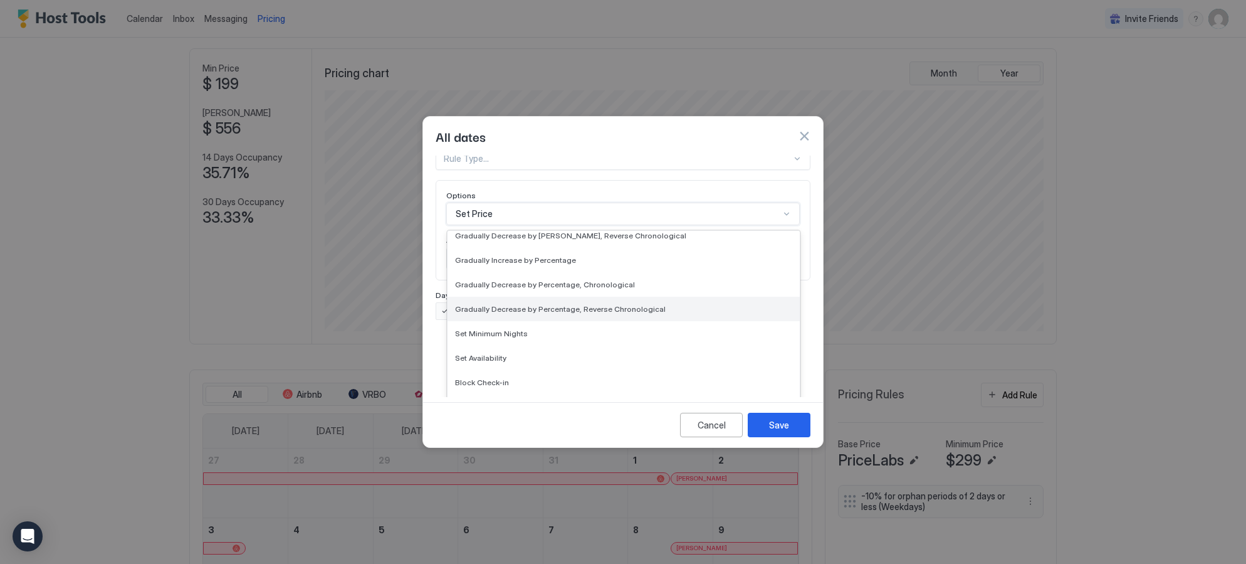
scroll to position [221, 0]
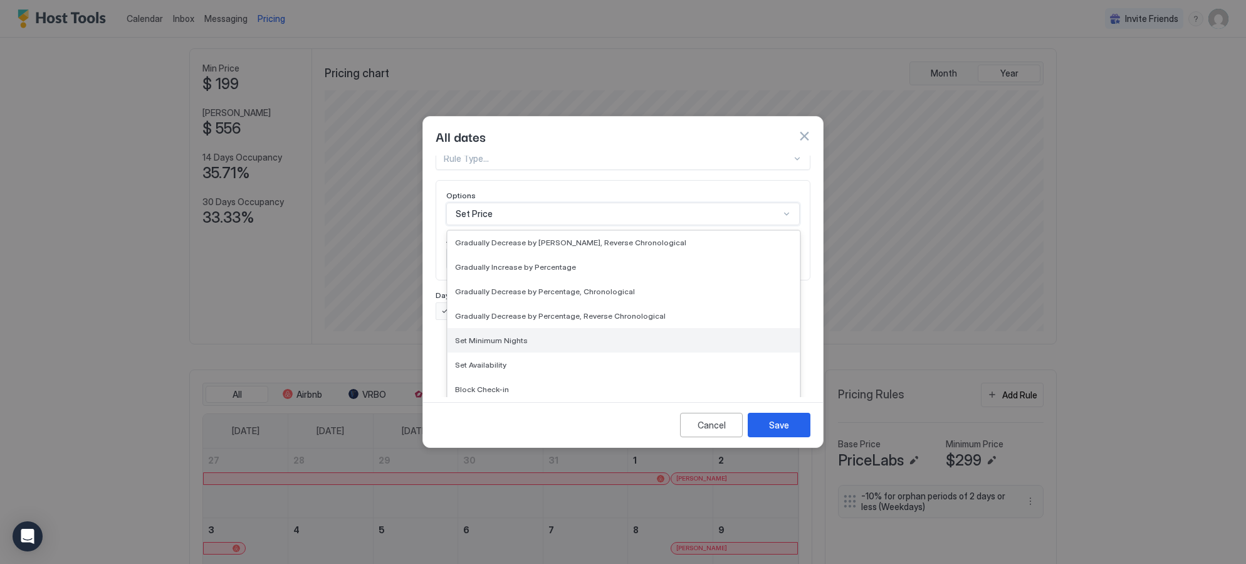
click at [600, 335] on div "Set Minimum Nights" at bounding box center [623, 339] width 337 height 9
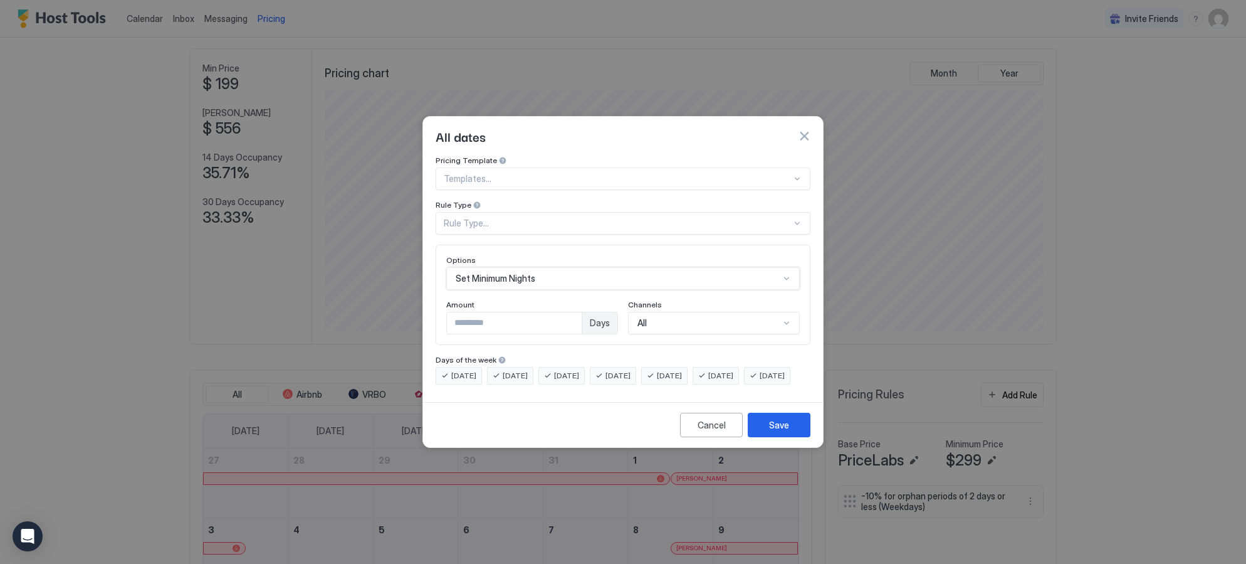
scroll to position [0, 0]
click at [669, 315] on div "Booking, 4 of 7. 7 results available. Use Up and Down to choose options, press …" at bounding box center [714, 323] width 172 height 23
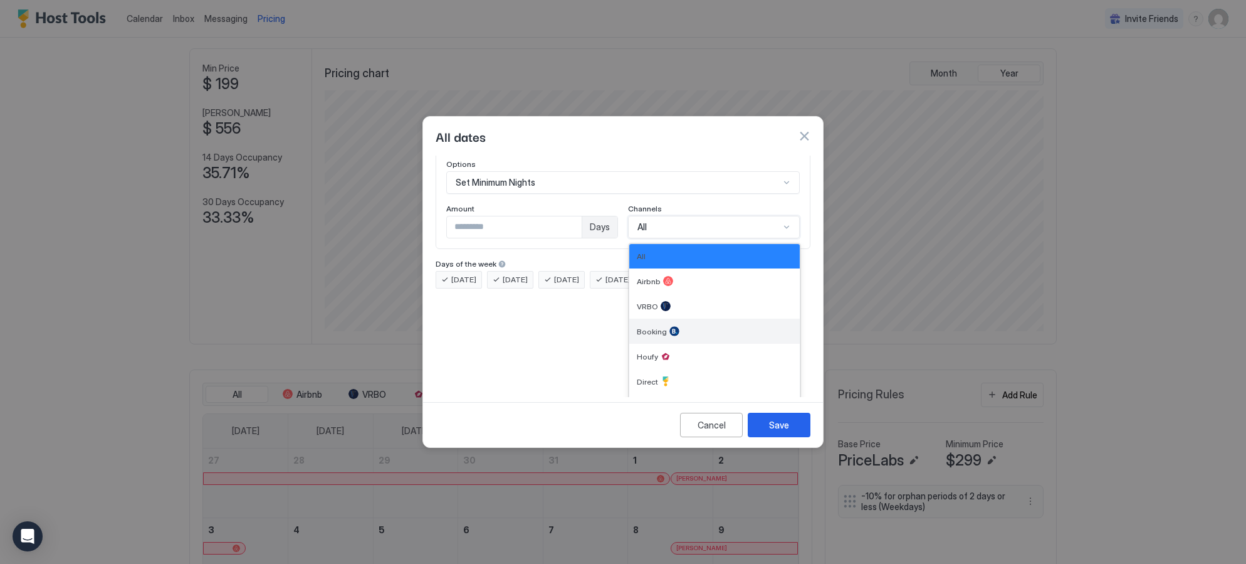
click at [670, 326] on div at bounding box center [675, 331] width 10 height 10
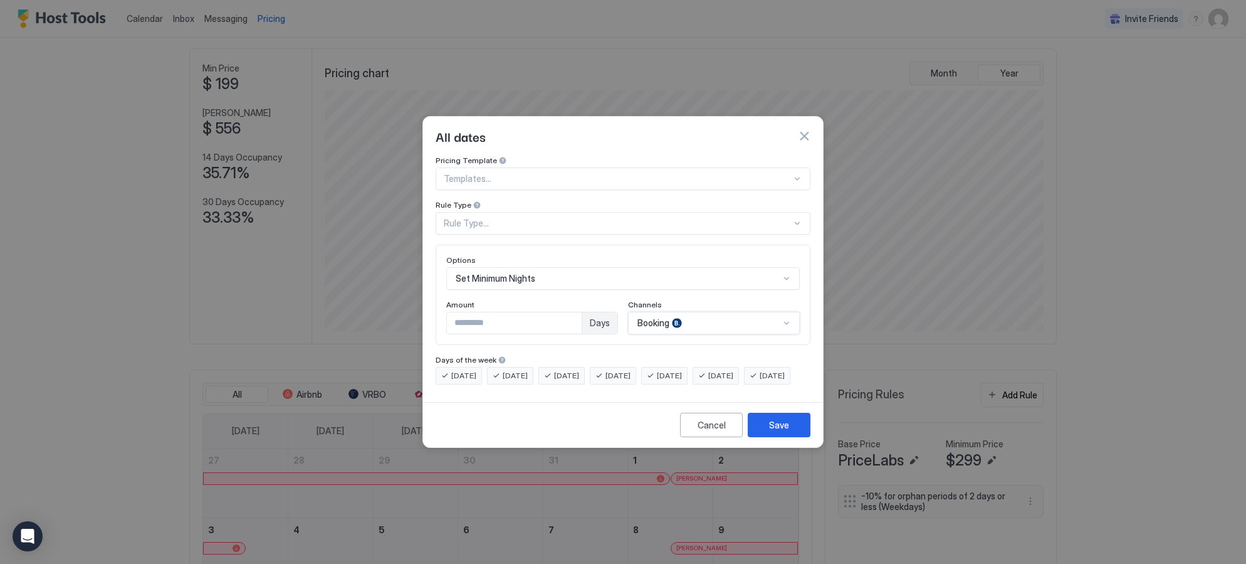
scroll to position [0, 0]
click at [573, 312] on input "*" at bounding box center [514, 322] width 135 height 21
click at [571, 312] on input "*" at bounding box center [514, 322] width 135 height 21
click at [572, 318] on input "*" at bounding box center [514, 322] width 135 height 21
click at [572, 315] on input "*" at bounding box center [514, 322] width 135 height 21
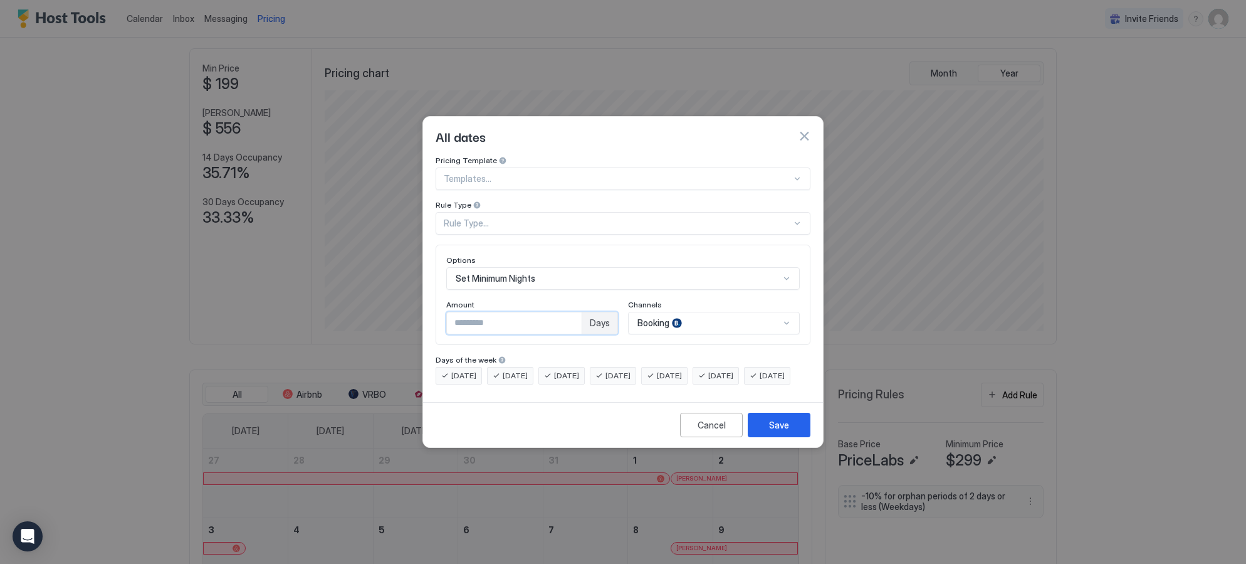
type input "*"
click at [571, 312] on input "*" at bounding box center [514, 322] width 135 height 21
click at [653, 212] on div "Rule Type..." at bounding box center [623, 223] width 375 height 23
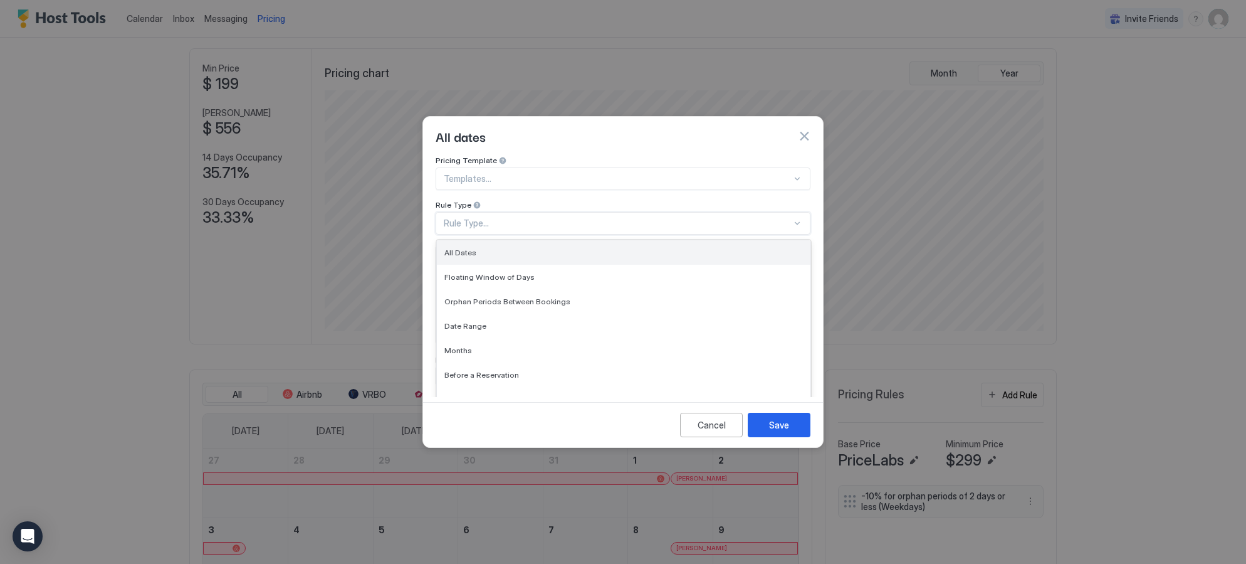
click at [587, 240] on div "All Dates" at bounding box center [624, 252] width 374 height 24
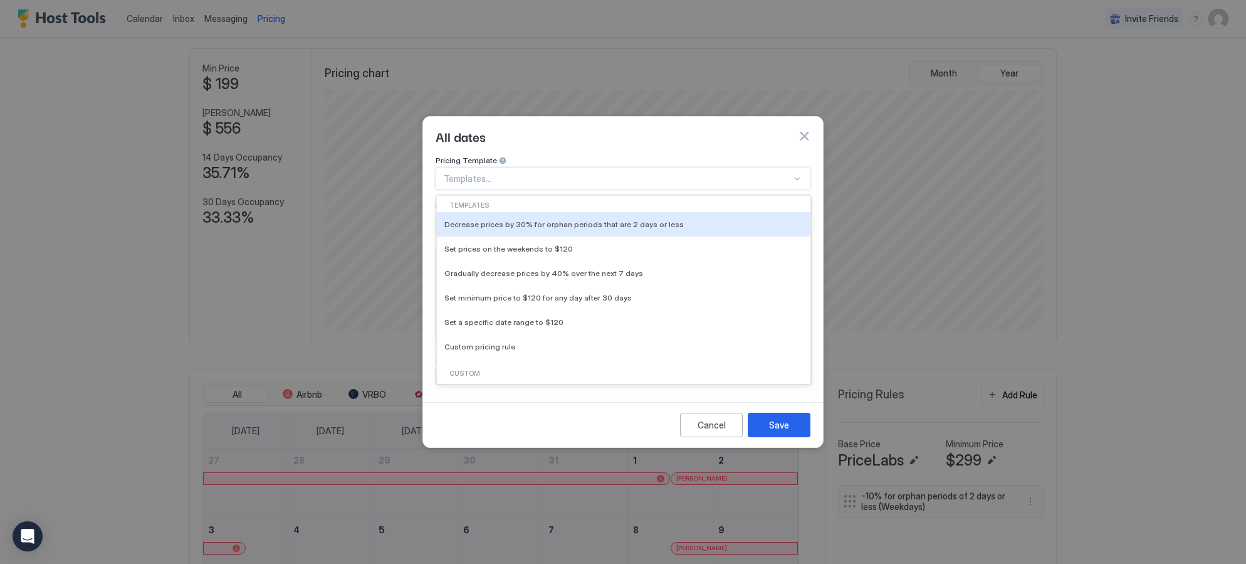
click at [580, 173] on div at bounding box center [618, 178] width 348 height 11
click at [581, 155] on div "Pricing Template" at bounding box center [623, 161] width 375 height 12
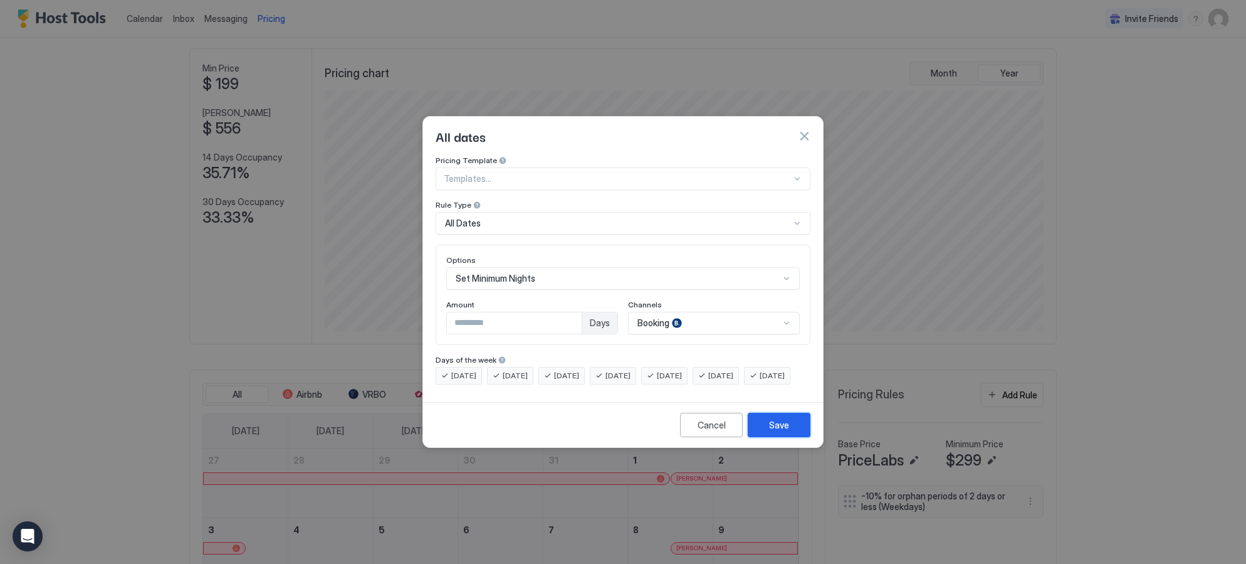
click at [771, 431] on div "Save" at bounding box center [779, 424] width 20 height 13
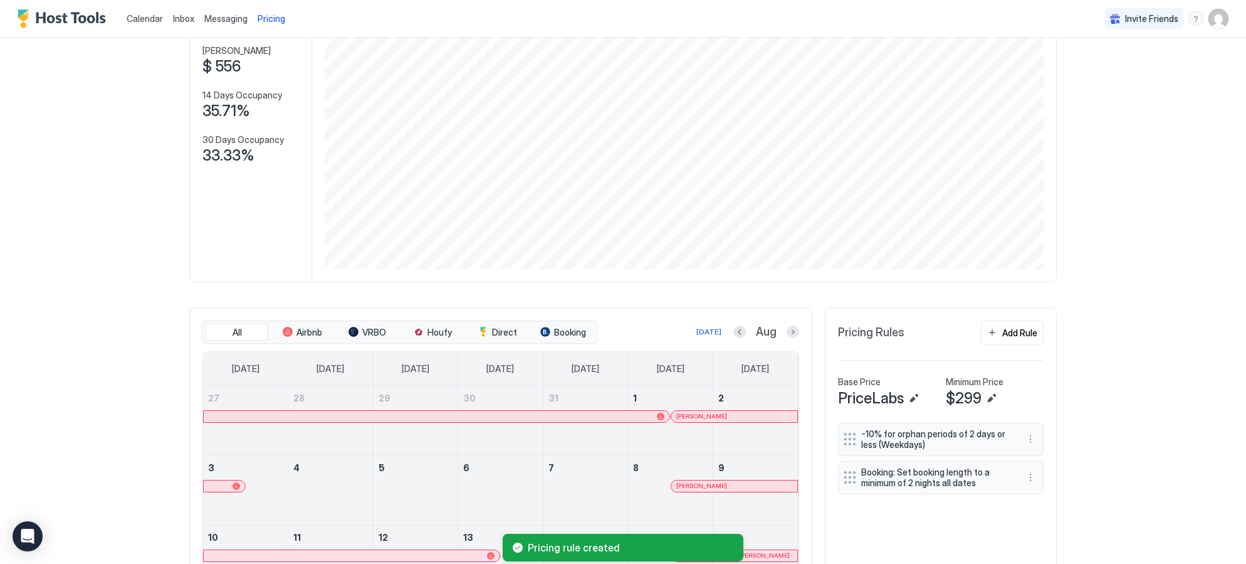
scroll to position [116, 0]
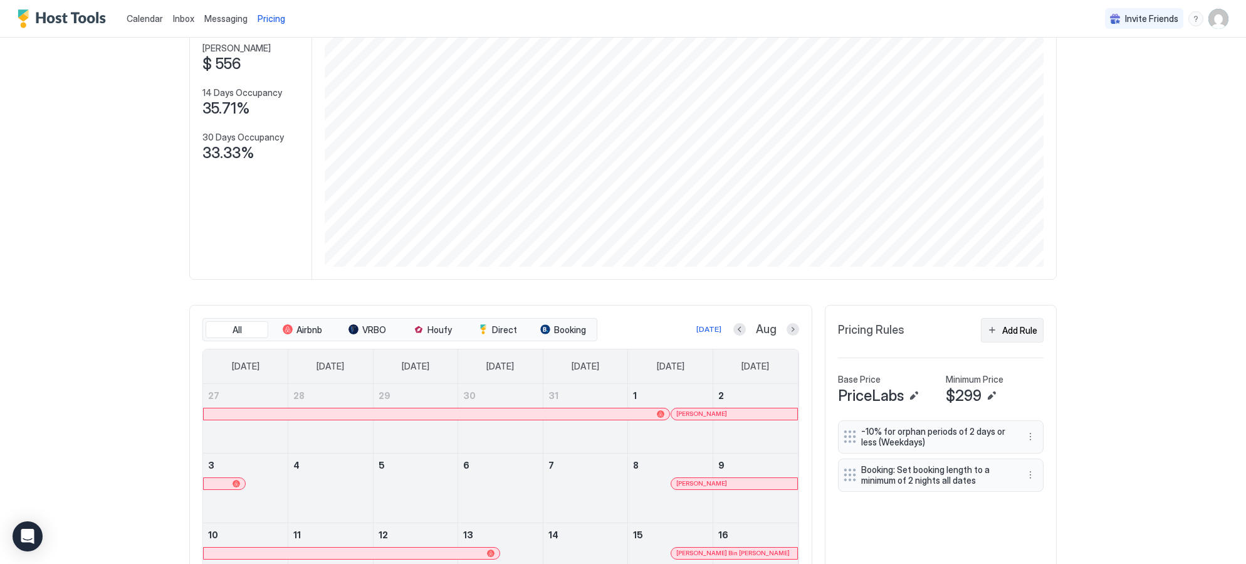
click at [1006, 331] on div "Add Rule" at bounding box center [1020, 330] width 35 height 13
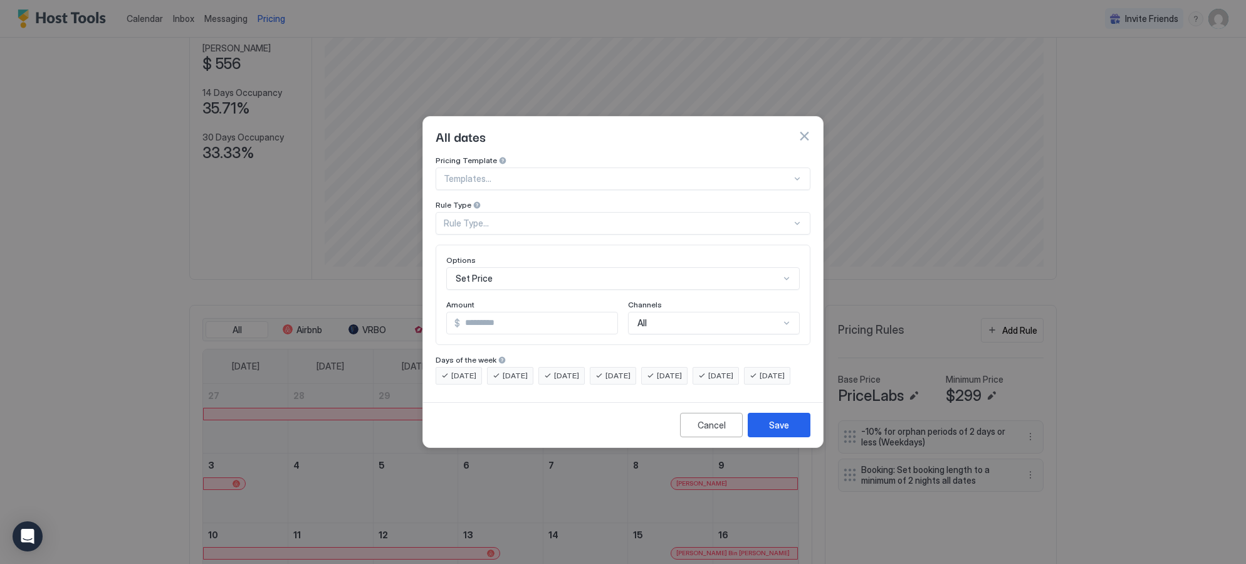
scroll to position [96, 0]
click at [684, 312] on div "All" at bounding box center [714, 323] width 172 height 23
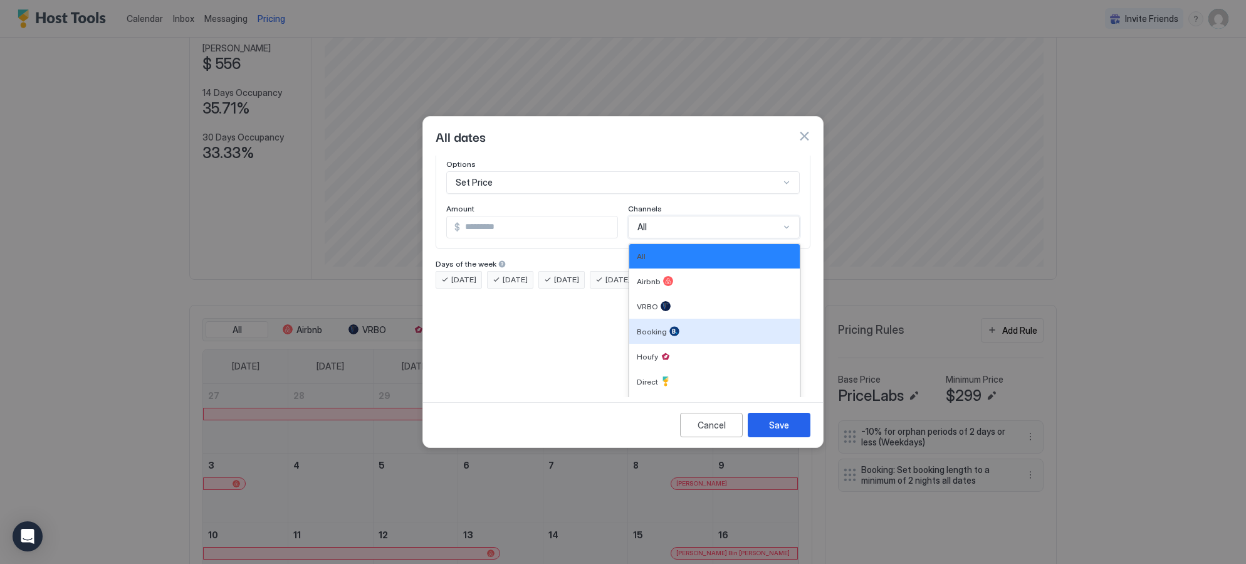
click at [675, 326] on div at bounding box center [675, 331] width 10 height 10
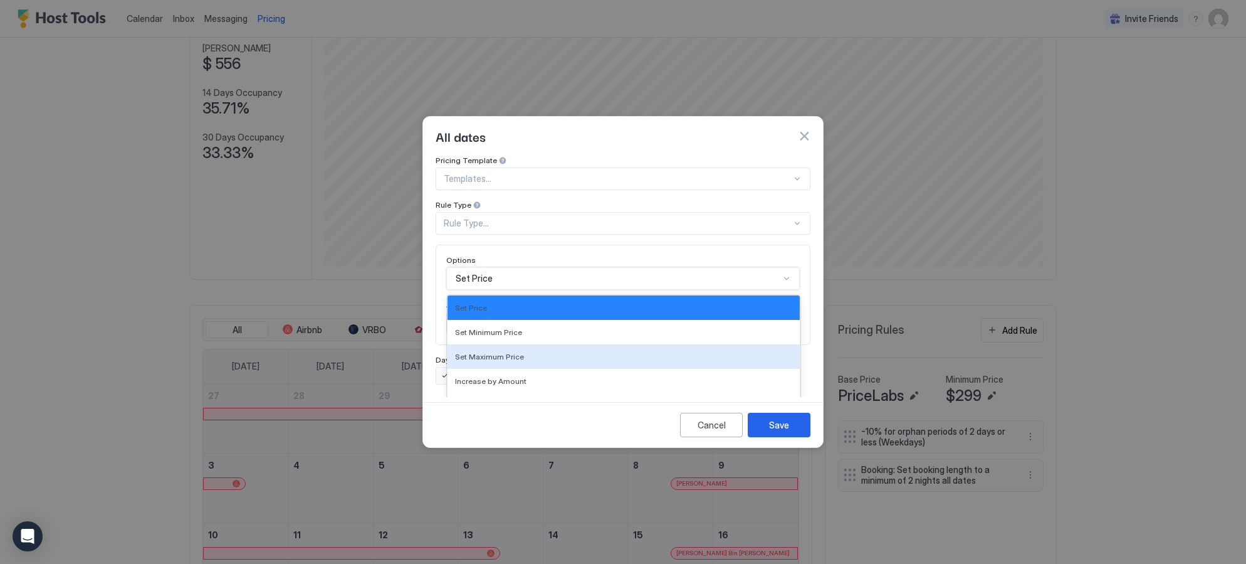
click at [527, 272] on div "Set Maximum Price, 3 of 17. 17 results available. Use Up and Down to choose opt…" at bounding box center [623, 278] width 354 height 23
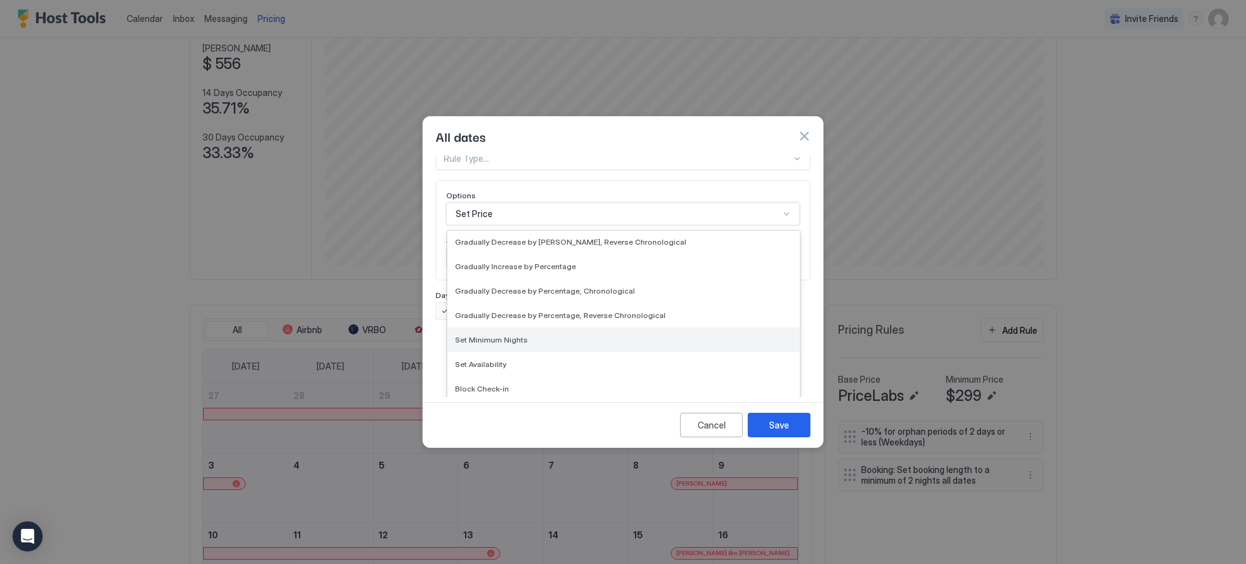
scroll to position [228, 0]
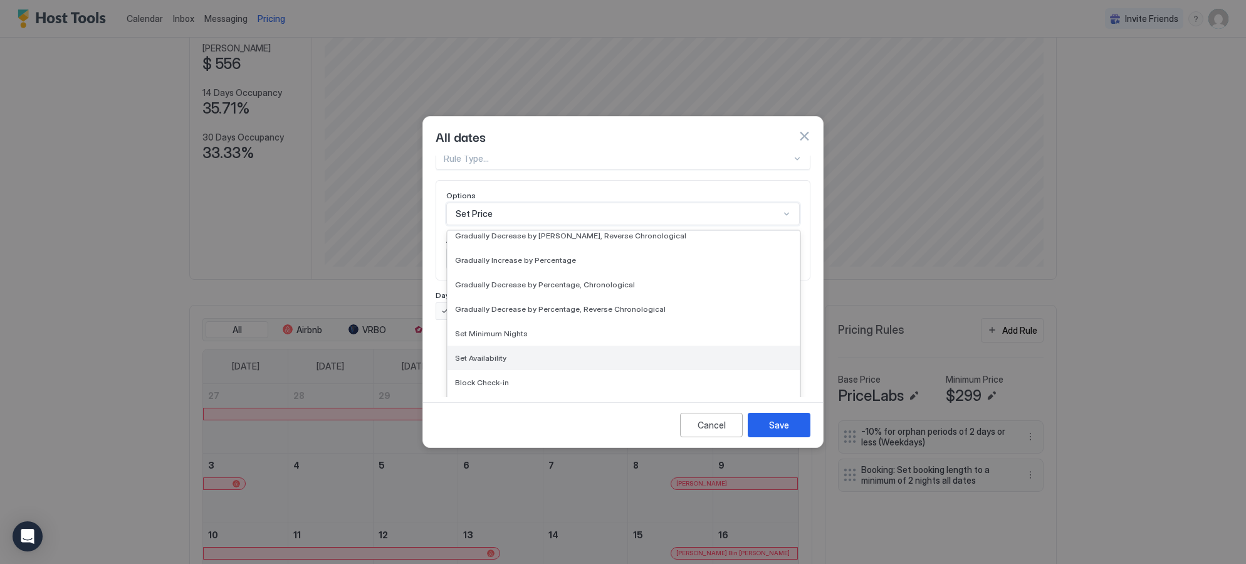
click at [503, 353] on span "Set Availability" at bounding box center [480, 357] width 51 height 9
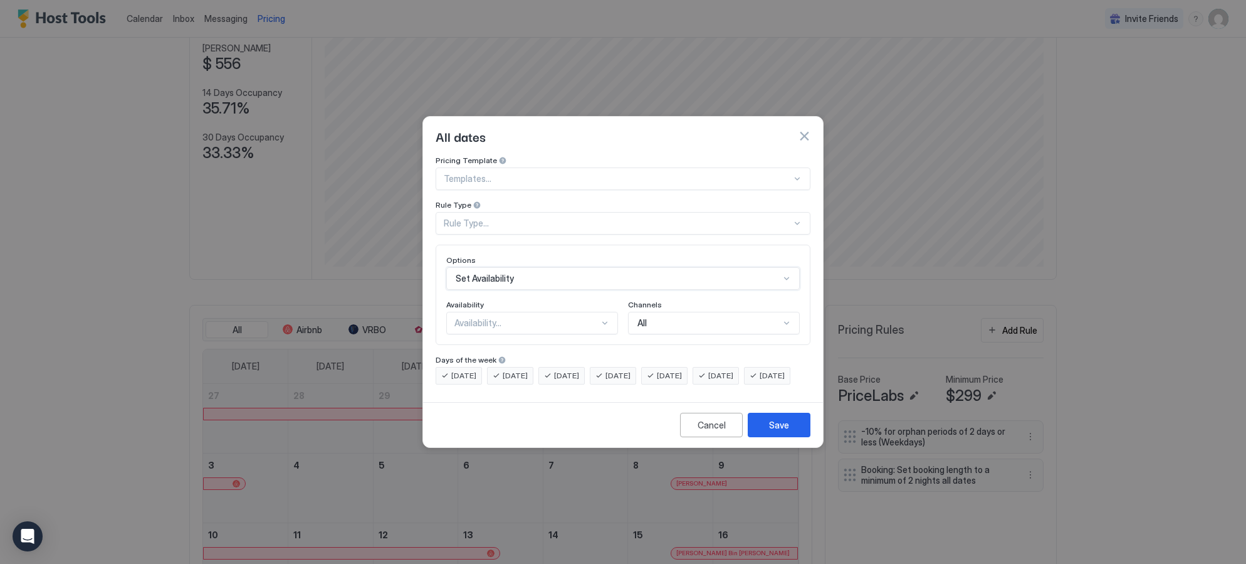
scroll to position [0, 0]
click at [526, 317] on div "Availability..." at bounding box center [527, 322] width 145 height 11
click at [531, 300] on div "Availability" at bounding box center [532, 306] width 172 height 12
click at [577, 174] on div "Templates..." at bounding box center [623, 178] width 375 height 23
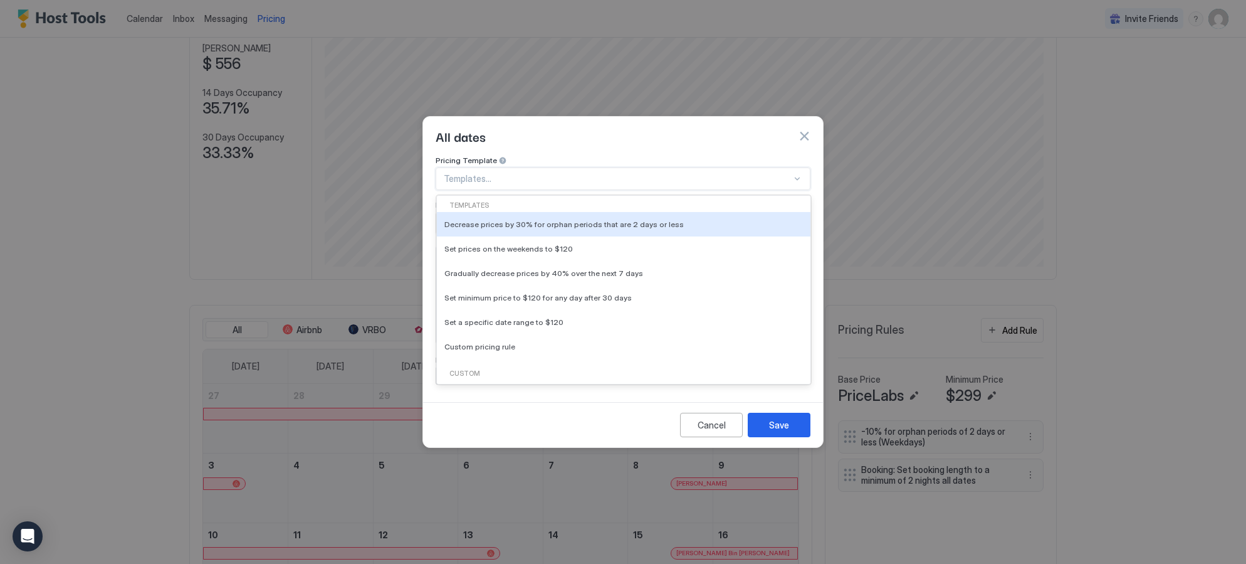
click at [645, 155] on div "Pricing Template" at bounding box center [623, 161] width 375 height 12
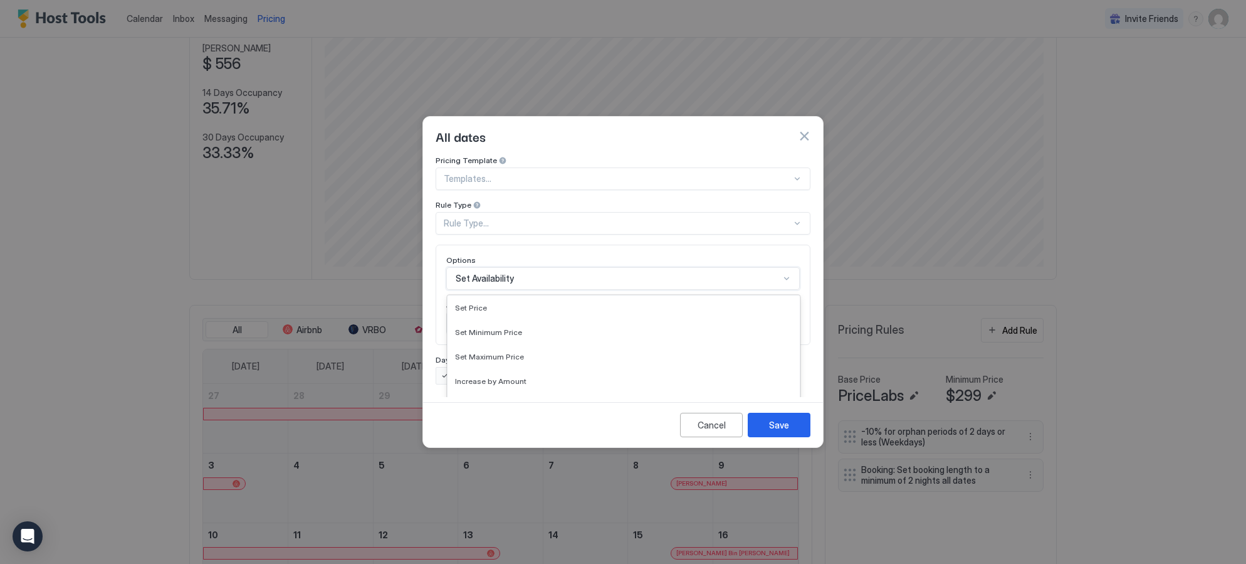
click at [551, 268] on div "Gradually Decrease by Amount, Reverse Chronological, 10 of 17. 17 results avail…" at bounding box center [623, 278] width 354 height 23
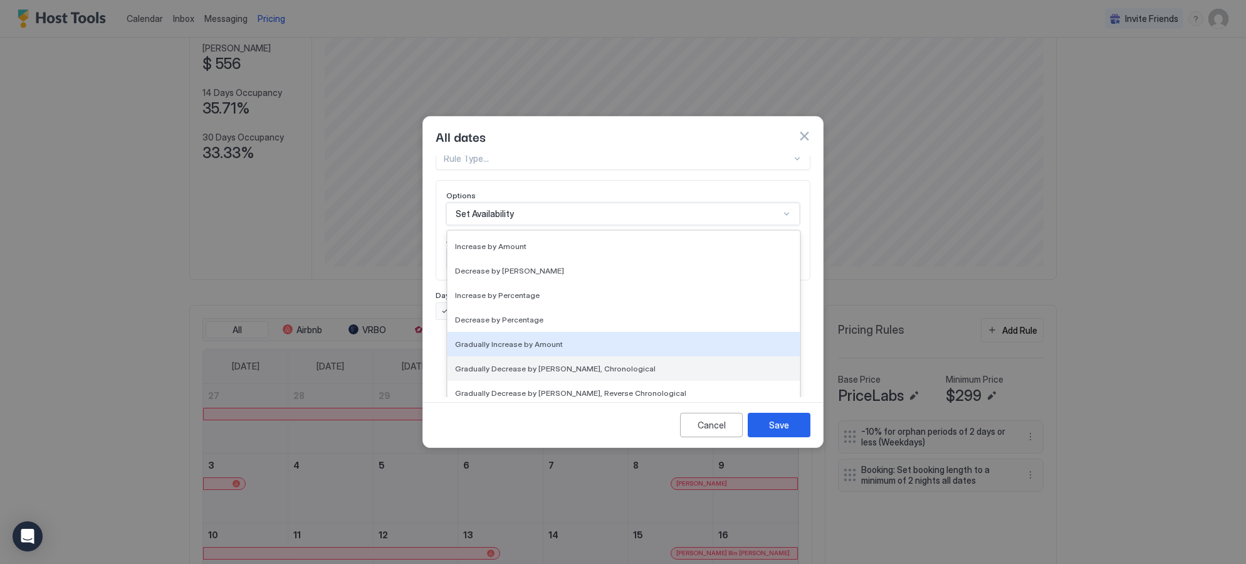
scroll to position [87, 0]
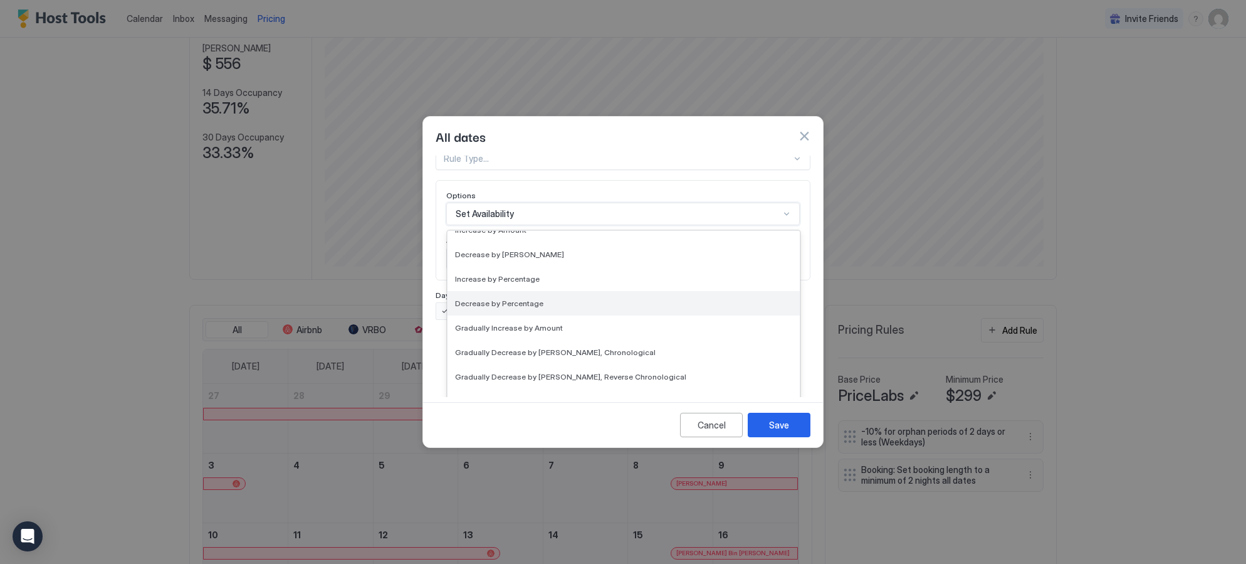
click at [531, 298] on span "Decrease by Percentage" at bounding box center [499, 302] width 88 height 9
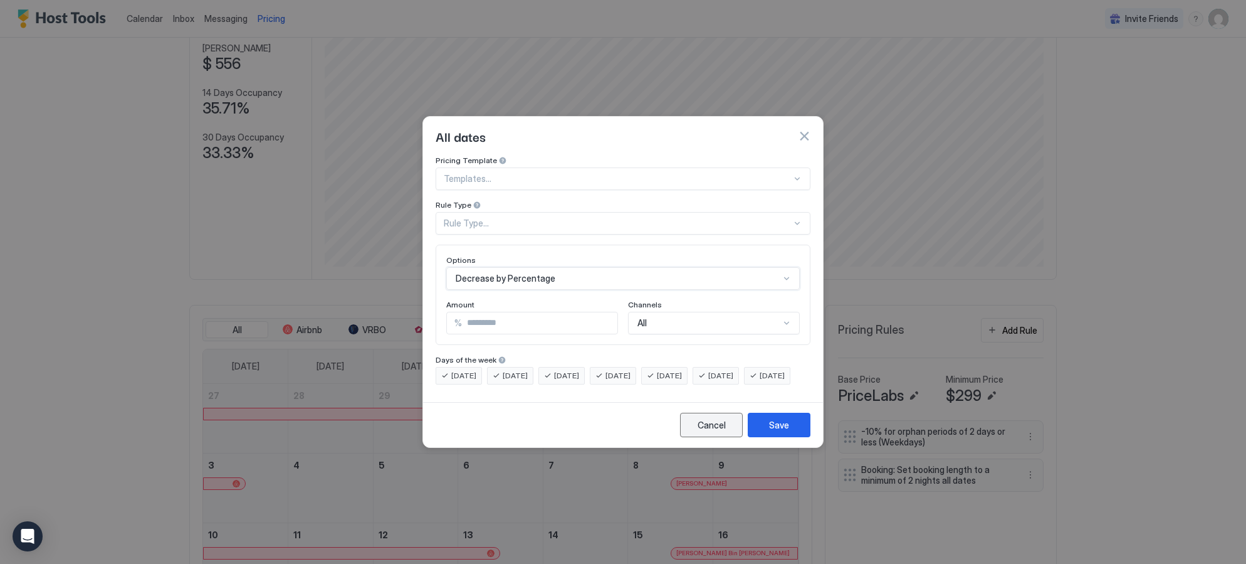
click at [722, 431] on div "Cancel" at bounding box center [712, 424] width 28 height 13
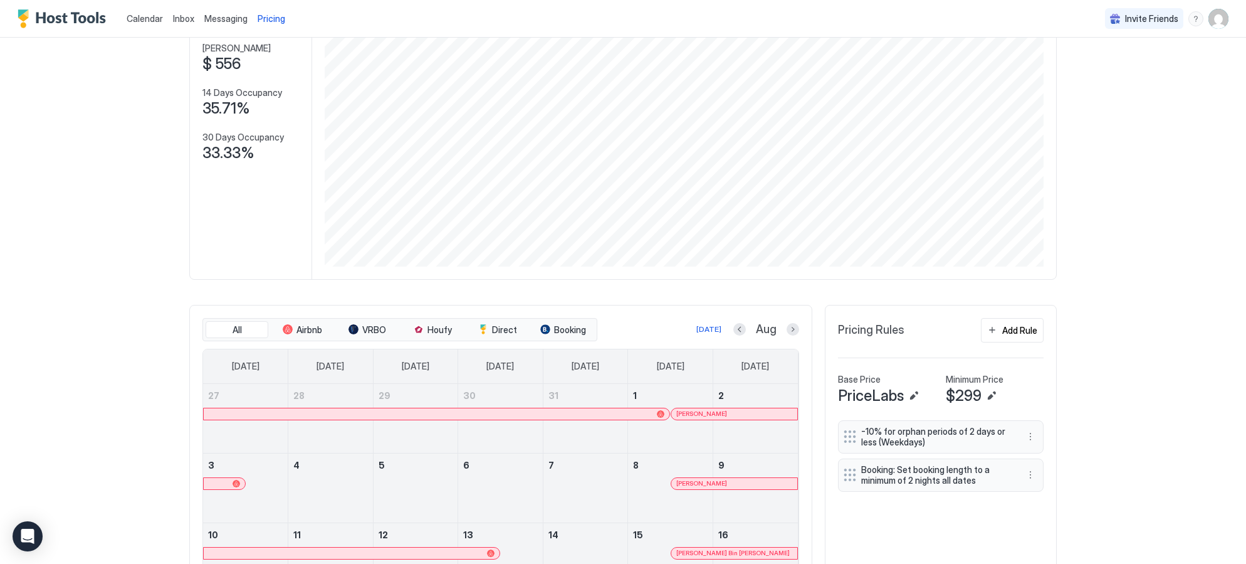
click at [1217, 19] on img "User profile" at bounding box center [1219, 19] width 20 height 20
click at [27, 526] on div "Open Intercom Messenger" at bounding box center [27, 536] width 33 height 33
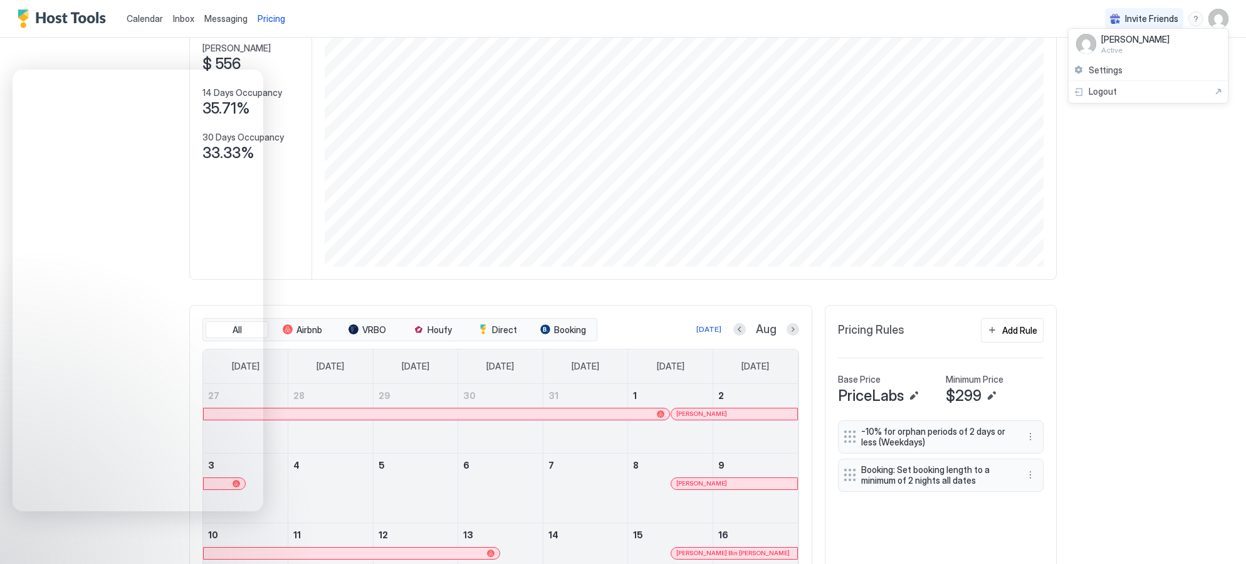
click at [1026, 334] on div at bounding box center [623, 282] width 1246 height 564
click at [1025, 332] on div "Add Rule" at bounding box center [1020, 330] width 35 height 13
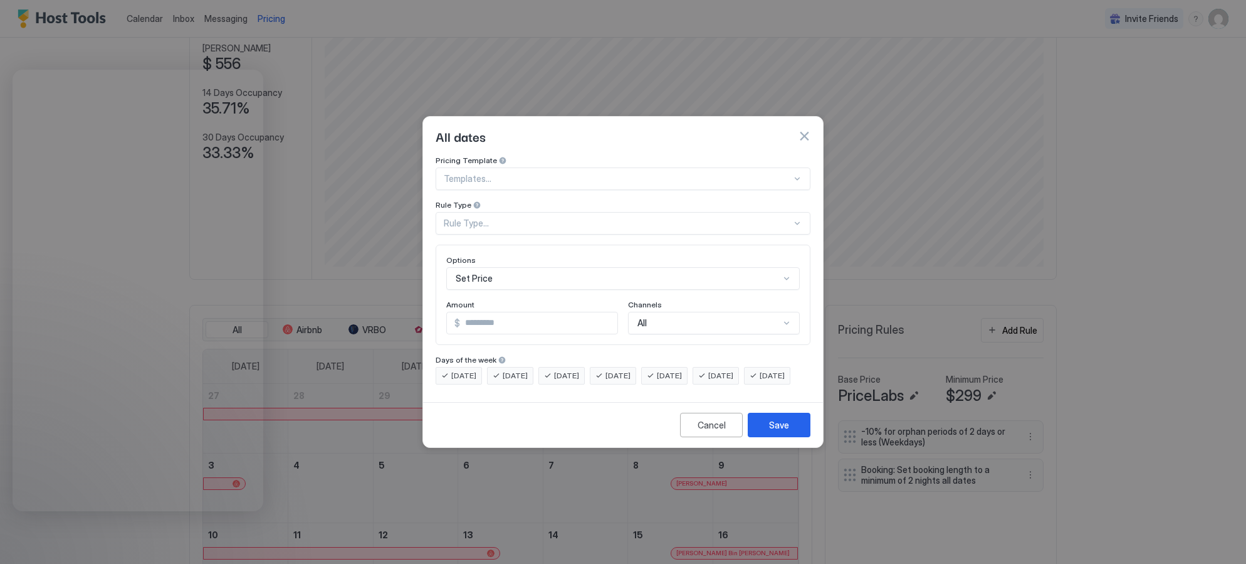
click at [616, 218] on div "Rule Type..." at bounding box center [618, 223] width 348 height 11
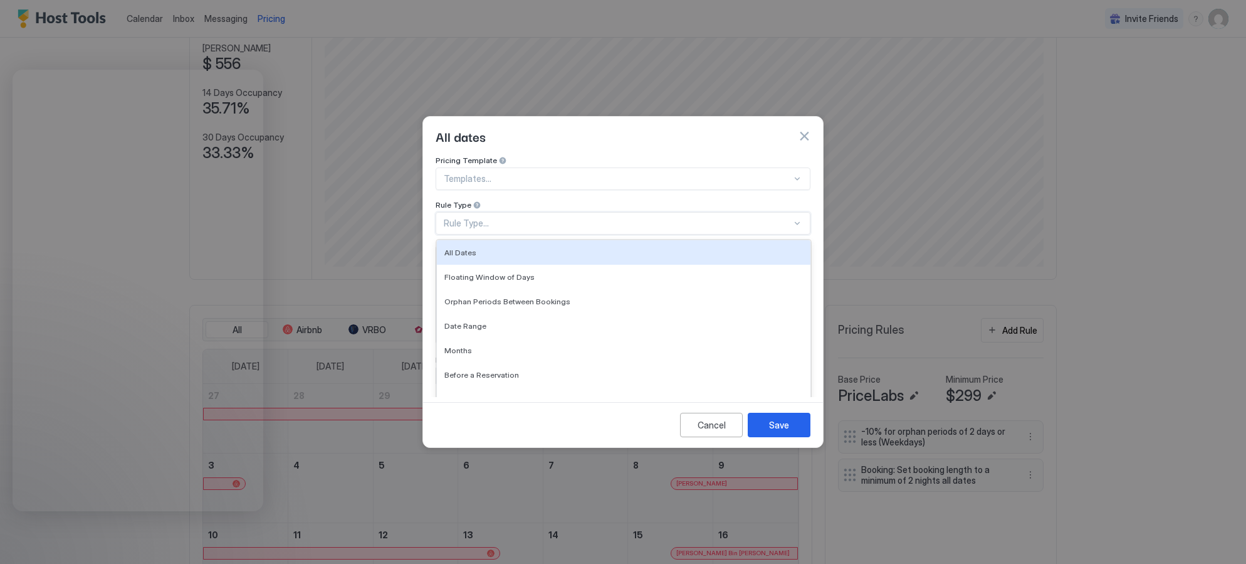
click at [803, 130] on button "button" at bounding box center [804, 136] width 13 height 13
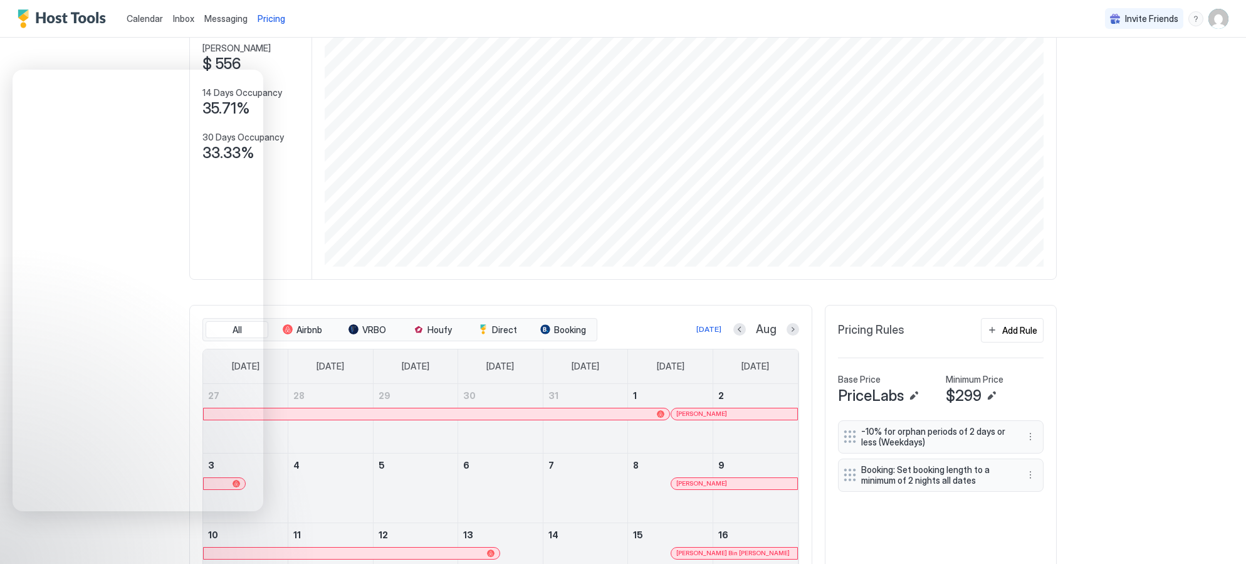
click at [277, 17] on span "Pricing" at bounding box center [272, 18] width 28 height 11
click at [277, 18] on span "Pricing" at bounding box center [272, 18] width 28 height 11
click at [1021, 325] on div "Add Rule" at bounding box center [1020, 330] width 35 height 13
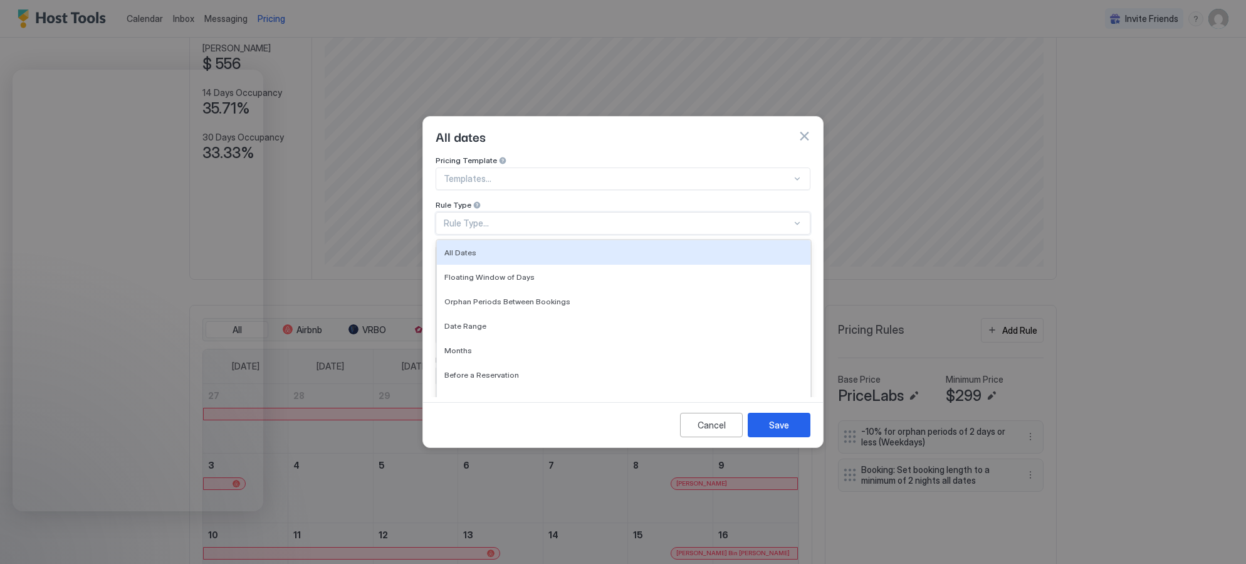
click at [581, 212] on div "Rule Type..." at bounding box center [623, 223] width 375 height 23
click at [469, 248] on span "All Dates" at bounding box center [461, 252] width 32 height 9
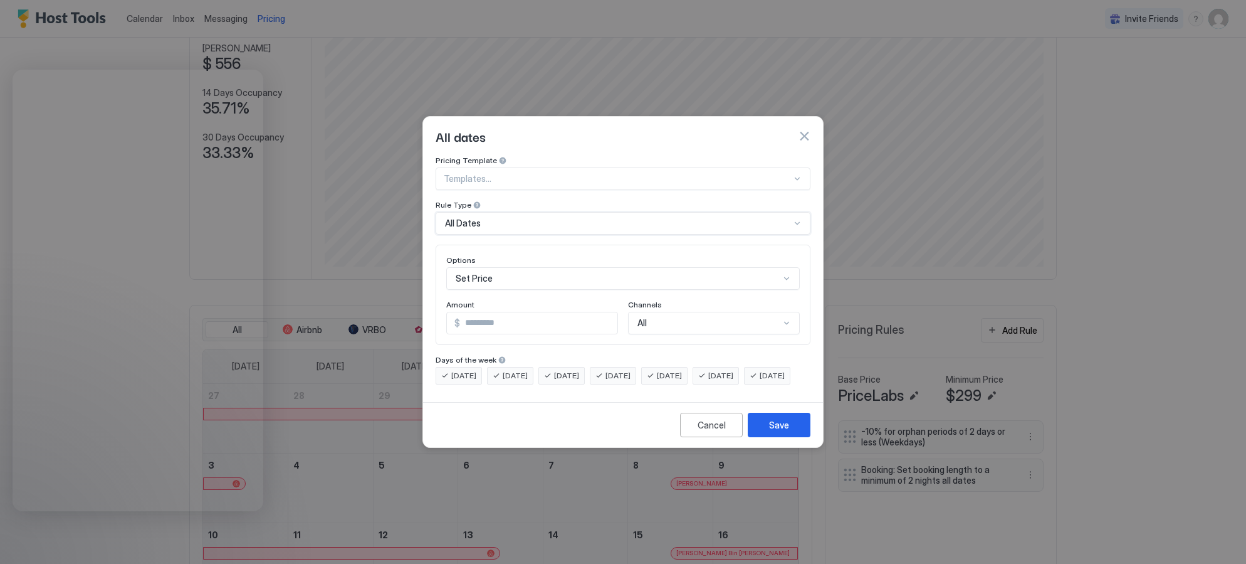
scroll to position [65, 0]
click at [490, 269] on div "Set Price" at bounding box center [623, 278] width 354 height 23
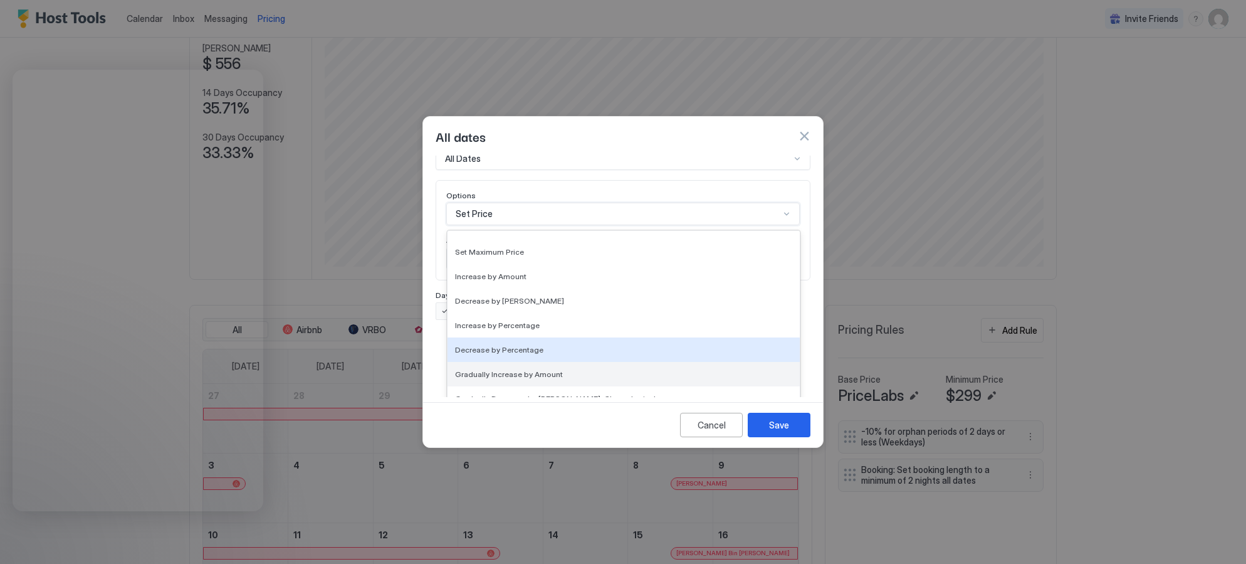
scroll to position [43, 0]
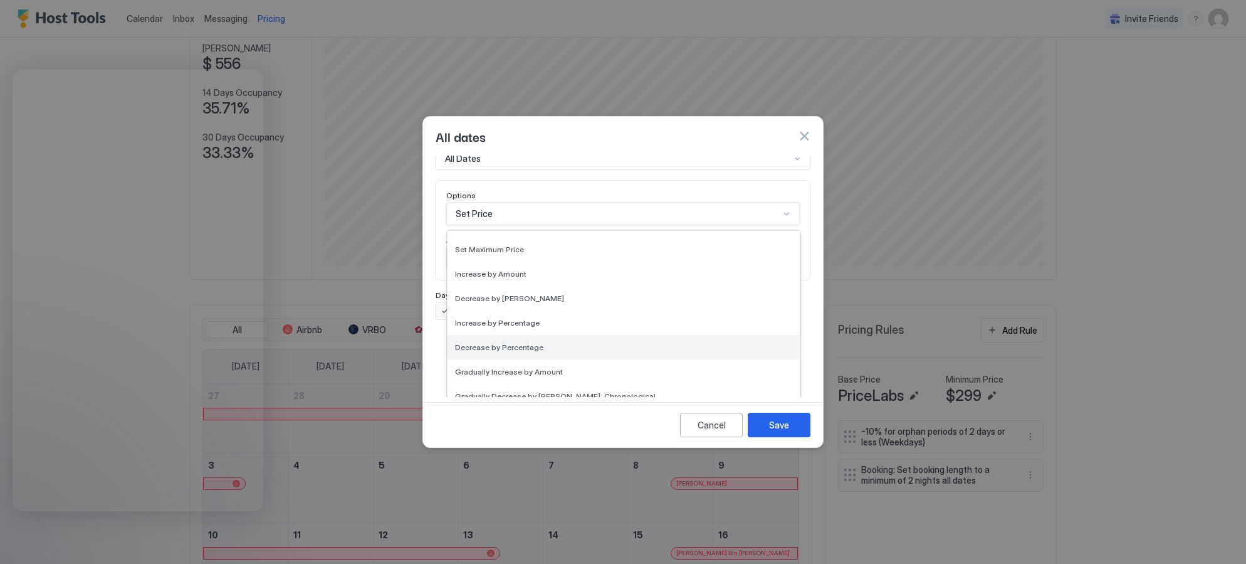
click at [515, 342] on span "Decrease by Percentage" at bounding box center [499, 346] width 88 height 9
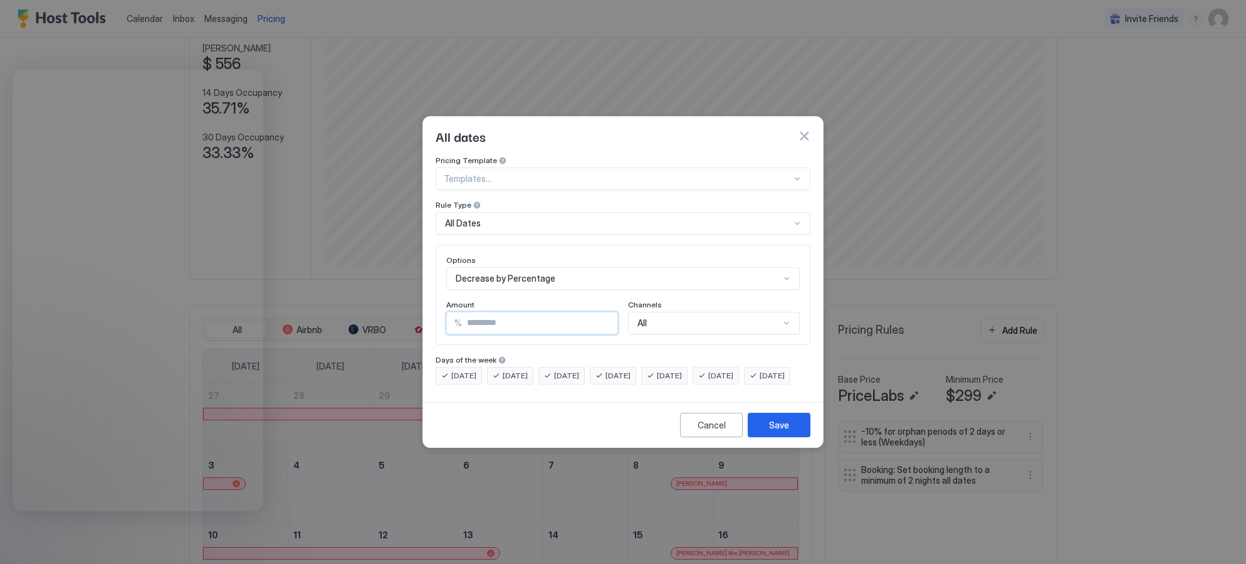
click at [515, 312] on input "*" at bounding box center [539, 322] width 155 height 21
type input "*"
type input "**"
click at [591, 334] on div "Pricing Template Templates... Rule Type All Dates Options Decrease by Percentag…" at bounding box center [623, 269] width 375 height 229
click at [668, 316] on div "All" at bounding box center [714, 323] width 172 height 23
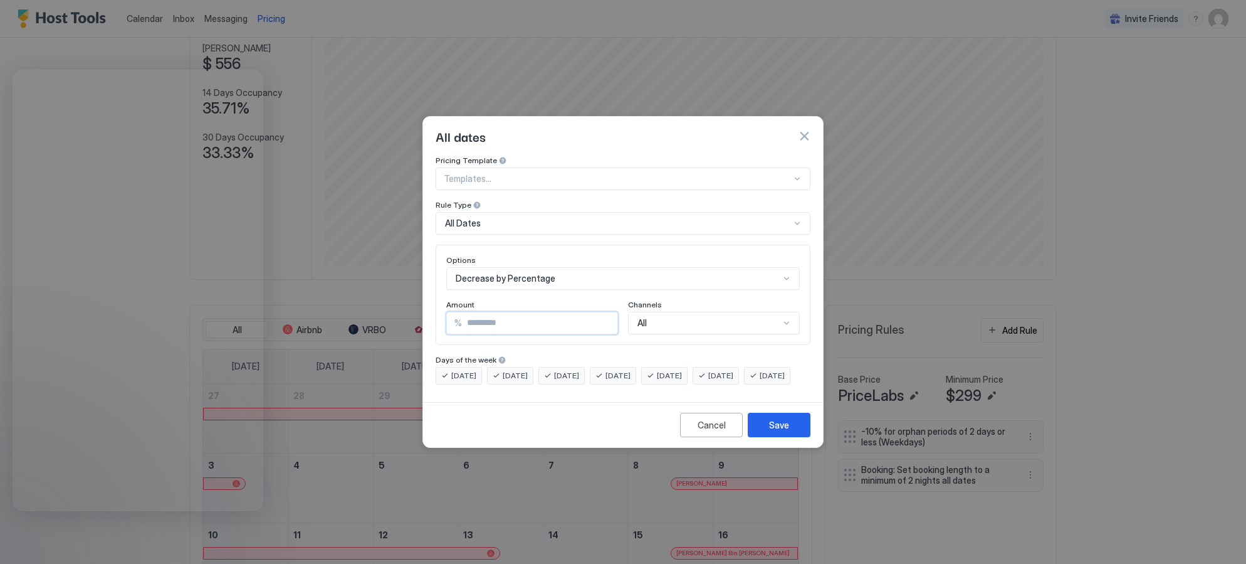
scroll to position [96, 0]
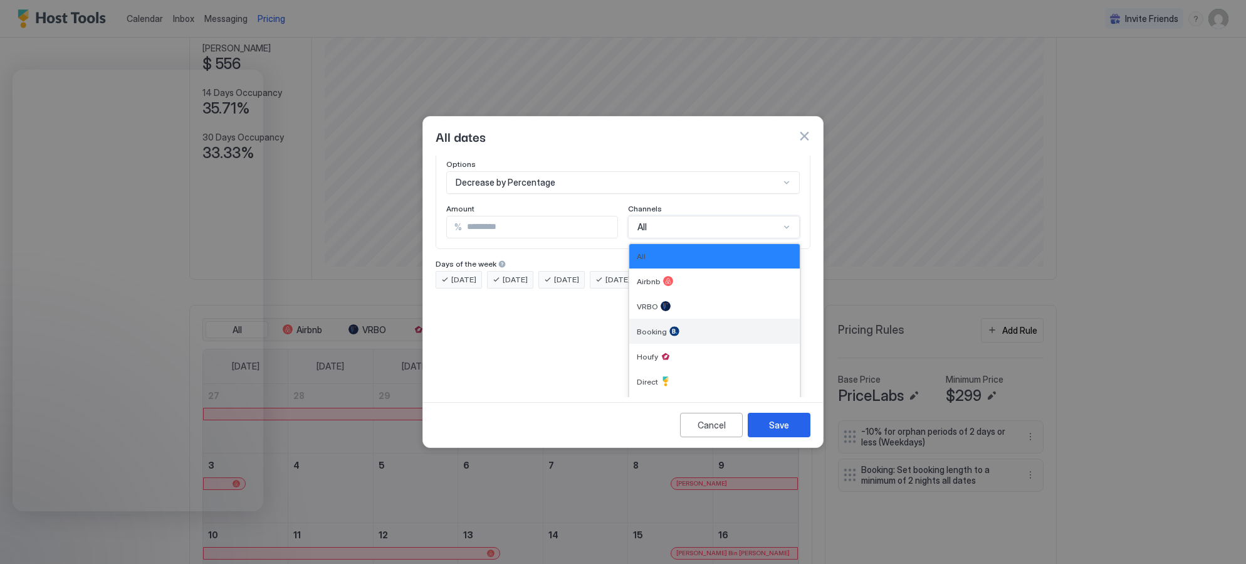
click at [670, 326] on div at bounding box center [675, 331] width 10 height 10
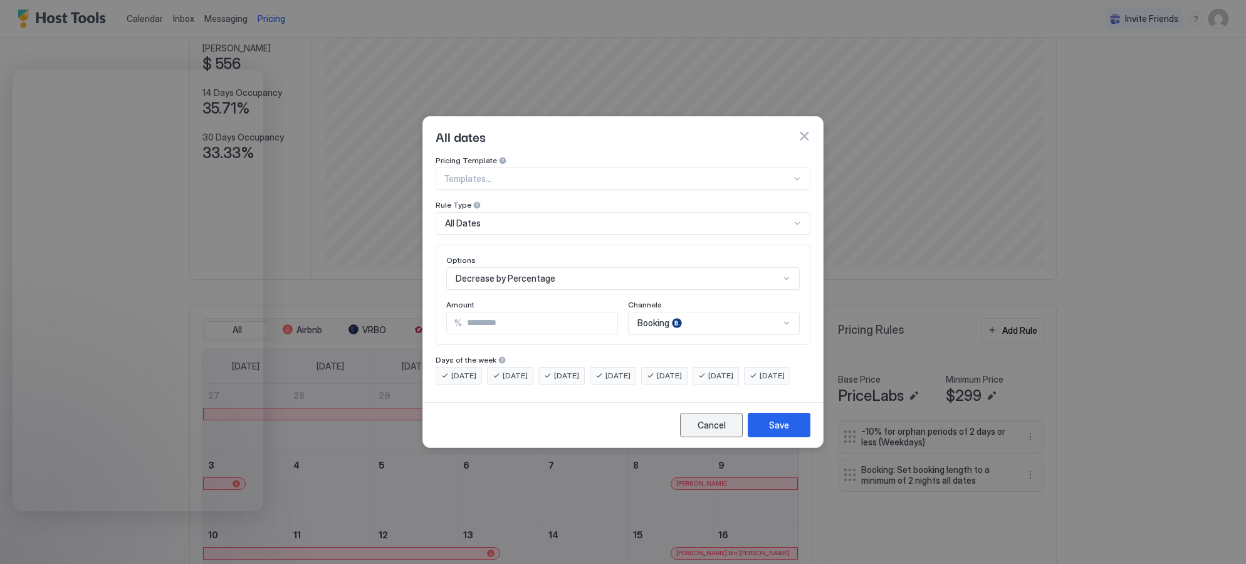
click at [702, 431] on div "Cancel" at bounding box center [712, 424] width 28 height 13
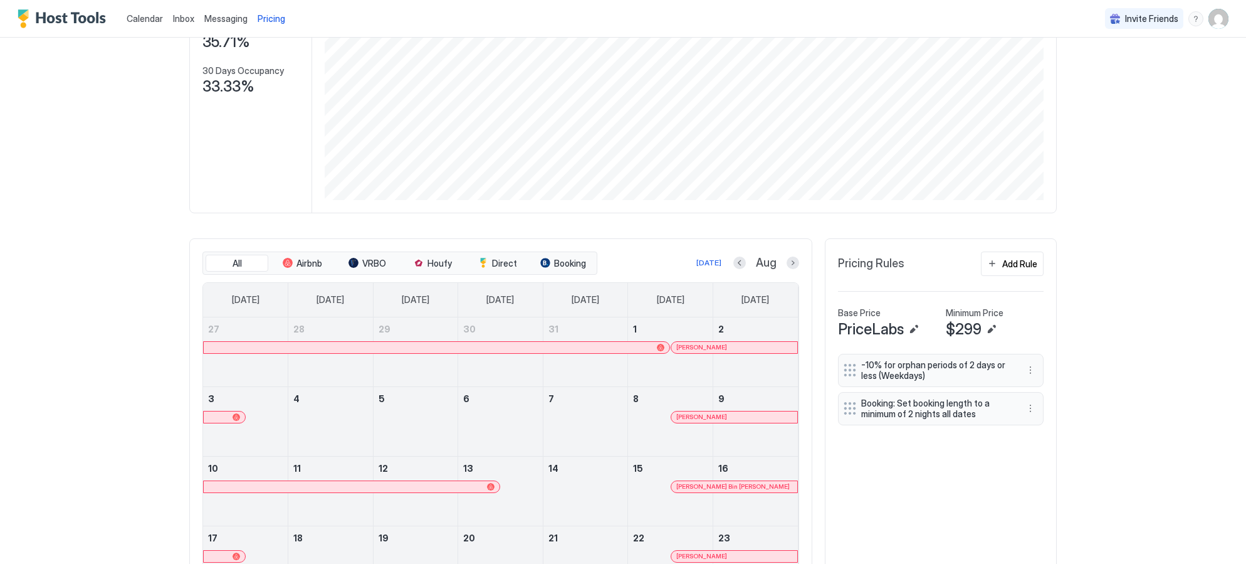
scroll to position [181, 0]
click at [1012, 270] on div "Add Rule" at bounding box center [1020, 265] width 35 height 13
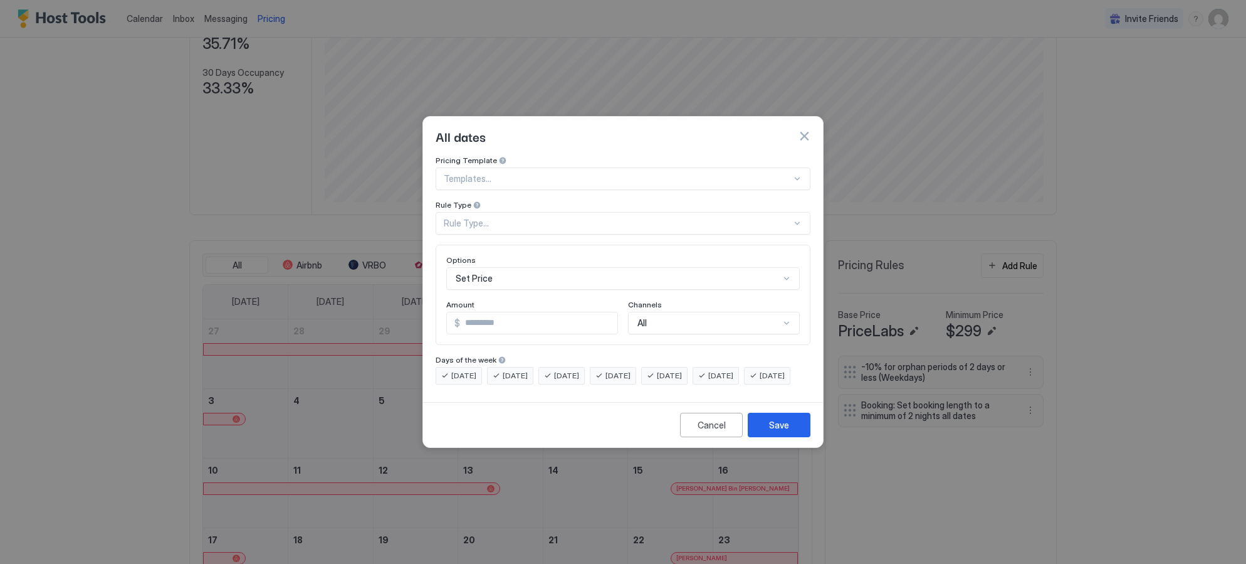
click at [661, 312] on div "All" at bounding box center [714, 323] width 172 height 23
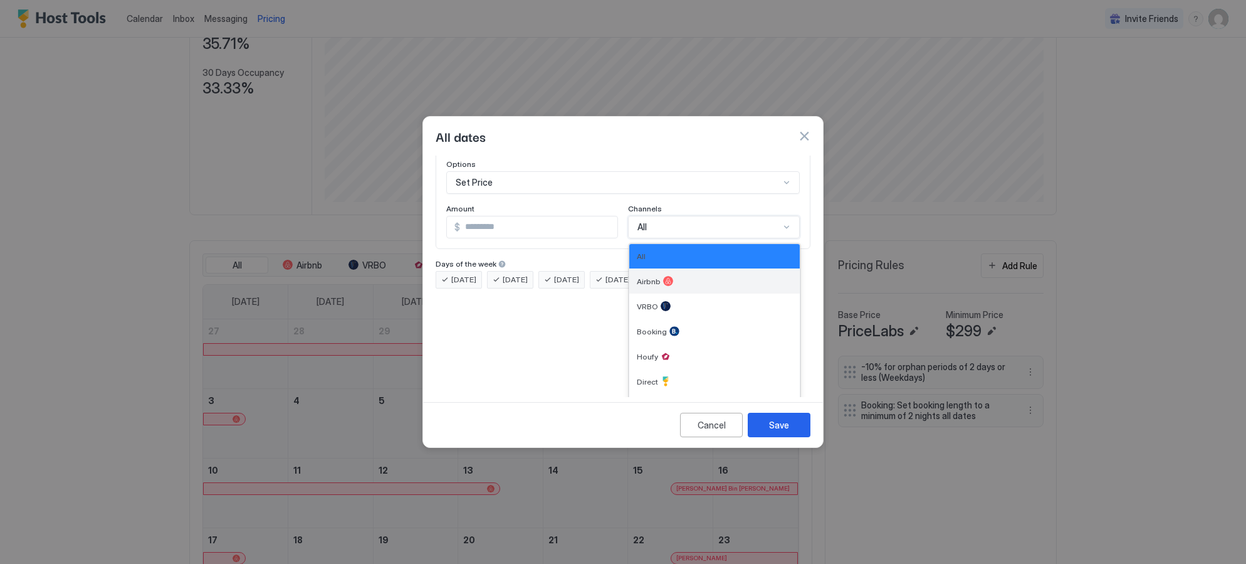
click at [665, 276] on div at bounding box center [668, 281] width 10 height 10
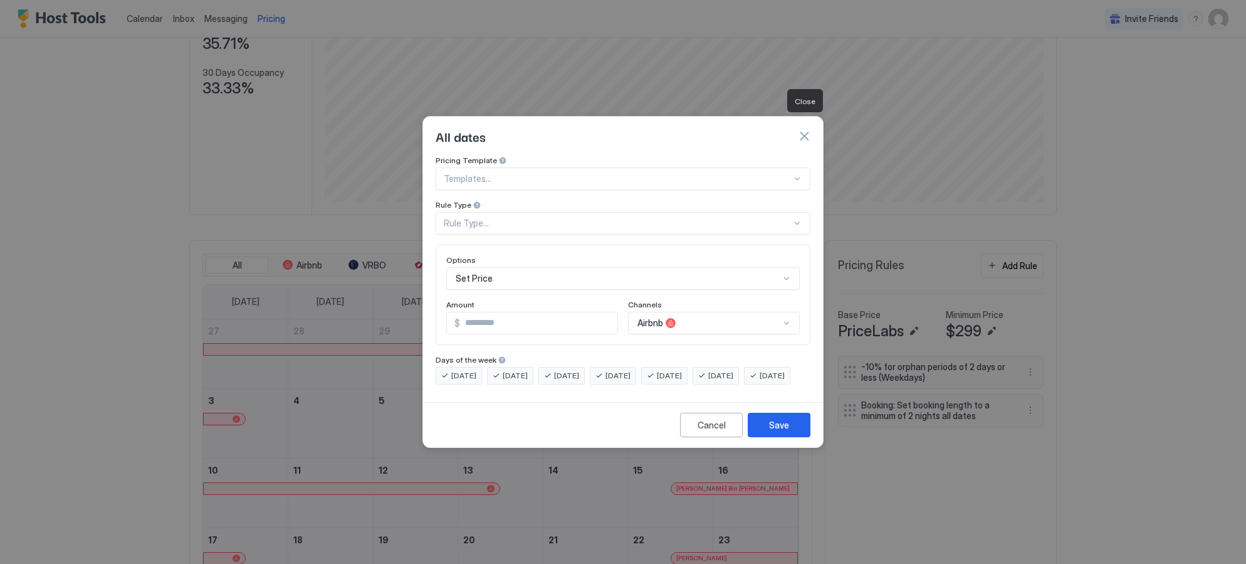
click at [800, 130] on button "button" at bounding box center [804, 136] width 13 height 13
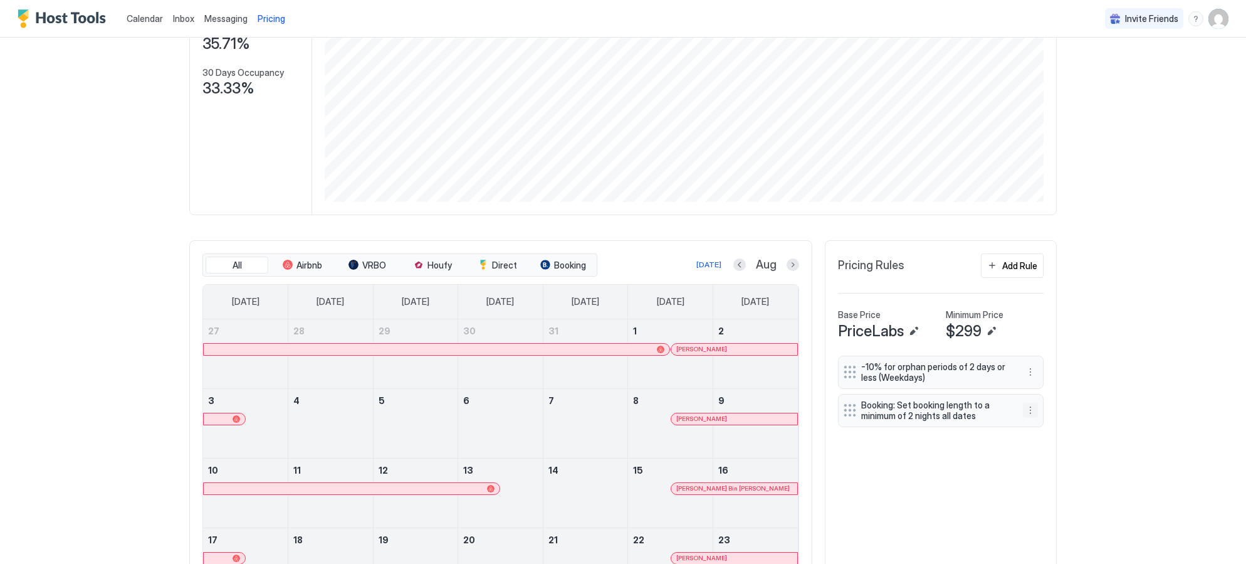
click at [1033, 408] on button "More options" at bounding box center [1030, 410] width 15 height 15
click at [1040, 432] on div "Edit" at bounding box center [1043, 427] width 28 height 9
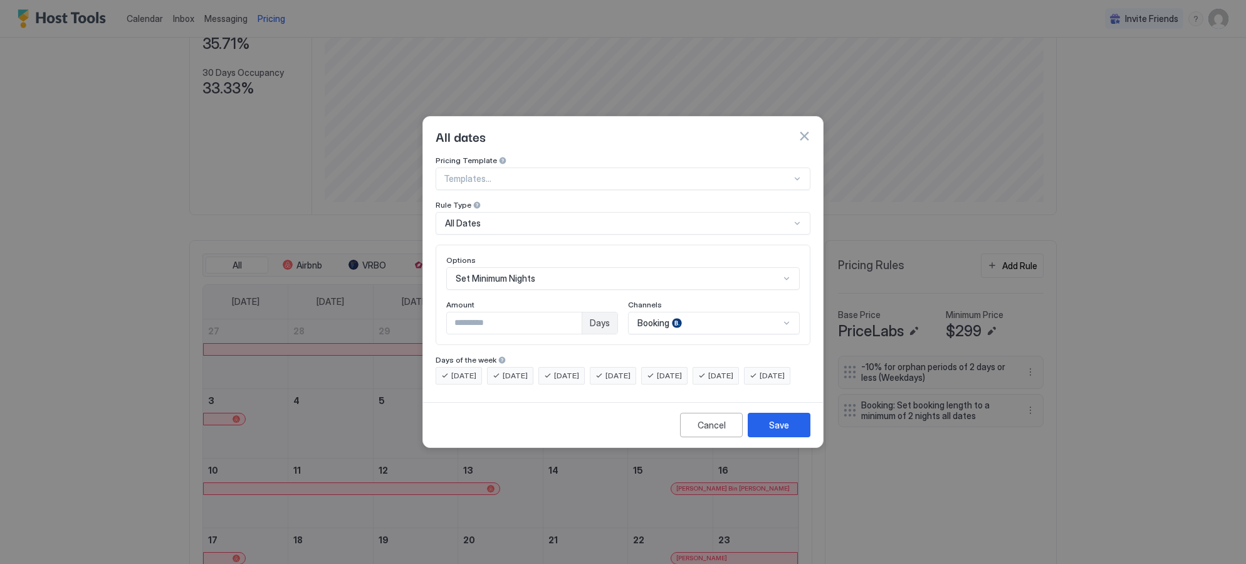
click at [570, 317] on input "*" at bounding box center [514, 322] width 135 height 21
type input "*"
click at [571, 315] on input "*" at bounding box center [514, 322] width 135 height 21
click at [787, 431] on div "Save" at bounding box center [779, 424] width 20 height 13
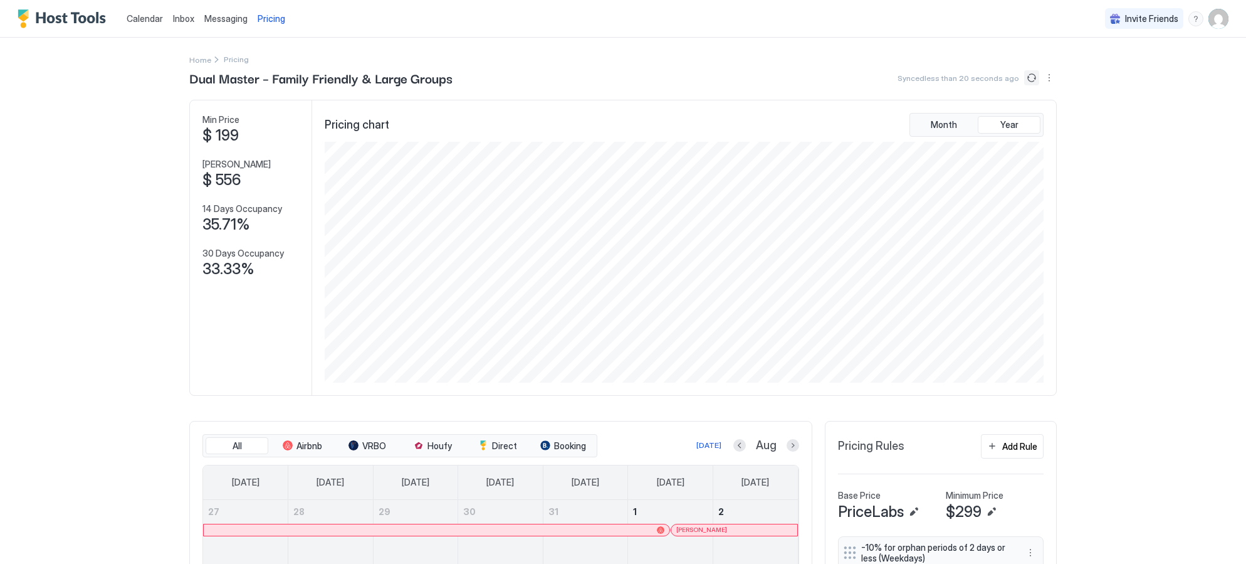
click at [1035, 78] on button "Sync prices" at bounding box center [1032, 77] width 15 height 15
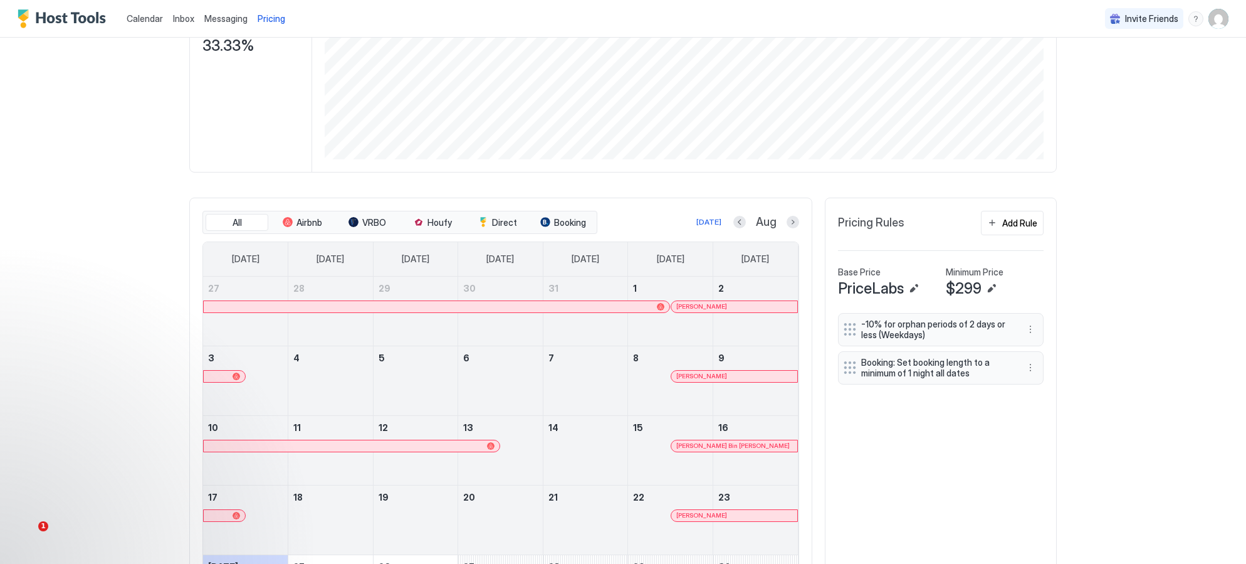
scroll to position [239, 0]
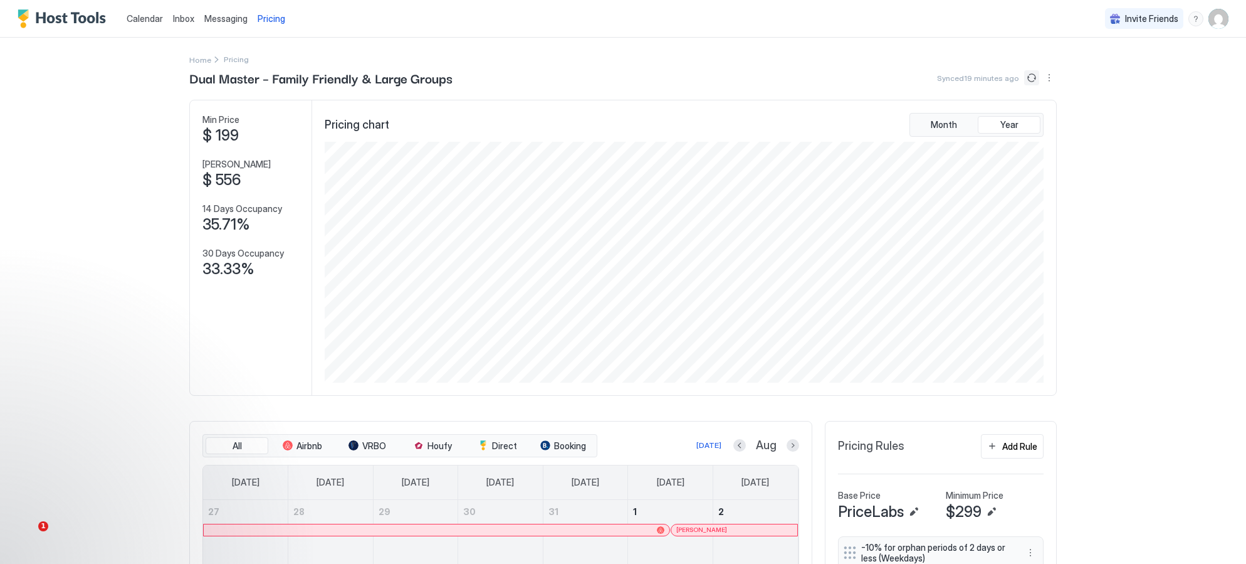
click at [1027, 83] on button "Sync prices" at bounding box center [1032, 77] width 15 height 15
click at [1031, 80] on button "Sync prices" at bounding box center [1032, 77] width 15 height 15
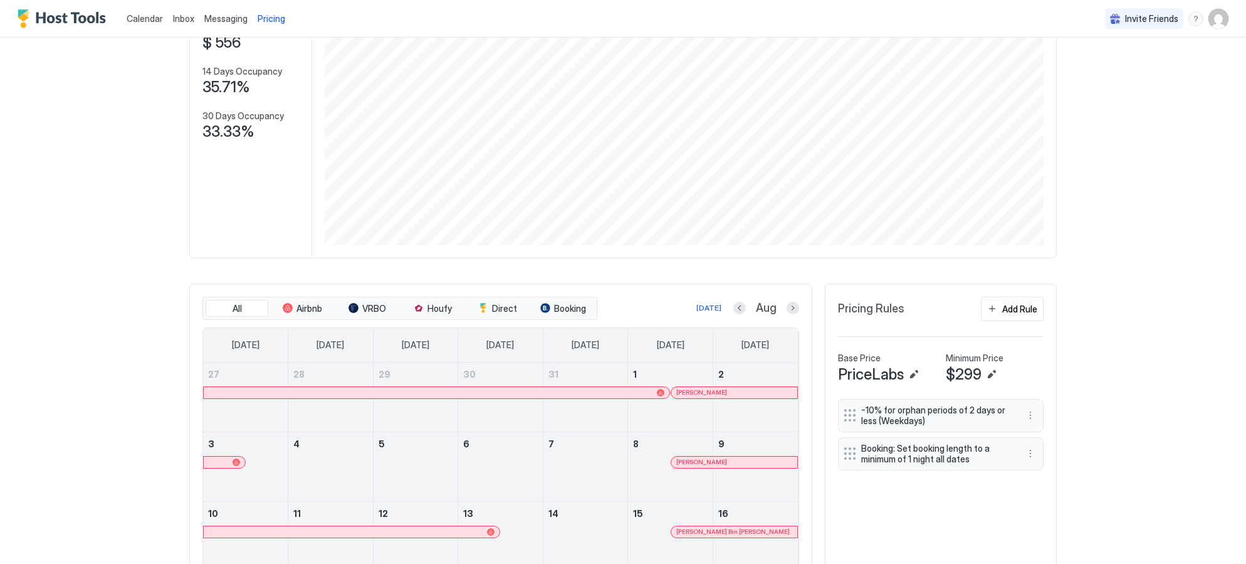
scroll to position [167, 0]
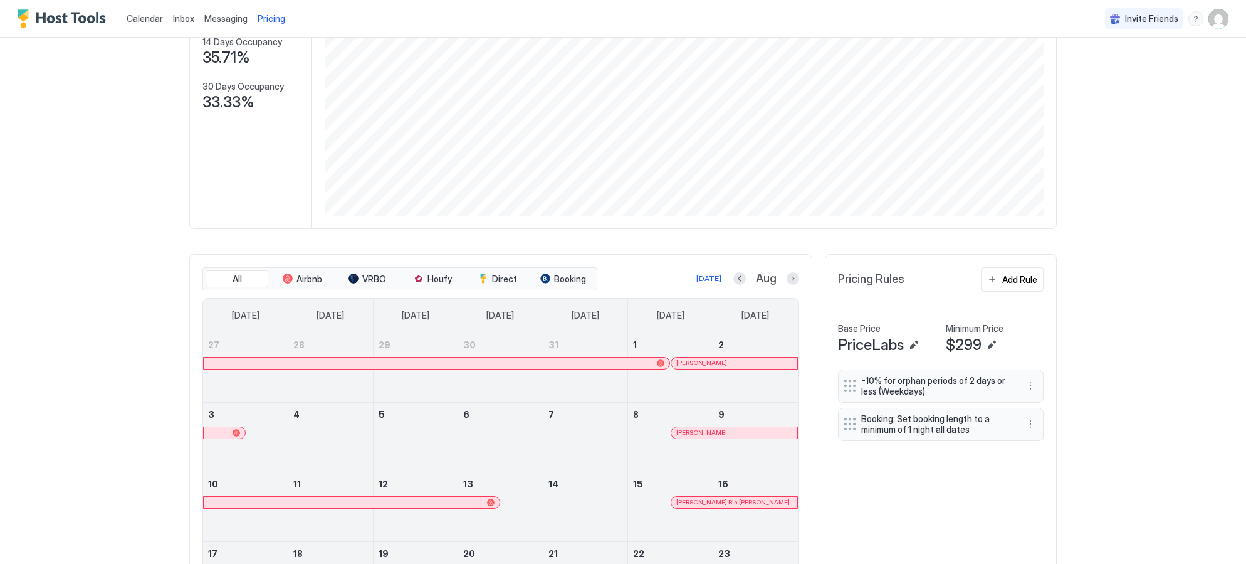
click at [115, 139] on div "Calendar Inbox Messaging Pricing Invite Friends DL Home Pricing Dual Master – F…" at bounding box center [623, 282] width 1246 height 564
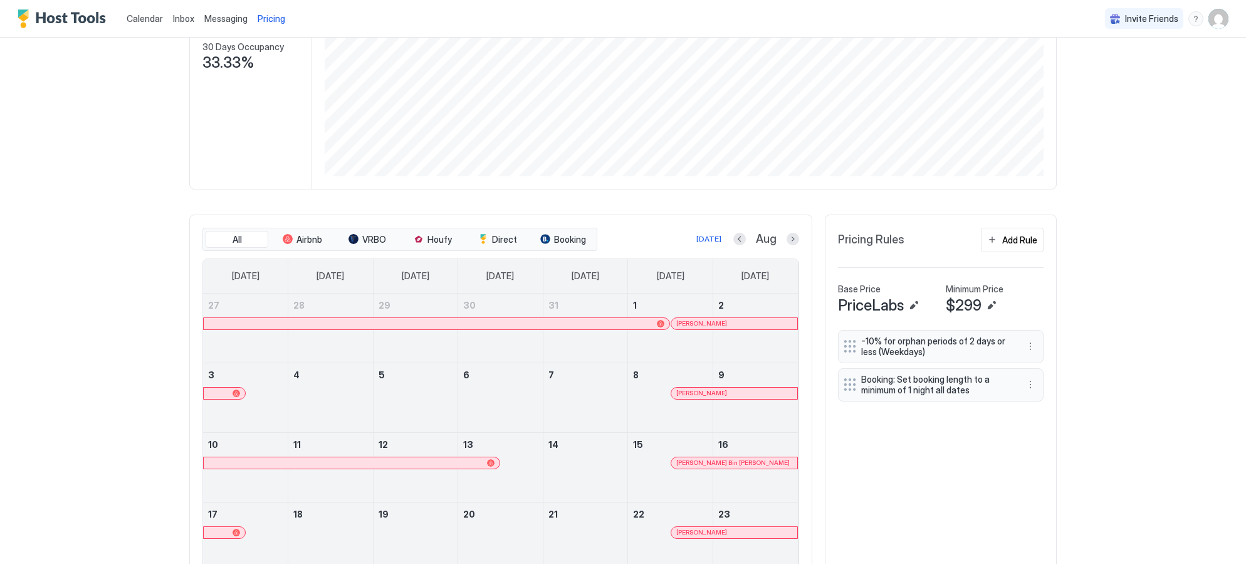
scroll to position [207, 0]
click at [1010, 238] on div "Add Rule" at bounding box center [1020, 239] width 35 height 13
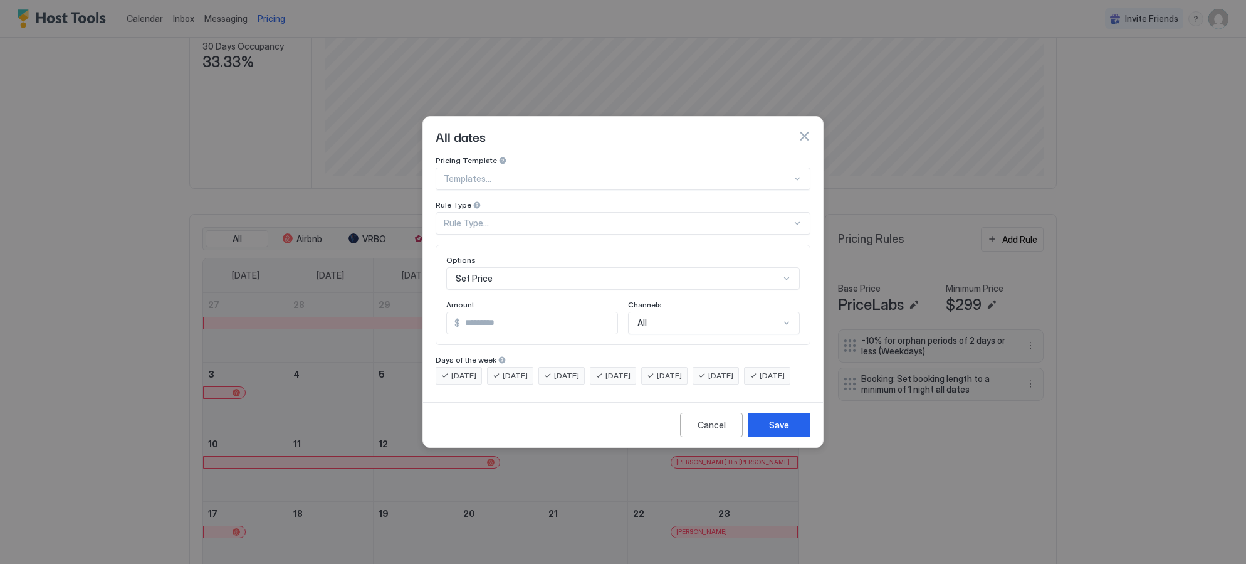
click at [539, 218] on div "Rule Type..." at bounding box center [618, 223] width 348 height 11
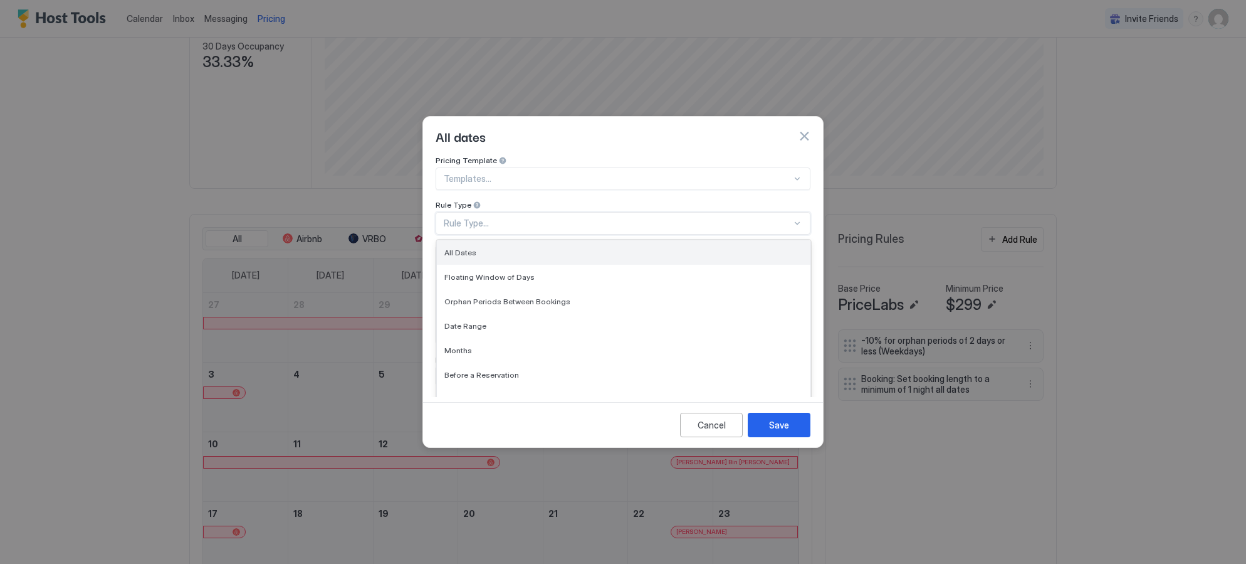
click at [538, 248] on div "All Dates" at bounding box center [624, 252] width 359 height 9
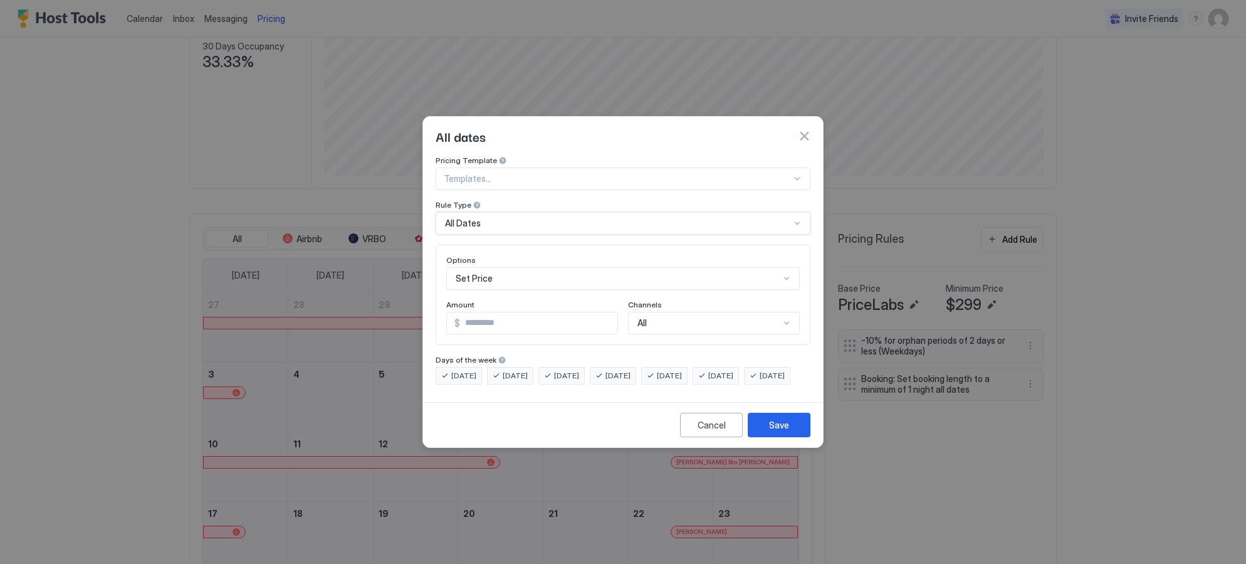
click at [540, 271] on div "Set Price" at bounding box center [623, 278] width 354 height 23
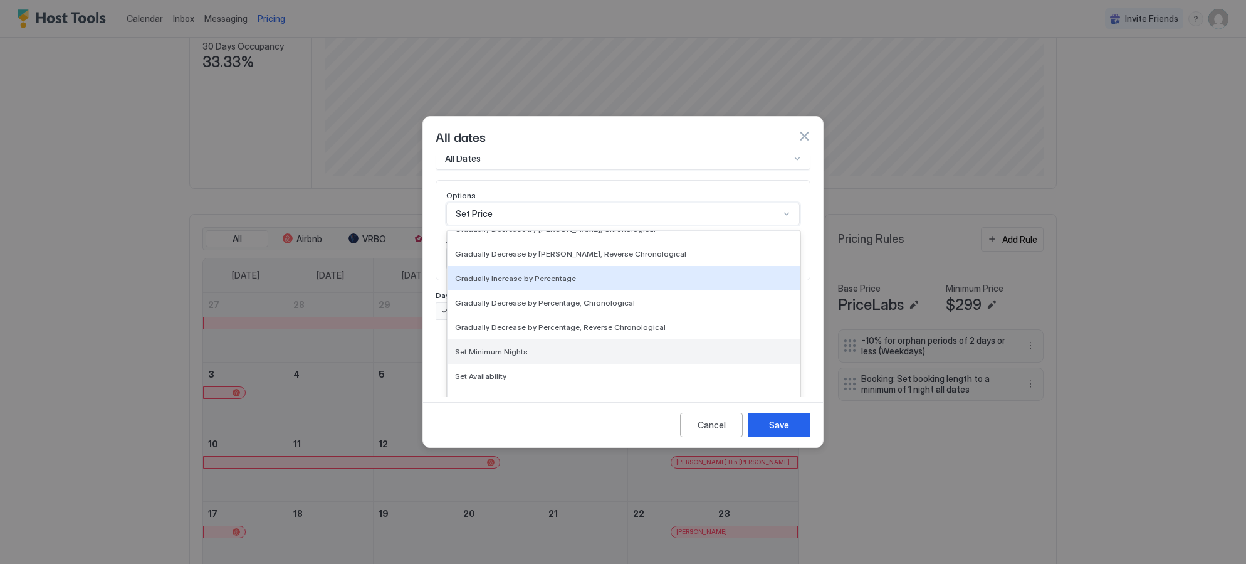
scroll to position [228, 0]
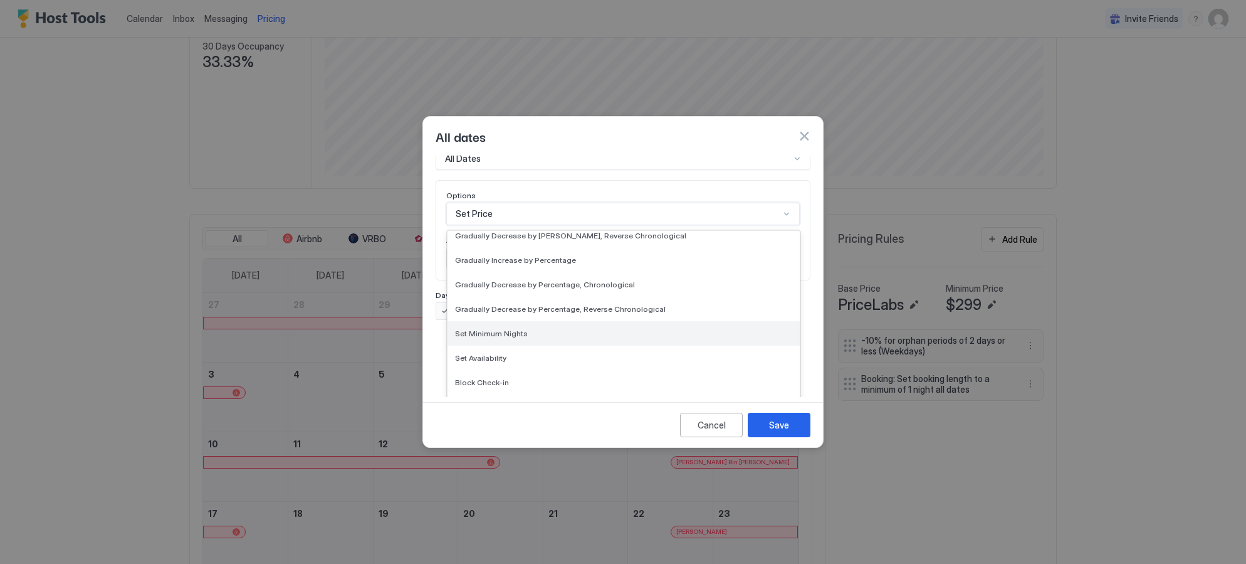
click at [512, 329] on div "Set Minimum Nights" at bounding box center [624, 333] width 352 height 24
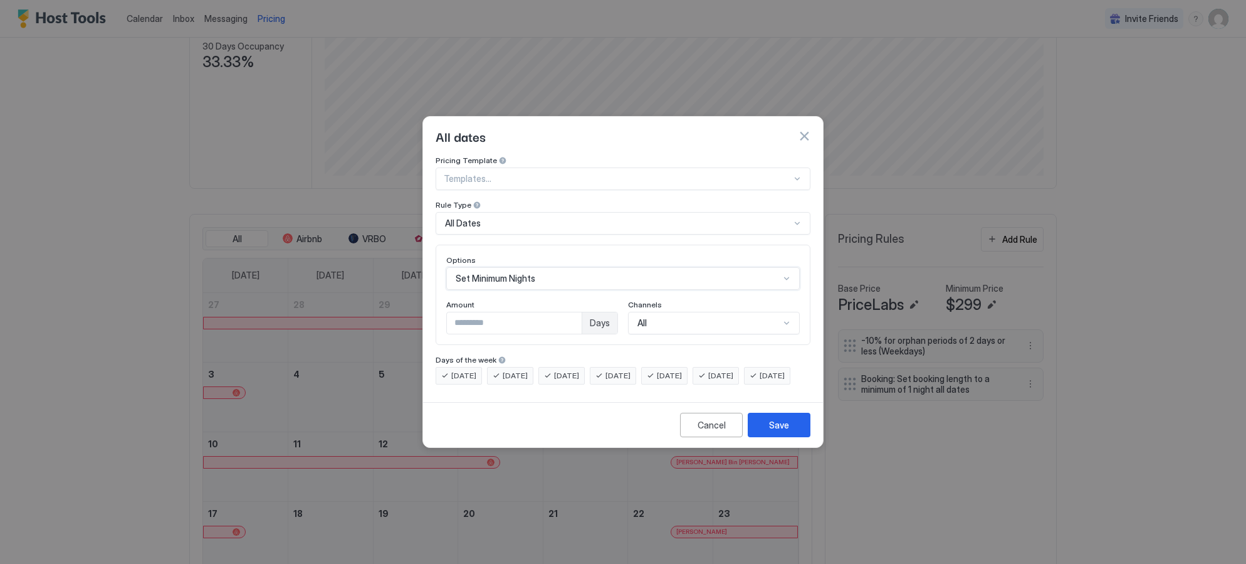
click at [549, 317] on input "*" at bounding box center [514, 322] width 135 height 21
type input "*"
click at [655, 312] on div "All" at bounding box center [714, 323] width 172 height 23
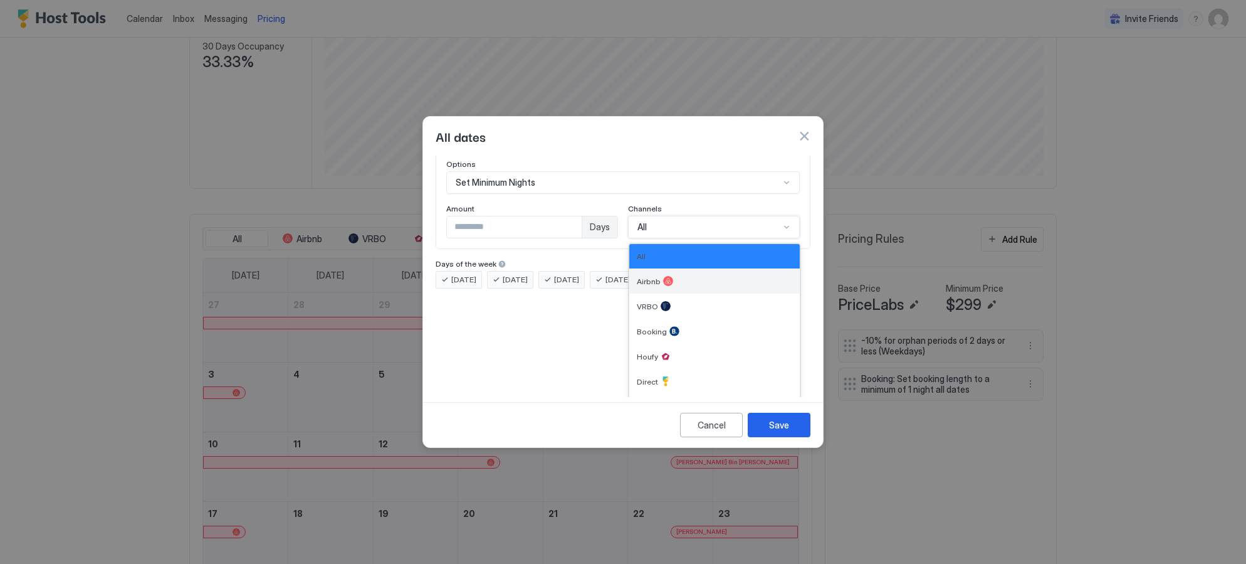
click at [655, 278] on div "Airbnb" at bounding box center [715, 280] width 171 height 25
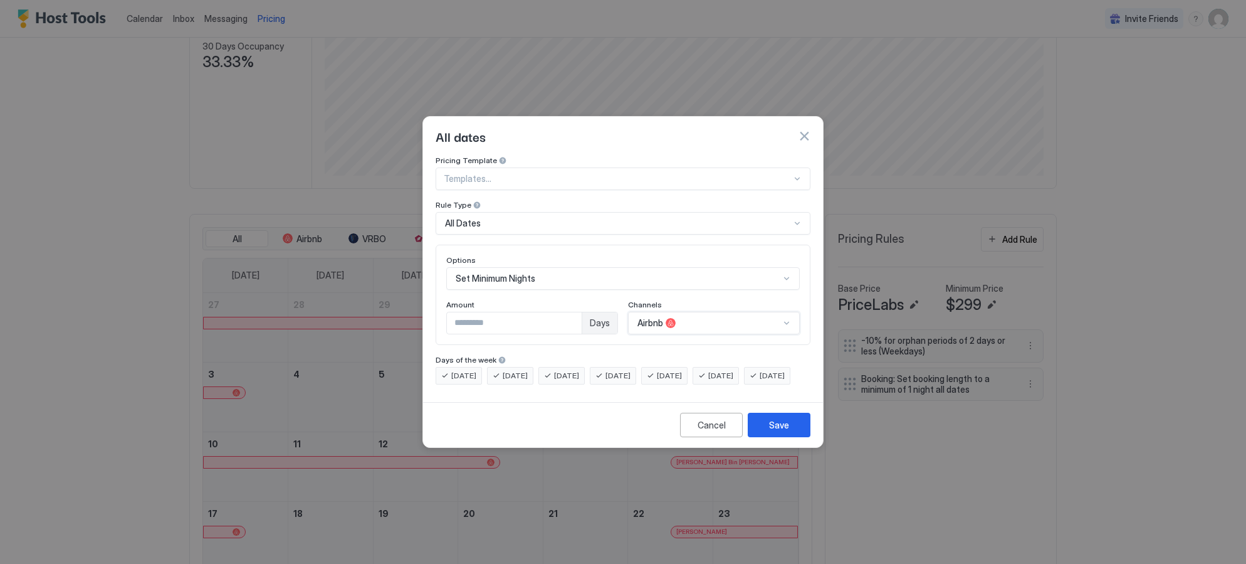
scroll to position [0, 0]
click at [781, 431] on div "Save" at bounding box center [779, 424] width 20 height 13
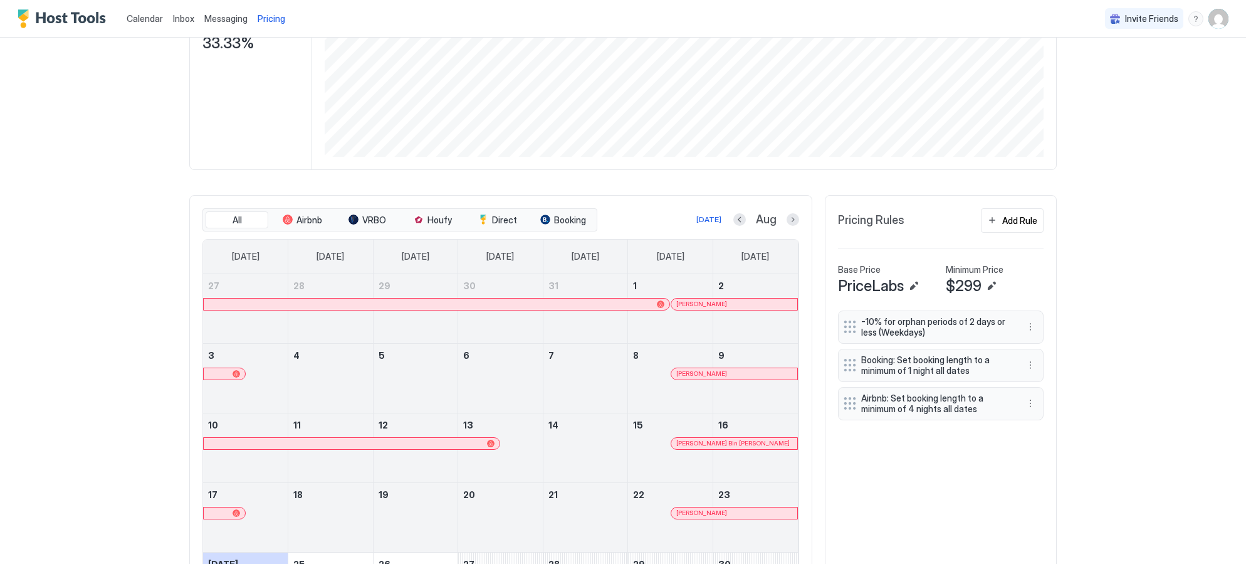
scroll to position [231, 0]
